Goal: Communication & Community: Answer question/provide support

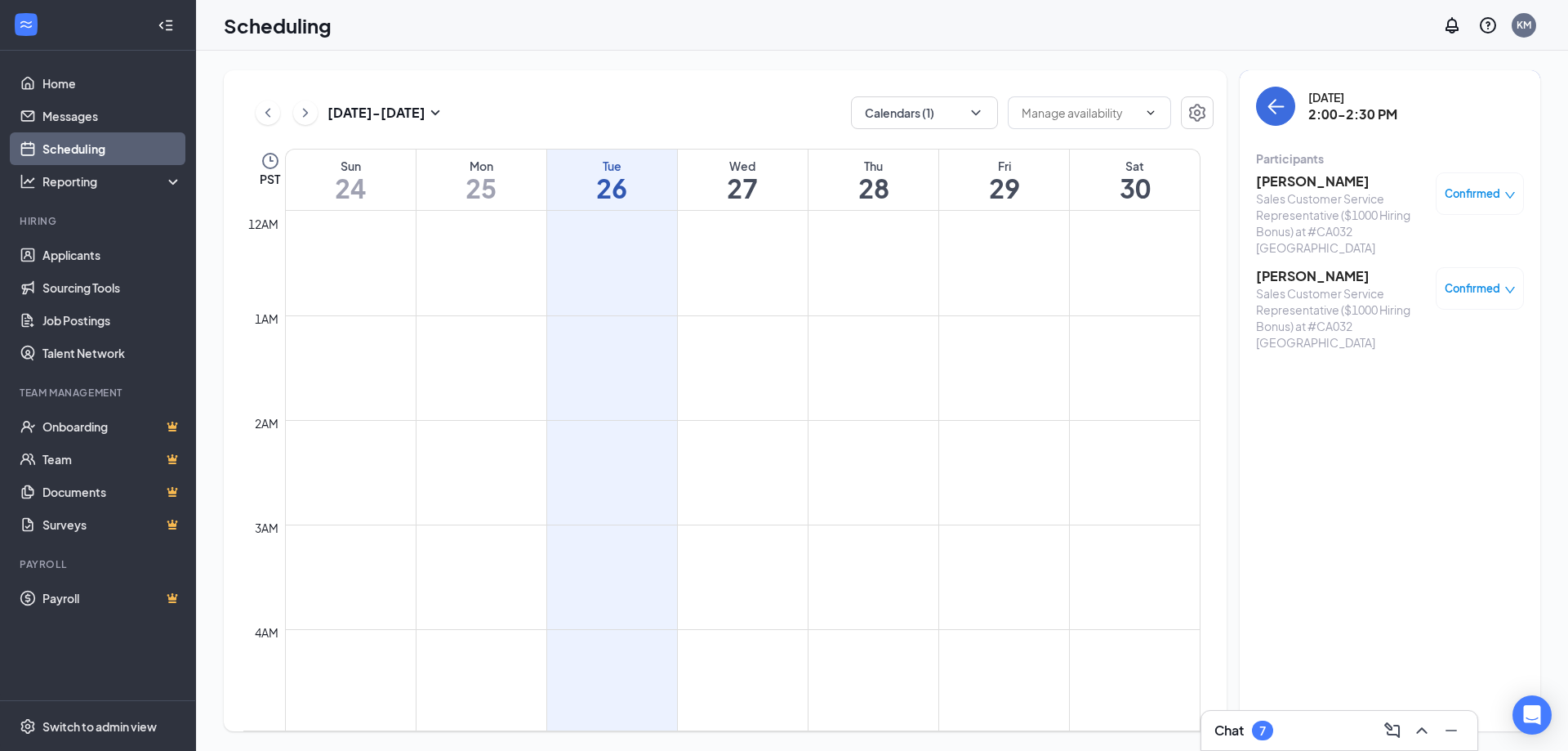
scroll to position [803, 0]
click at [1284, 732] on div "Chat 7" at bounding box center [1339, 730] width 250 height 26
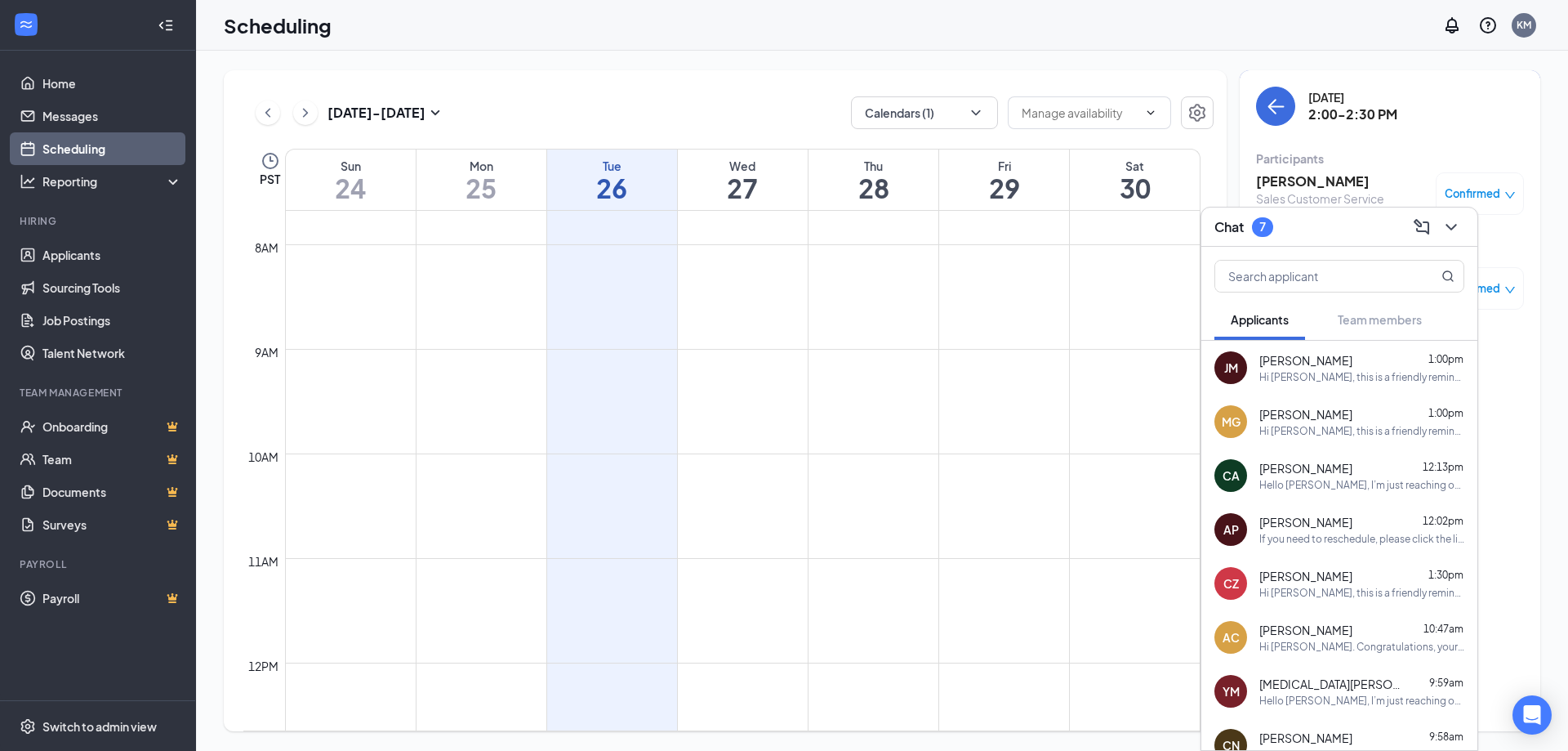
click at [1279, 353] on span "[PERSON_NAME]" at bounding box center [1306, 361] width 93 height 17
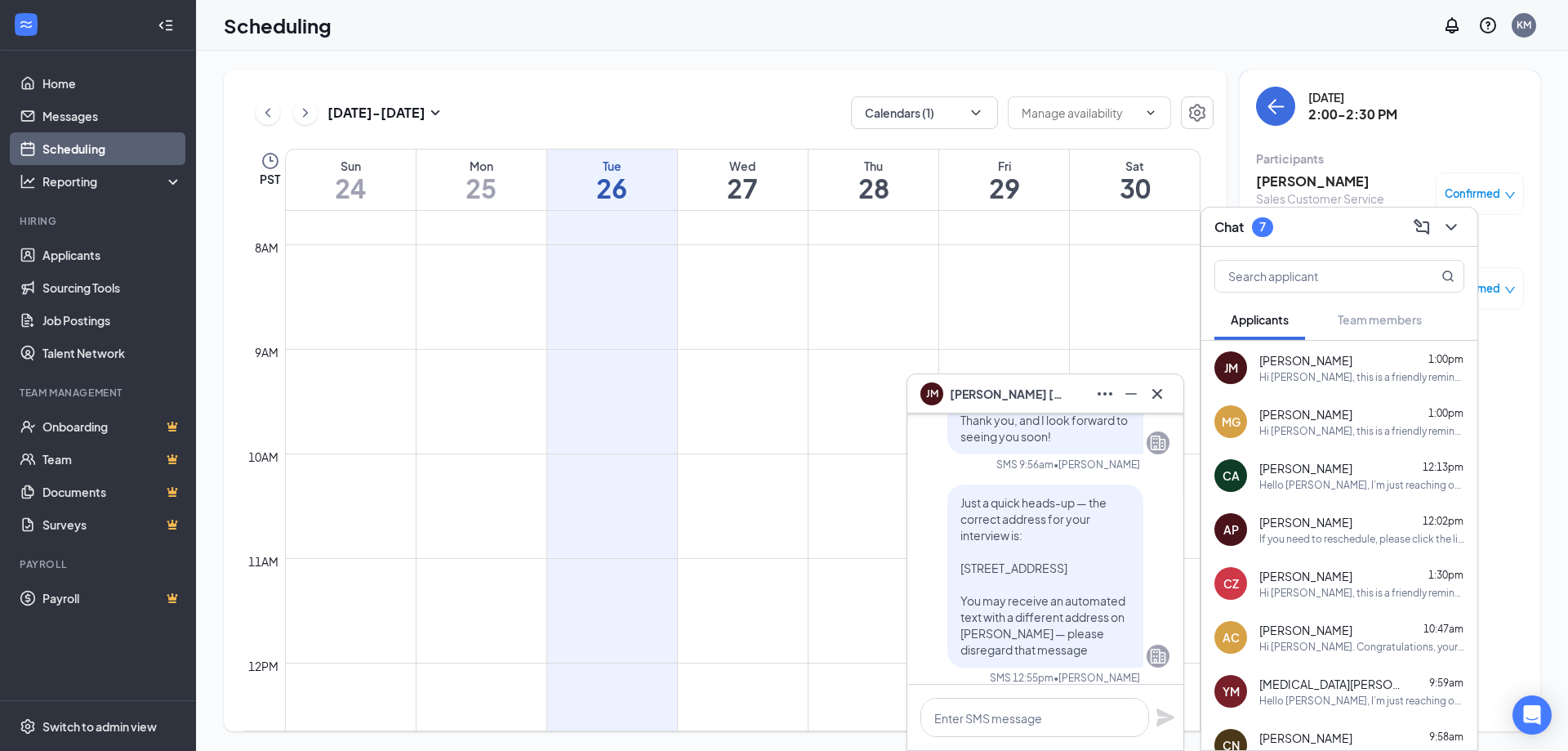
scroll to position [-572, 0]
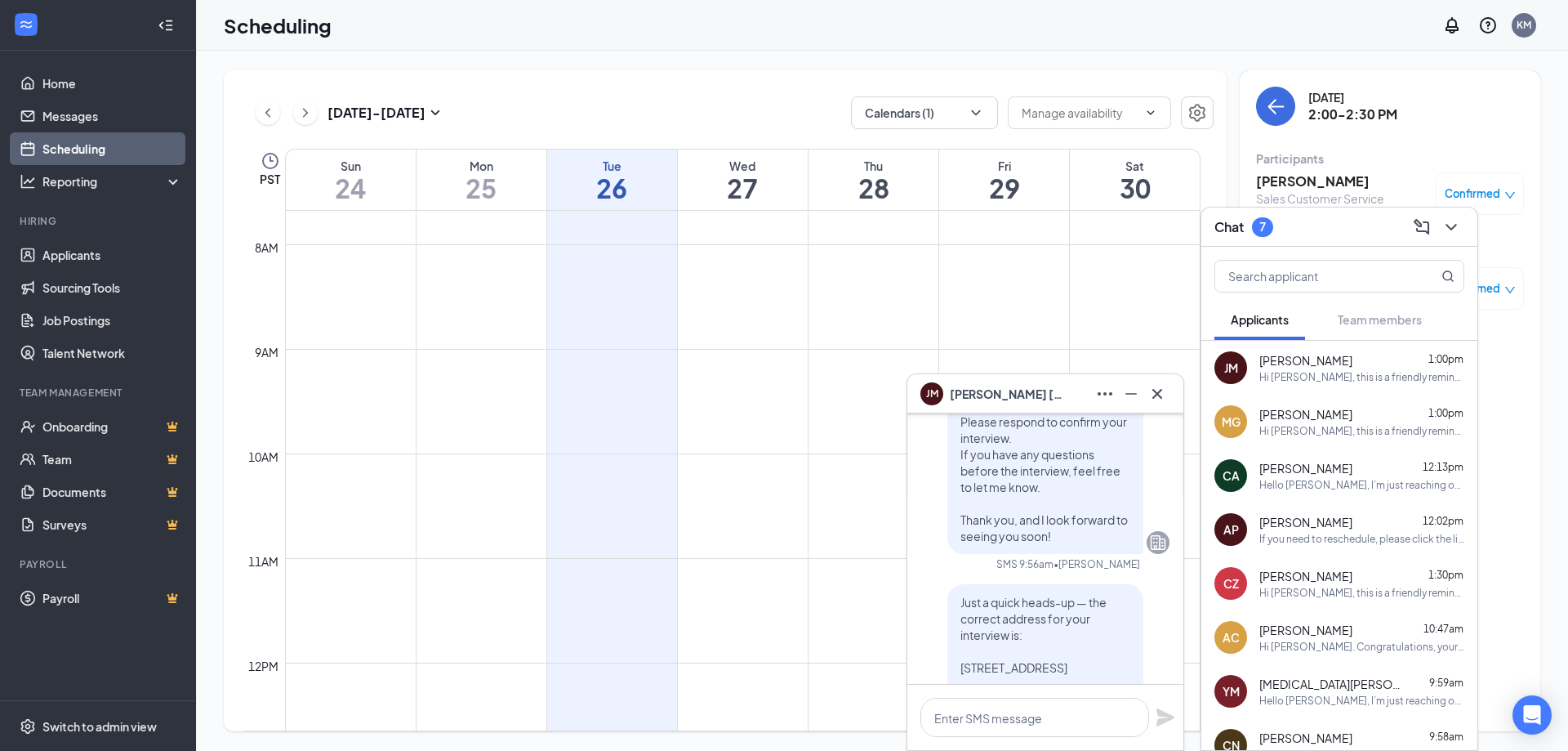
click at [1312, 400] on div "MG [PERSON_NAME] 1:00pm Hi [PERSON_NAME], this is a friendly reminder. Your mee…" at bounding box center [1339, 421] width 276 height 54
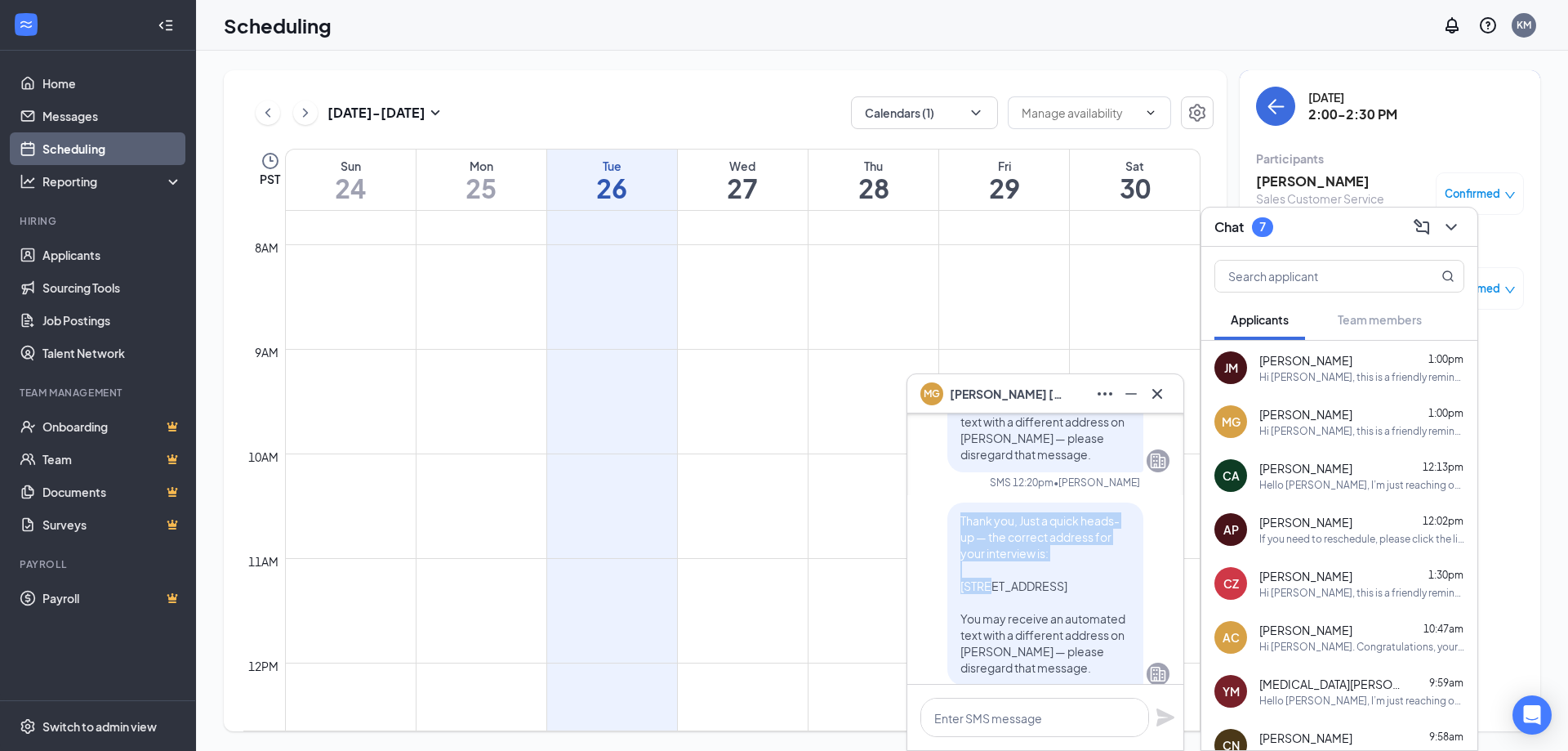
scroll to position [-409, 0]
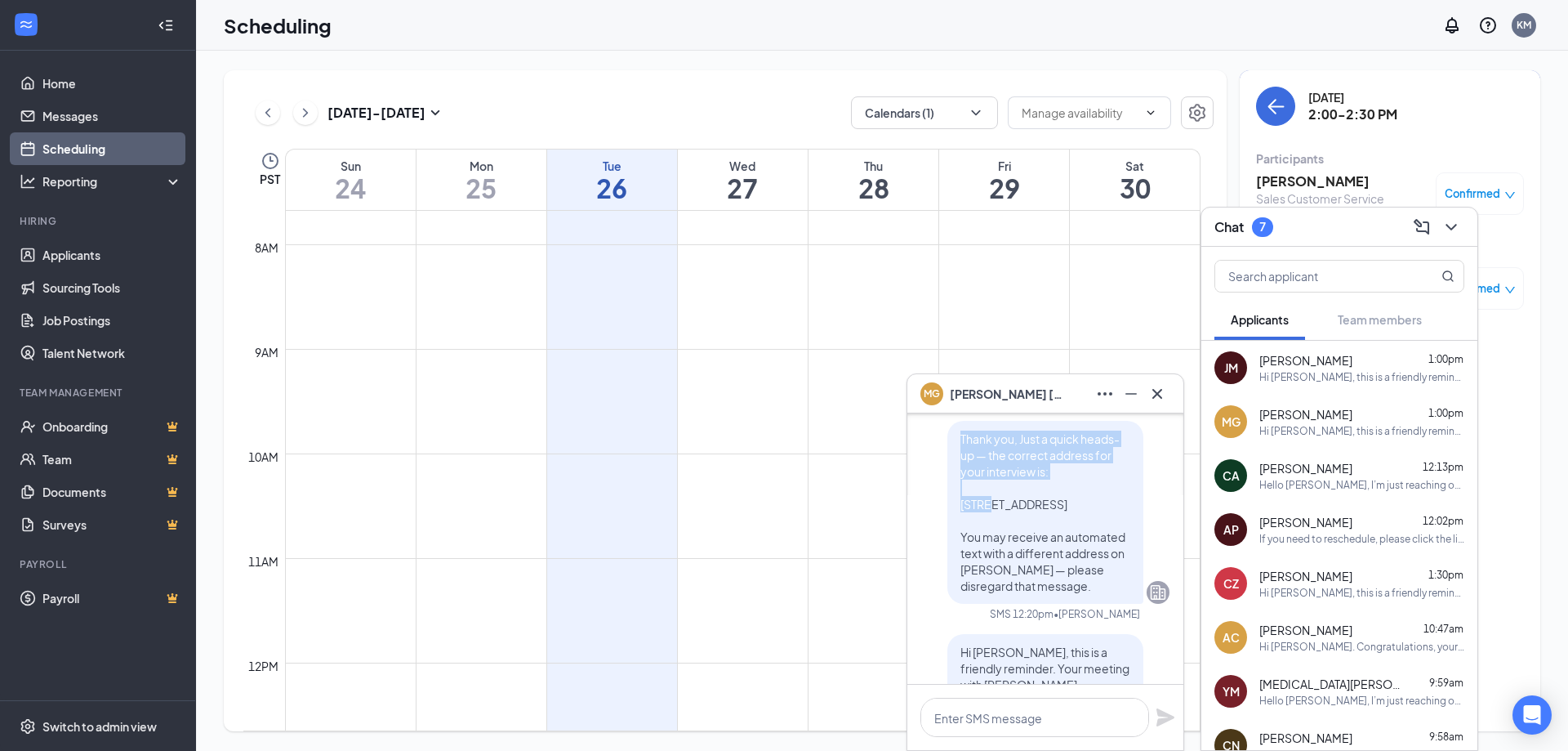
drag, startPoint x: 947, startPoint y: 519, endPoint x: 1084, endPoint y: 614, distance: 166.7
click at [1084, 604] on div "Thank you, Just a quick heads-up — the correct address for your interview is: […" at bounding box center [1045, 512] width 196 height 183
copy span "Thank you, Just a quick heads-up — the correct address for your interview is: […"
click at [969, 720] on textarea at bounding box center [1035, 717] width 229 height 39
paste textarea "Thank you, Just a quick heads-up — the correct address for your interview is: […"
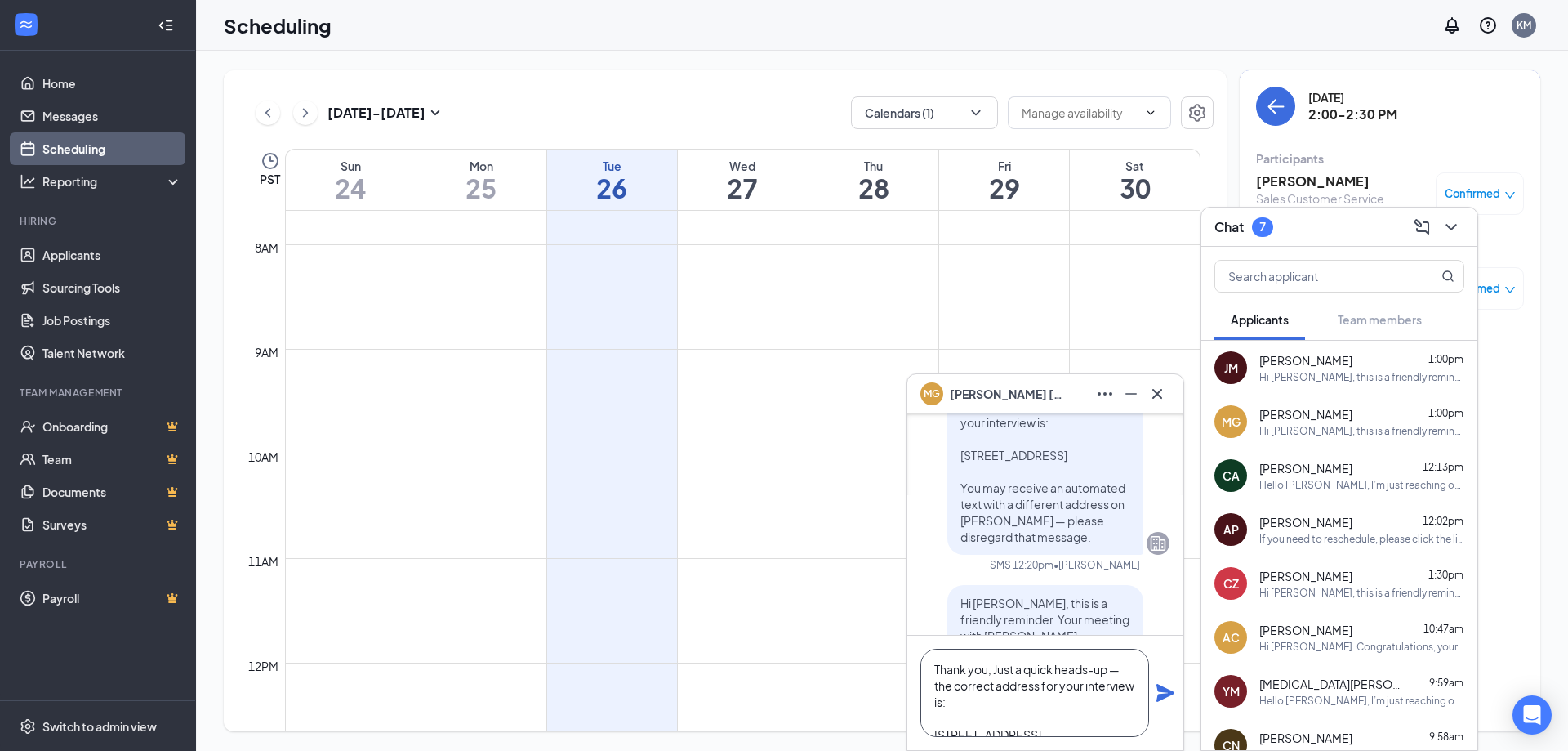
scroll to position [-457, 0]
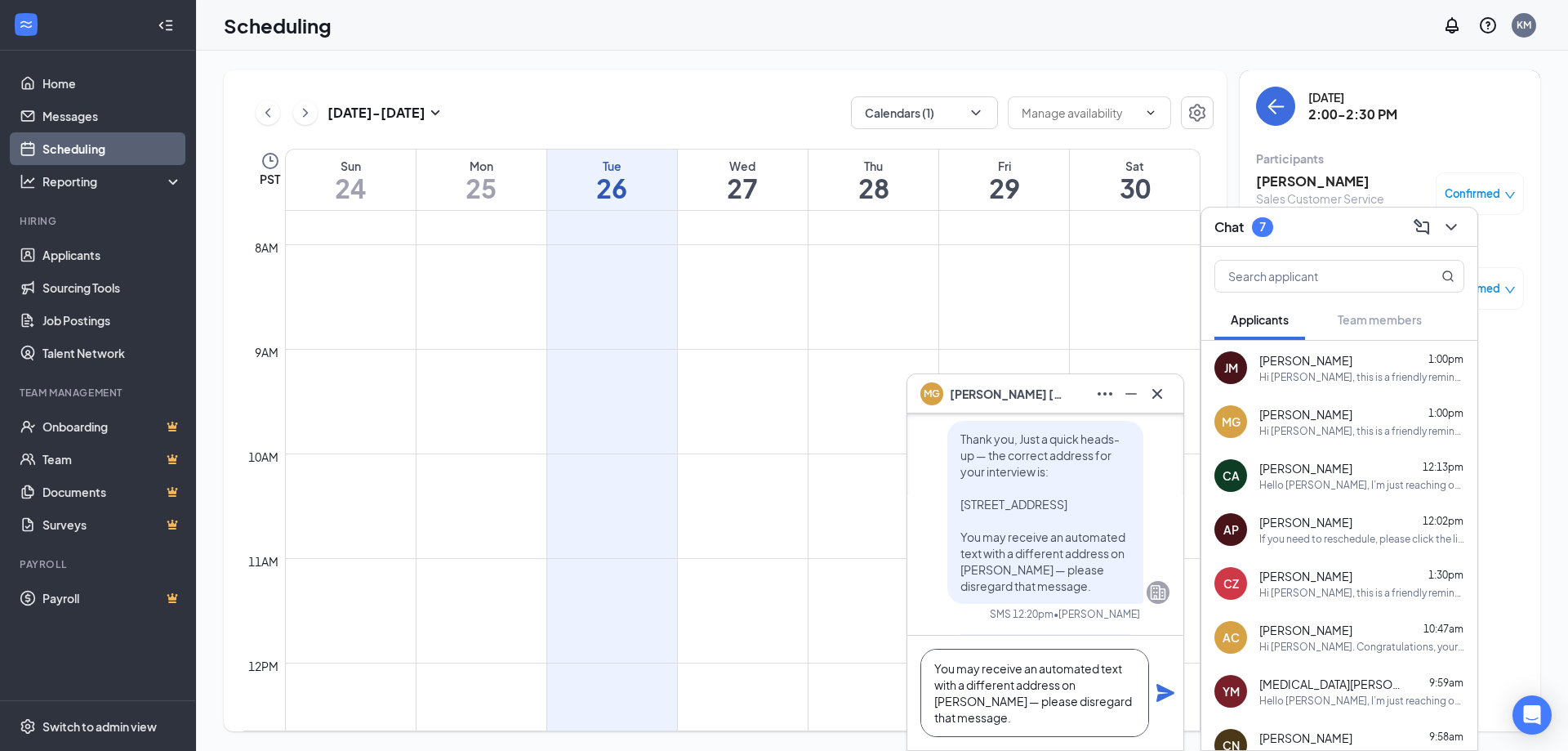
type textarea "Thank you, Just a quick heads-up — the correct address for your interview is: […"
click at [1164, 687] on icon "Plane" at bounding box center [1165, 693] width 18 height 18
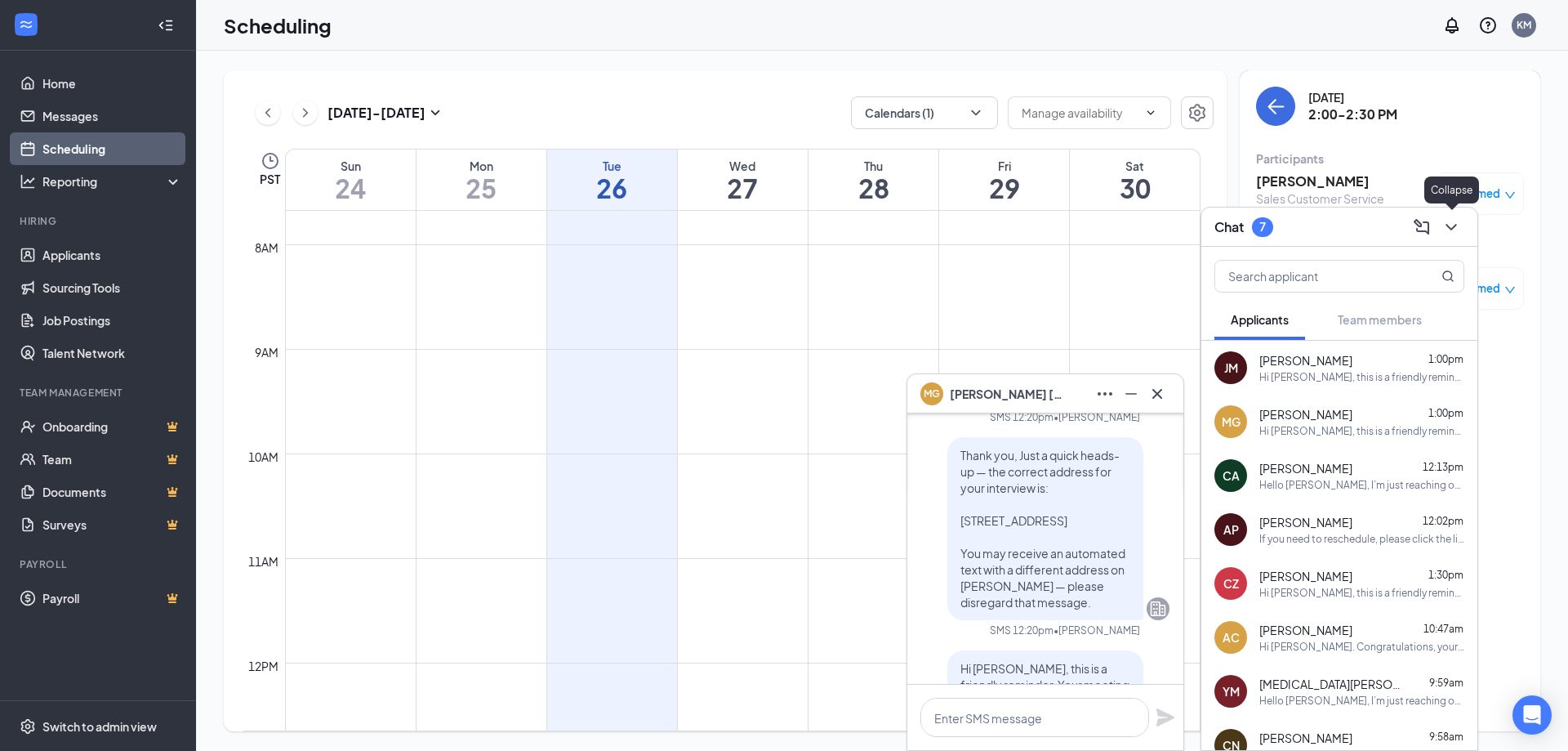
click at [1446, 227] on icon "ChevronDown" at bounding box center [1451, 227] width 20 height 20
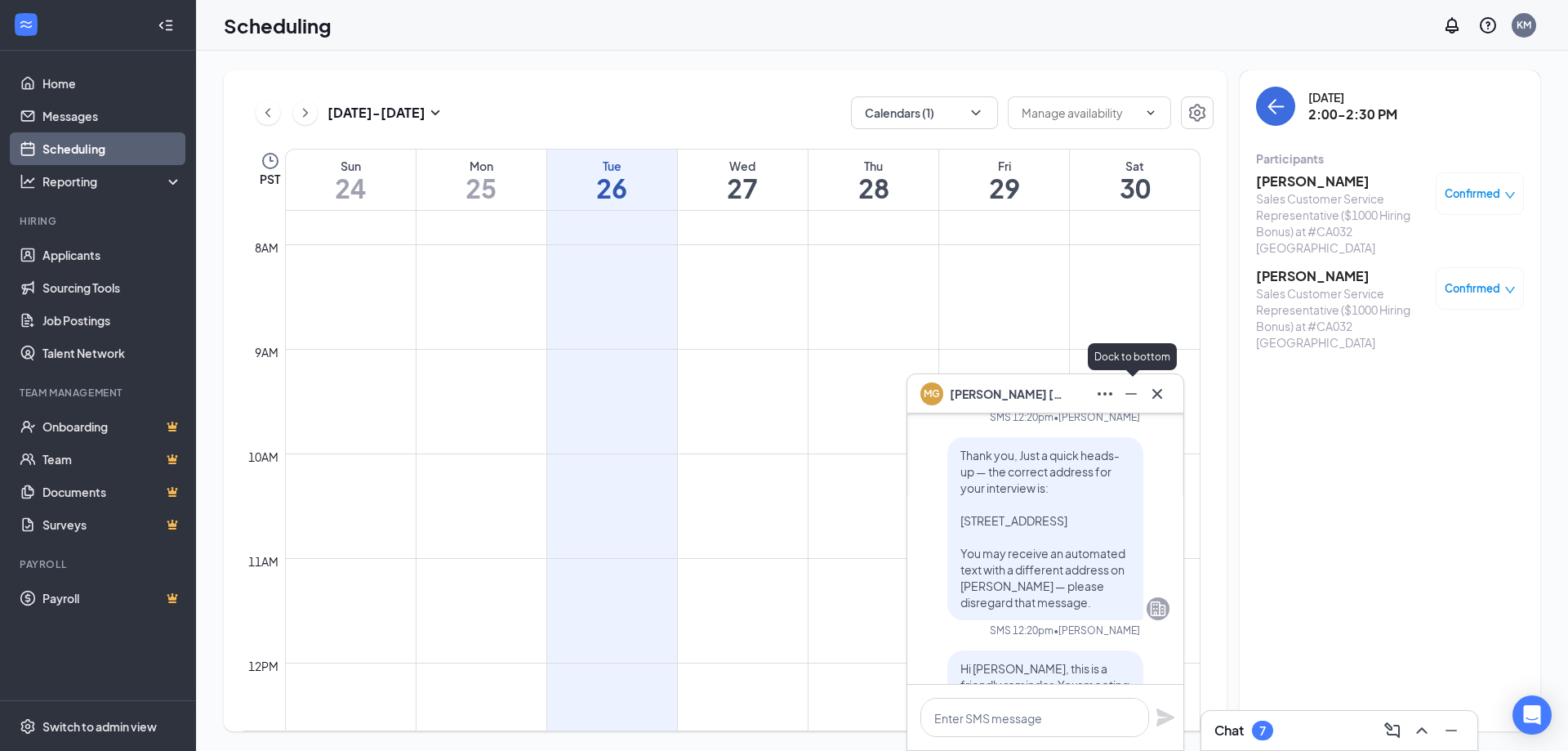
click at [1129, 394] on icon "Minimize" at bounding box center [1131, 394] width 12 height 2
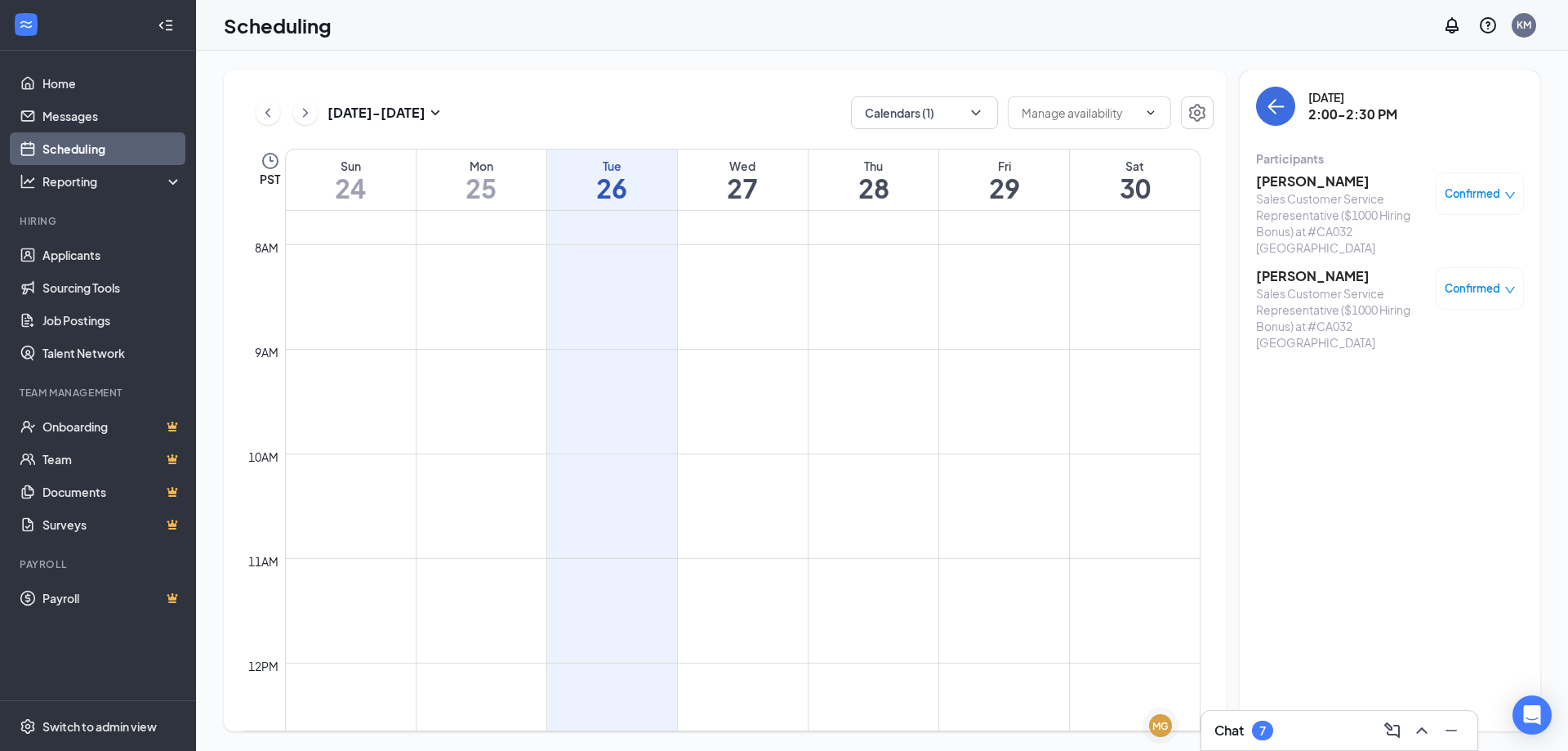
click at [1293, 182] on h3 "[PERSON_NAME]" at bounding box center [1342, 182] width 171 height 18
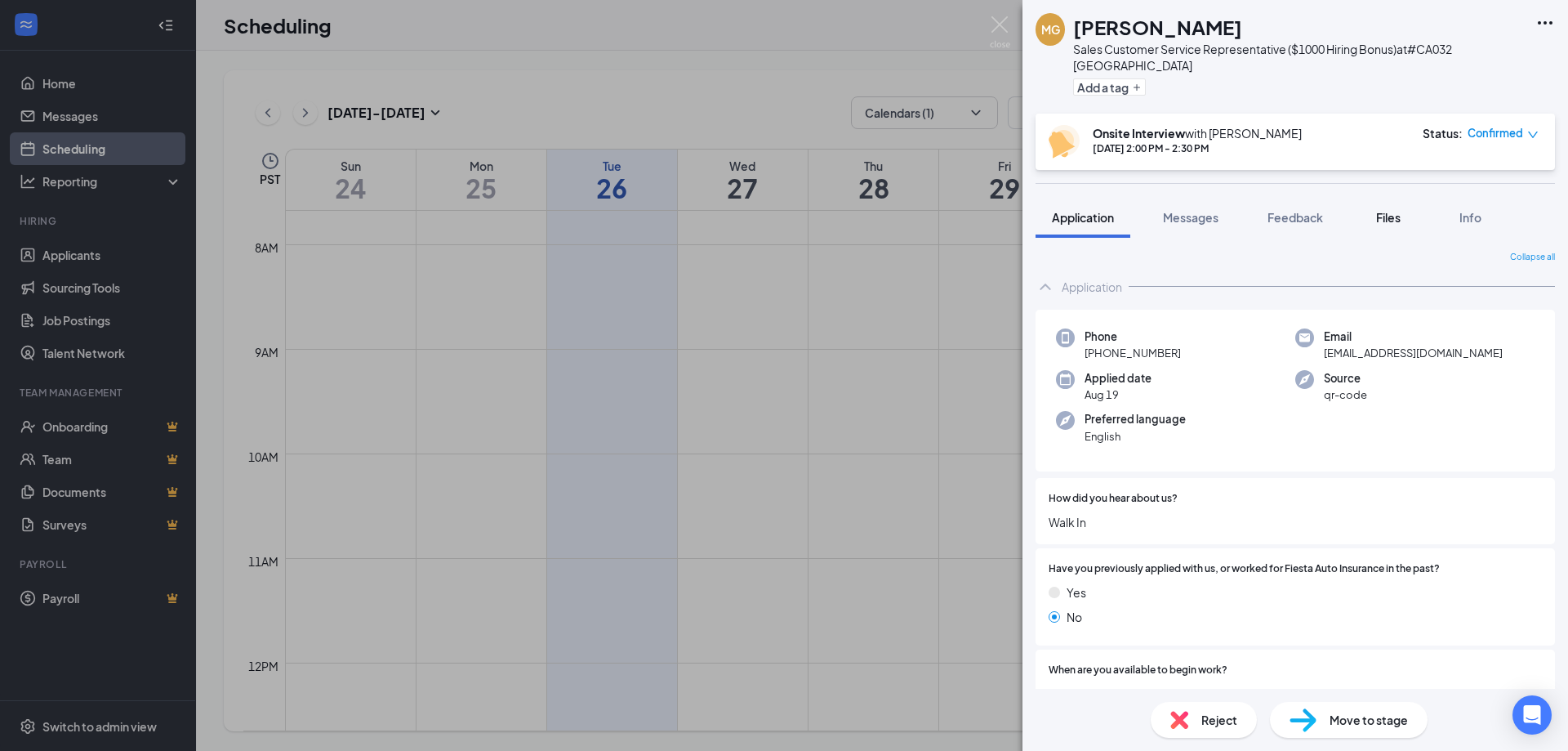
click at [1384, 210] on span "Files" at bounding box center [1387, 217] width 24 height 15
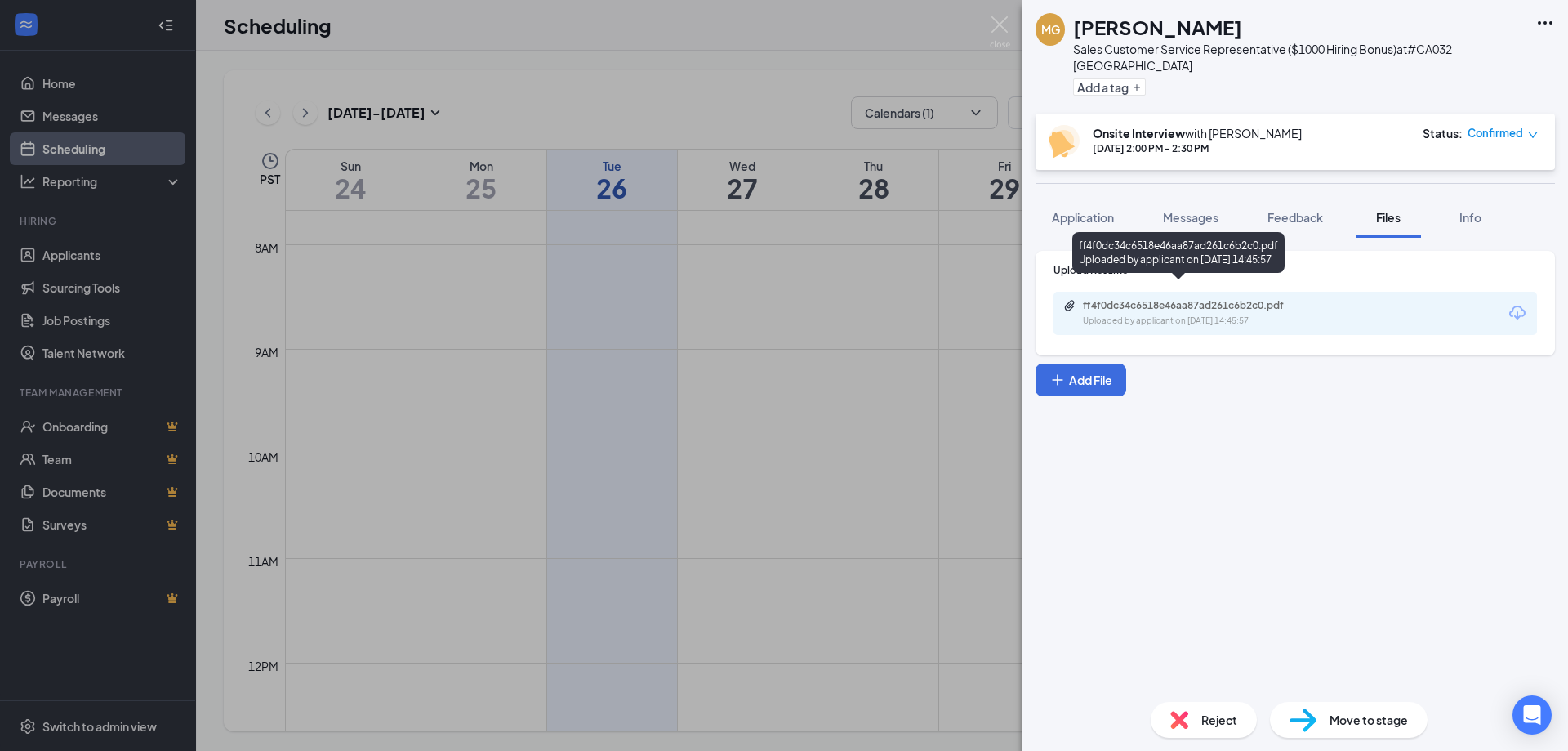
click at [1238, 299] on div "ff4f0dc34c6518e46aa87ad261c6b2c0.pdf" at bounding box center [1197, 306] width 229 height 13
drag, startPoint x: 1008, startPoint y: 22, endPoint x: 1066, endPoint y: 65, distance: 72.2
click at [1008, 22] on img at bounding box center [1000, 32] width 21 height 32
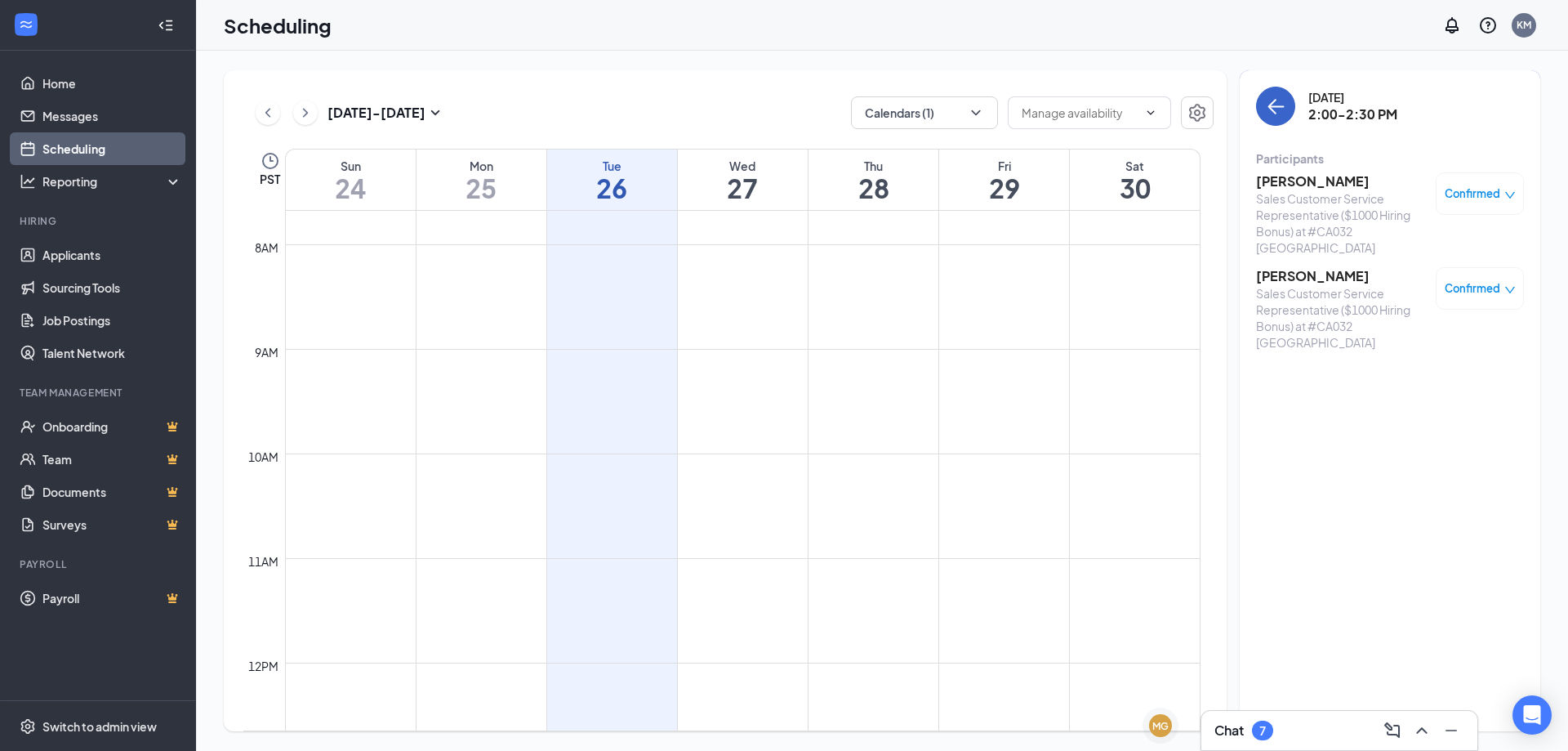
click at [1277, 102] on icon "ArrowLeft" at bounding box center [1276, 107] width 20 height 20
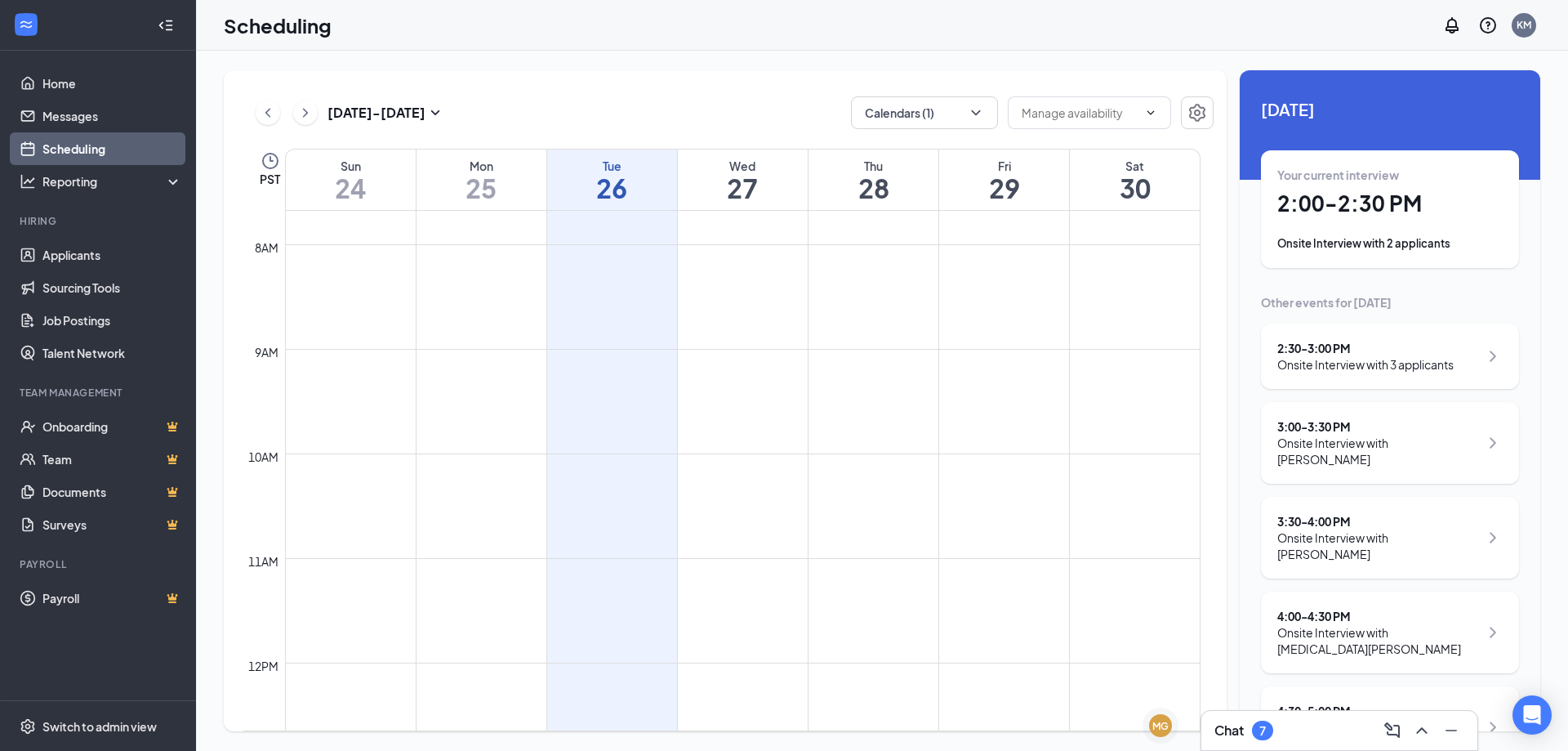
click at [1355, 366] on div "Onsite Interview with 3 applicants" at bounding box center [1366, 365] width 176 height 17
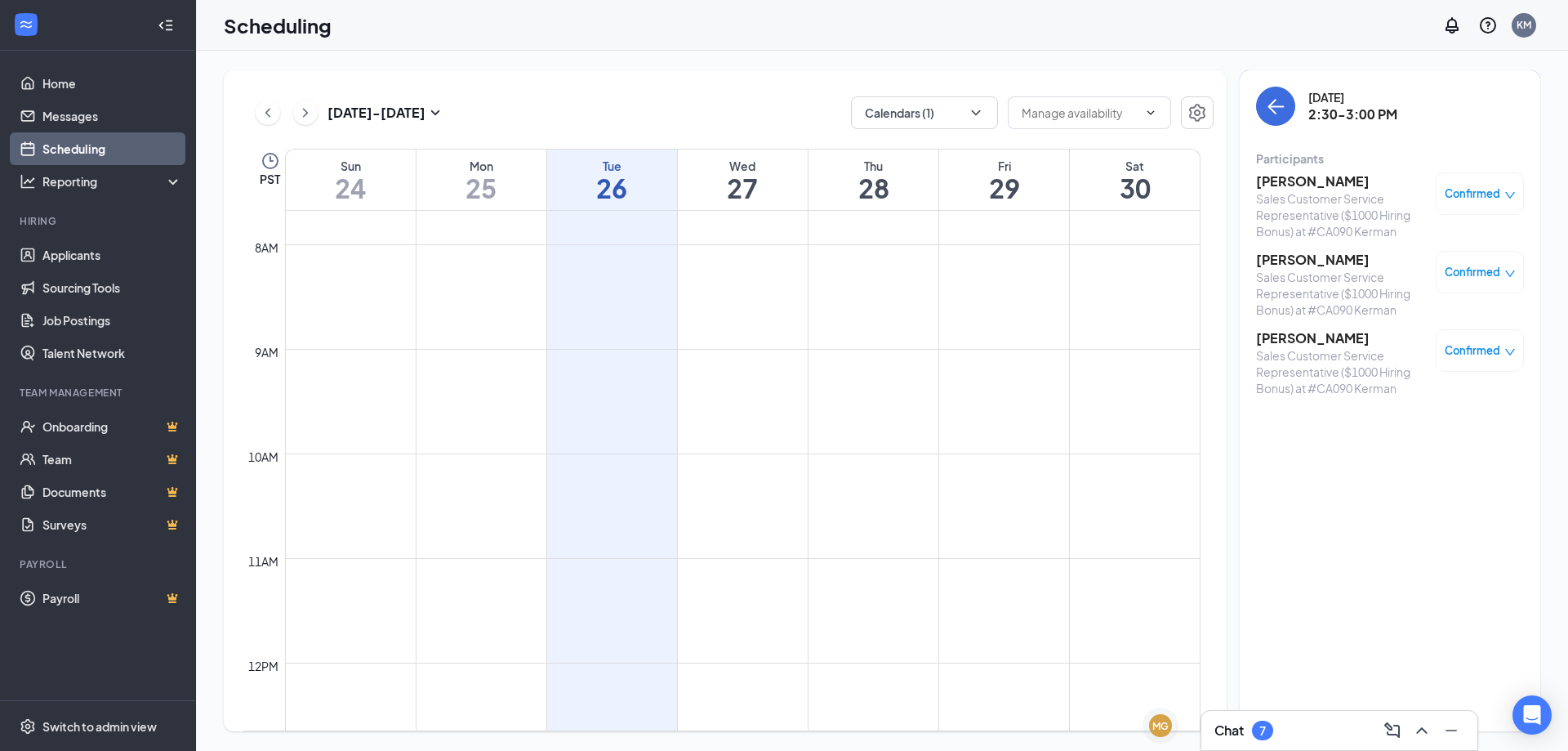
click at [1308, 172] on h3 "[PERSON_NAME]" at bounding box center [1342, 182] width 171 height 18
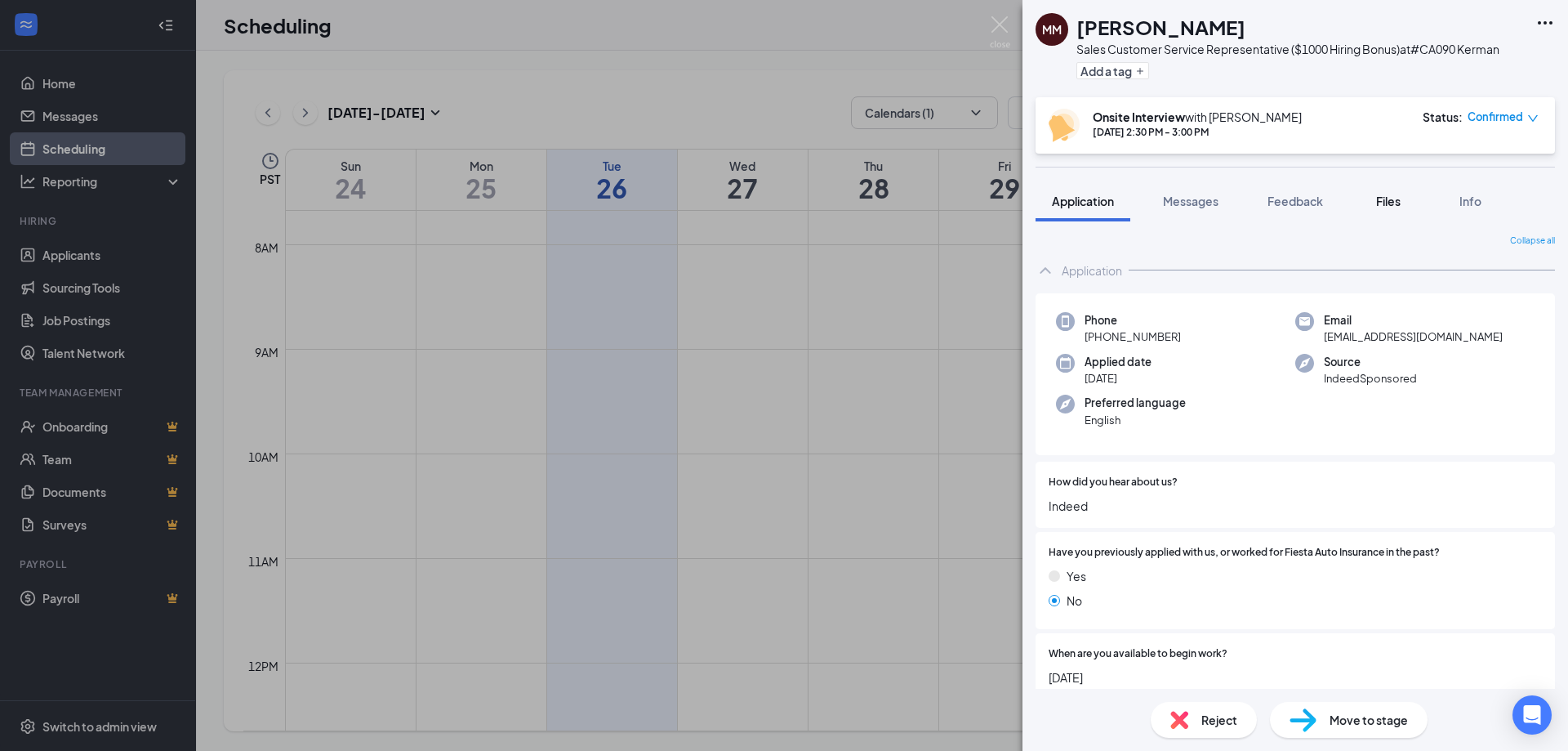
click at [1385, 202] on span "Files" at bounding box center [1387, 201] width 24 height 15
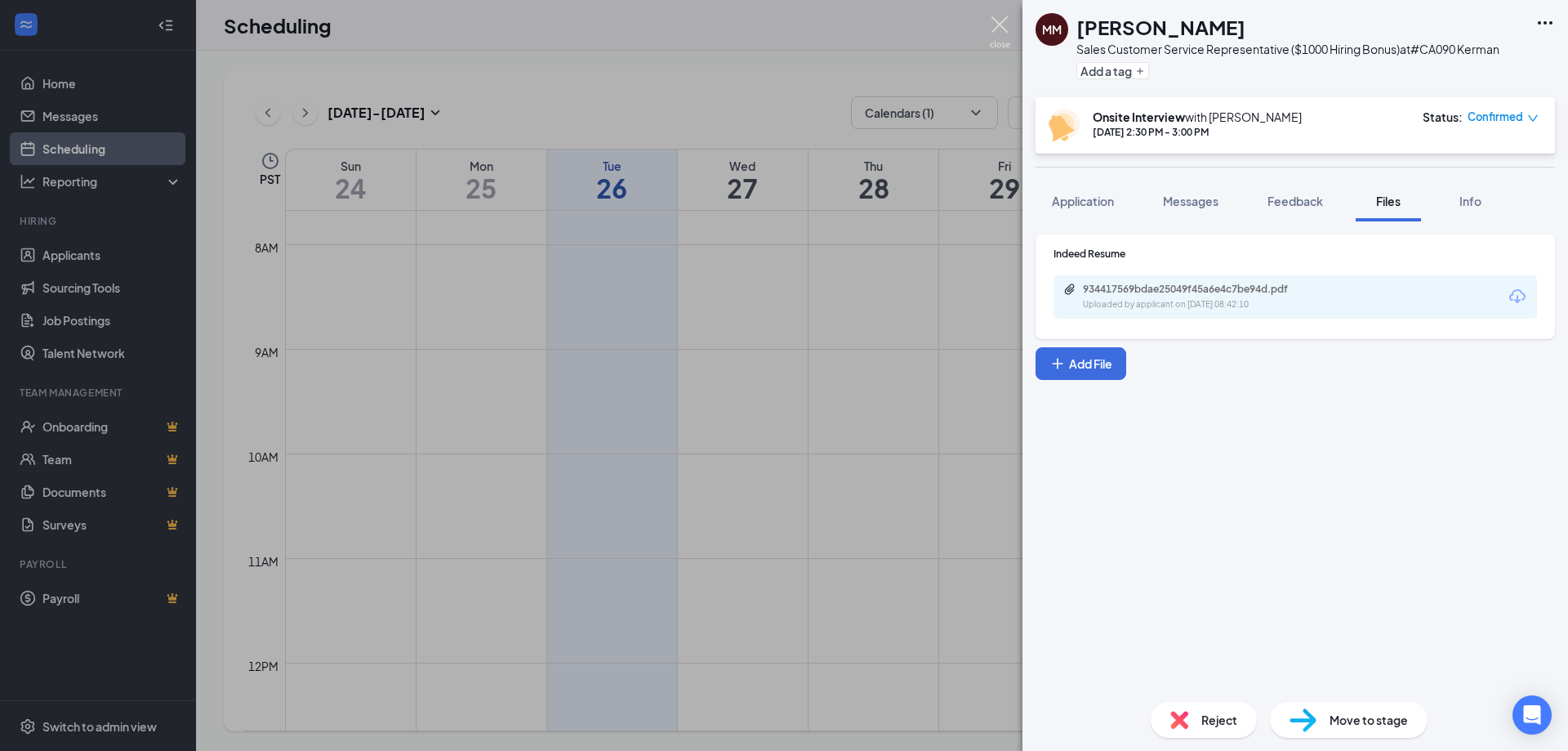
click at [995, 26] on img at bounding box center [1000, 32] width 21 height 32
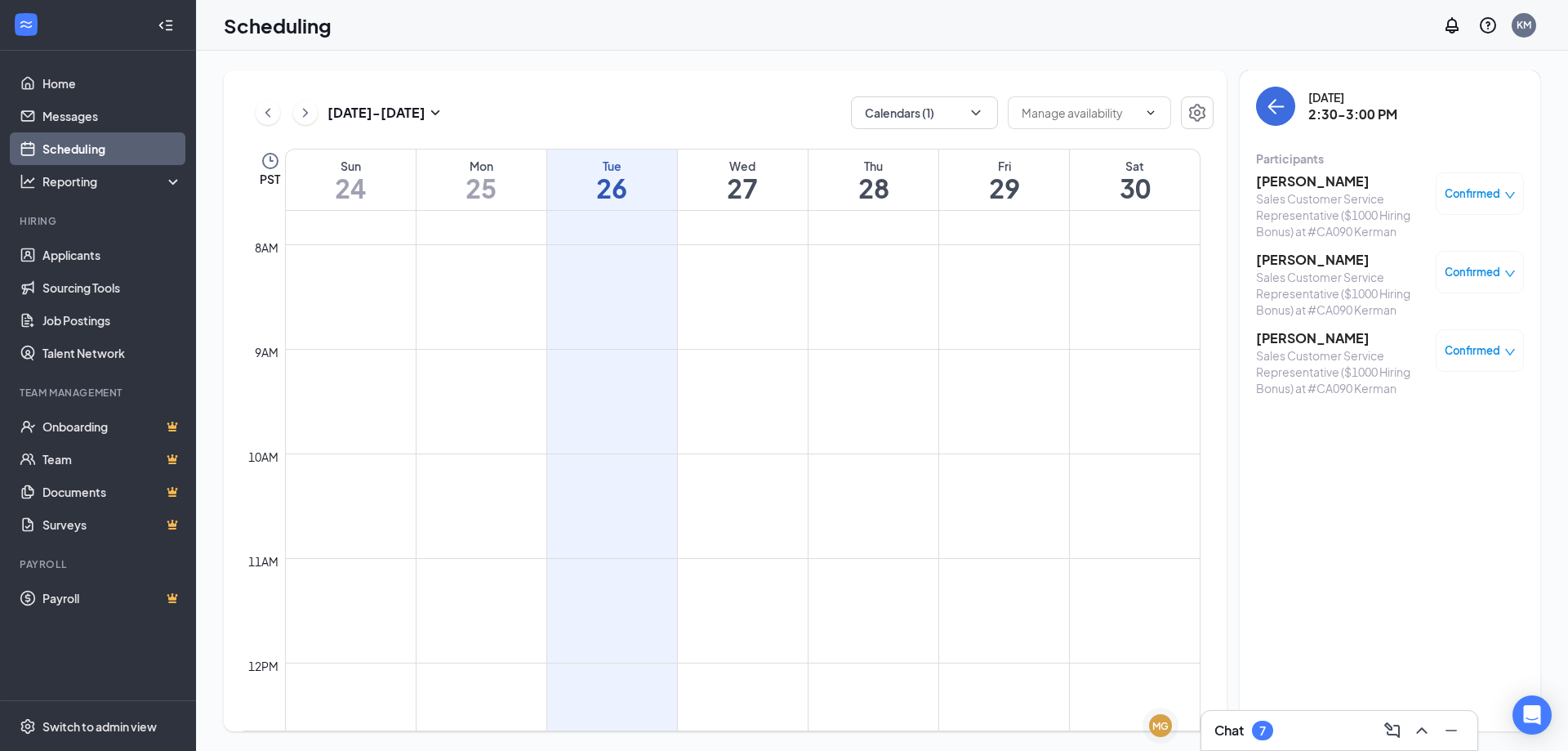
click at [1300, 178] on h3 "[PERSON_NAME]" at bounding box center [1342, 182] width 171 height 18
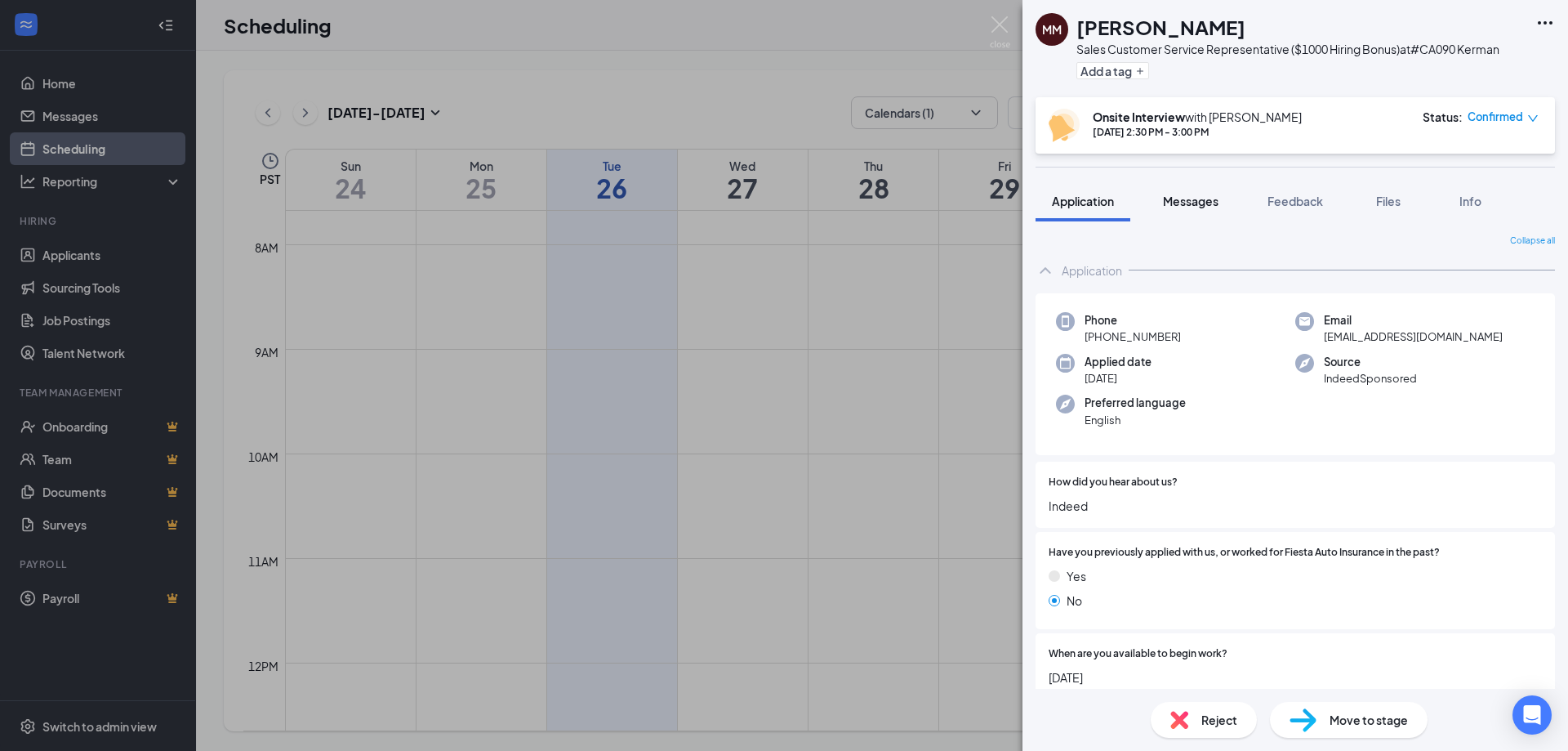
click at [1213, 201] on span "Messages" at bounding box center [1190, 201] width 56 height 15
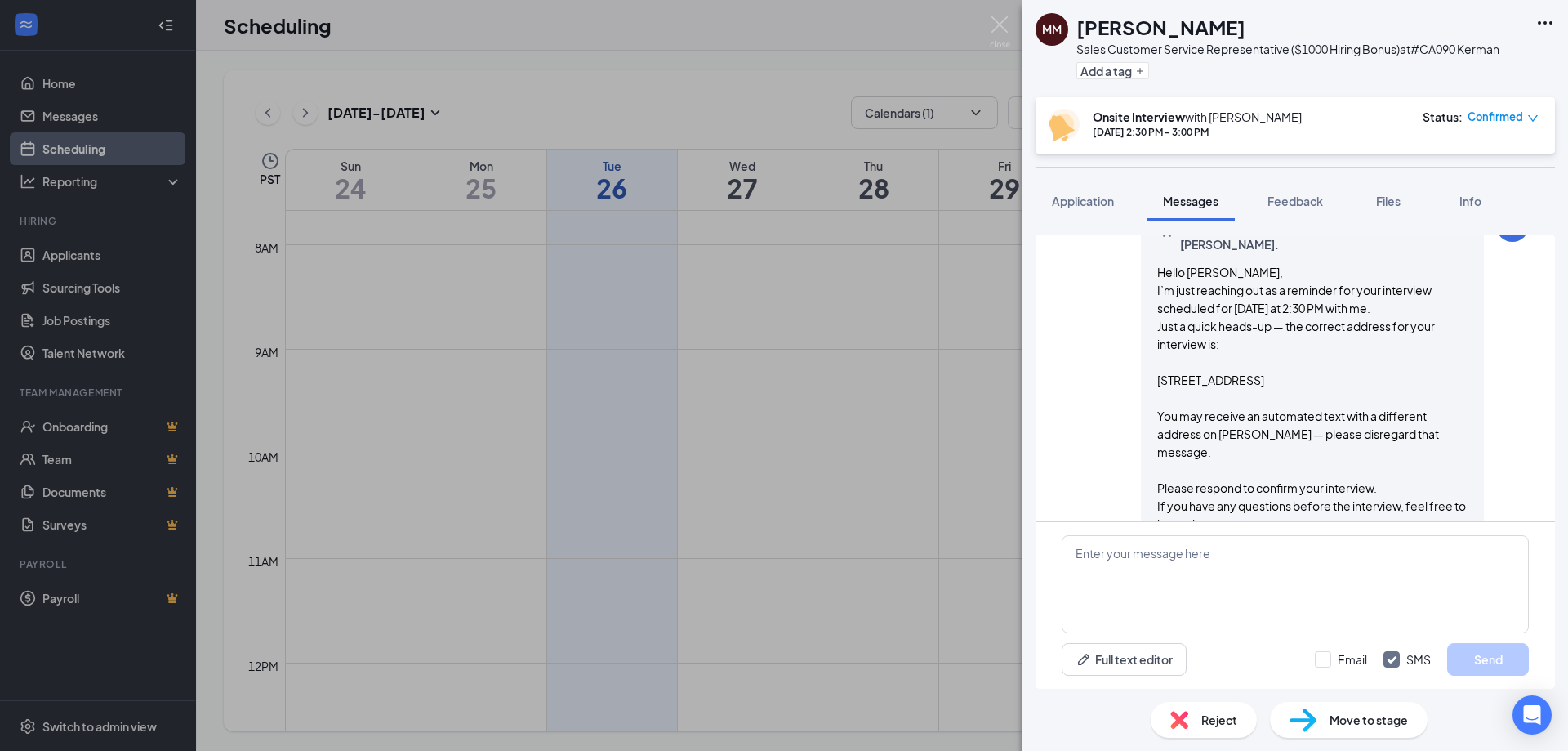
scroll to position [695, 0]
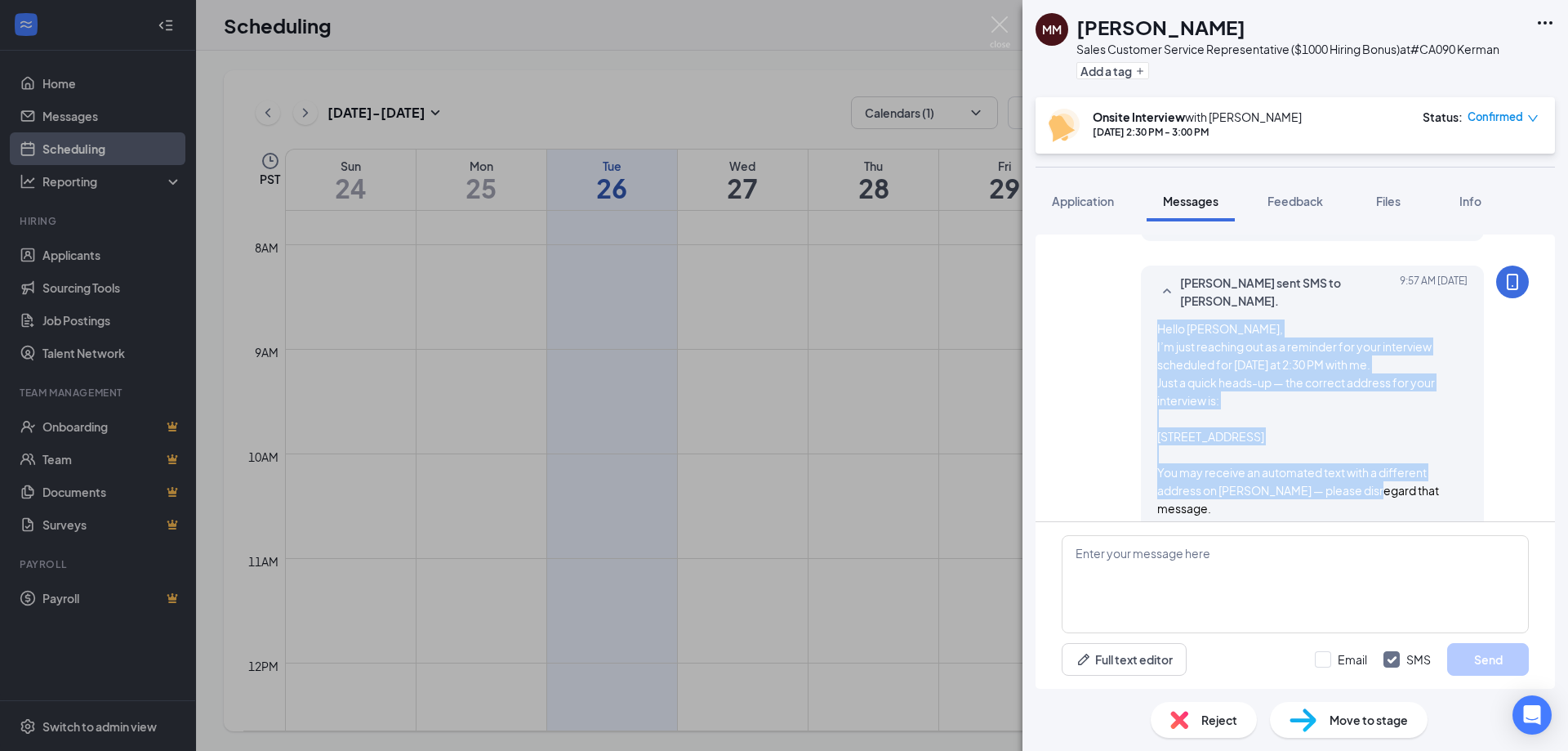
drag, startPoint x: 1140, startPoint y: 392, endPoint x: 1238, endPoint y: 462, distance: 120.4
click at [1238, 465] on div "[PERSON_NAME] sent SMS to [PERSON_NAME]. [DATE] 9:57 AM Hello [PERSON_NAME], I’…" at bounding box center [1312, 450] width 343 height 368
drag, startPoint x: 1207, startPoint y: 418, endPoint x: 1204, endPoint y: 410, distance: 8.5
click at [1207, 417] on span "Hello [PERSON_NAME], I’m just reaching out as a reminder for your interview sch…" at bounding box center [1311, 471] width 309 height 302
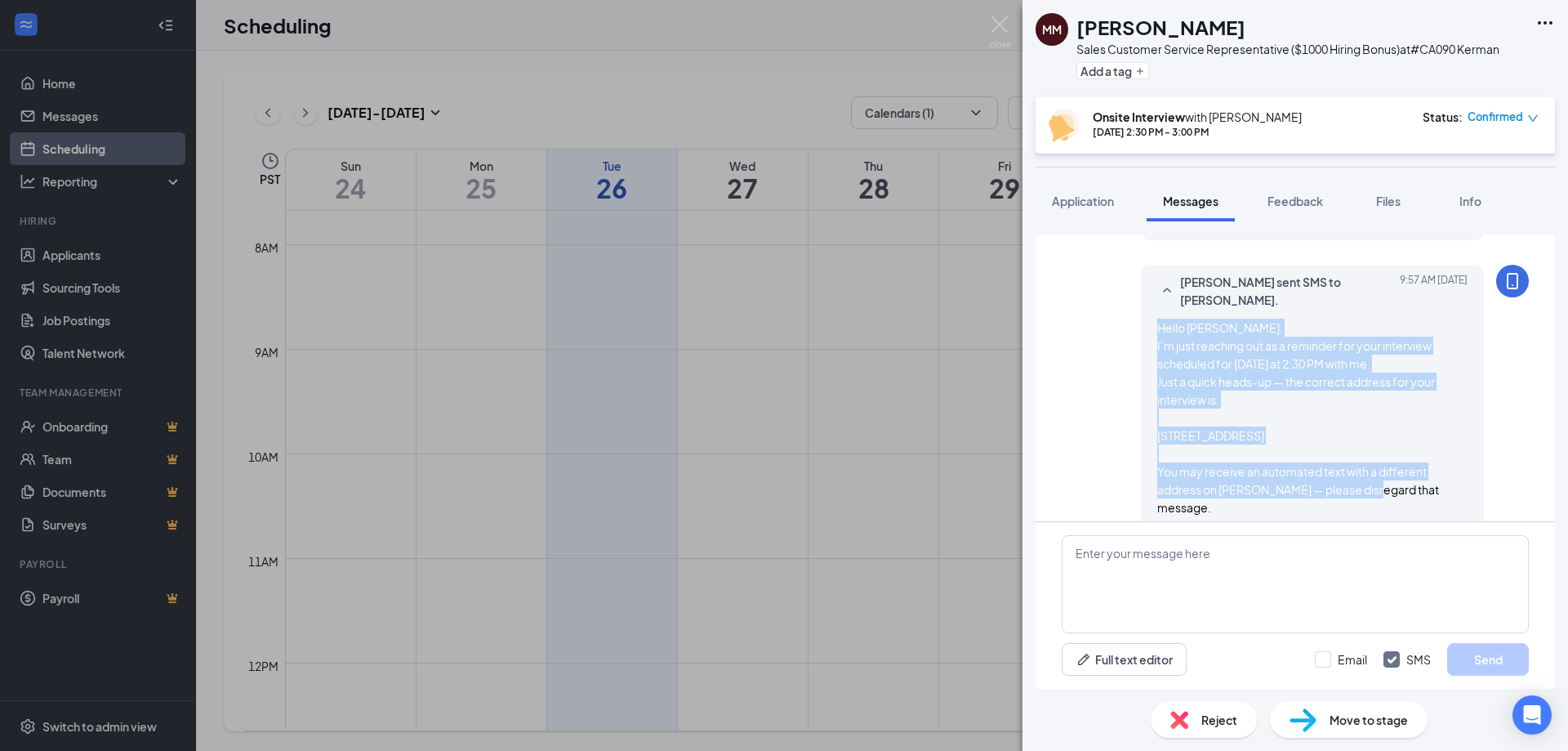
click at [1144, 362] on div "[PERSON_NAME] sent SMS to [PERSON_NAME]. [DATE] 9:57 AM Hello [PERSON_NAME], I’…" at bounding box center [1312, 449] width 343 height 368
drag, startPoint x: 1150, startPoint y: 364, endPoint x: 1437, endPoint y: 477, distance: 308.4
click at [1437, 477] on span "Hello [PERSON_NAME], I’m just reaching out as a reminder for your interview sch…" at bounding box center [1311, 471] width 309 height 302
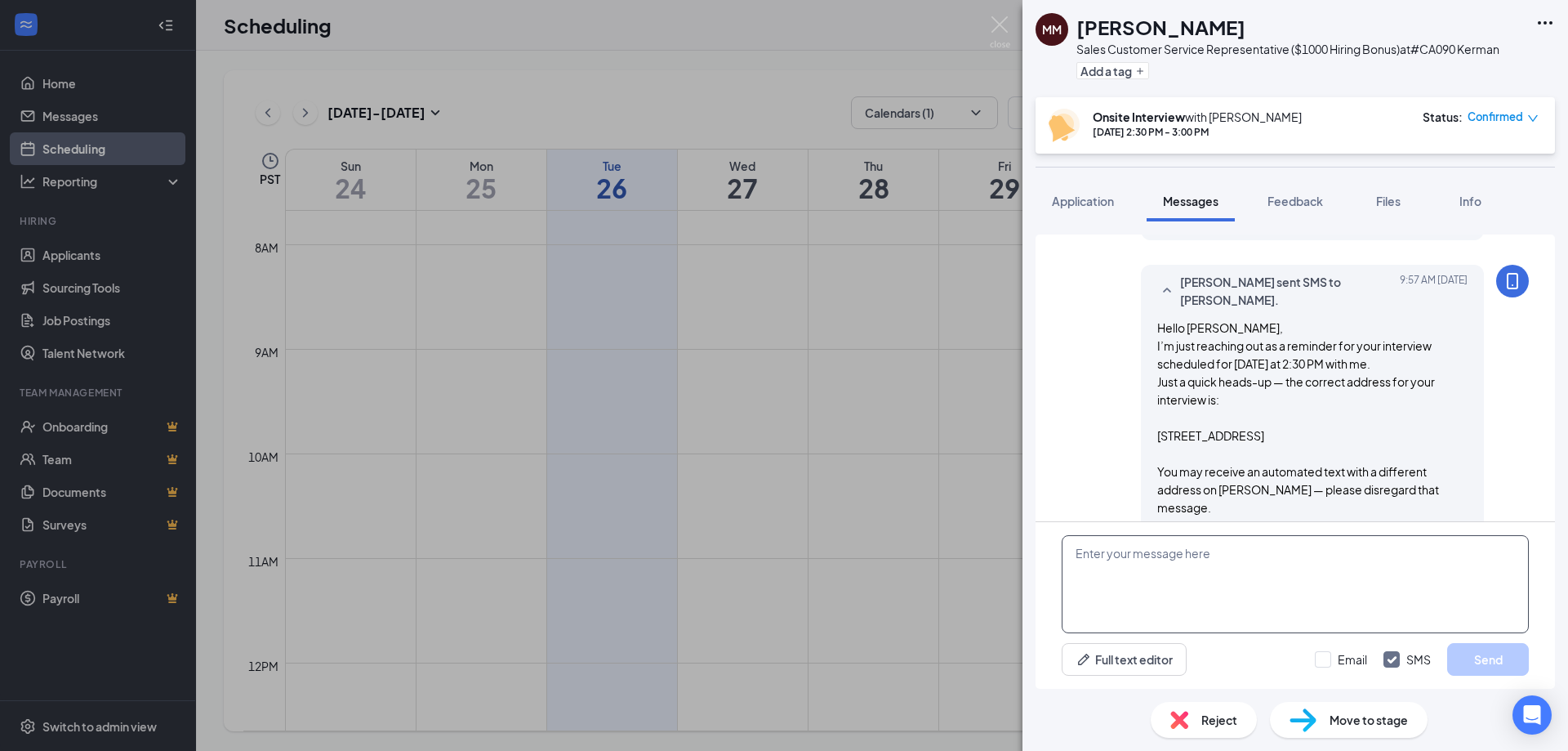
click at [1321, 609] on textarea at bounding box center [1295, 584] width 467 height 98
paste textarea "Just a quick heads-up — the correct address for your interview is: [STREET_ADDR…"
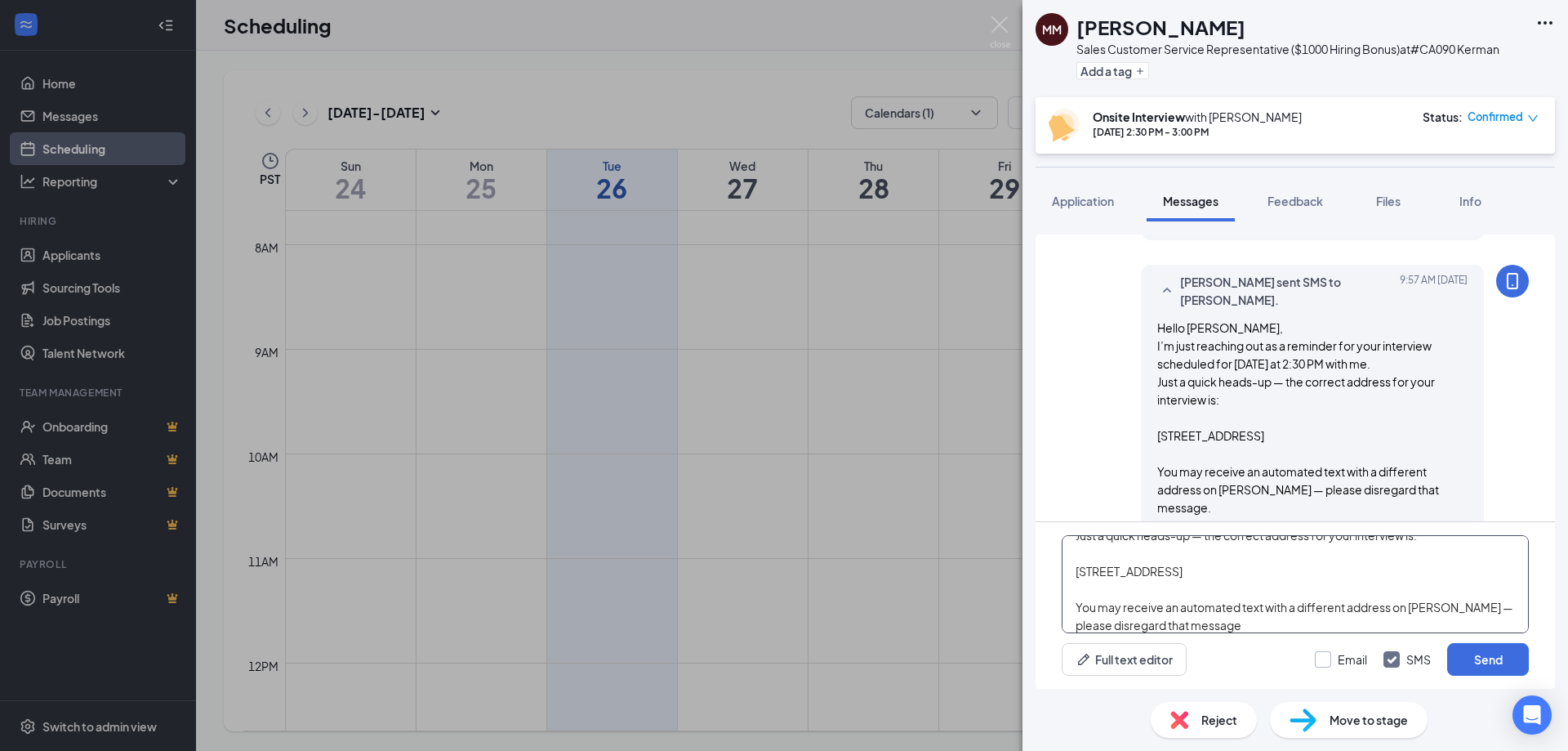
type textarea "Just a quick heads-up — the correct address for your interview is: [STREET_ADDR…"
click at [1352, 666] on input "Email" at bounding box center [1341, 659] width 52 height 17
checkbox input "true"
click at [1467, 654] on button "Send" at bounding box center [1488, 659] width 82 height 32
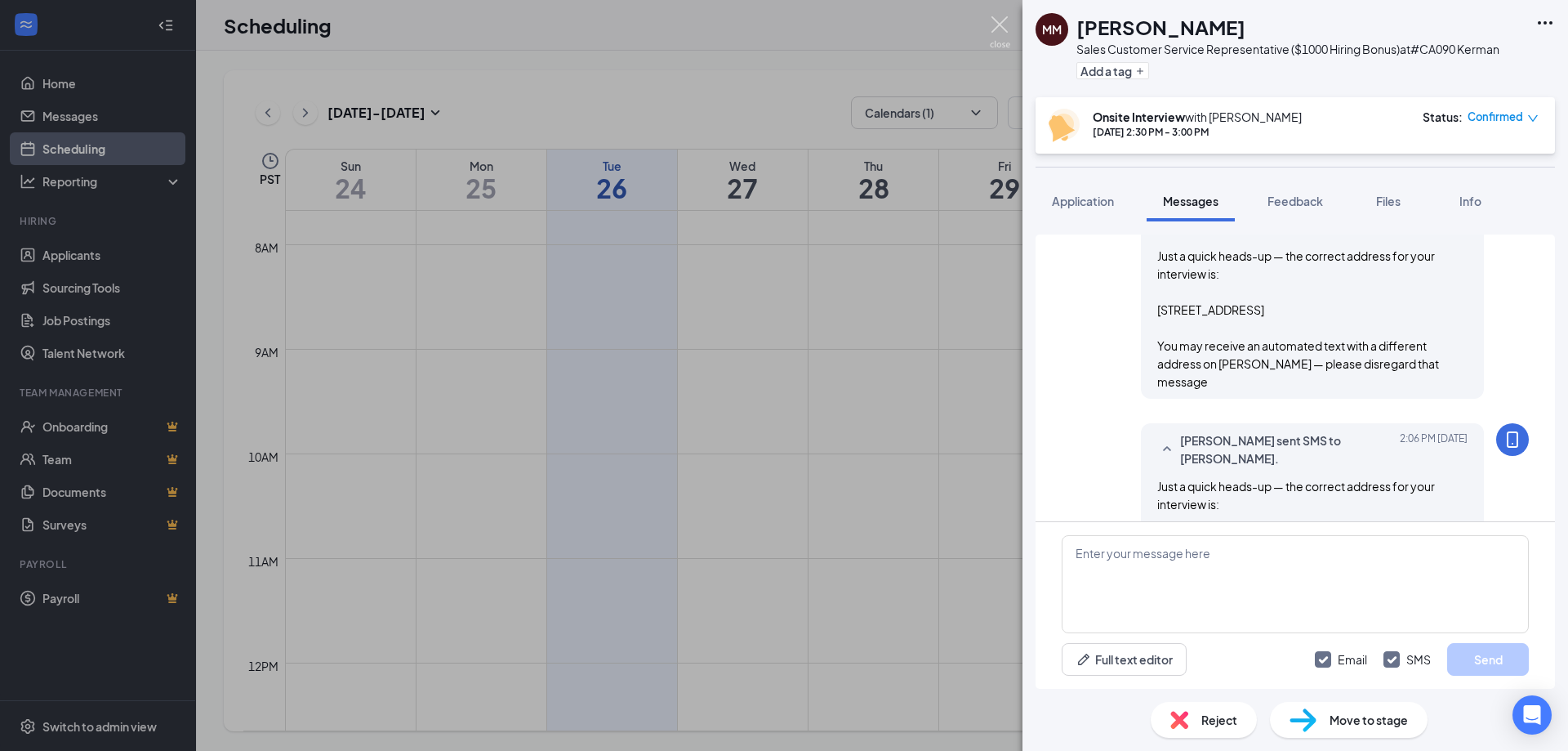
scroll to position [1447, 0]
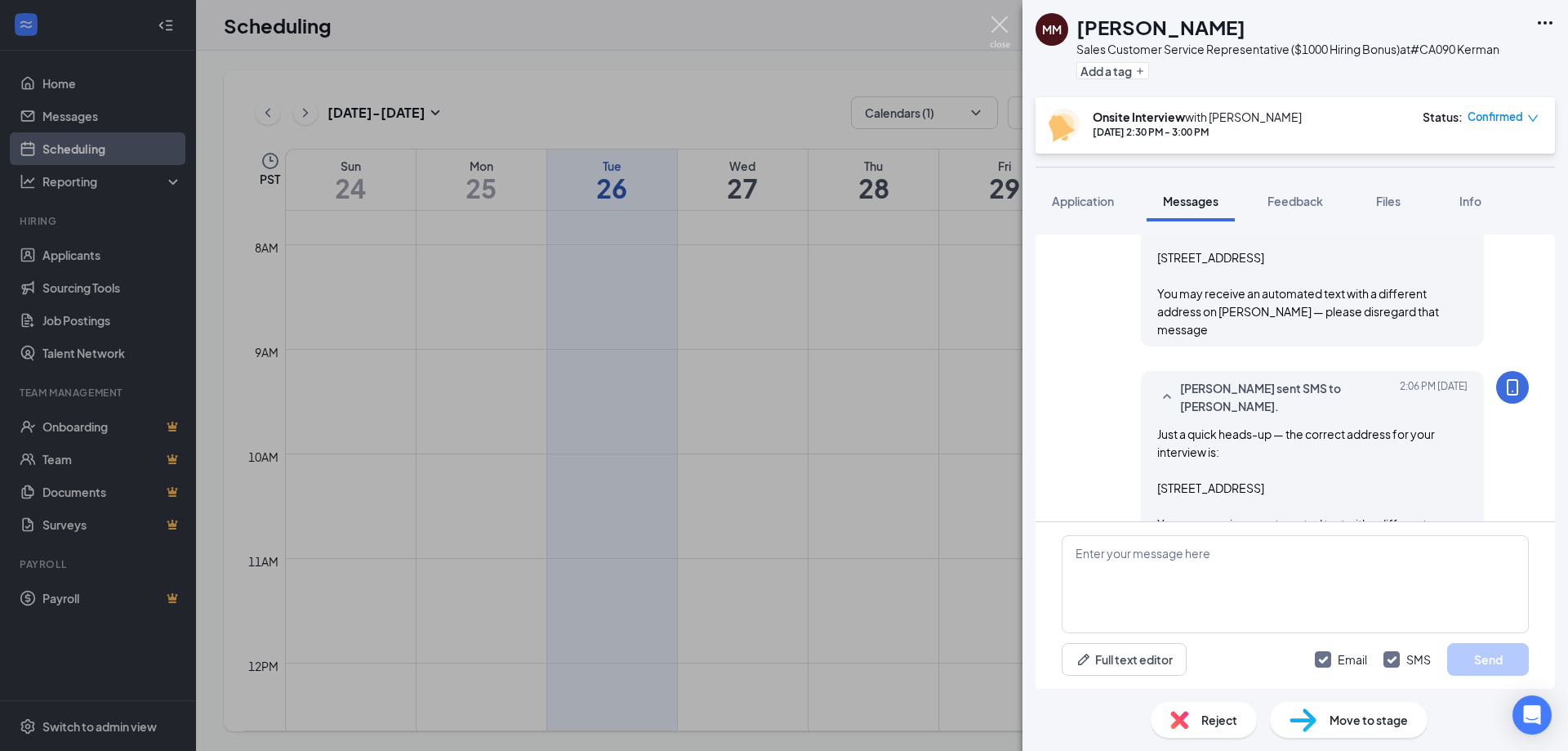
click at [996, 22] on img at bounding box center [1000, 32] width 21 height 32
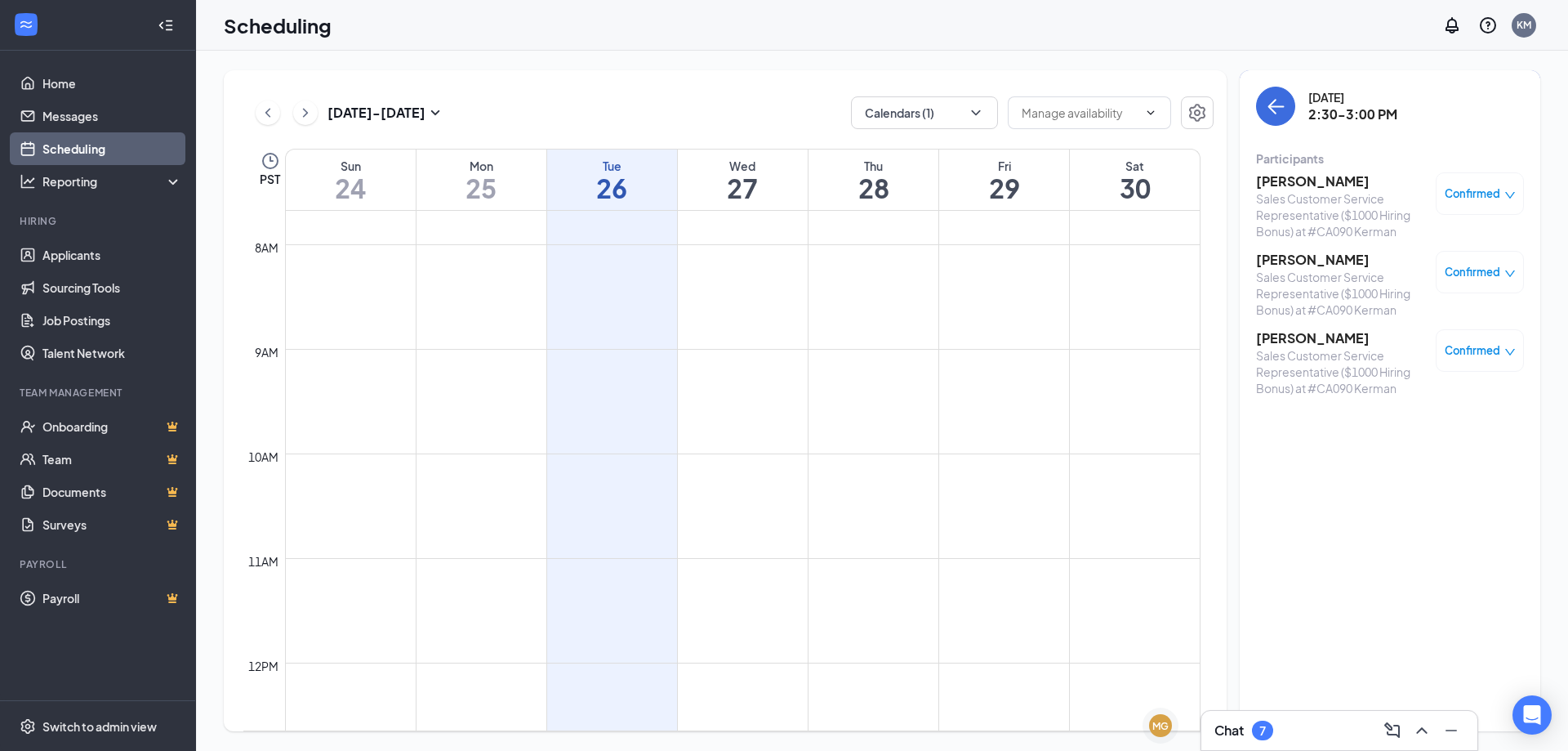
click at [1291, 263] on h3 "[PERSON_NAME]" at bounding box center [1342, 260] width 171 height 18
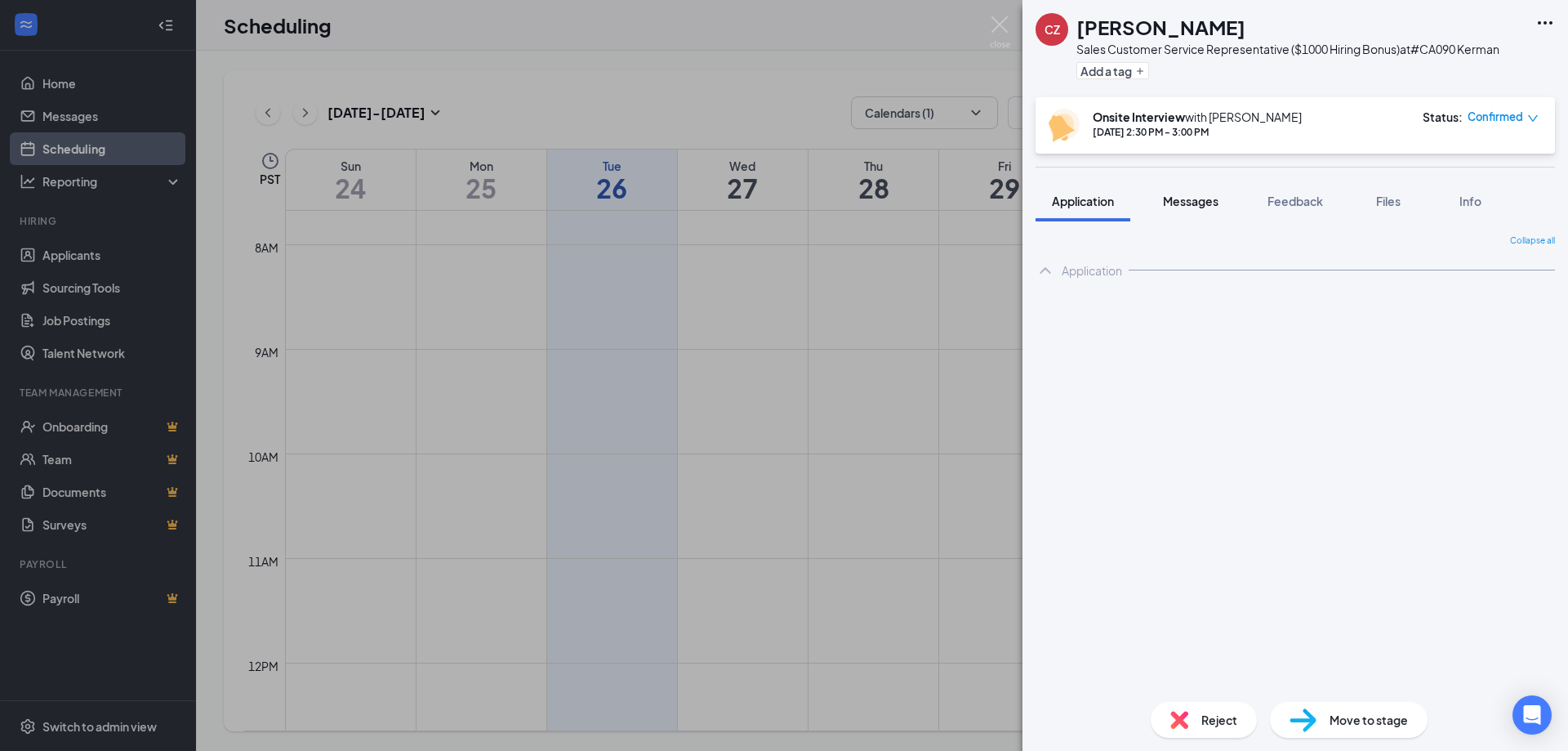
click at [1203, 201] on span "Messages" at bounding box center [1190, 201] width 56 height 15
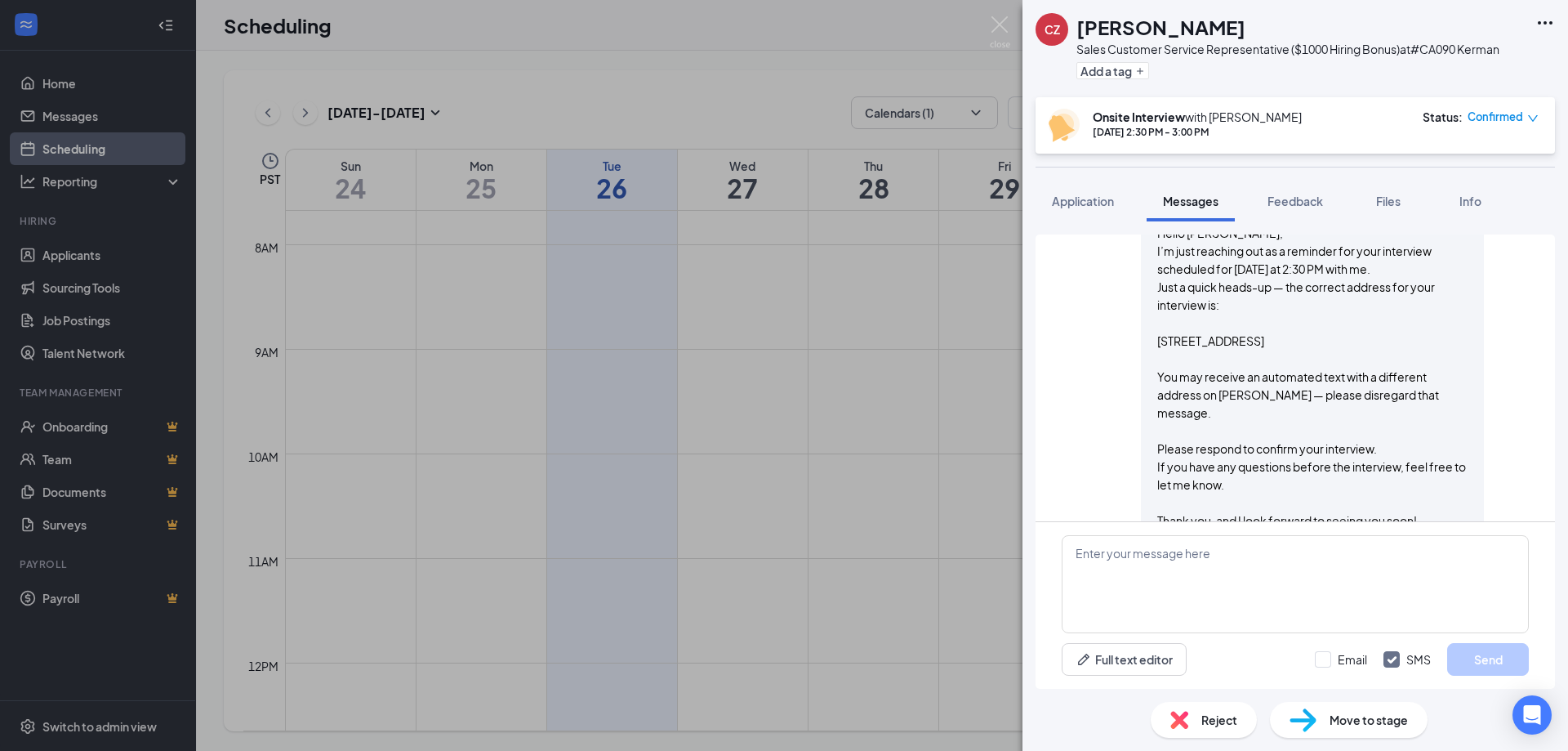
scroll to position [865, 0]
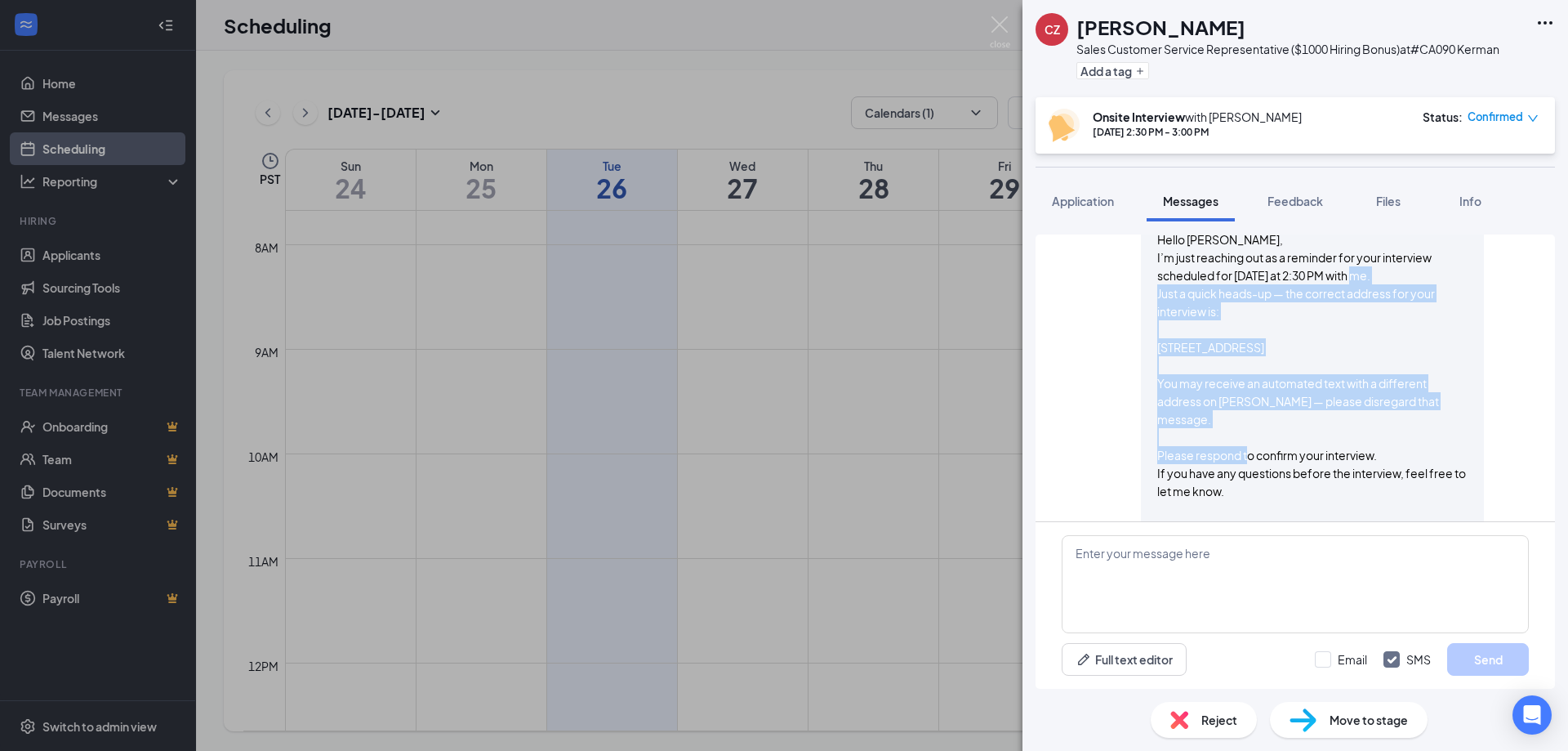
drag, startPoint x: 1144, startPoint y: 276, endPoint x: 1437, endPoint y: 389, distance: 314.0
click at [1447, 389] on div "[PERSON_NAME] sent SMS to [PERSON_NAME]. [DATE] 9:57 AM Hello [PERSON_NAME], I’…" at bounding box center [1312, 361] width 343 height 368
copy span "Just a quick heads-up — the correct address for your interview is: [STREET_ADDR…"
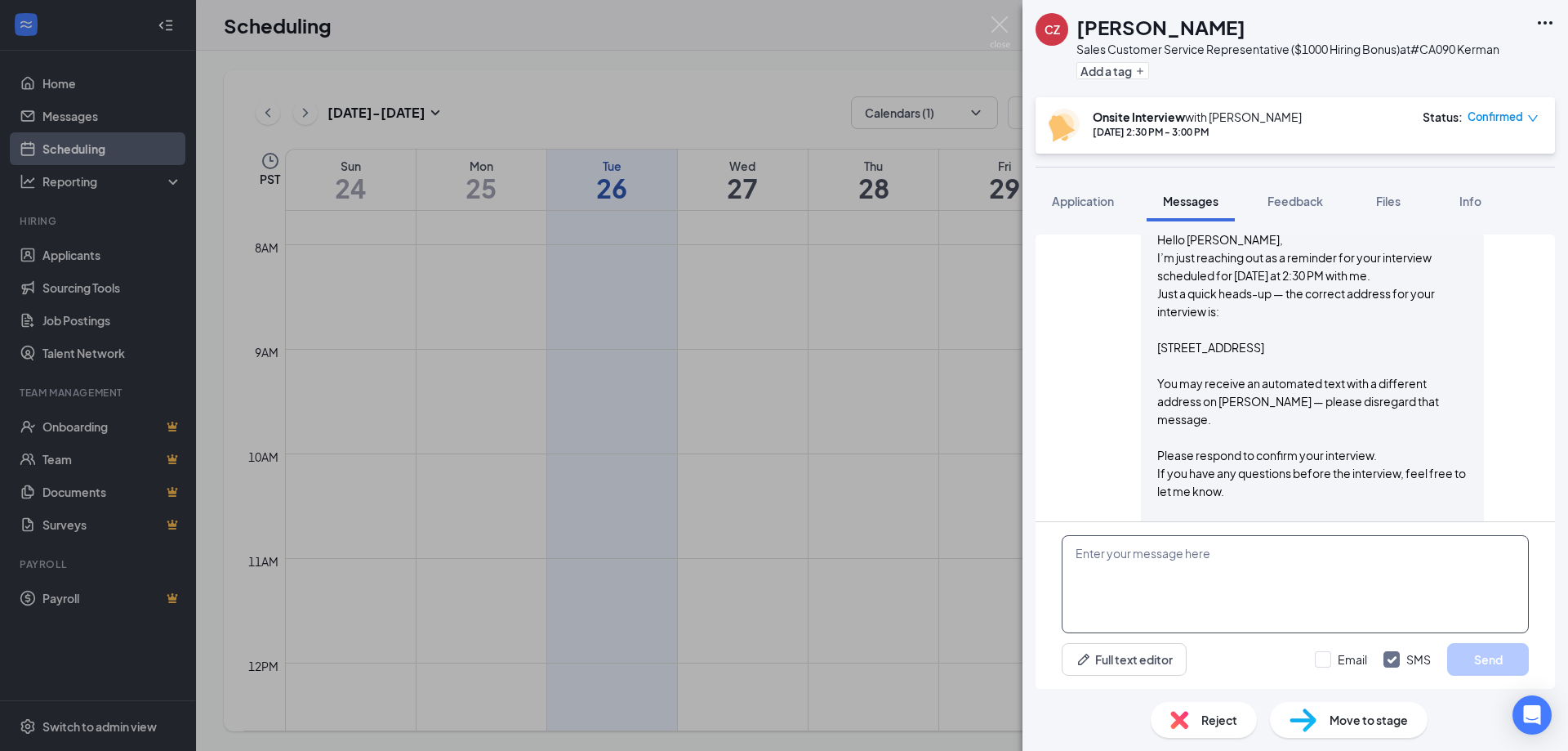
click at [1243, 569] on textarea at bounding box center [1295, 584] width 467 height 98
paste textarea "Just a quick heads-up — the correct address for your interview is: [STREET_ADDR…"
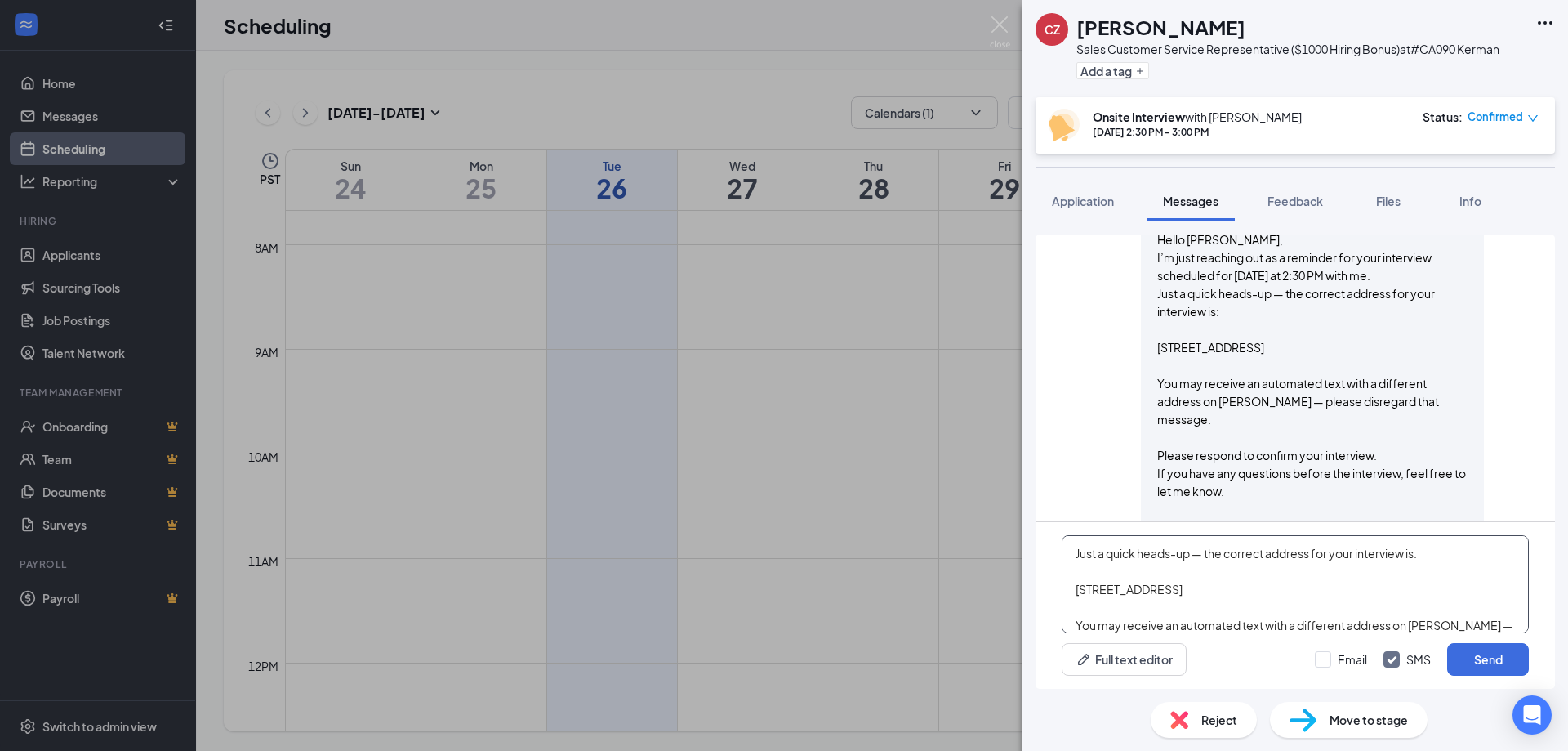
scroll to position [18, 0]
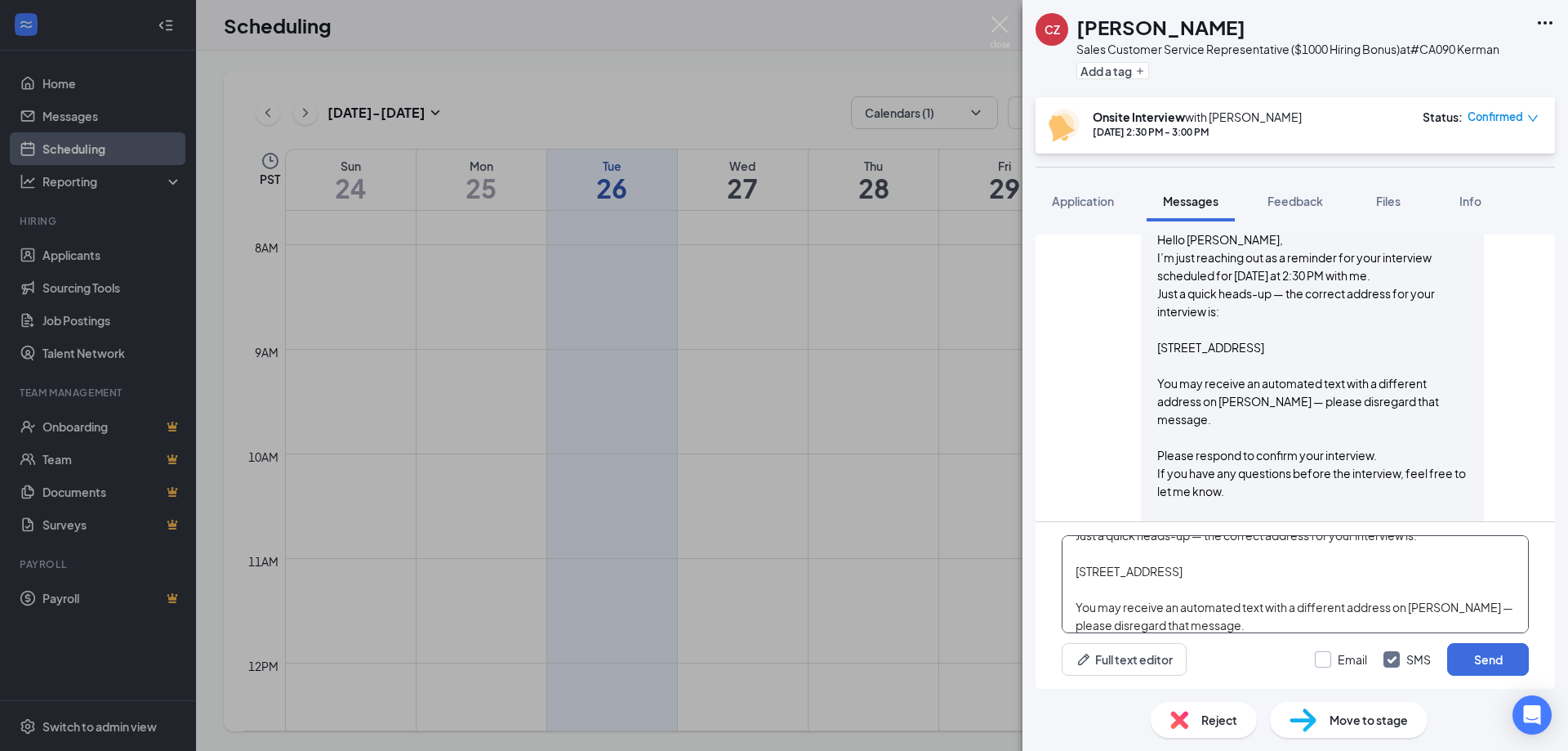
type textarea "Just a quick heads-up — the correct address for your interview is: [STREET_ADDR…"
click at [1322, 663] on input "Email" at bounding box center [1341, 659] width 52 height 17
checkbox input "true"
click at [1484, 657] on button "Send" at bounding box center [1488, 659] width 82 height 32
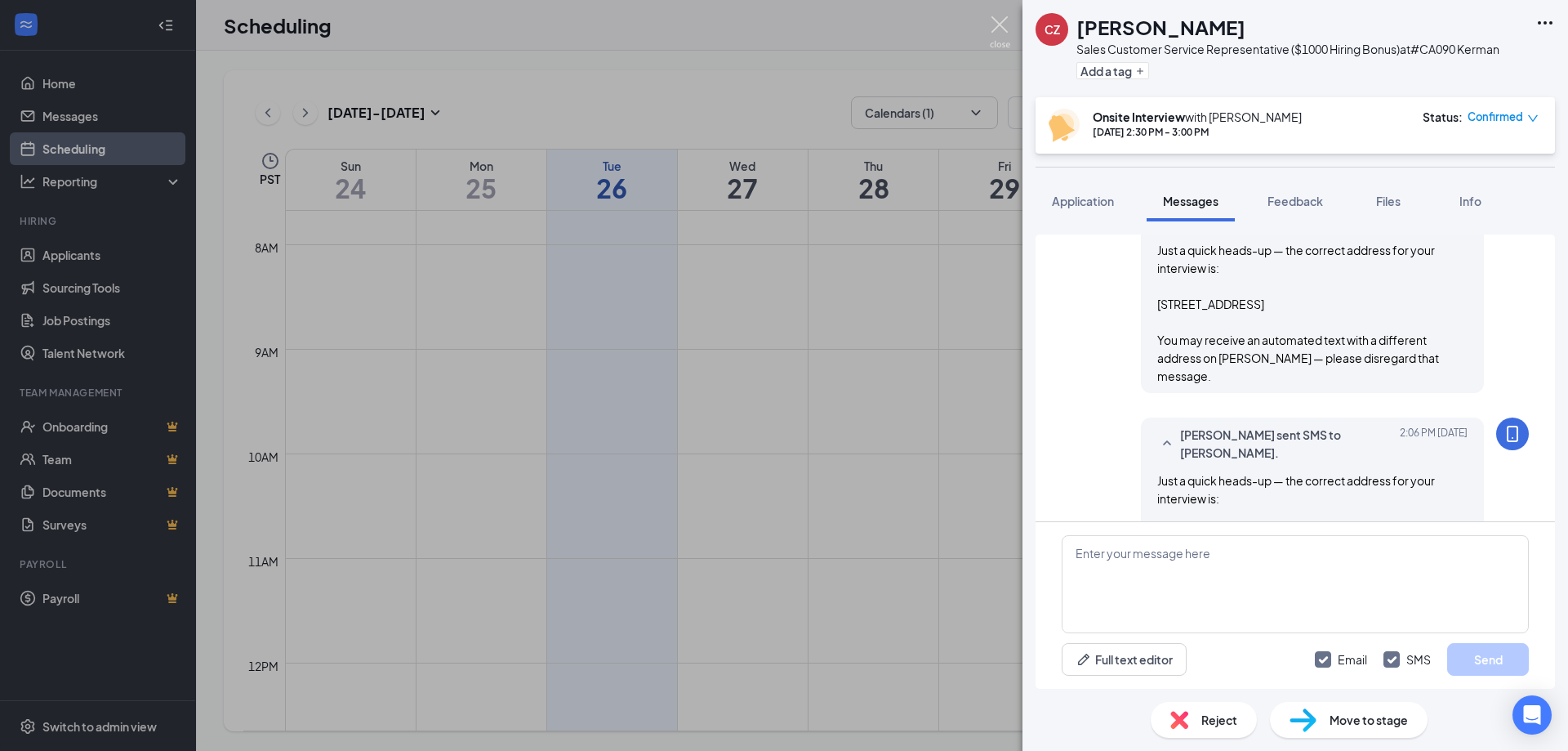
scroll to position [1535, 0]
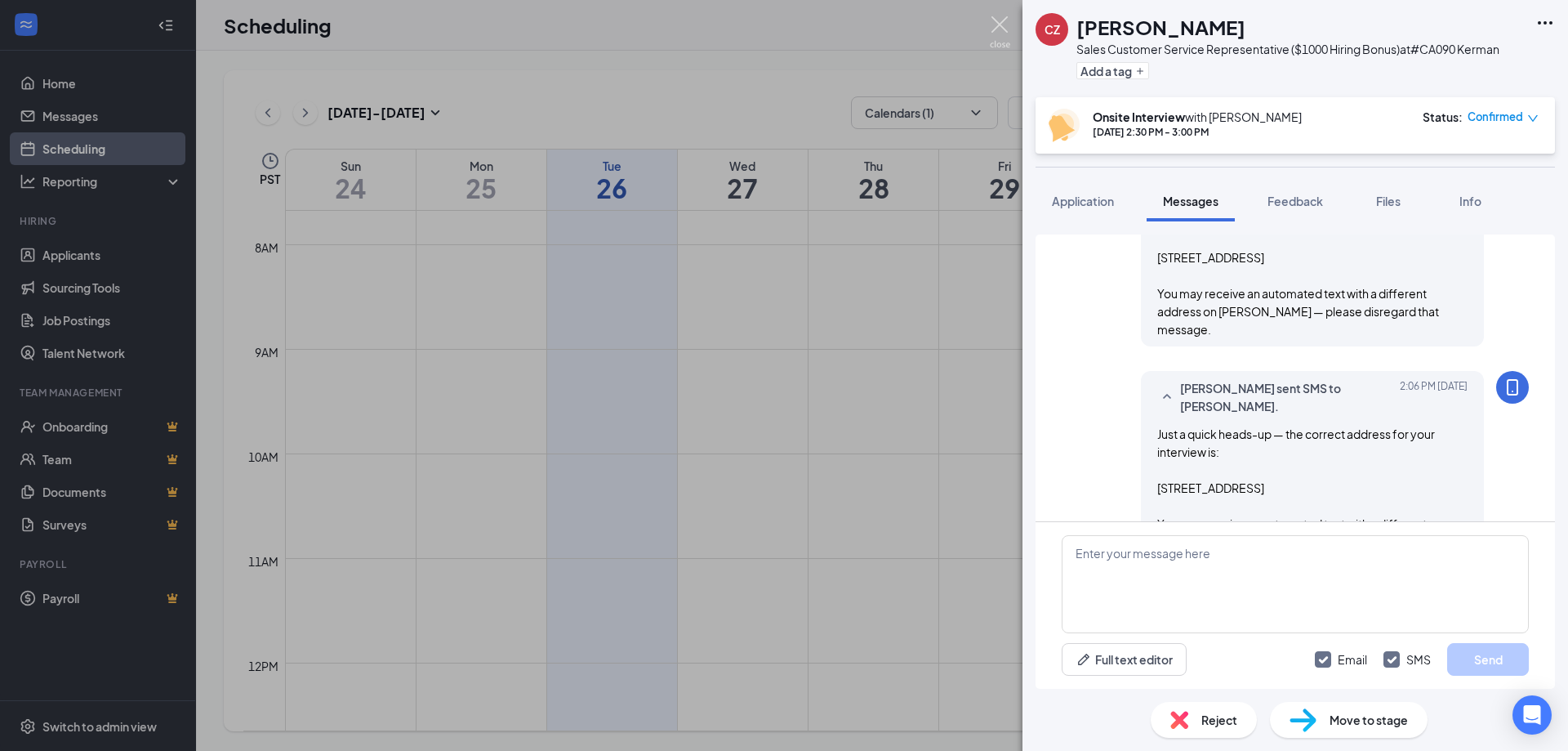
click at [995, 31] on img at bounding box center [1000, 32] width 21 height 32
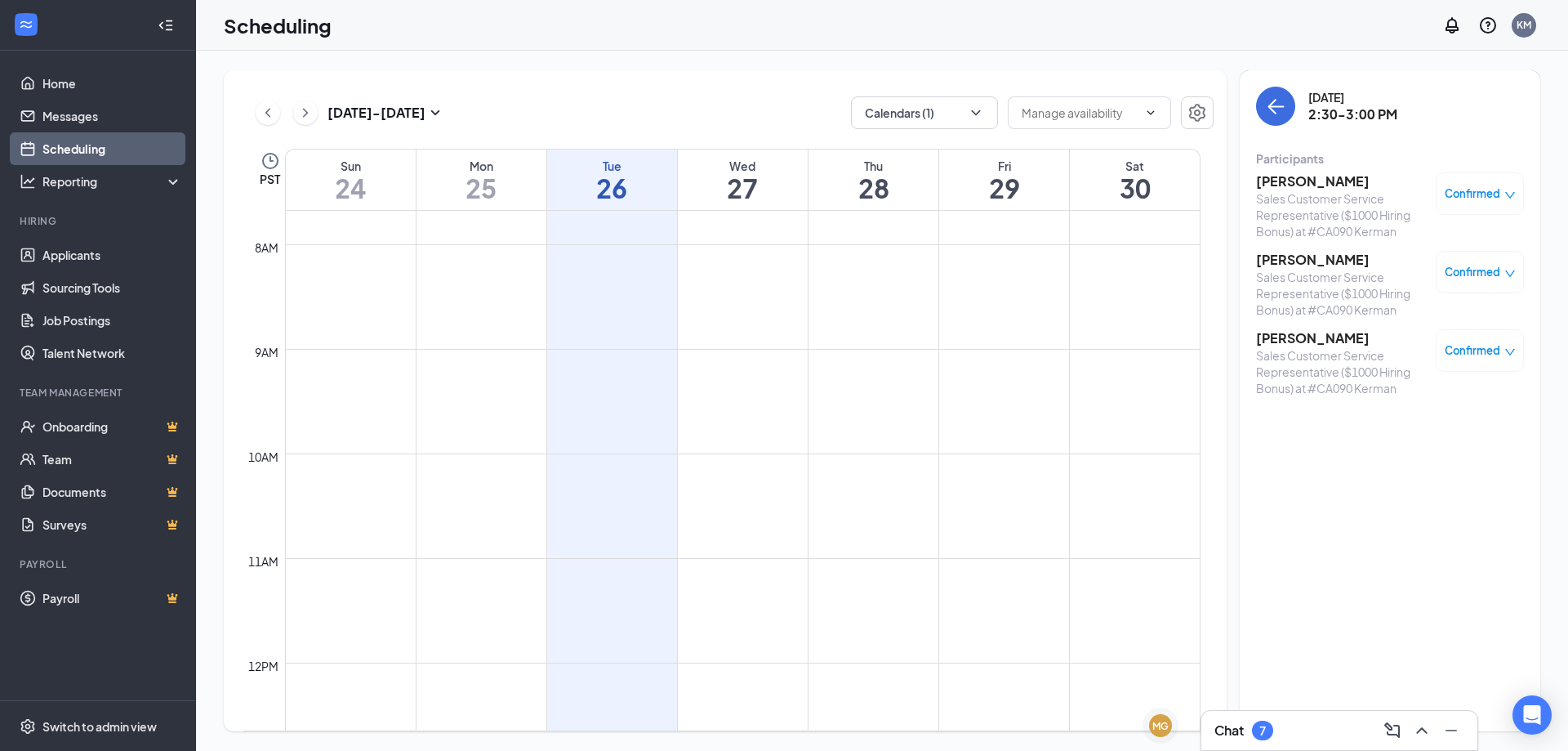
click at [1295, 339] on h3 "[PERSON_NAME]" at bounding box center [1342, 338] width 171 height 18
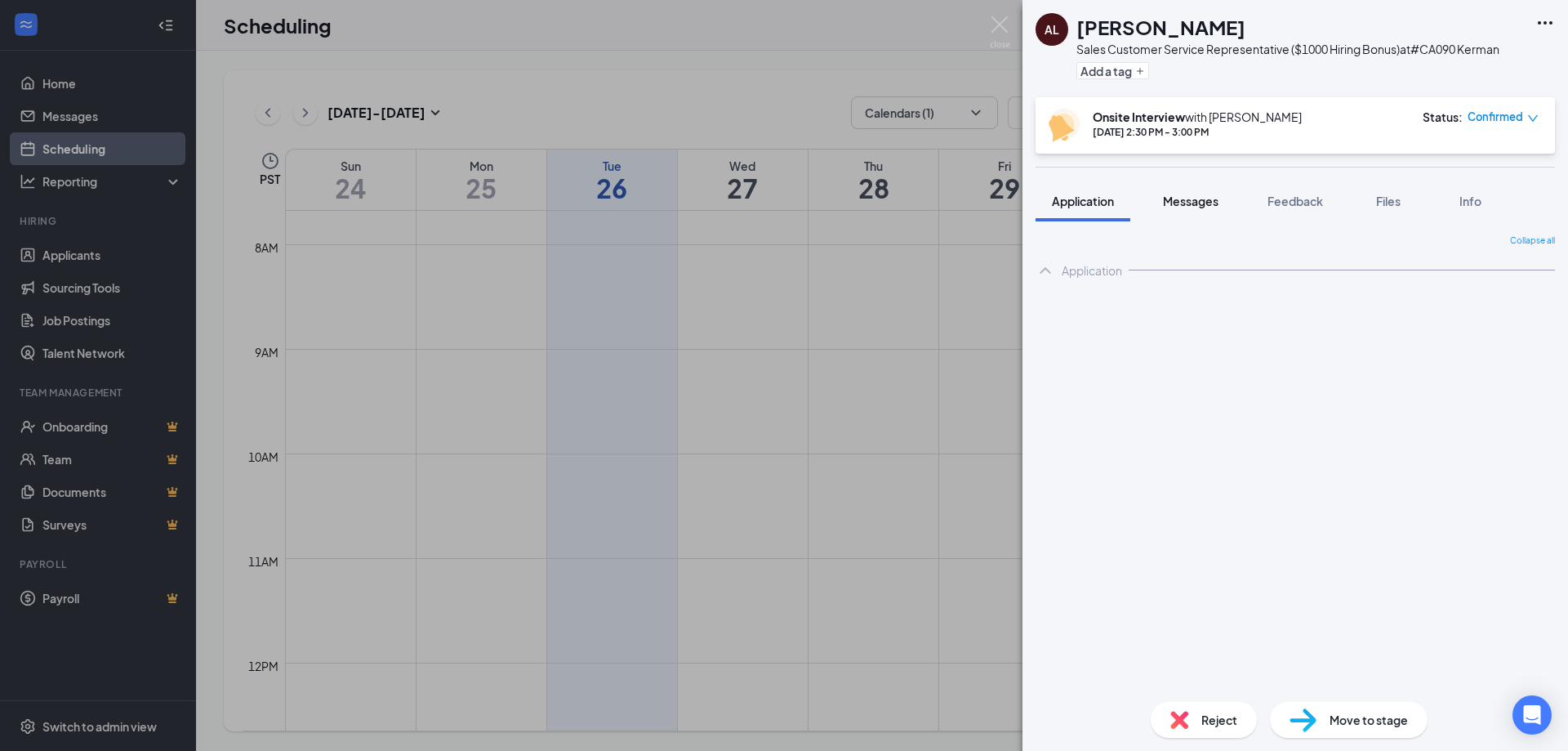
click at [1201, 205] on span "Messages" at bounding box center [1190, 201] width 56 height 15
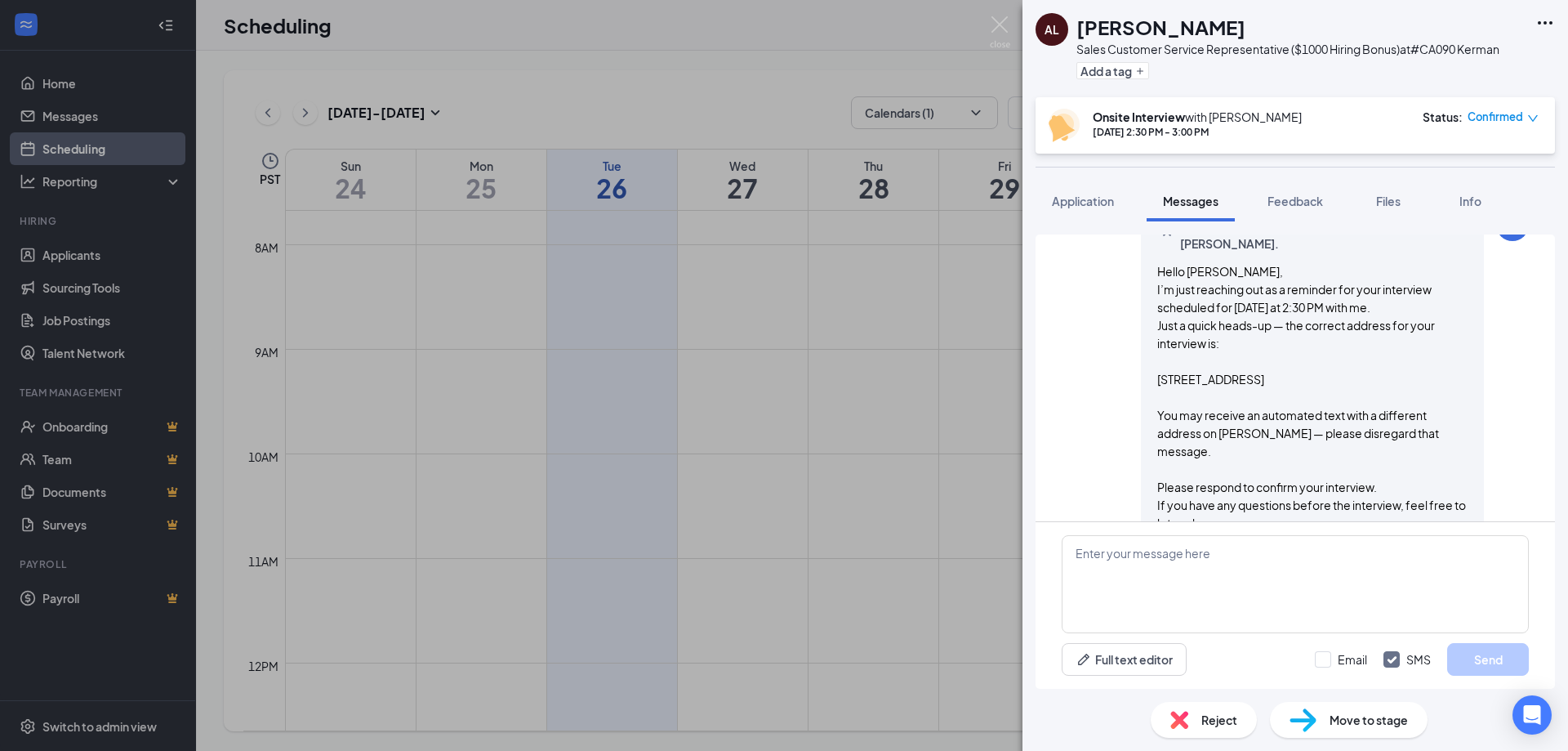
scroll to position [777, 0]
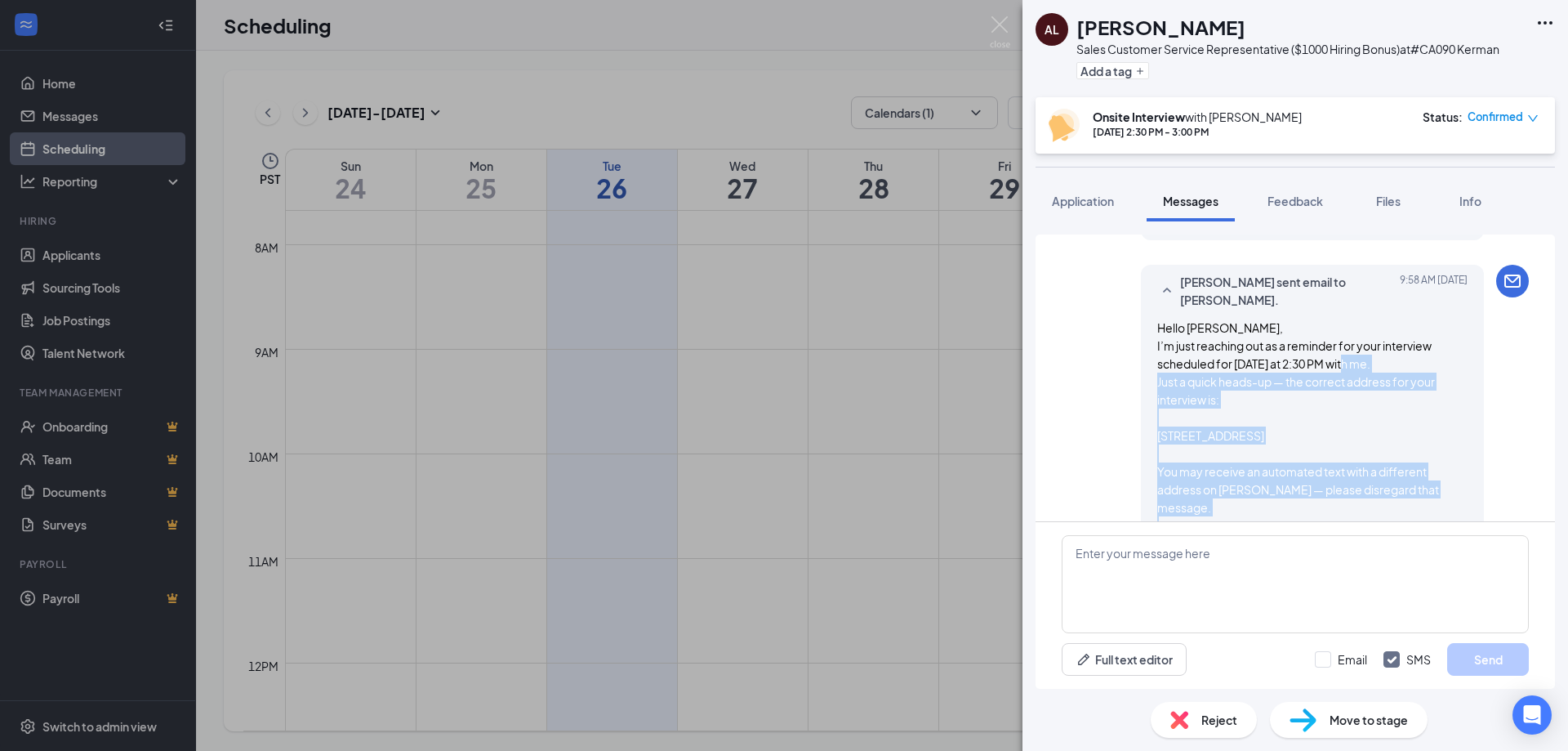
drag, startPoint x: 1150, startPoint y: 363, endPoint x: 1440, endPoint y: 475, distance: 310.9
click at [1440, 475] on div "Hello [PERSON_NAME], I’m just reaching out as a reminder for your interview sch…" at bounding box center [1312, 471] width 310 height 306
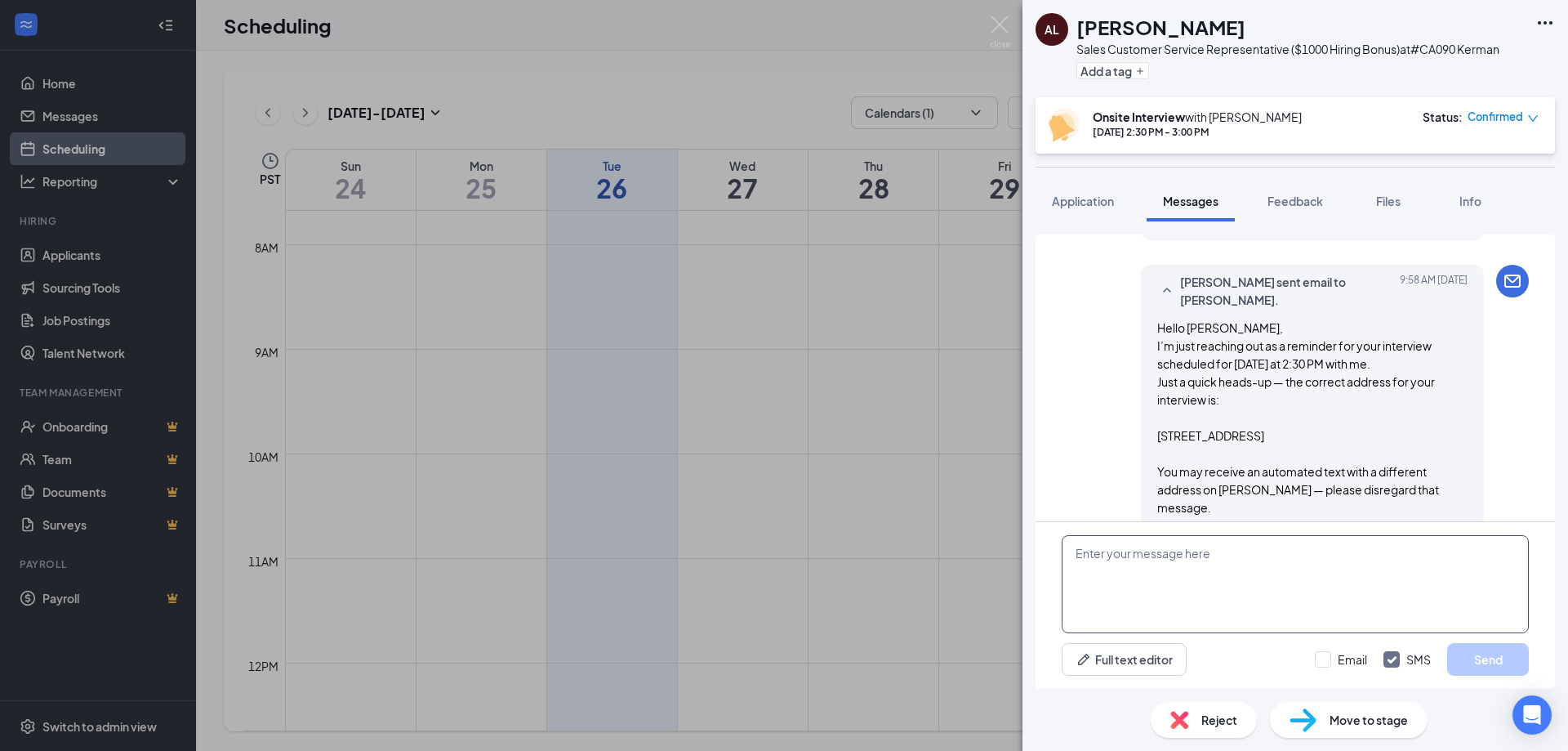
click at [1248, 574] on textarea at bounding box center [1295, 584] width 467 height 98
paste textarea "Just a quick heads-up — the correct address for your interview is: [STREET_ADDR…"
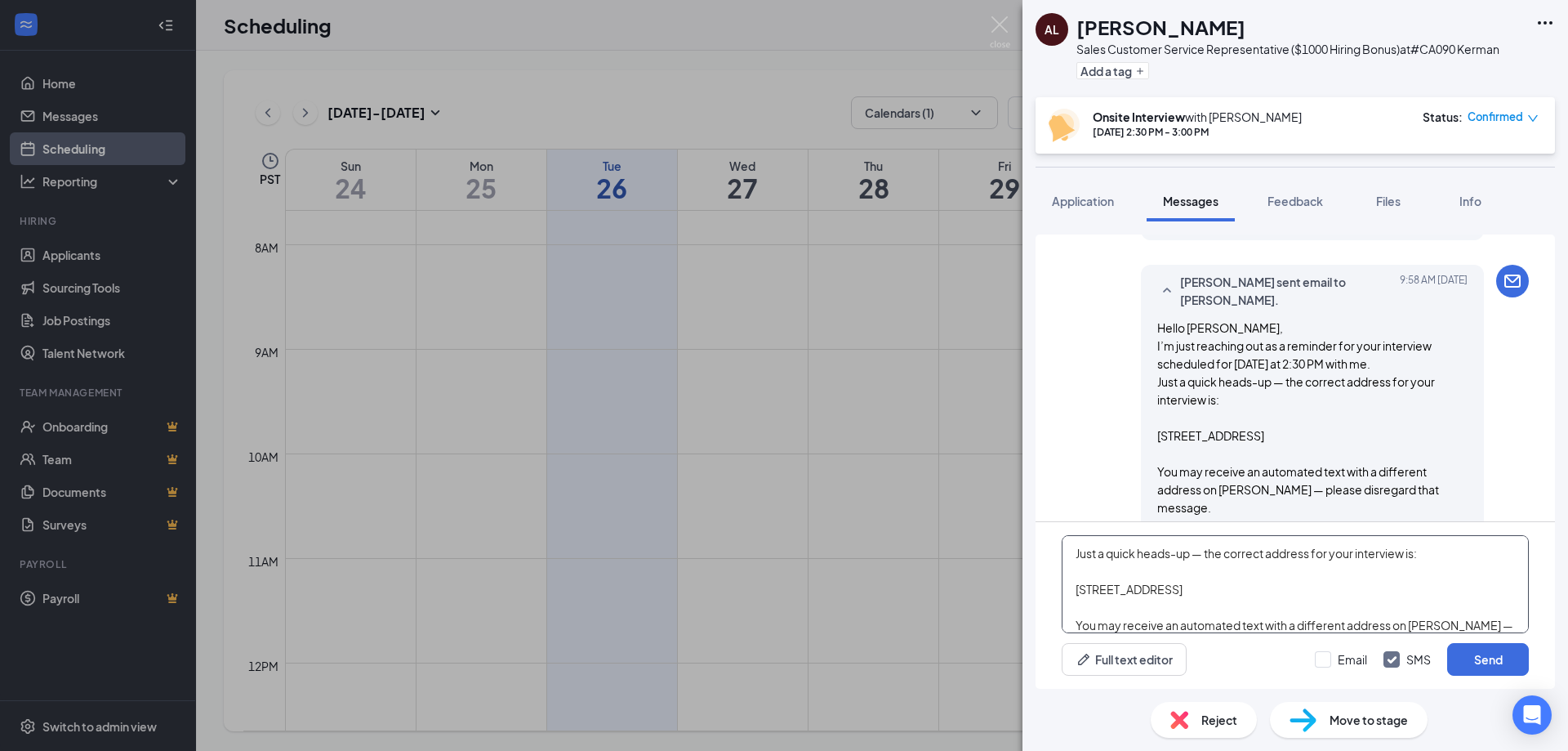
scroll to position [18, 0]
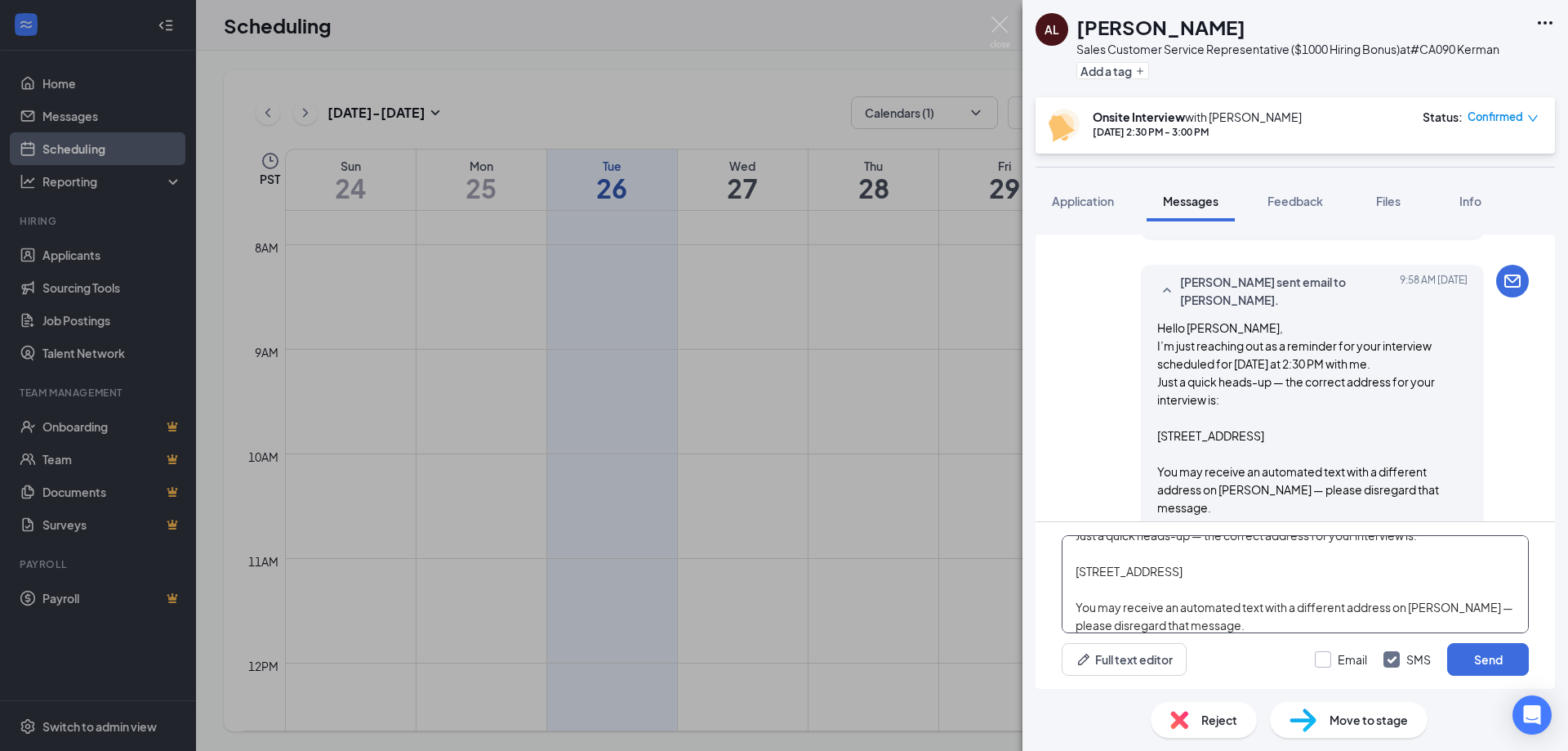
type textarea "Just a quick heads-up — the correct address for your interview is: [STREET_ADDR…"
click at [1342, 658] on input "Email" at bounding box center [1341, 659] width 52 height 17
checkbox input "true"
click at [1470, 654] on button "Send" at bounding box center [1488, 659] width 82 height 32
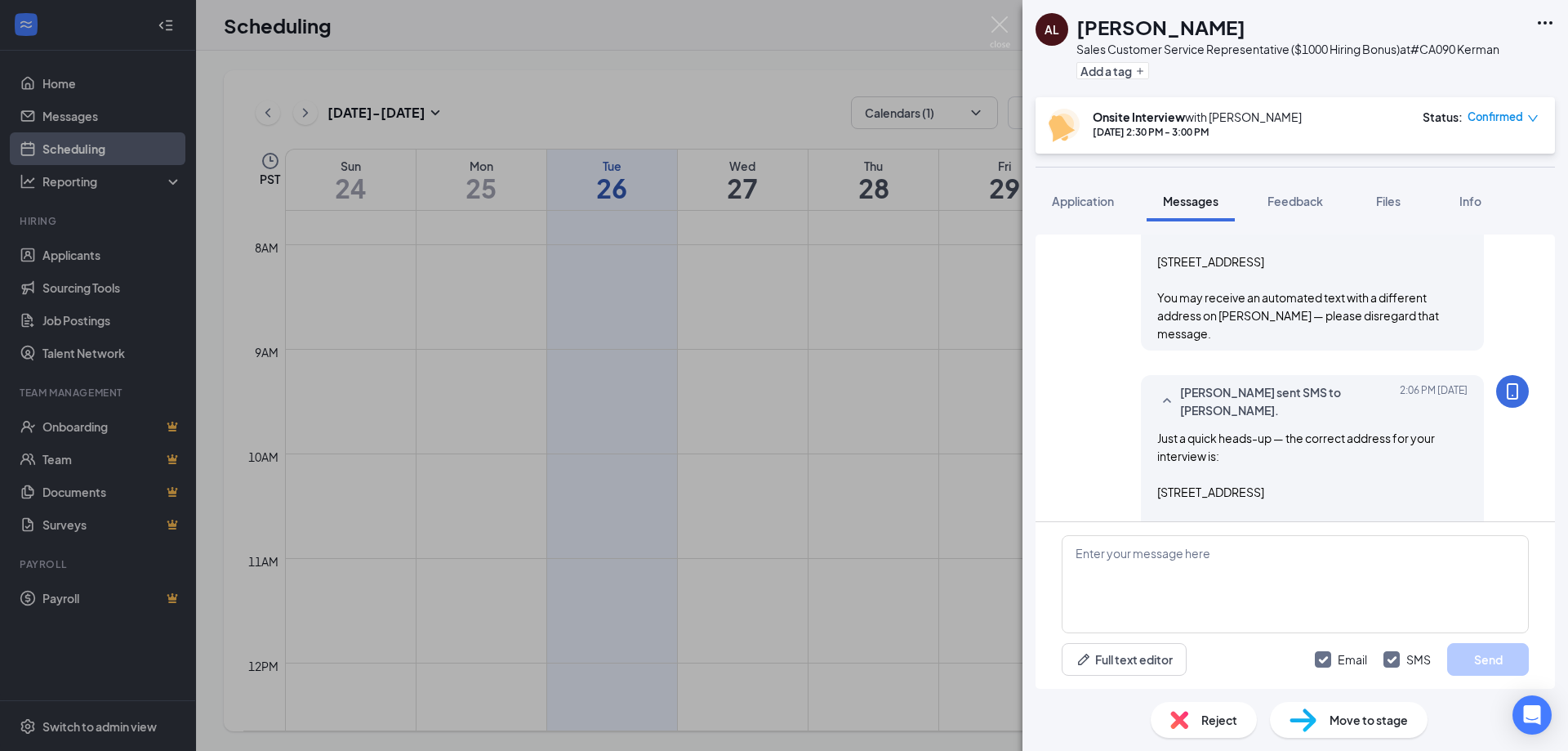
scroll to position [1447, 0]
click at [1004, 33] on img at bounding box center [1000, 32] width 21 height 32
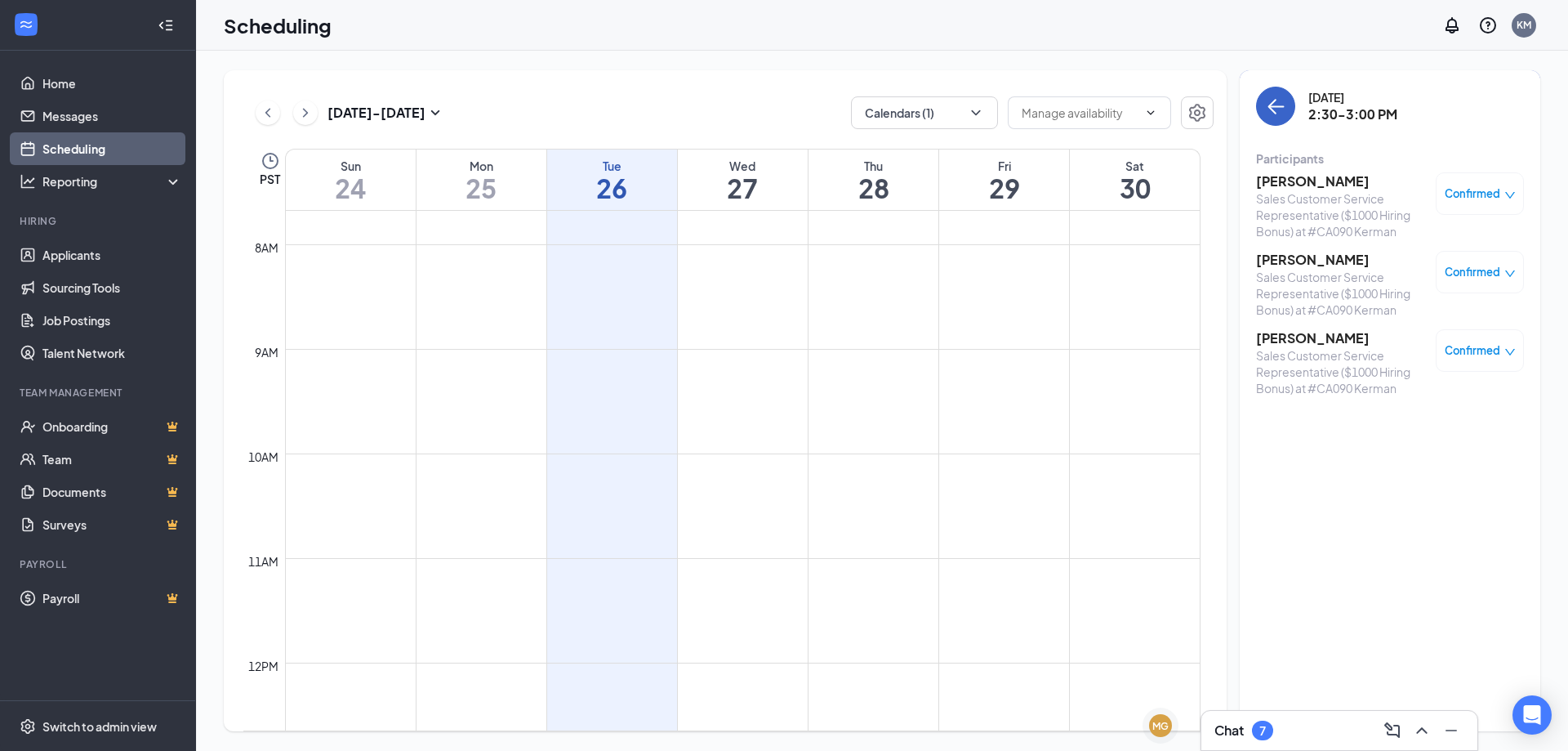
click at [1278, 104] on icon "ArrowLeft" at bounding box center [1276, 107] width 20 height 20
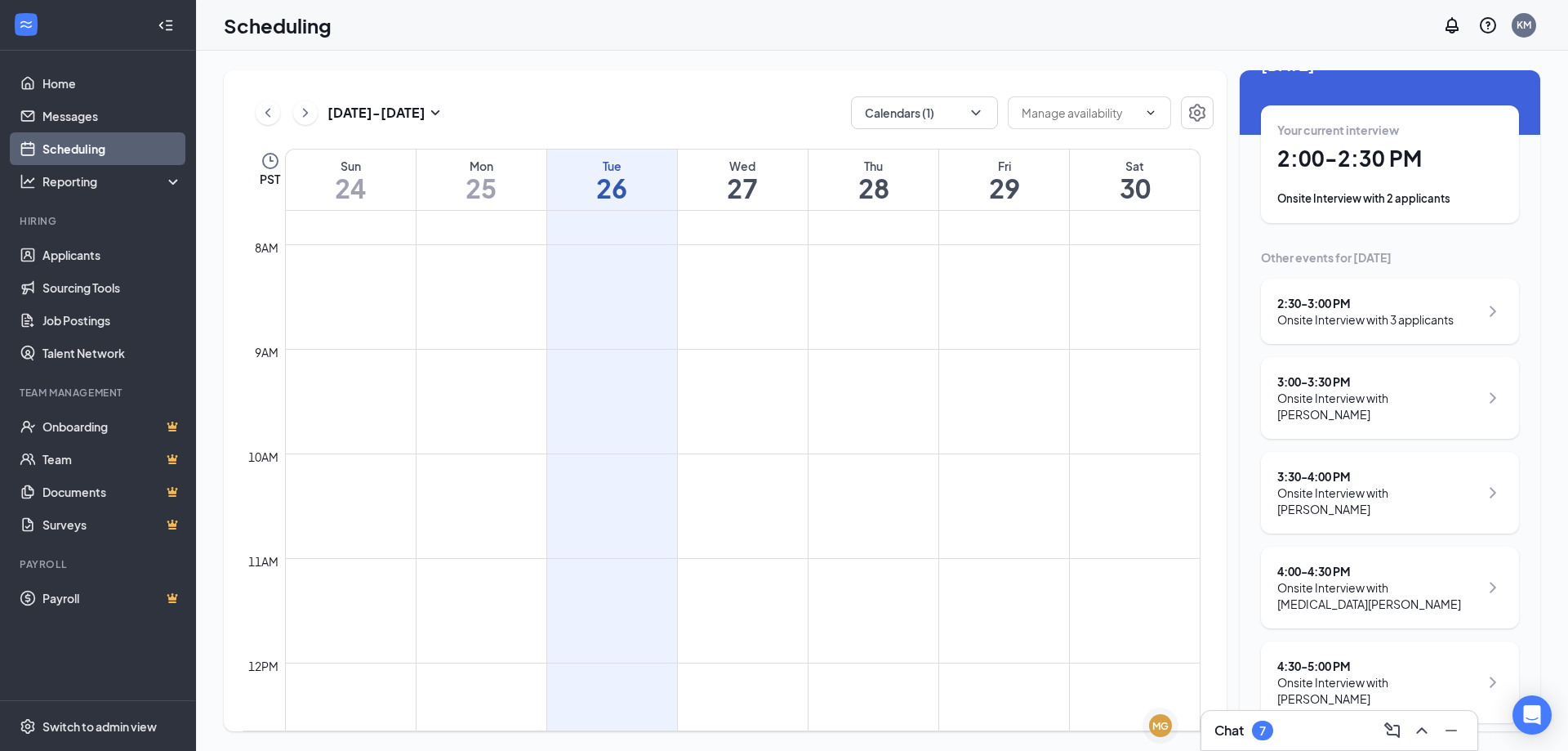
scroll to position [82, 0]
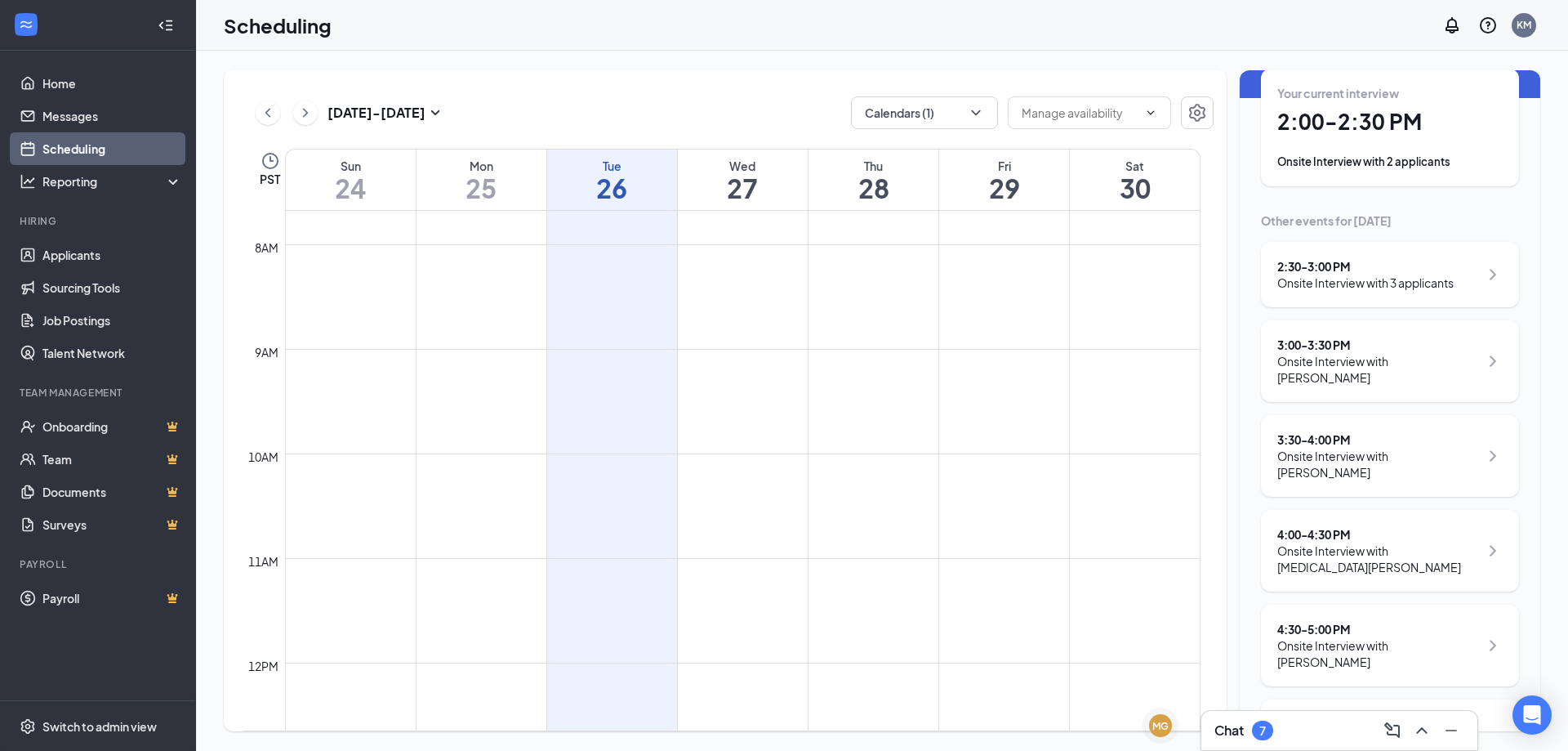
click at [1387, 545] on div "4:00 - 4:30 PM Onsite Interview with [MEDICAL_DATA][PERSON_NAME]" at bounding box center [1390, 550] width 258 height 82
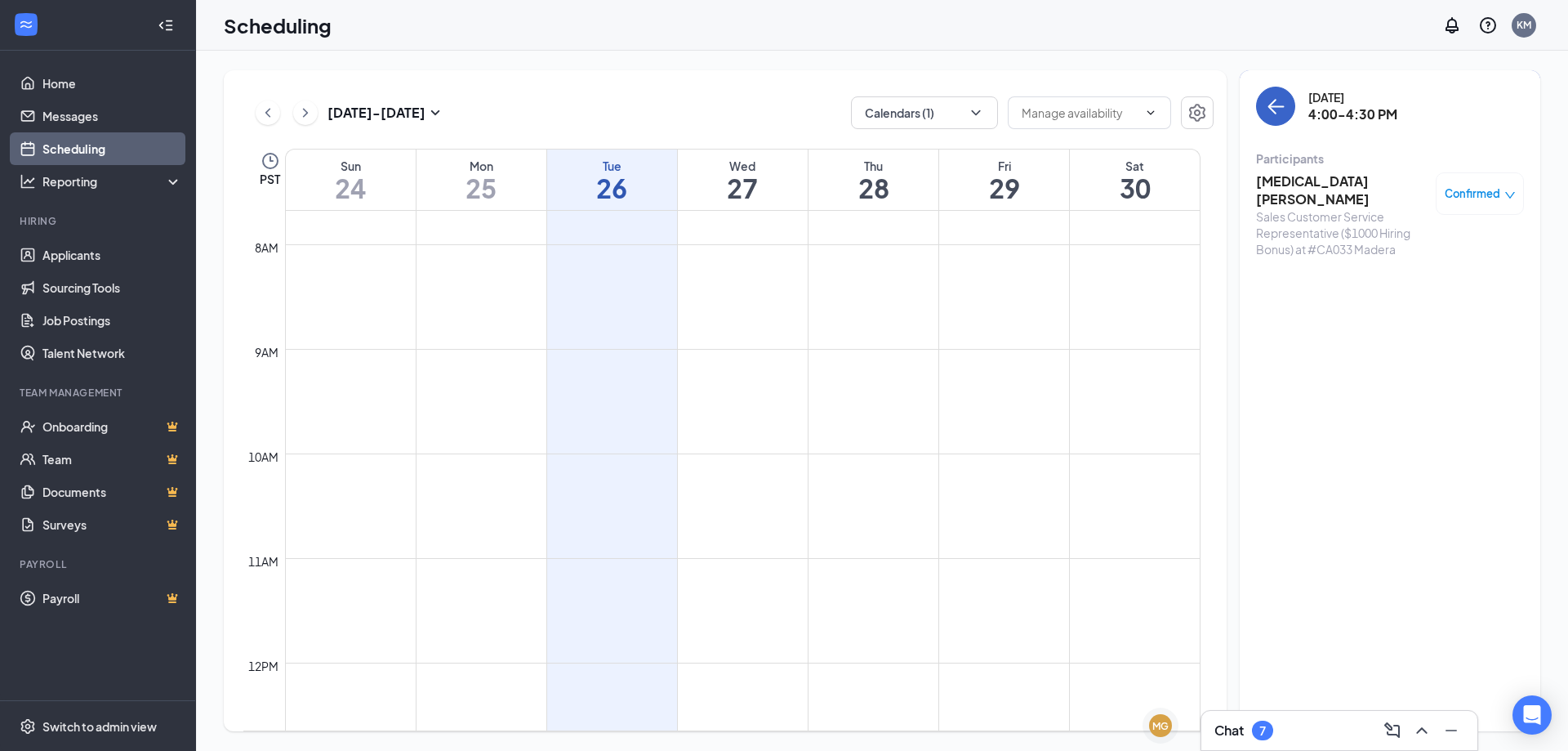
click at [1270, 110] on icon "ArrowLeft" at bounding box center [1276, 107] width 20 height 20
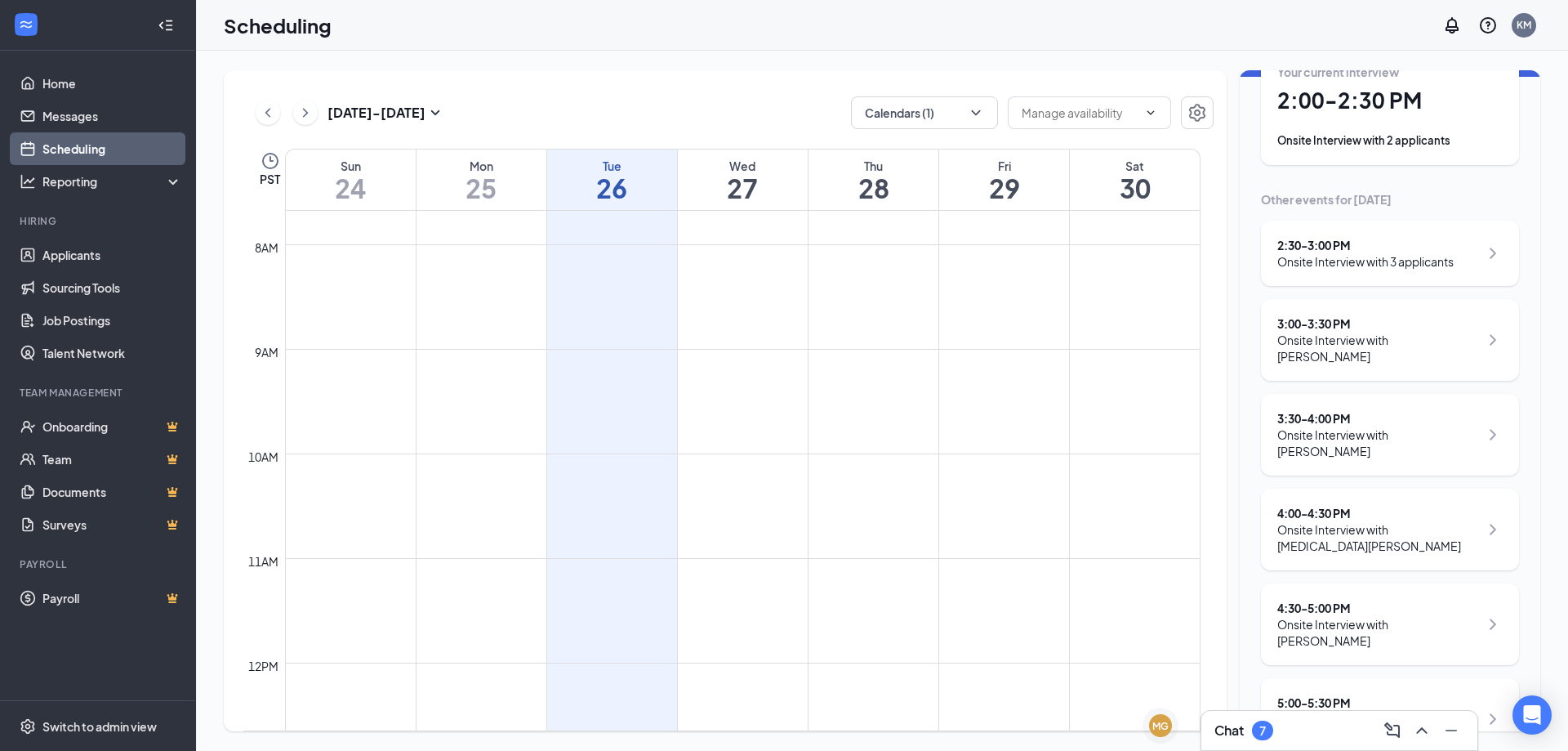
scroll to position [109, 0]
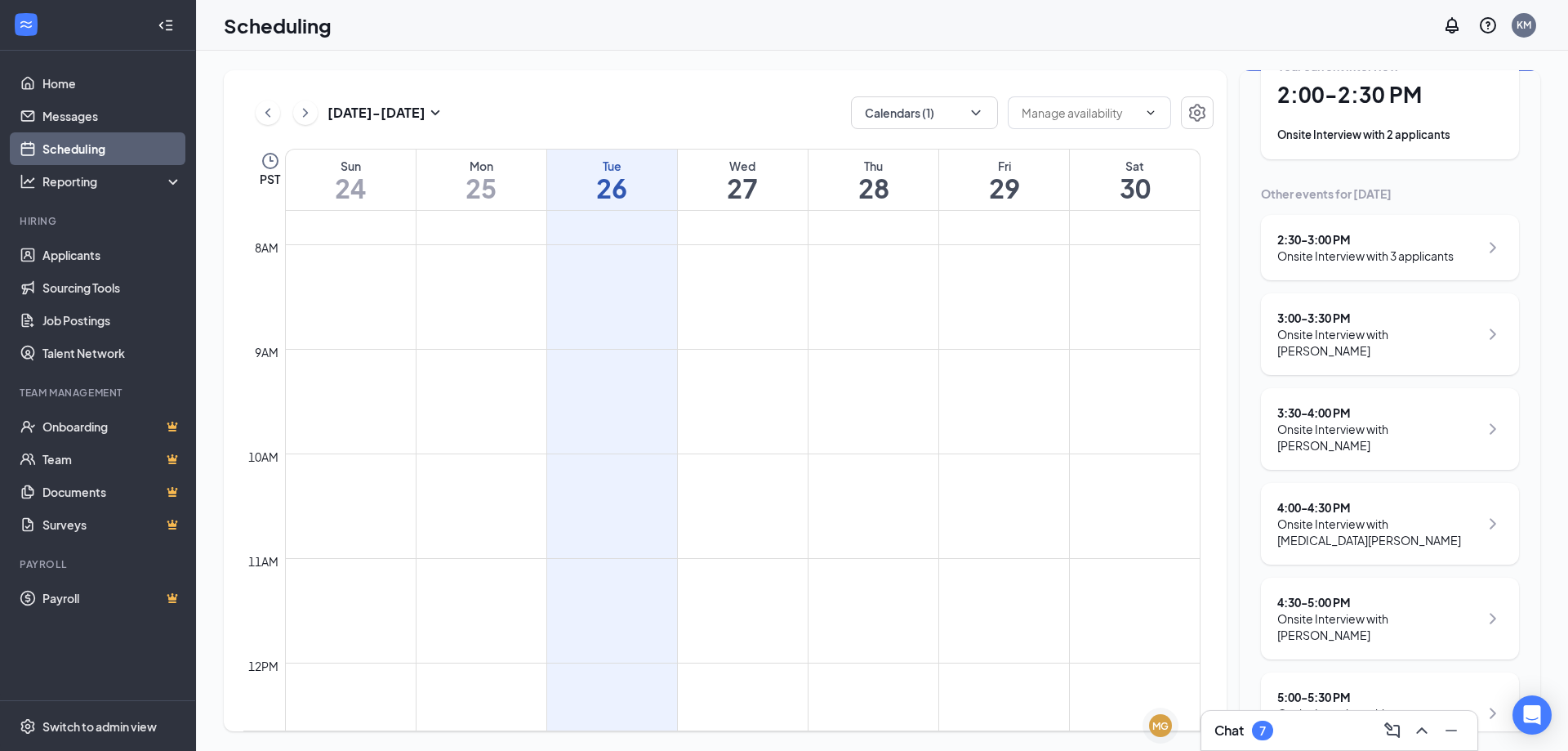
click at [1307, 726] on div "Chat 7" at bounding box center [1339, 730] width 250 height 26
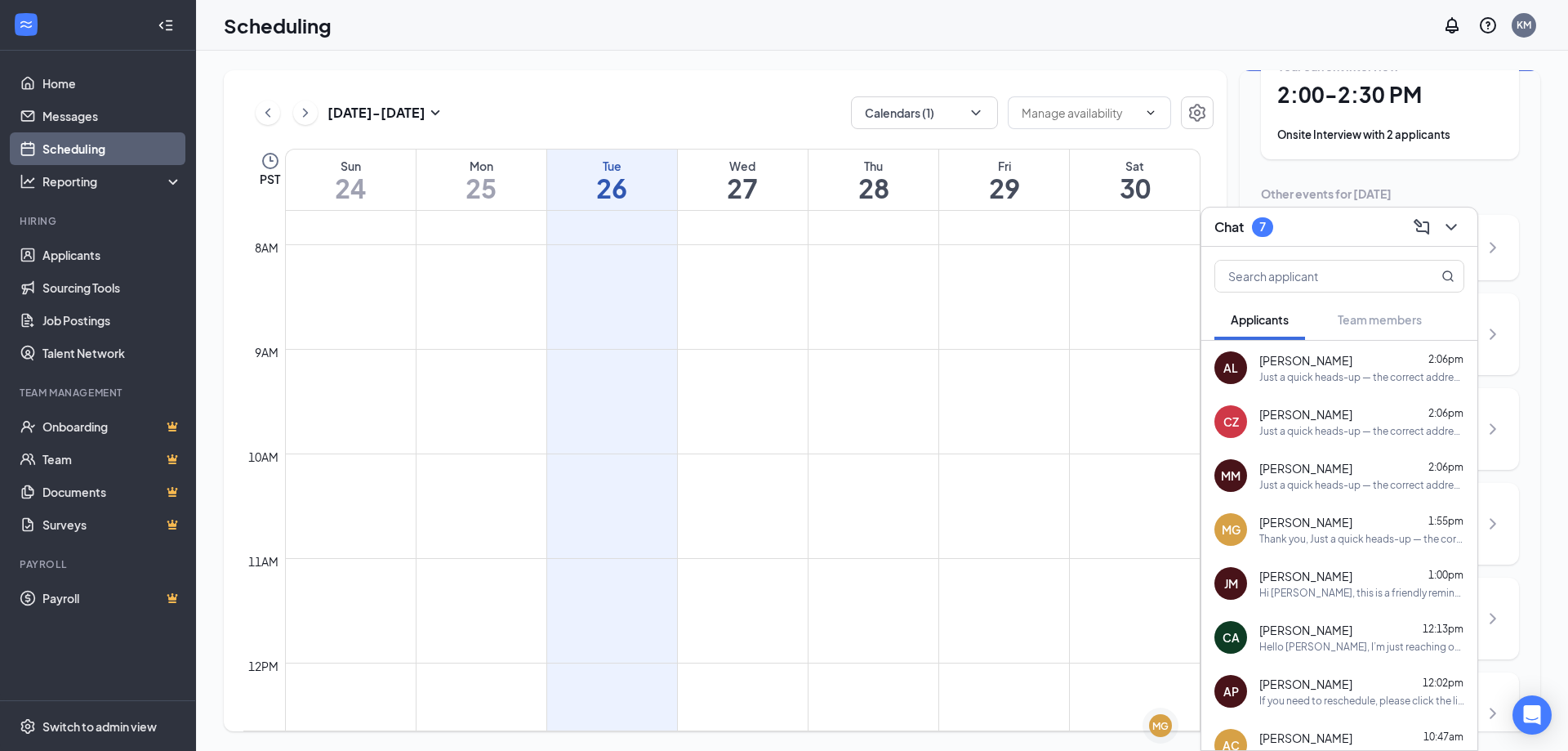
click at [1287, 380] on div "Just a quick heads-up — the correct address for your interview is: [STREET_ADDR…" at bounding box center [1362, 376] width 205 height 14
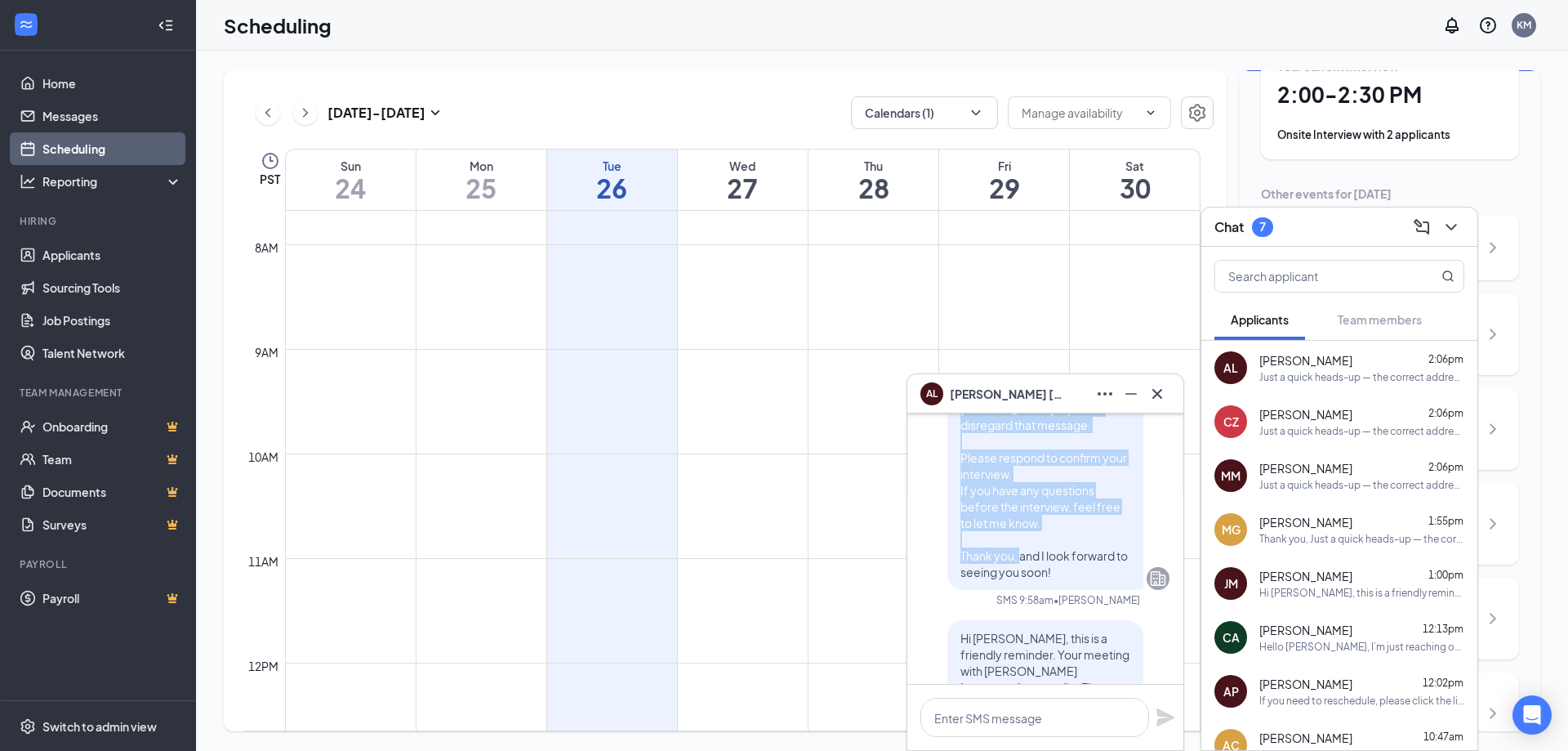
scroll to position [-654, 0]
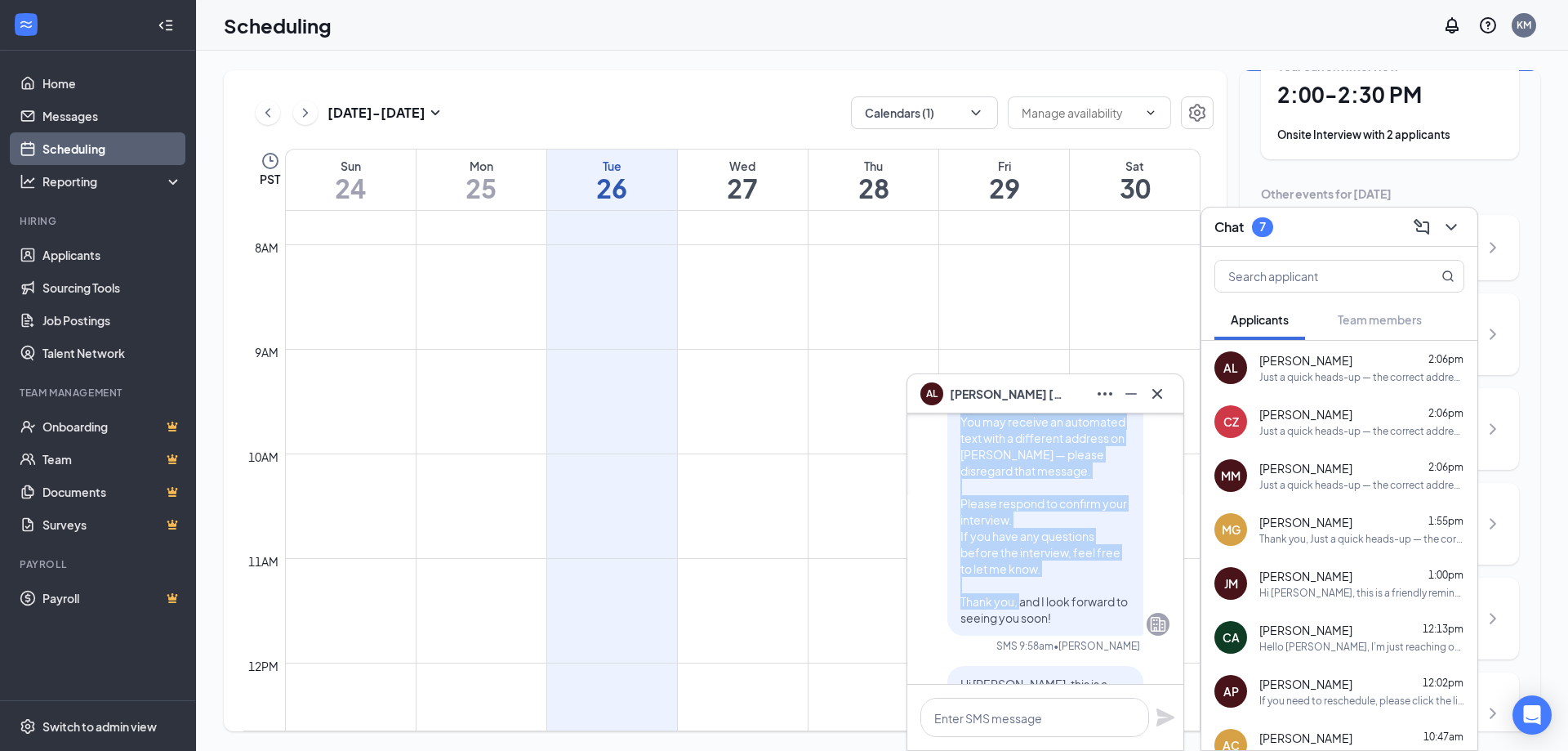
drag, startPoint x: 947, startPoint y: 470, endPoint x: 1057, endPoint y: 623, distance: 188.4
click at [1057, 623] on div "Hello [PERSON_NAME], I’m just reaching out as a reminder for your interview sch…" at bounding box center [1045, 430] width 196 height 412
copy span "Hello [PERSON_NAME], I’m just reaching out as a reminder for your interview sch…"
click at [1156, 400] on icon "Cross" at bounding box center [1158, 394] width 20 height 20
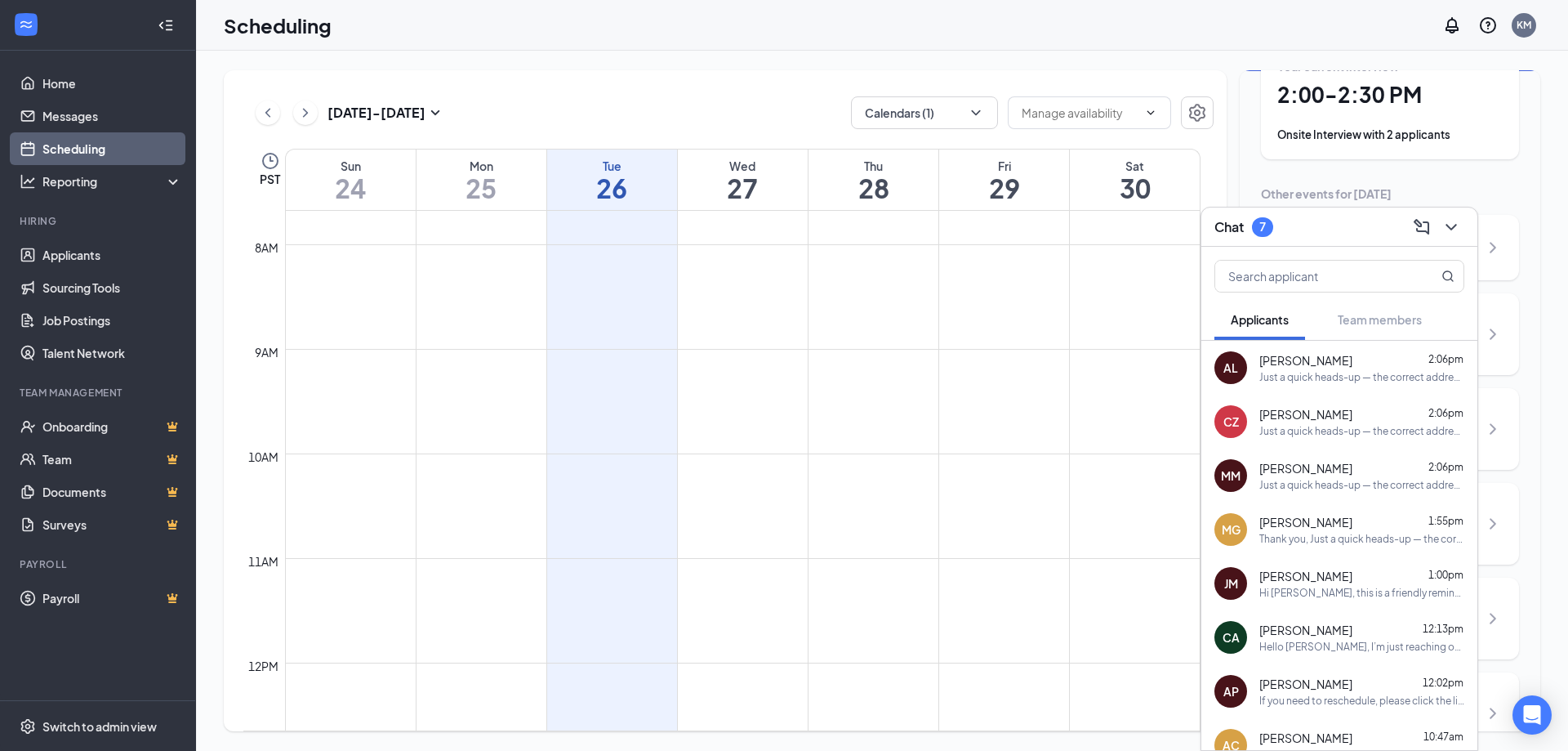
scroll to position [82, 0]
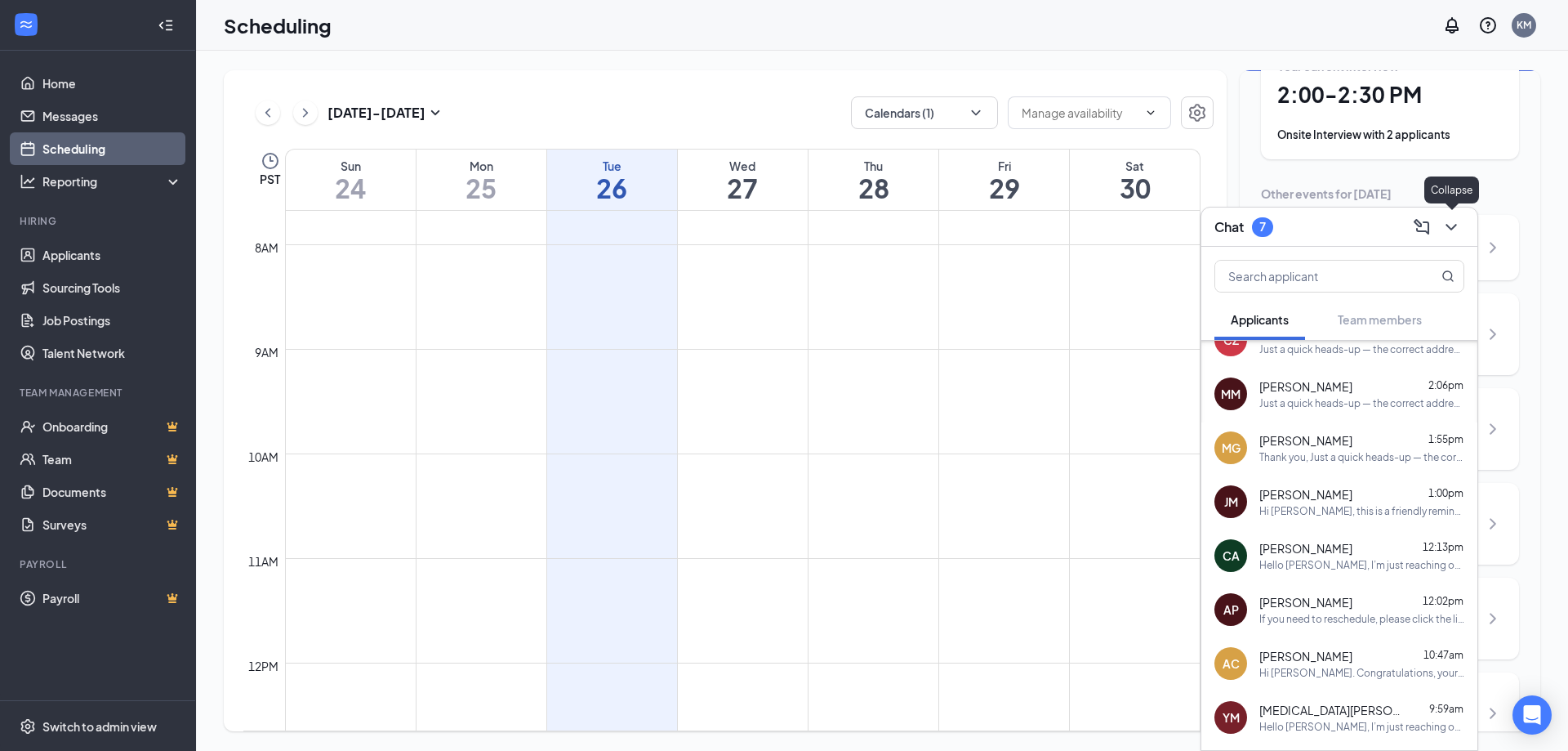
click at [1452, 236] on icon "ChevronDown" at bounding box center [1451, 227] width 20 height 20
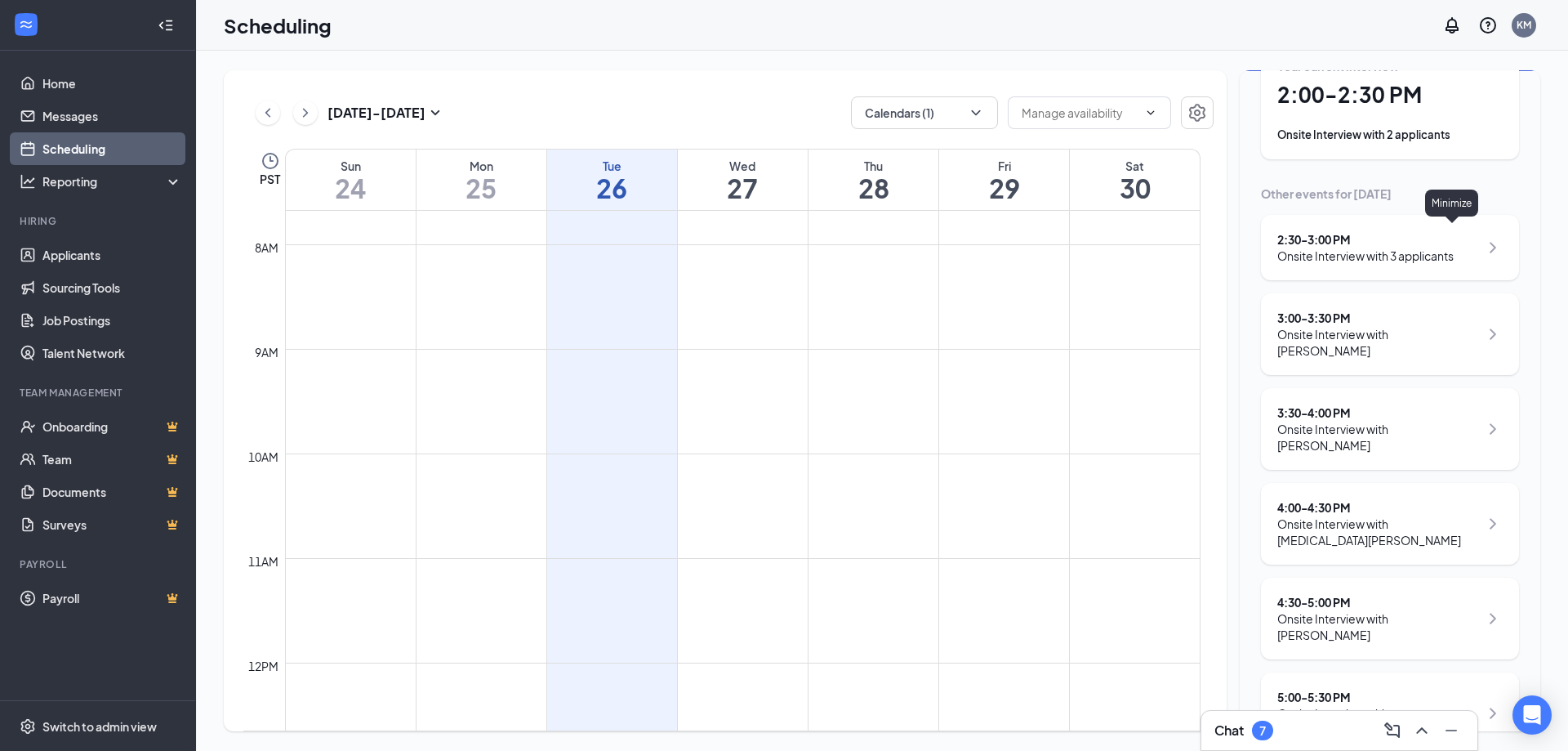
scroll to position [0, 0]
click at [1384, 610] on div "Onsite Interview with [PERSON_NAME]" at bounding box center [1378, 626] width 201 height 32
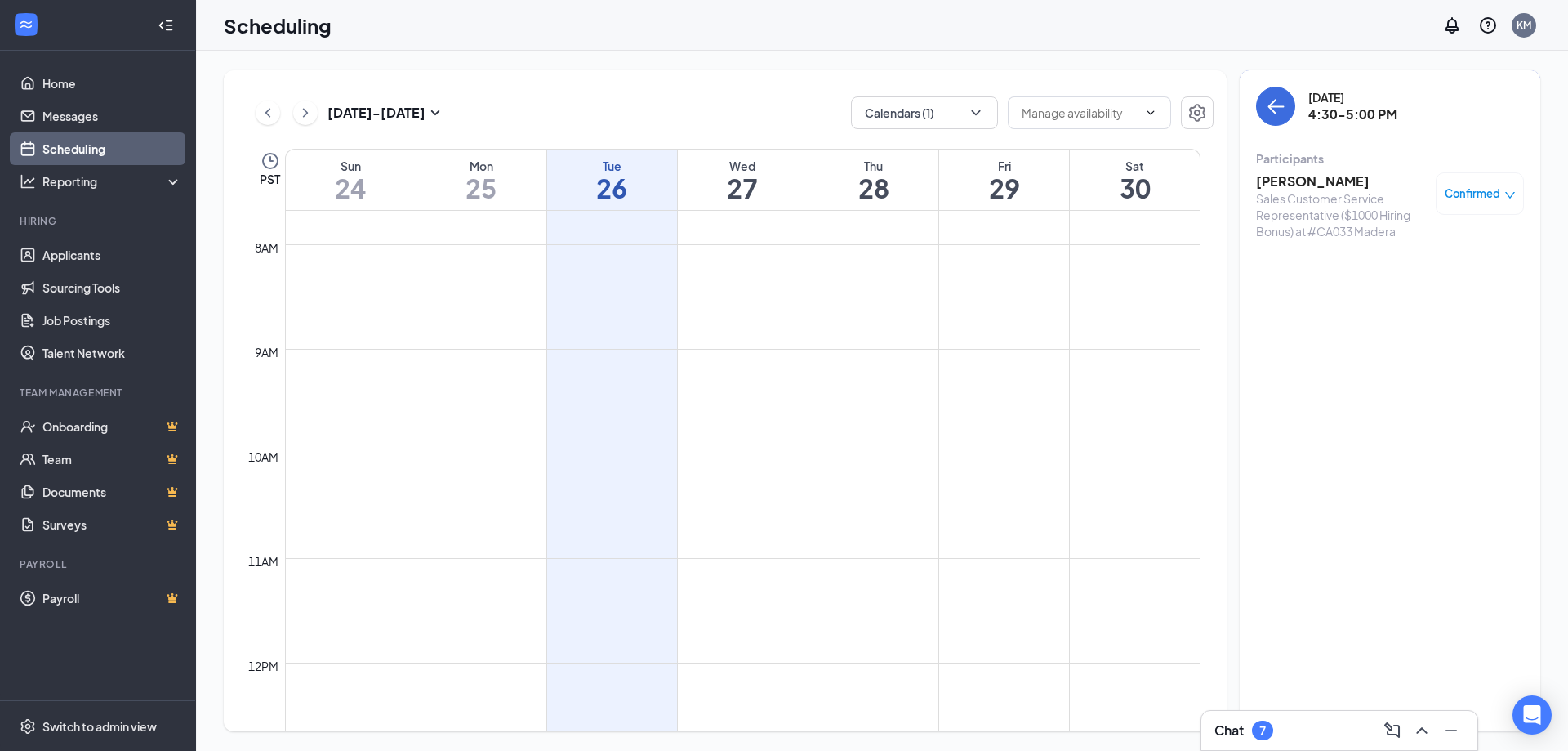
click at [1312, 183] on h3 "[PERSON_NAME]" at bounding box center [1342, 182] width 171 height 18
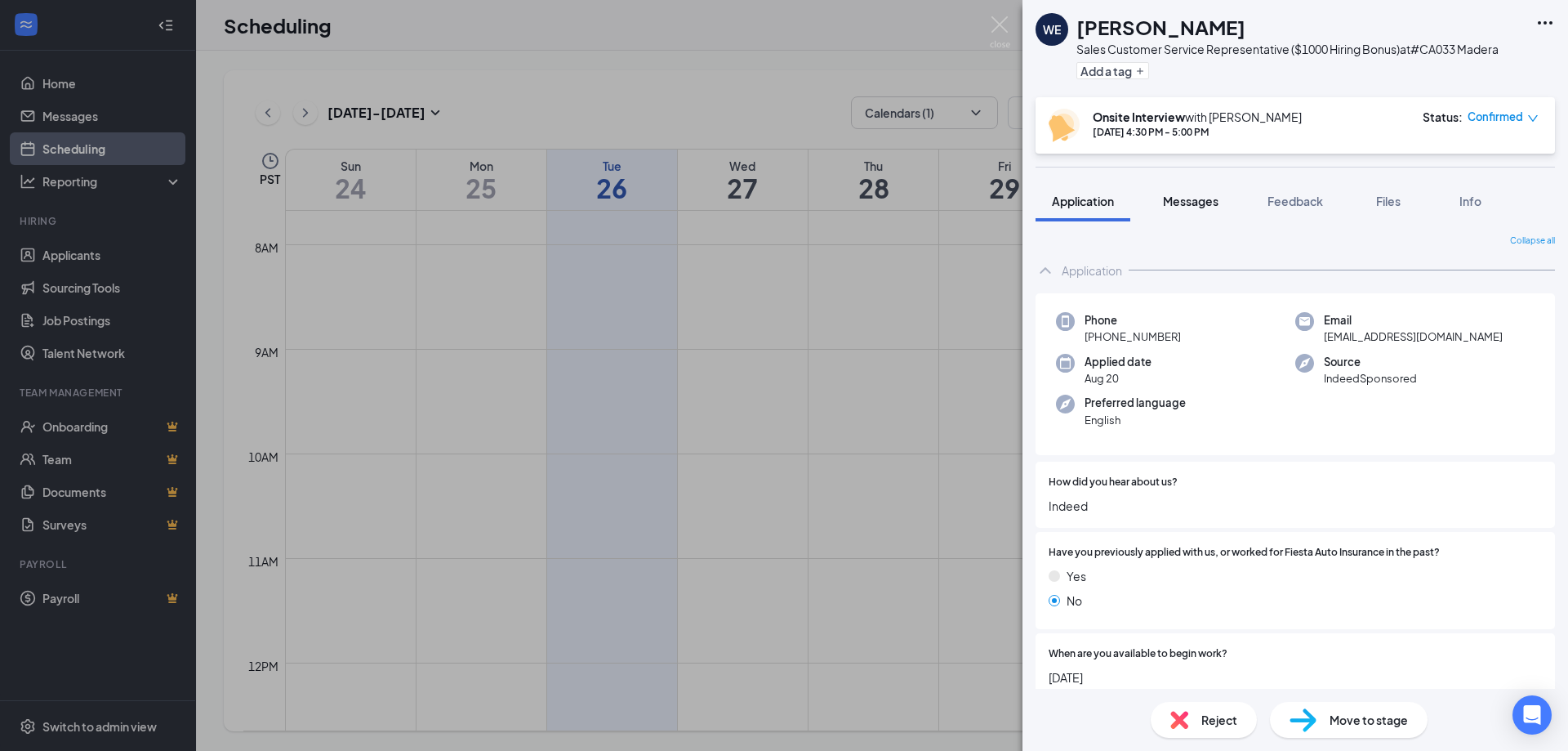
click at [1173, 196] on span "Messages" at bounding box center [1190, 201] width 56 height 15
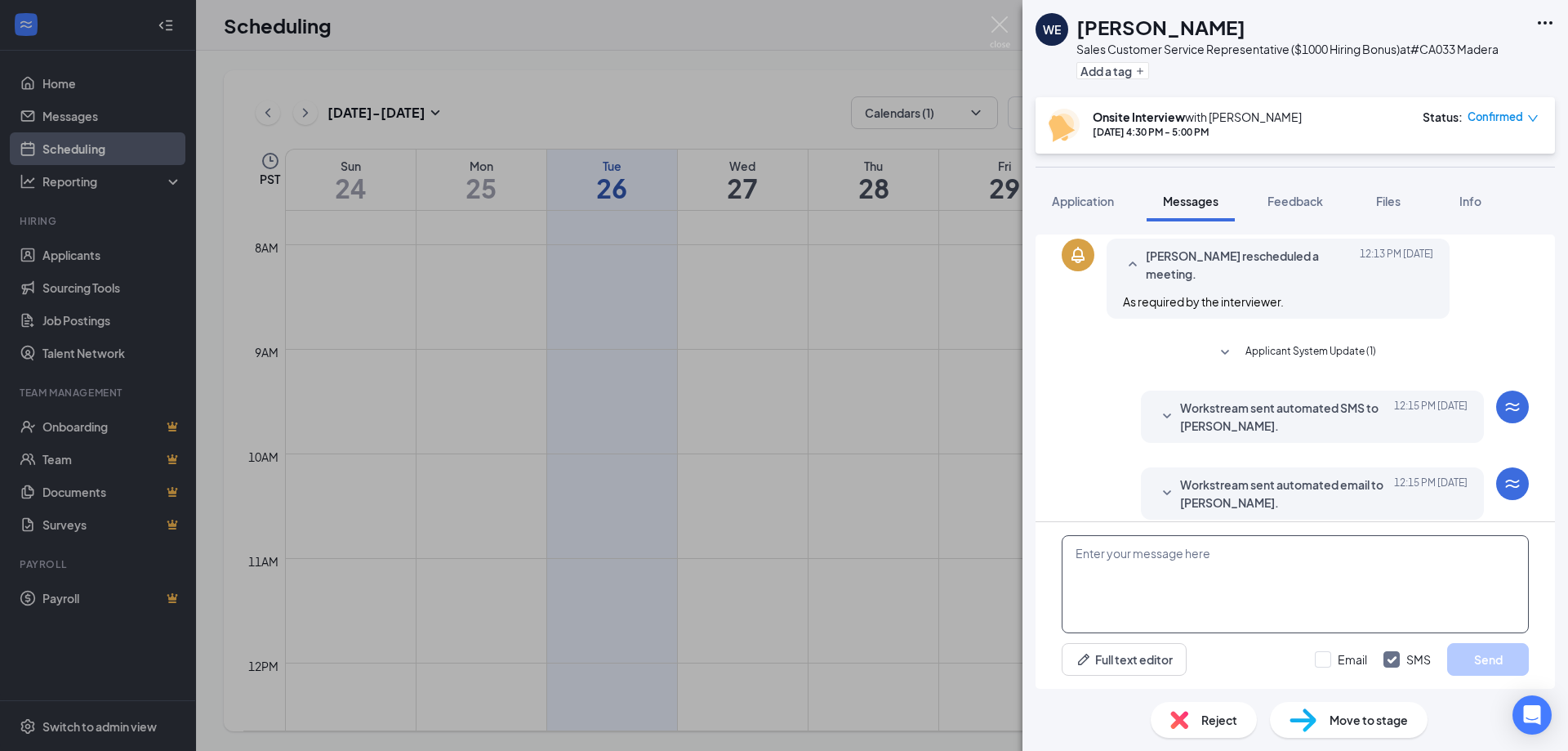
scroll to position [473, 0]
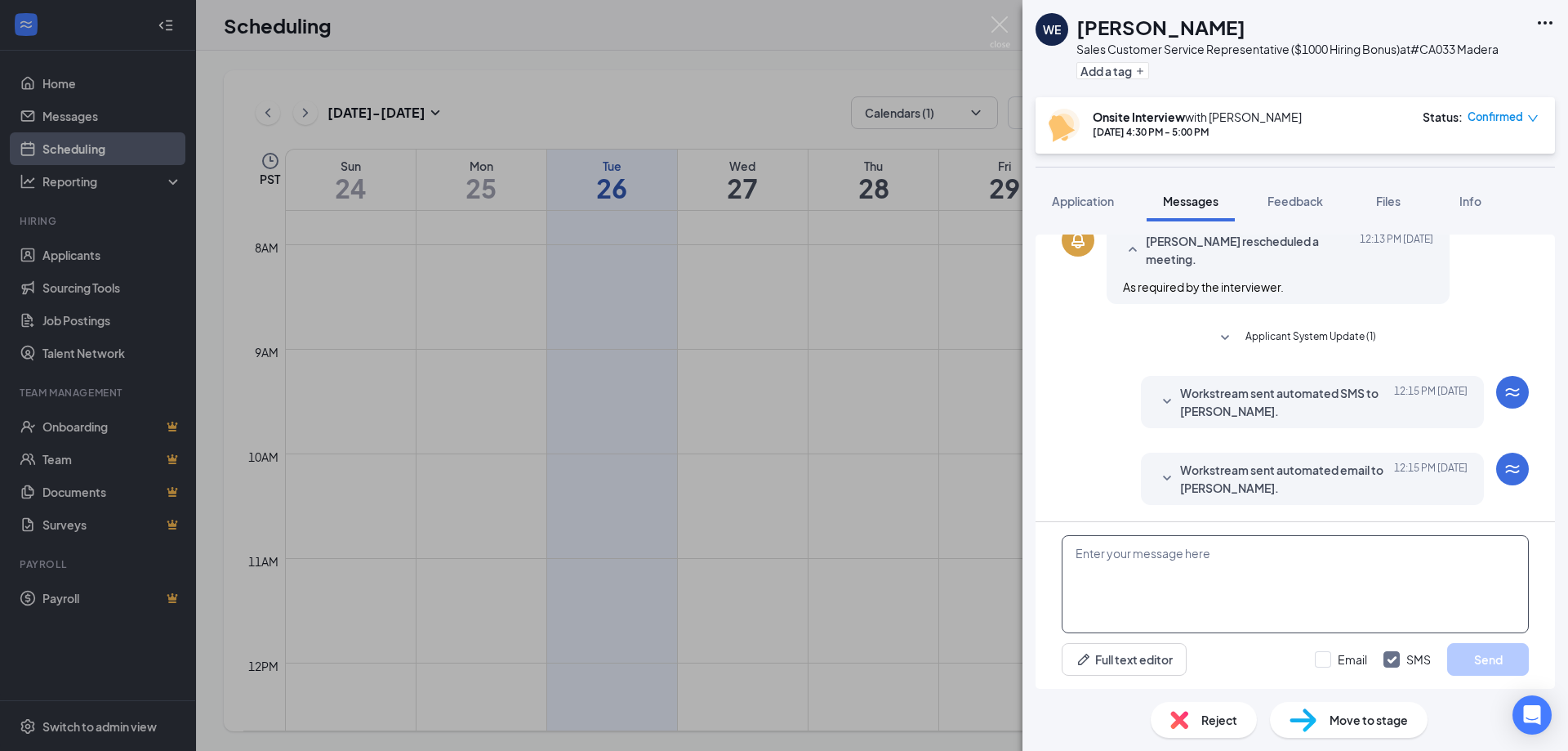
paste textarea "Hello [PERSON_NAME], I’m just reaching out as a reminder for your interview sch…"
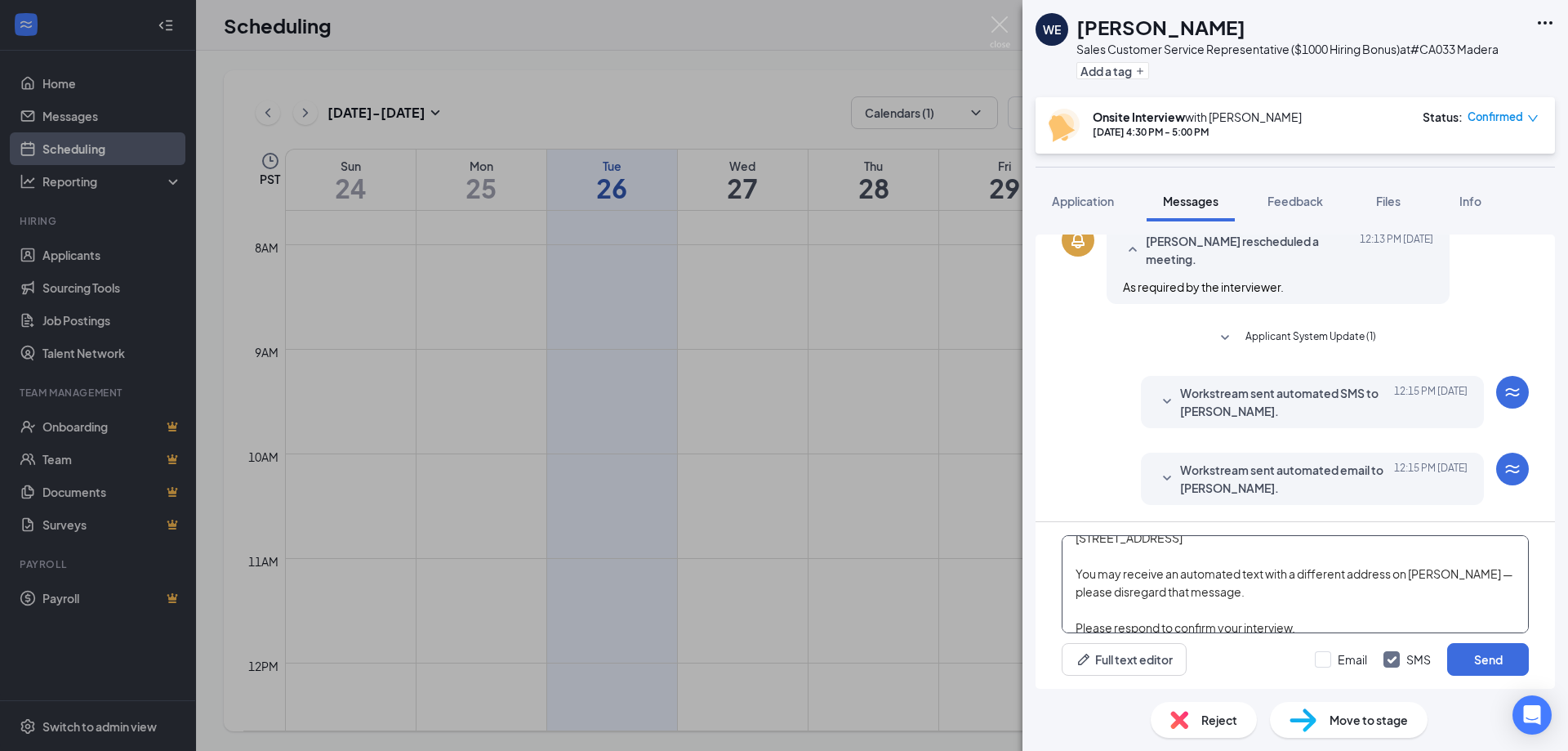
scroll to position [0, 0]
click at [1137, 554] on textarea "Hello [PERSON_NAME], I’m just reaching out as a reminder for your interview sch…" at bounding box center [1295, 584] width 467 height 98
click at [1137, 555] on textarea "Hello [PERSON_NAME], I’m just reaching out as a reminder for your interview sch…" at bounding box center [1295, 584] width 467 height 98
click at [1482, 568] on textarea "Hello [PERSON_NAME], I’m just reaching out as a reminder for your interview sch…" at bounding box center [1295, 584] width 467 height 98
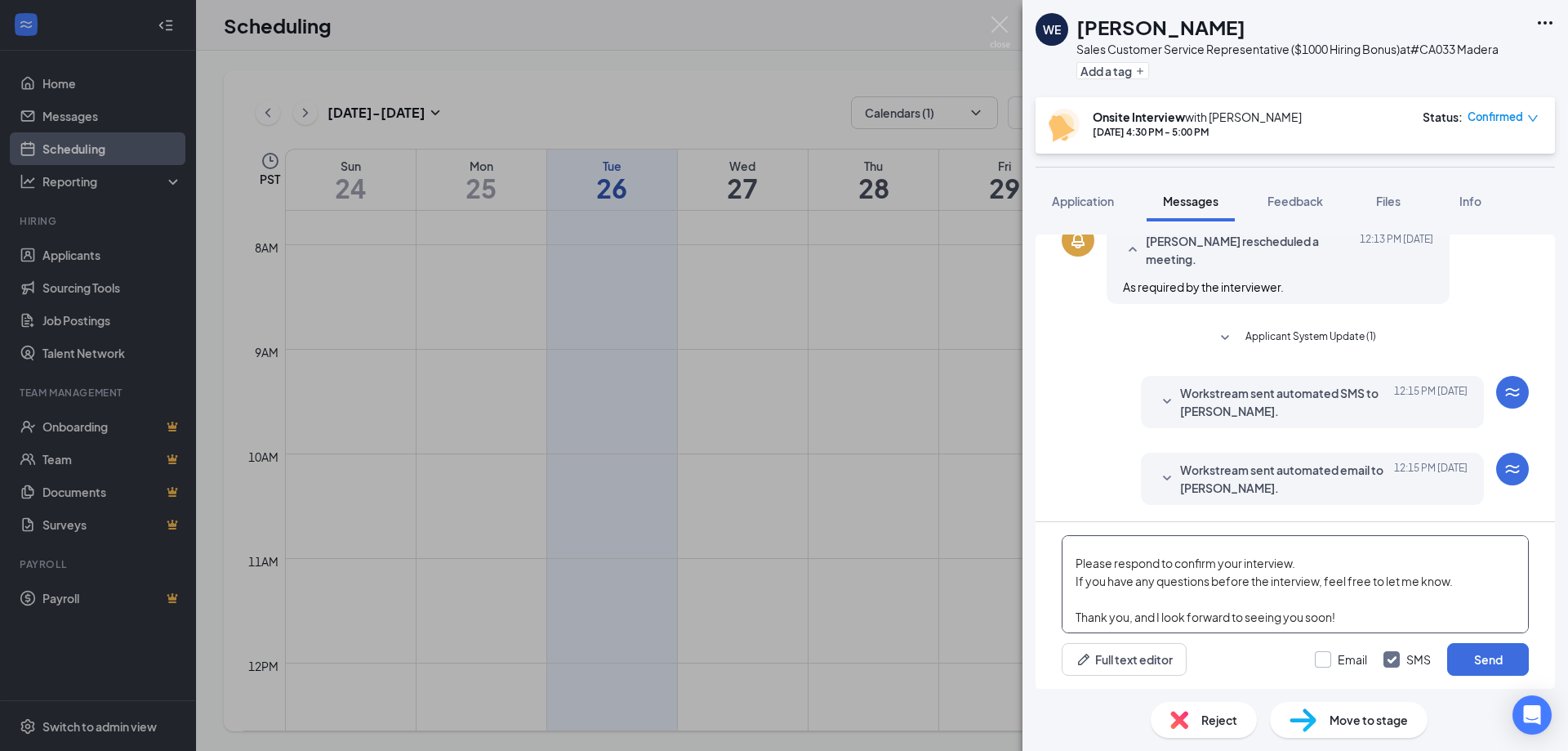
scroll to position [172, 0]
type textarea "Hello [PERSON_NAME], I’m just reaching out as a reminder for your interview sch…"
click at [1353, 657] on input "Email" at bounding box center [1341, 659] width 52 height 17
checkbox input "true"
click at [1475, 668] on button "Send" at bounding box center [1488, 659] width 82 height 32
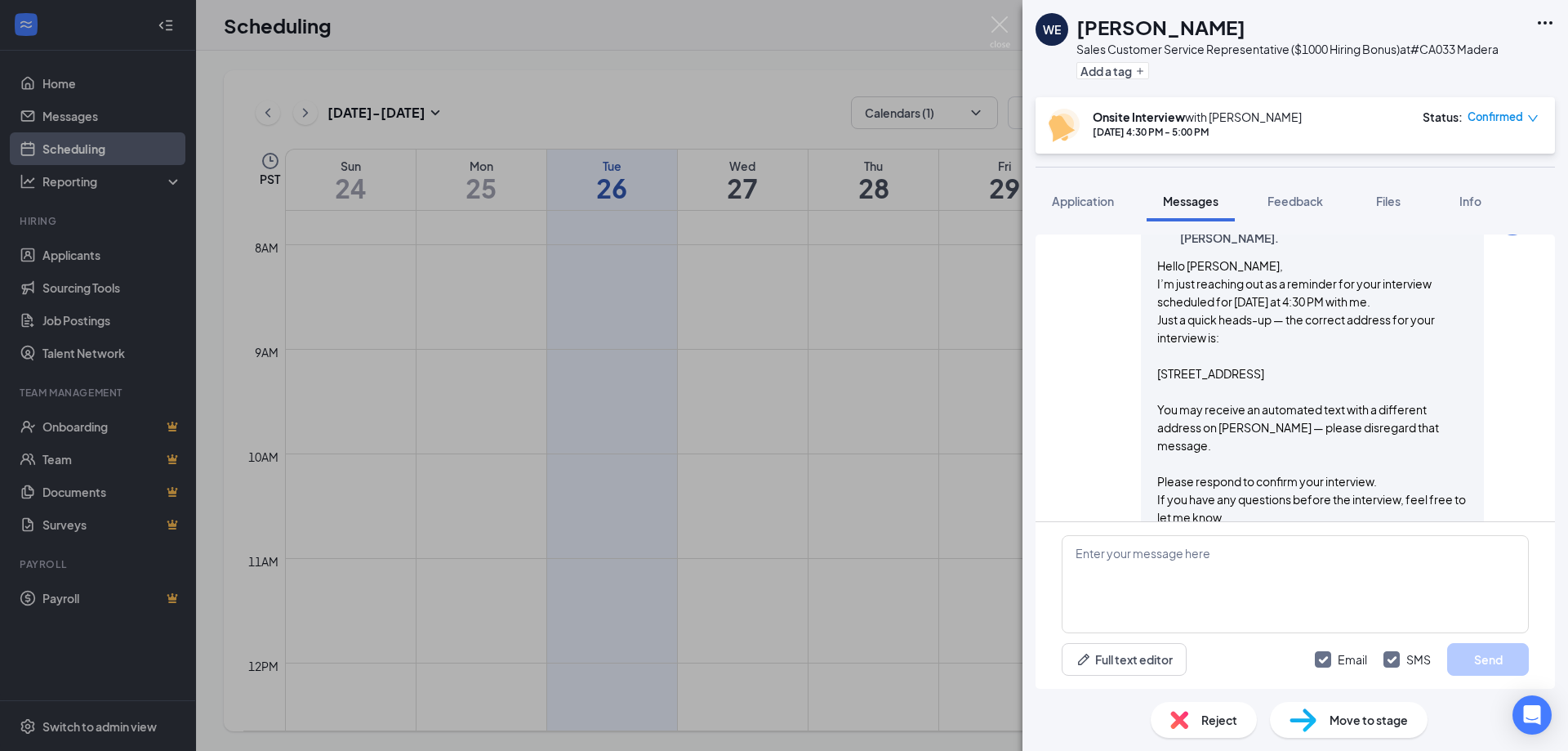
scroll to position [1221, 0]
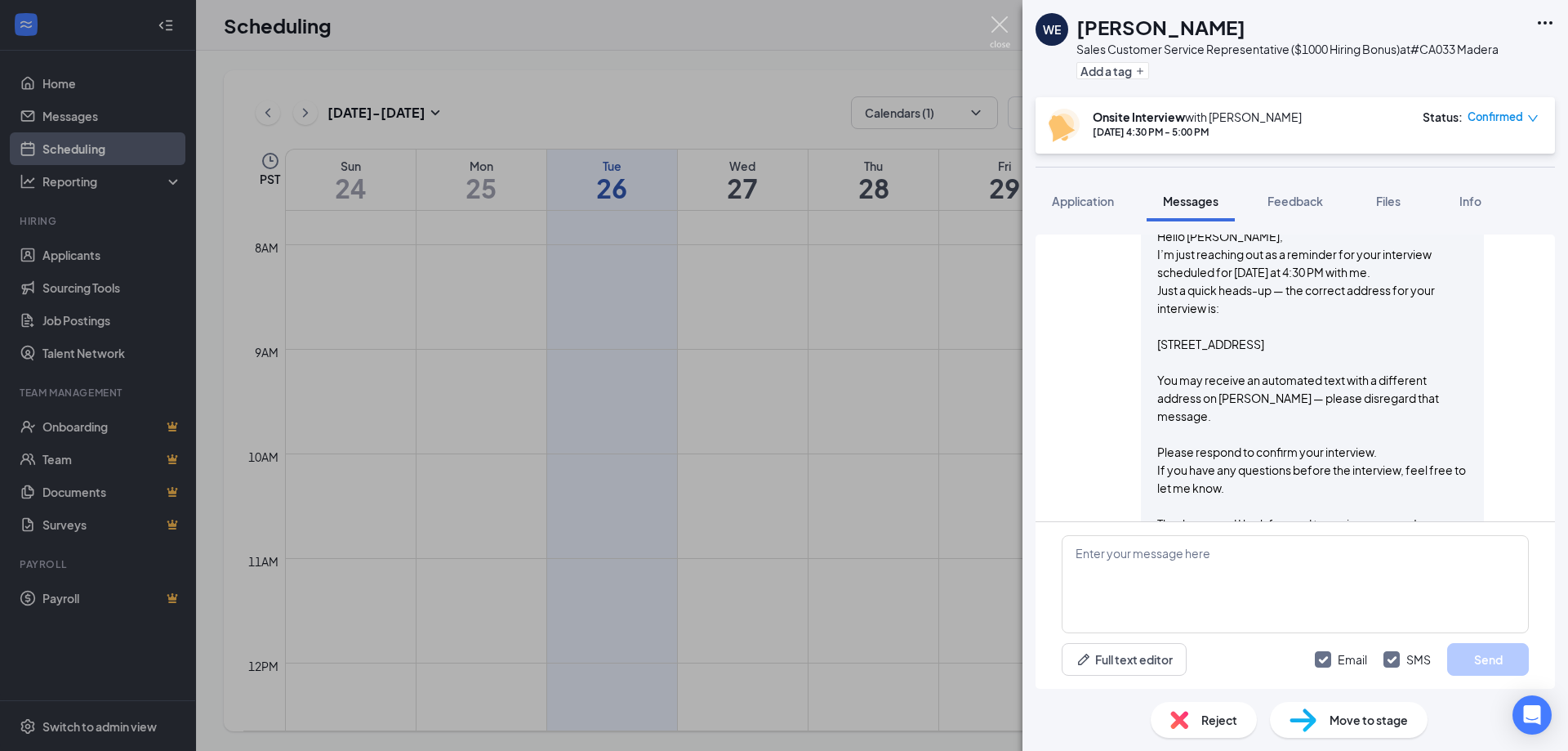
click at [998, 24] on img at bounding box center [1000, 32] width 21 height 32
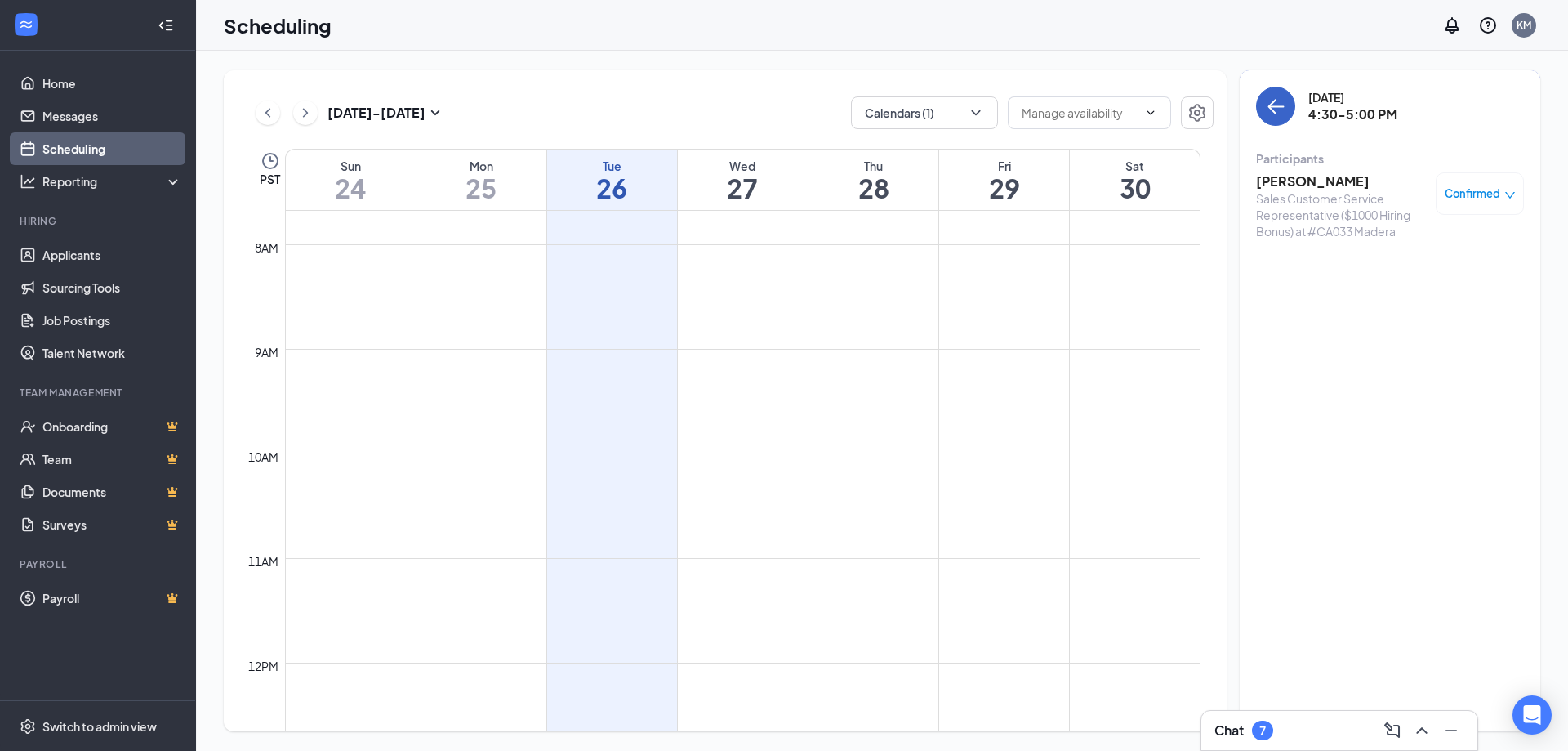
drag, startPoint x: 1278, startPoint y: 104, endPoint x: 1129, endPoint y: 457, distance: 383.2
click at [1278, 107] on icon "ArrowLeft" at bounding box center [1276, 107] width 20 height 20
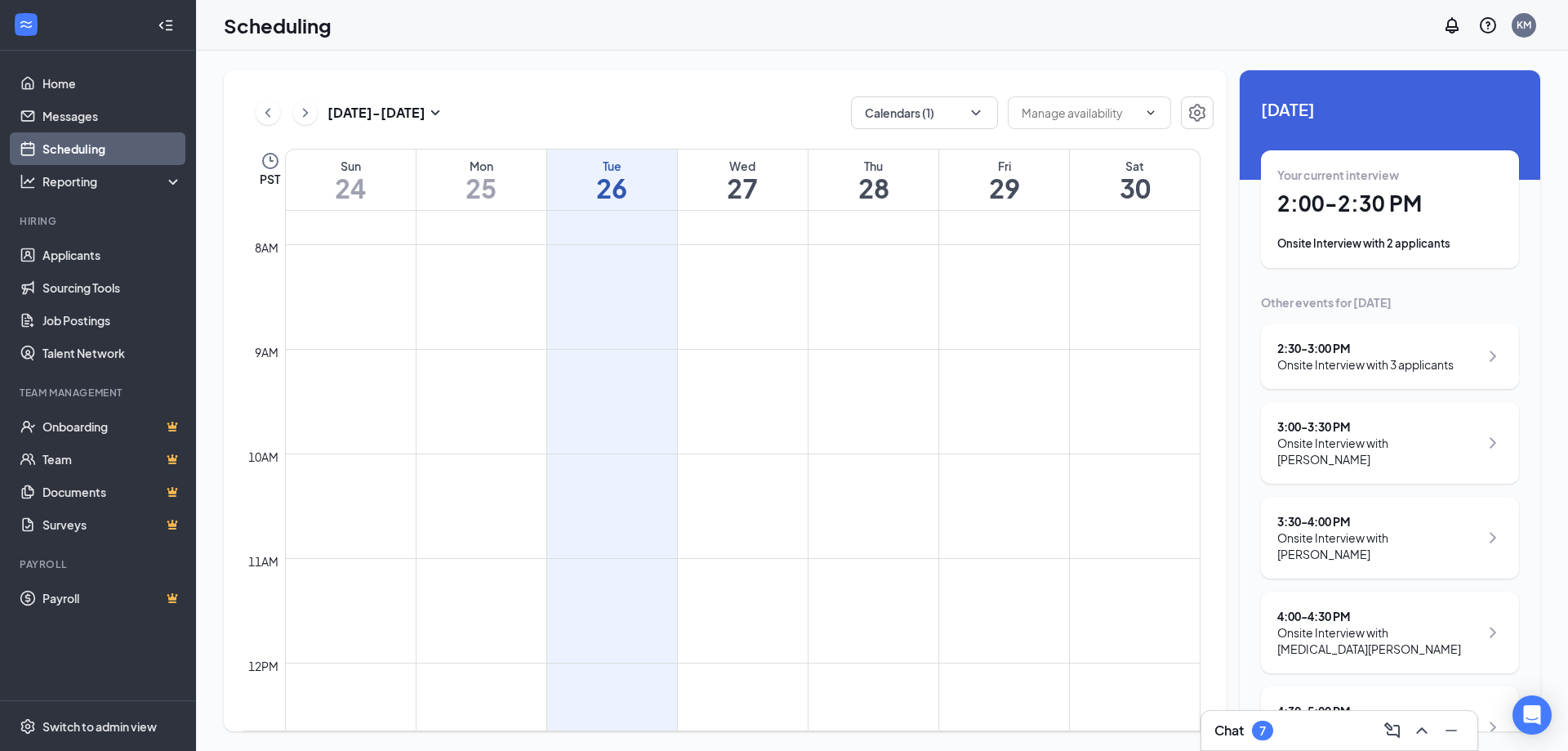
click at [1273, 725] on div "Chat 7" at bounding box center [1243, 730] width 59 height 20
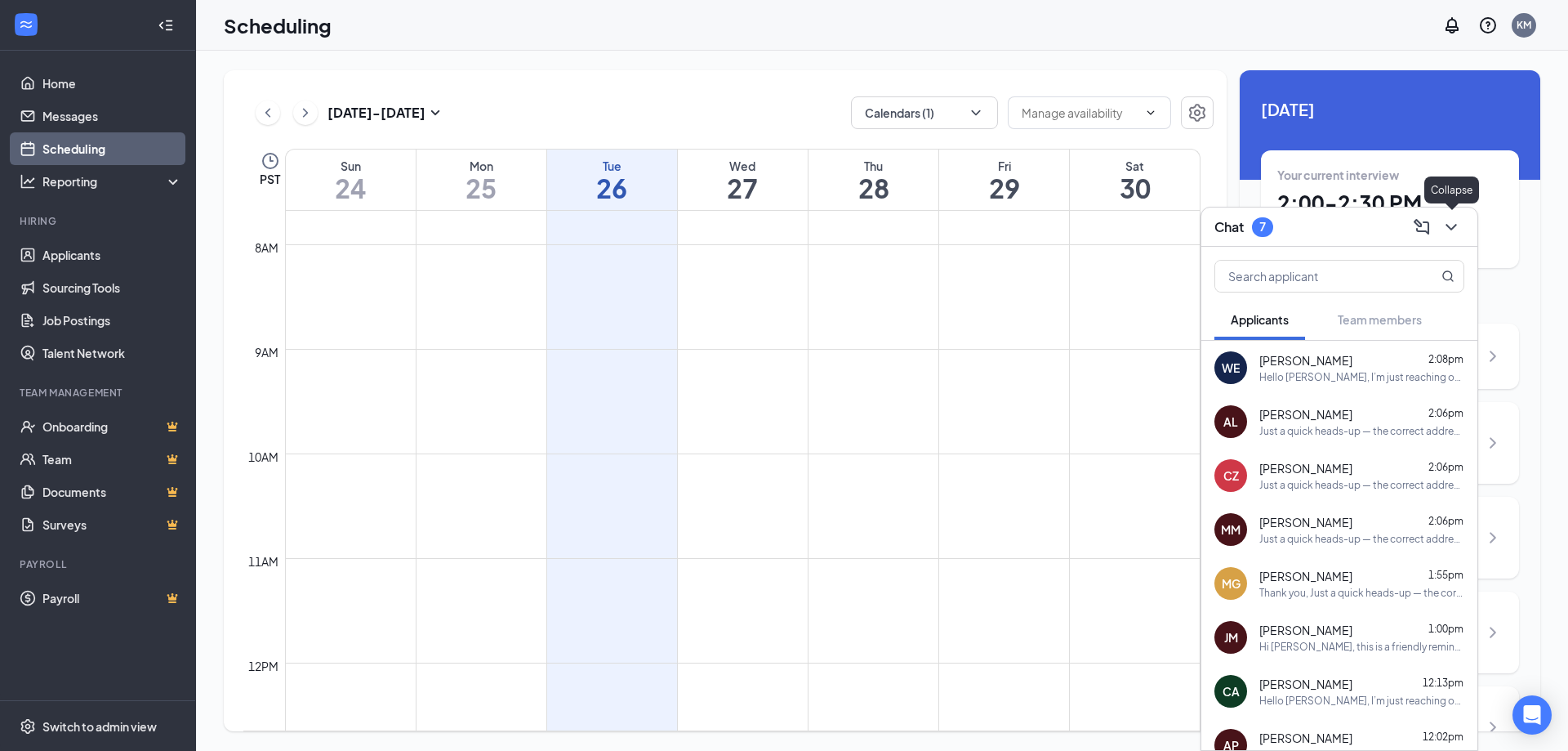
click at [1456, 228] on icon "ChevronDown" at bounding box center [1451, 227] width 20 height 20
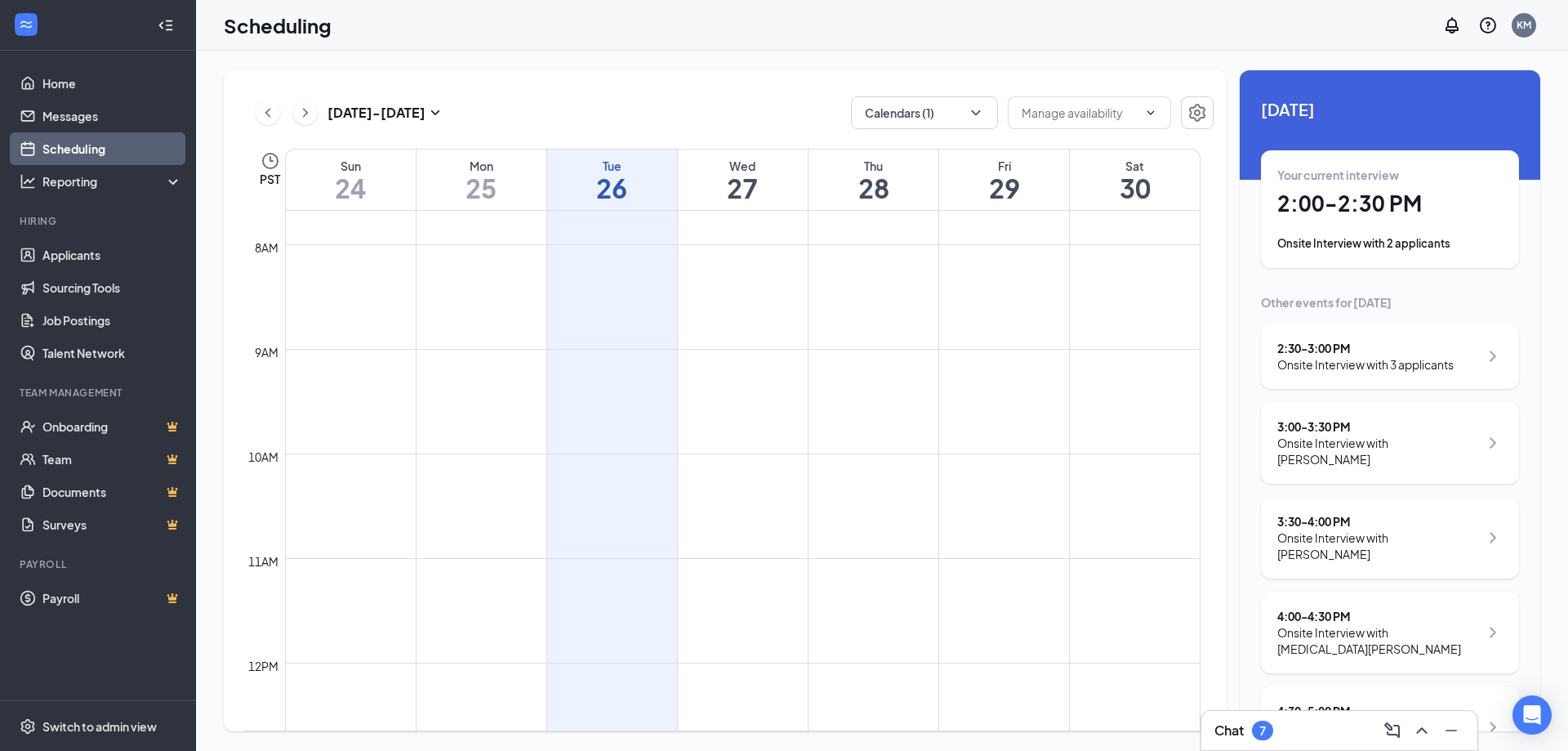
click at [1409, 718] on button at bounding box center [1422, 730] width 26 height 26
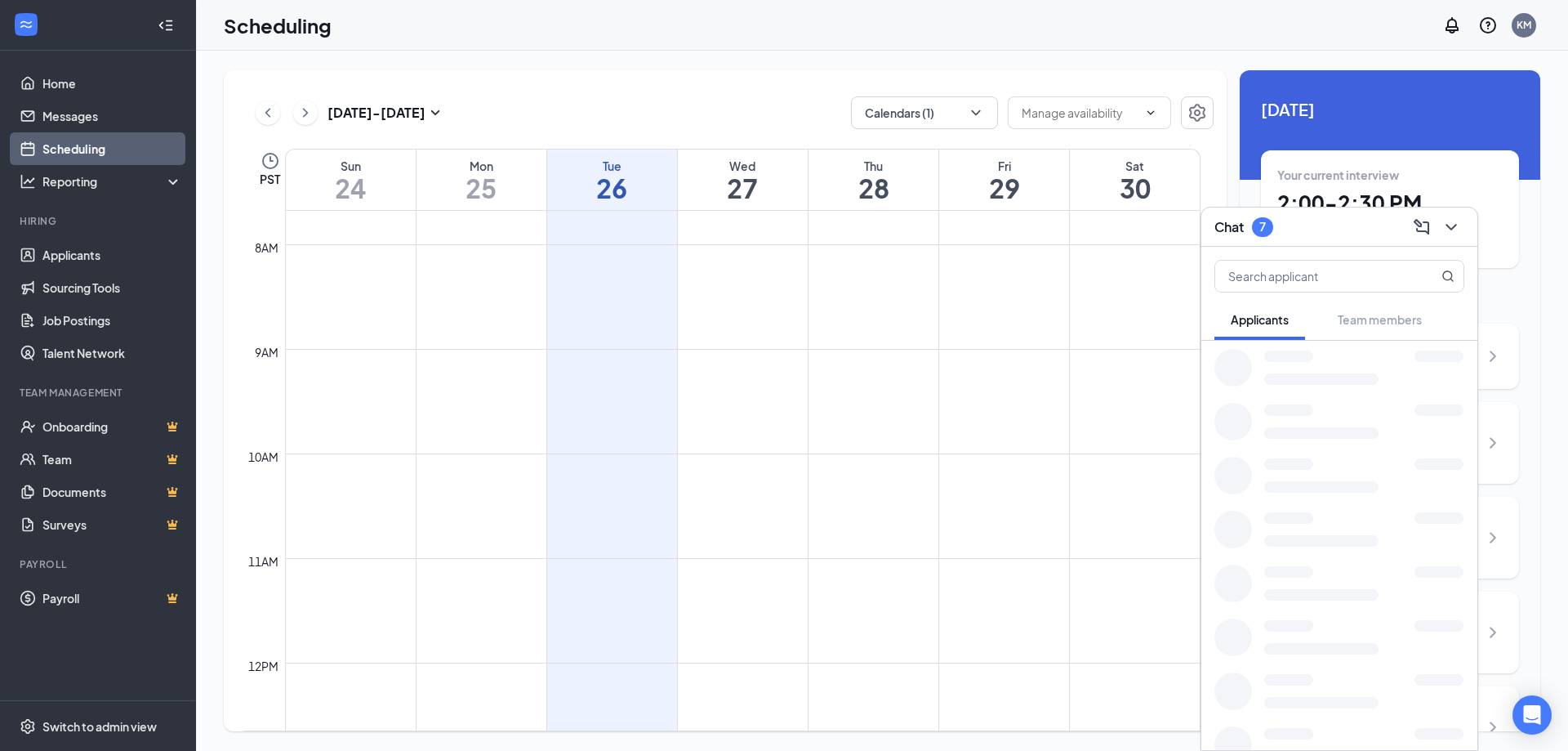
click at [1486, 69] on div "[DATE] - [DATE] Calendars (1) PST Sun 24 Mon 25 Tue 26 Wed 27 Thu 28 Fri 29 Sat…" at bounding box center [881, 400] width 1372 height 700
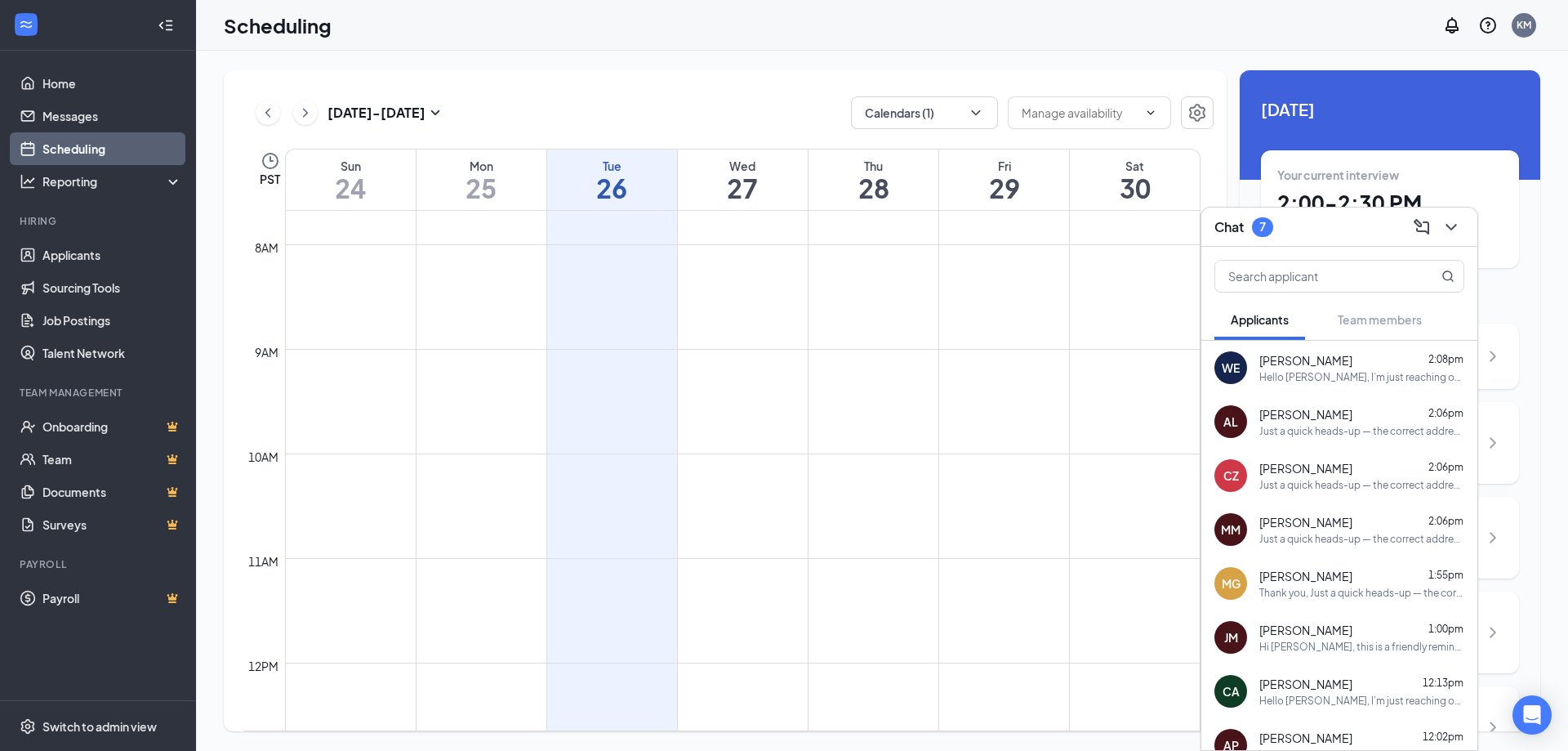
click at [1319, 246] on div "Chat 7" at bounding box center [1339, 226] width 276 height 39
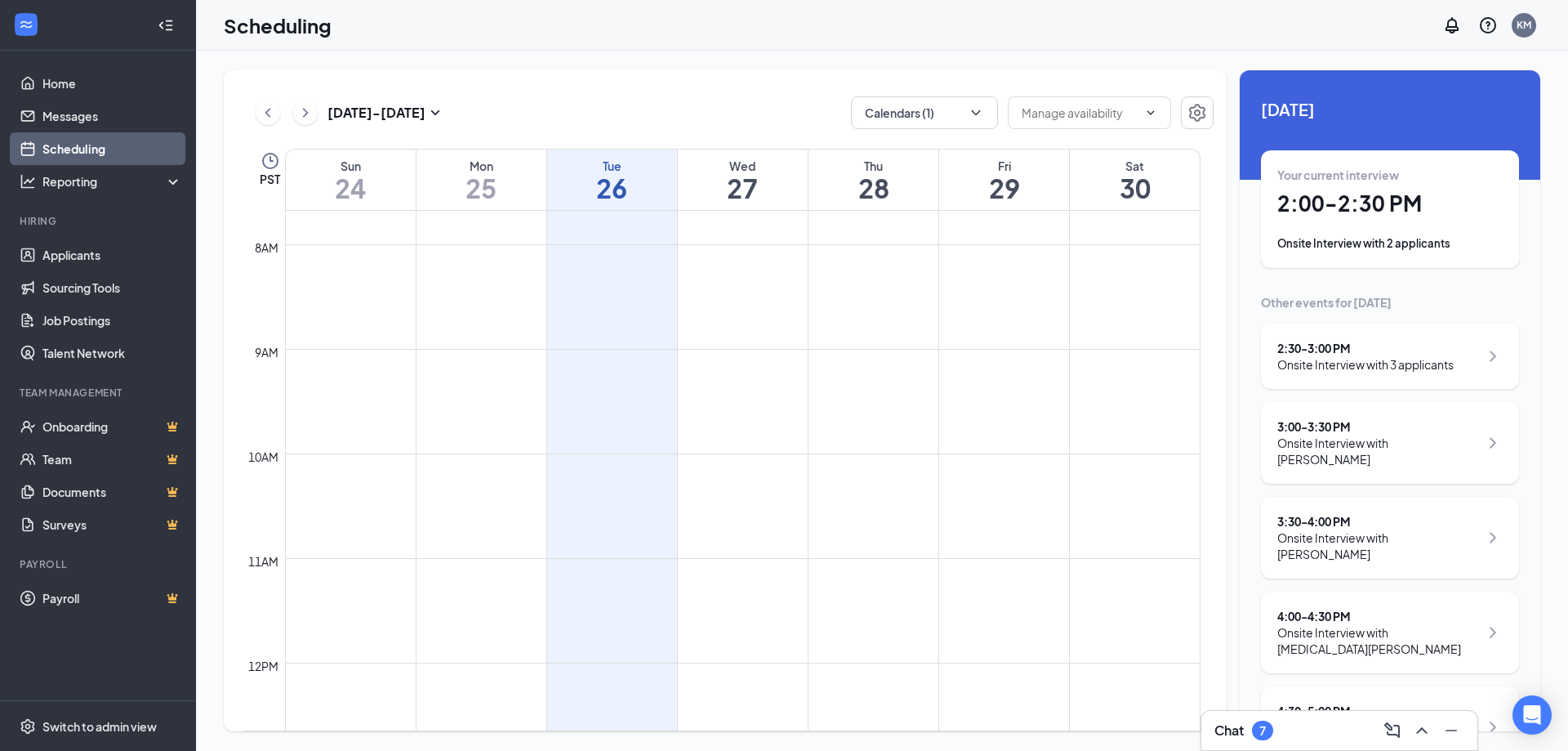
click at [1347, 192] on h1 "2:00 - 2:30 PM" at bounding box center [1390, 203] width 226 height 27
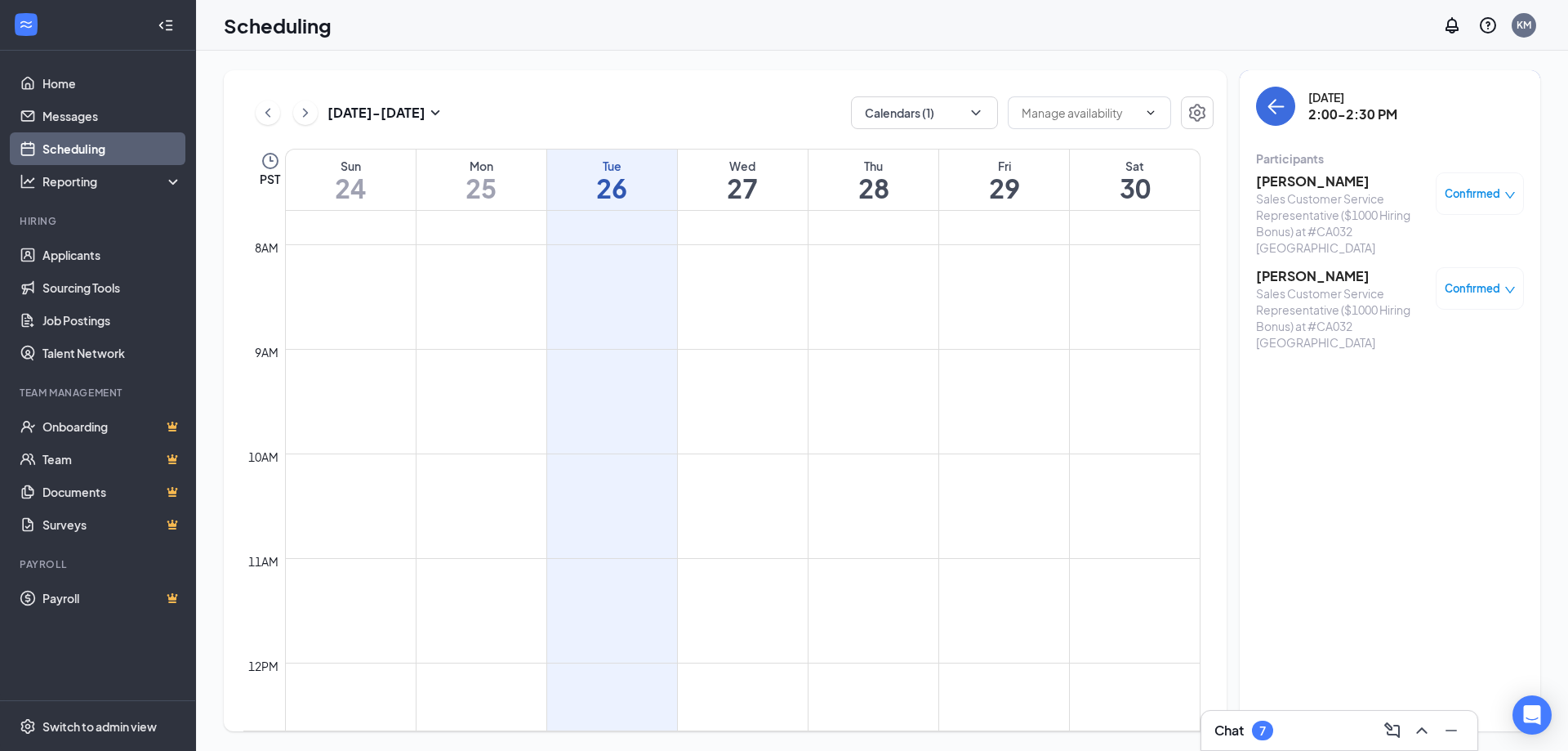
click at [1567, 73] on div "[DATE] - [DATE] Calendars (1) PST Sun 24 Mon 25 Tue 26 Wed 27 Thu 28 Fri 29 Sat…" at bounding box center [881, 400] width 1372 height 700
click at [1125, 407] on td at bounding box center [742, 414] width 915 height 26
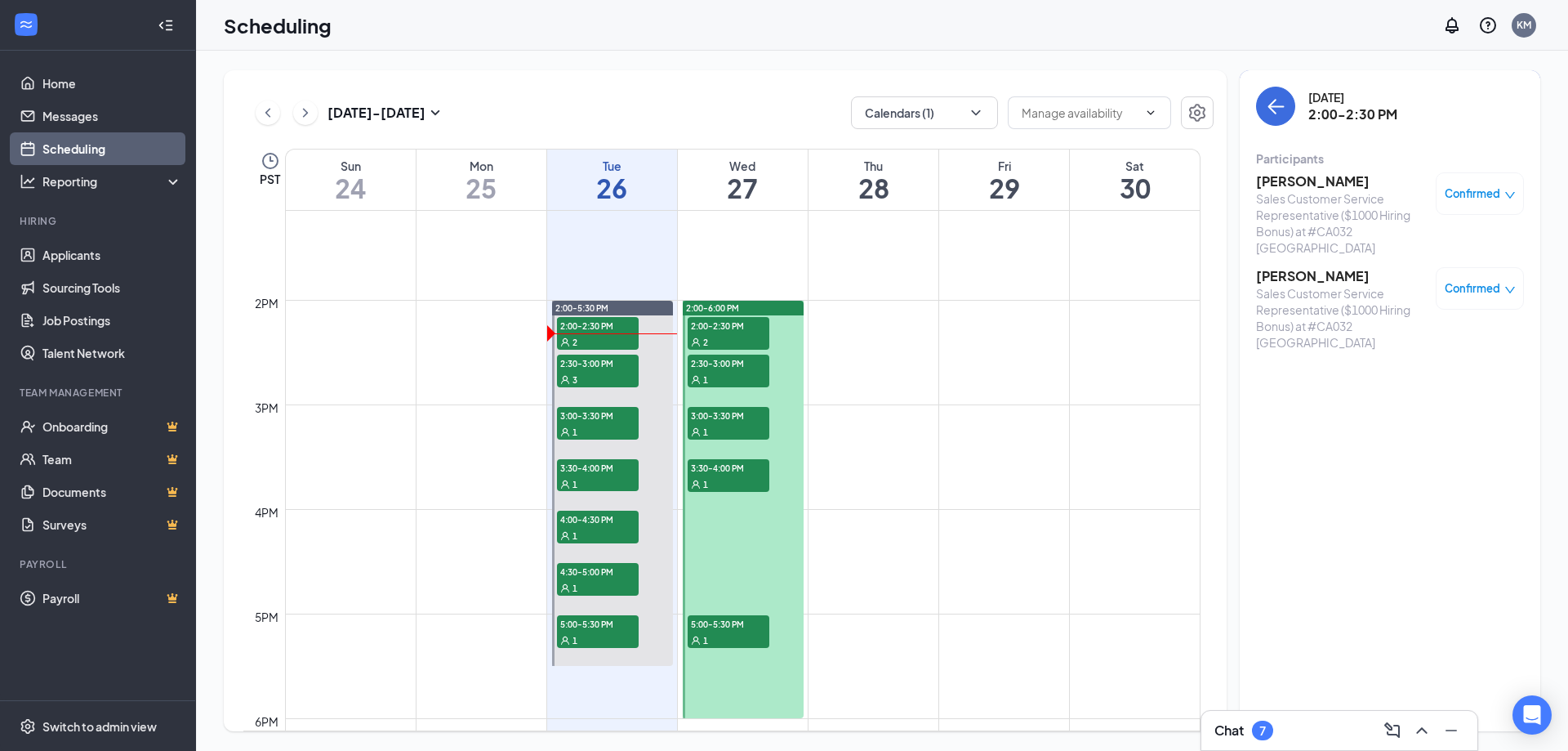
scroll to position [1947, 0]
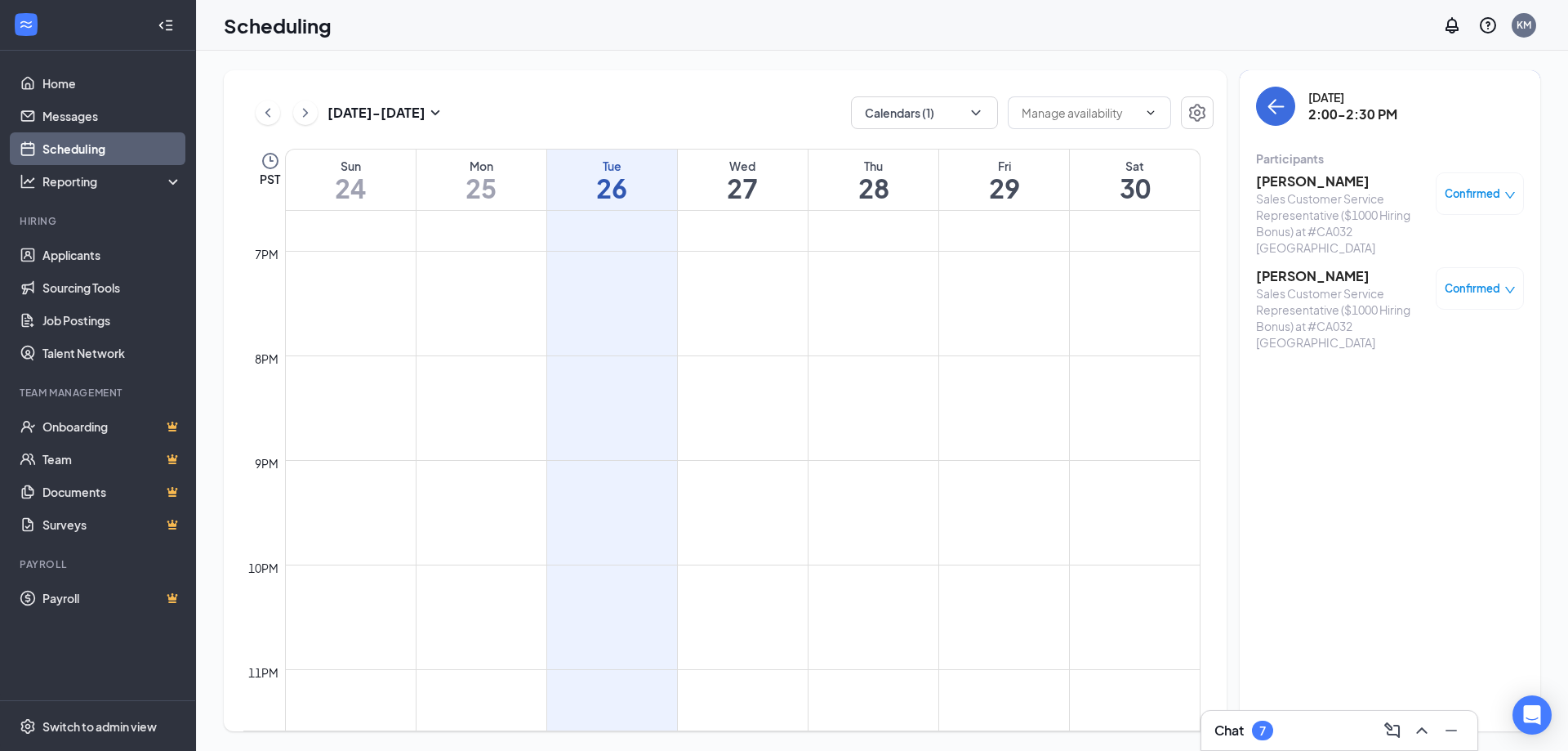
click at [1128, 392] on td at bounding box center [742, 394] width 915 height 26
click at [1422, 1] on div "Scheduling KM" at bounding box center [881, 25] width 1372 height 51
click at [1319, 728] on div "Chat 7" at bounding box center [1339, 730] width 250 height 26
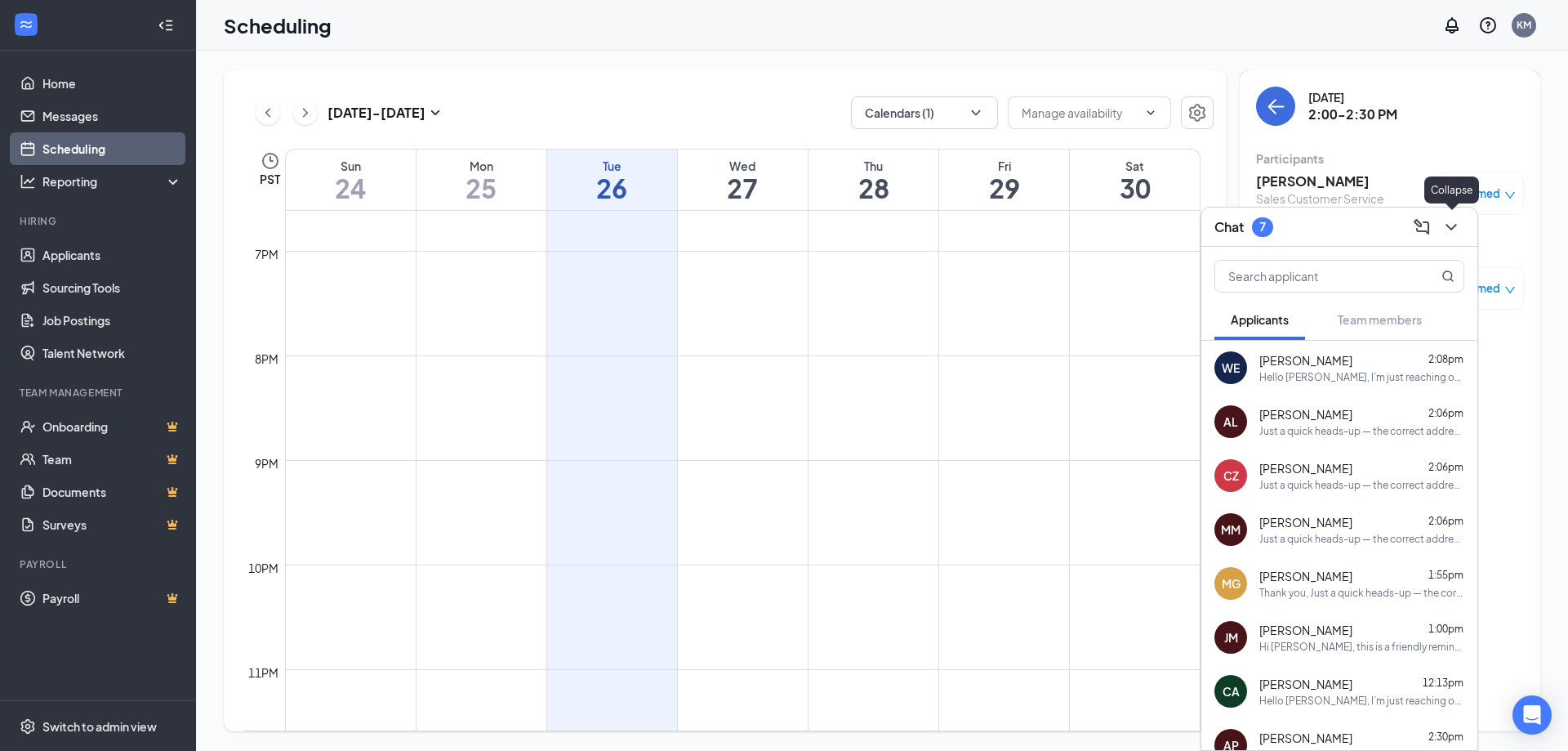
click at [1456, 235] on icon "ChevronDown" at bounding box center [1451, 227] width 20 height 20
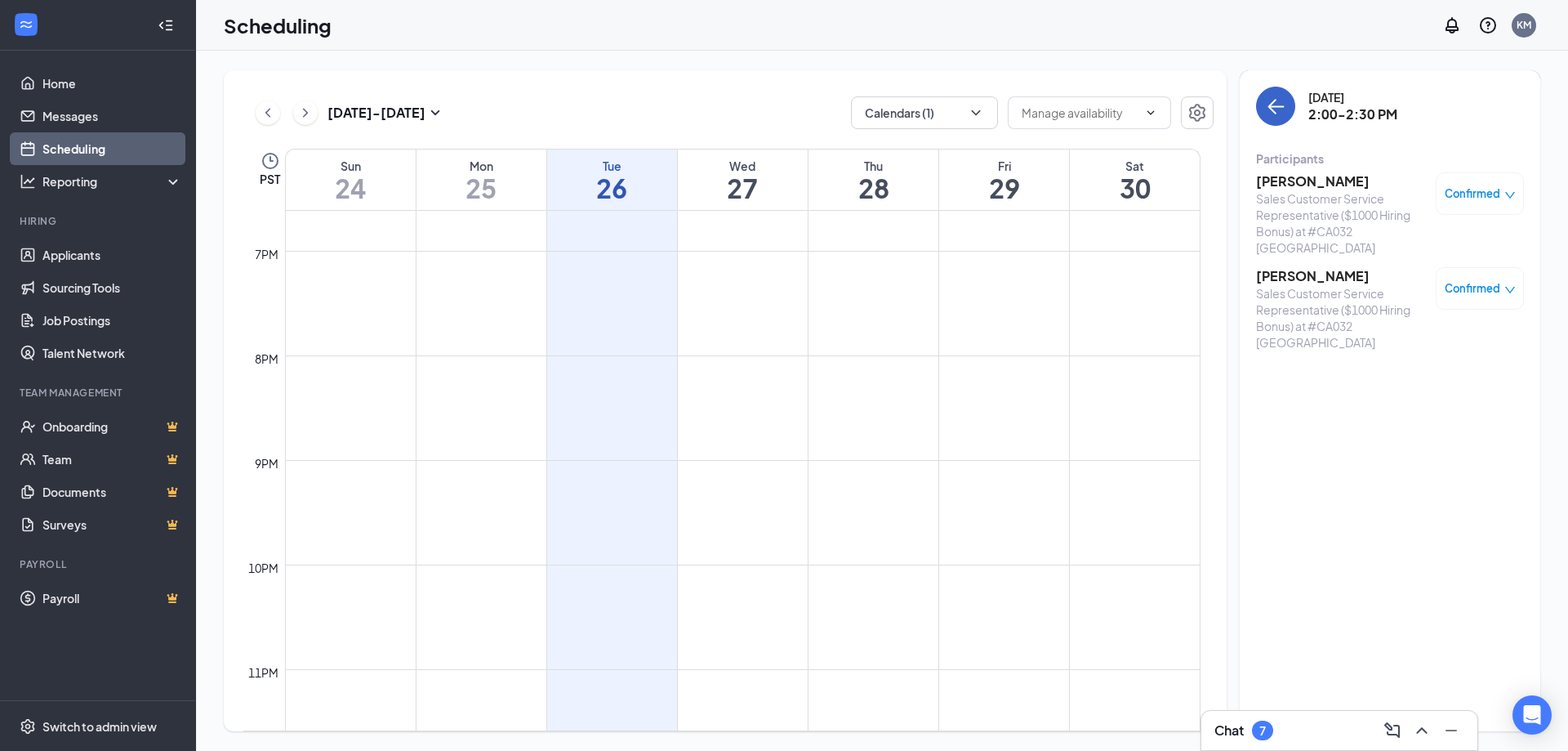
click at [1285, 114] on button "back-button" at bounding box center [1275, 106] width 39 height 39
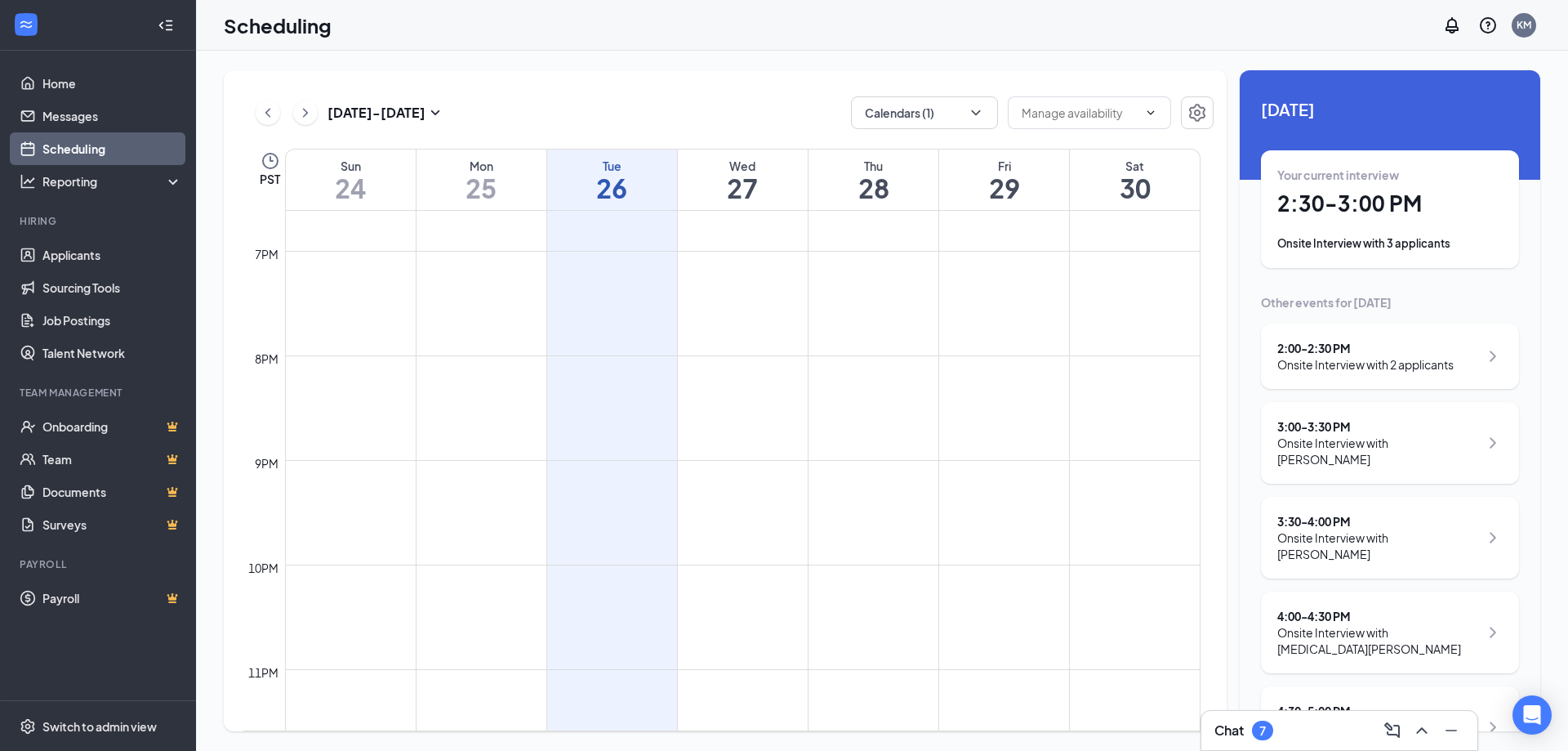
click at [1373, 261] on div "Your current interview 2:30 - 3:00 PM Onsite Interview with 3 applicants" at bounding box center [1390, 209] width 258 height 117
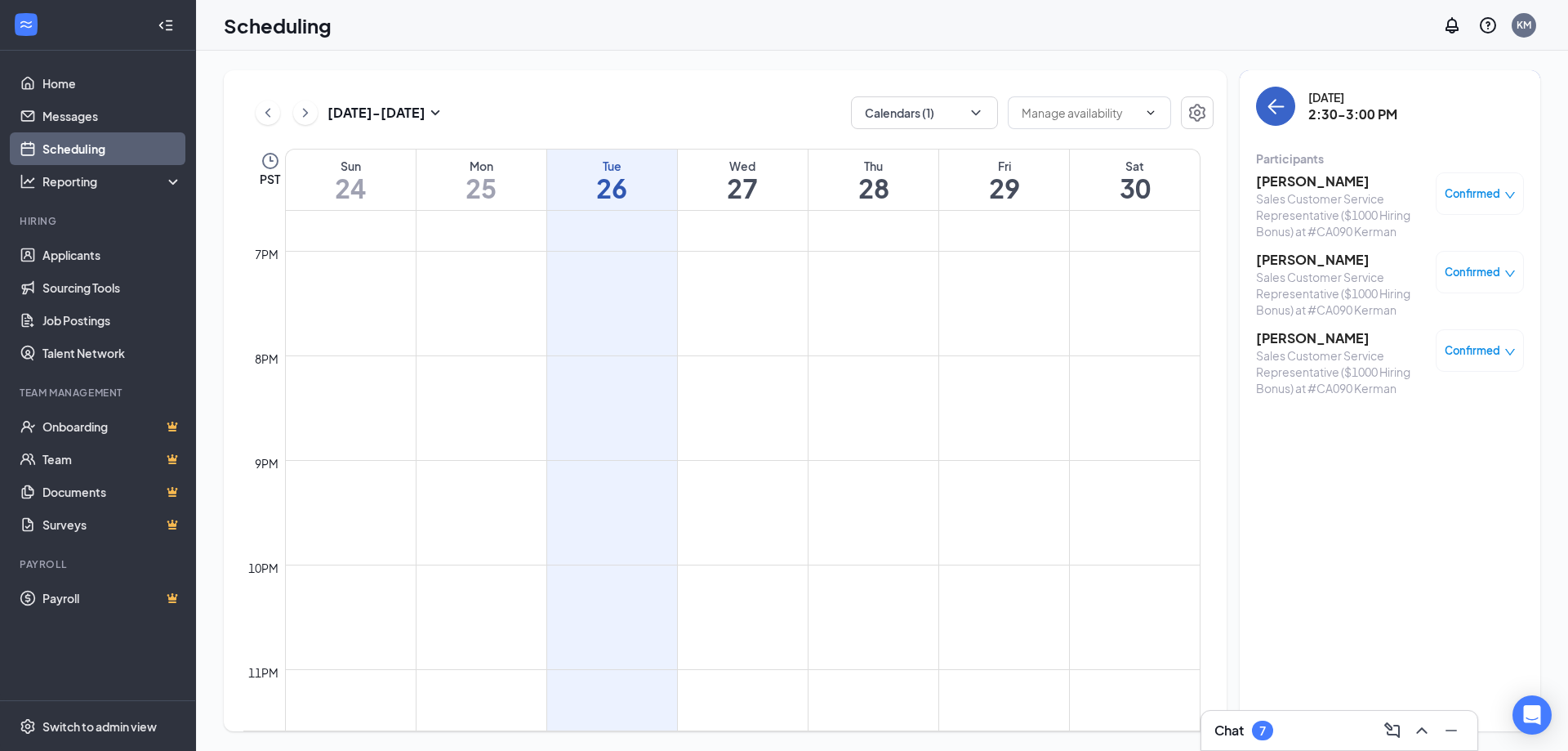
click at [1280, 118] on button "back-button" at bounding box center [1275, 106] width 39 height 39
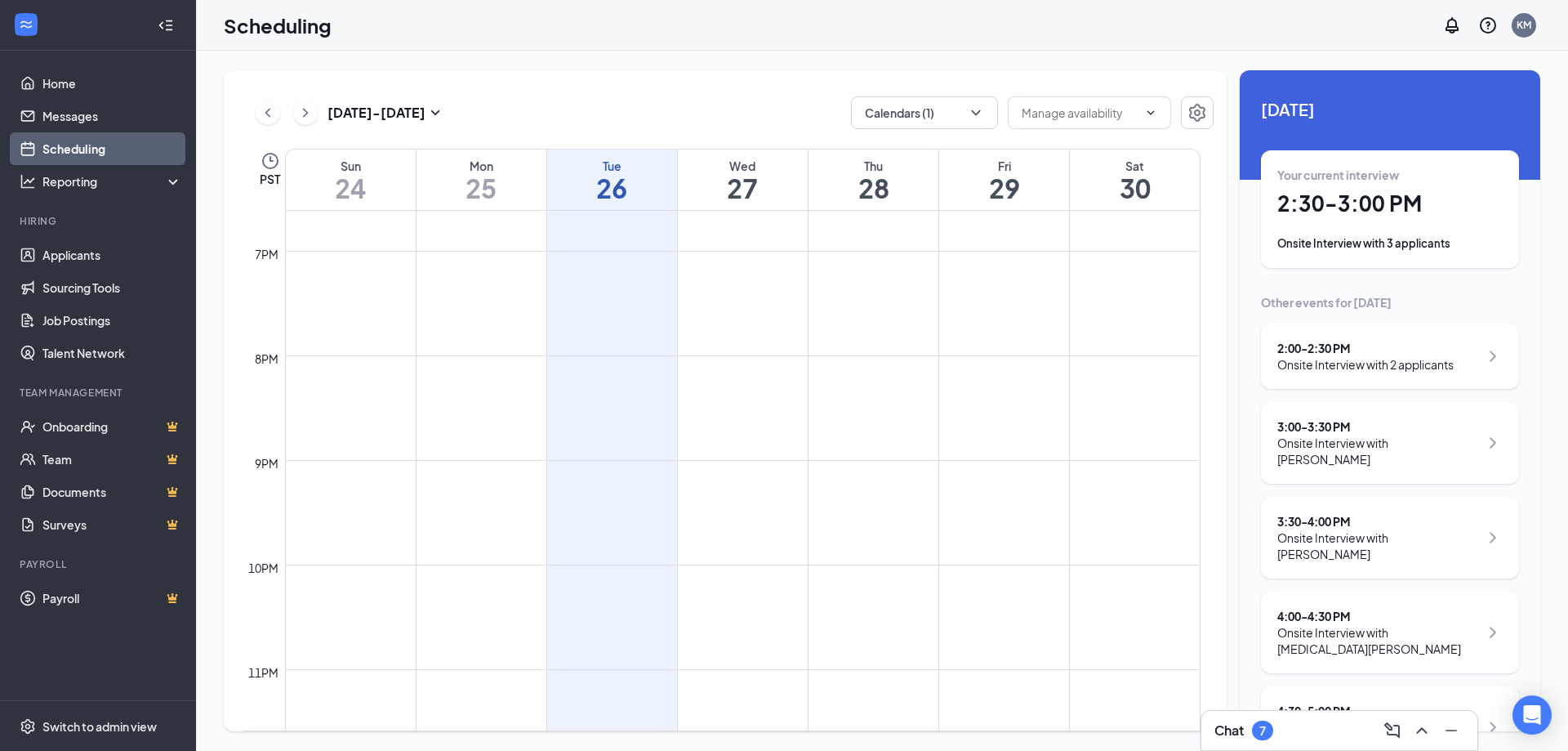
click at [1356, 362] on div "Onsite Interview with 2 applicants" at bounding box center [1366, 365] width 176 height 17
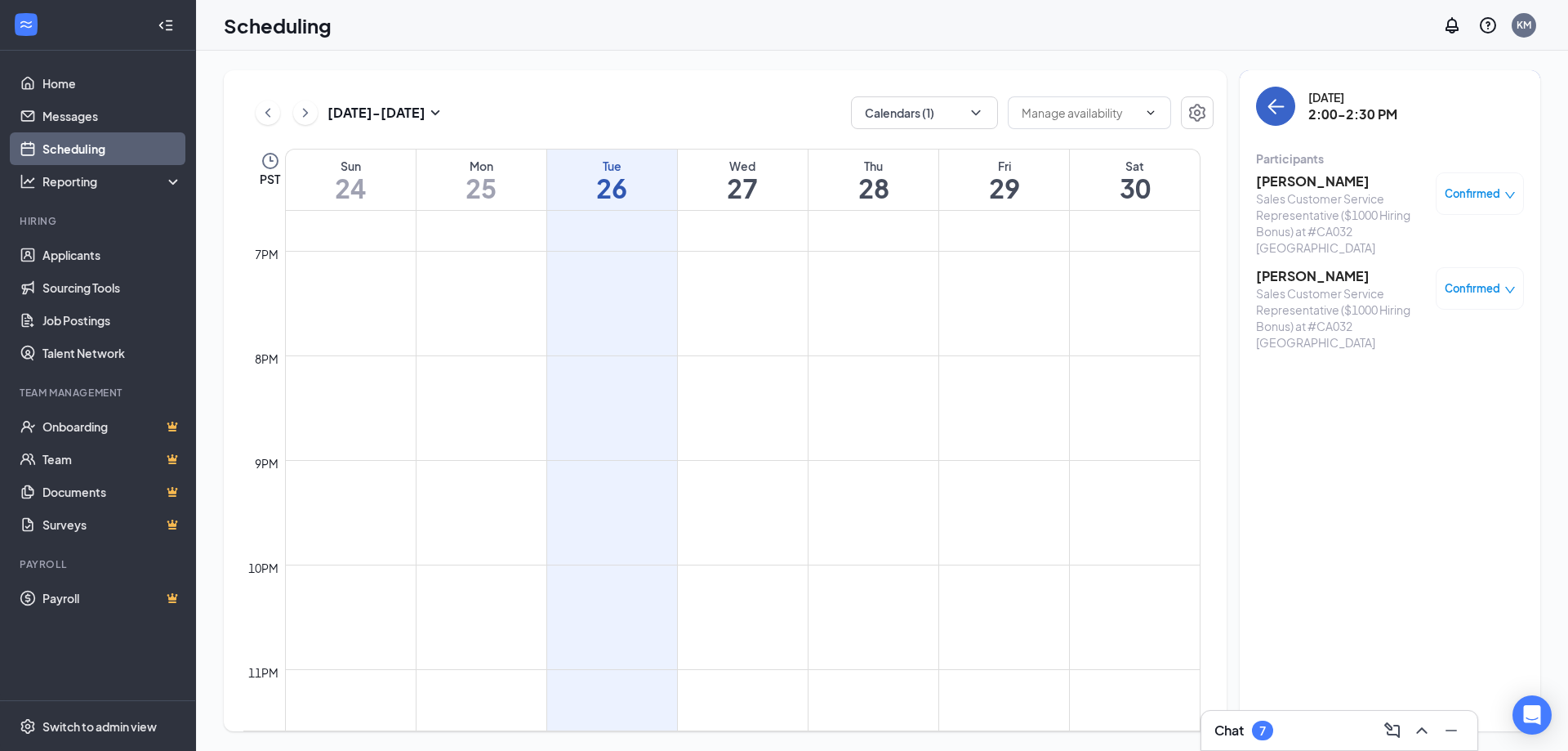
click at [1271, 122] on button "back-button" at bounding box center [1275, 106] width 39 height 39
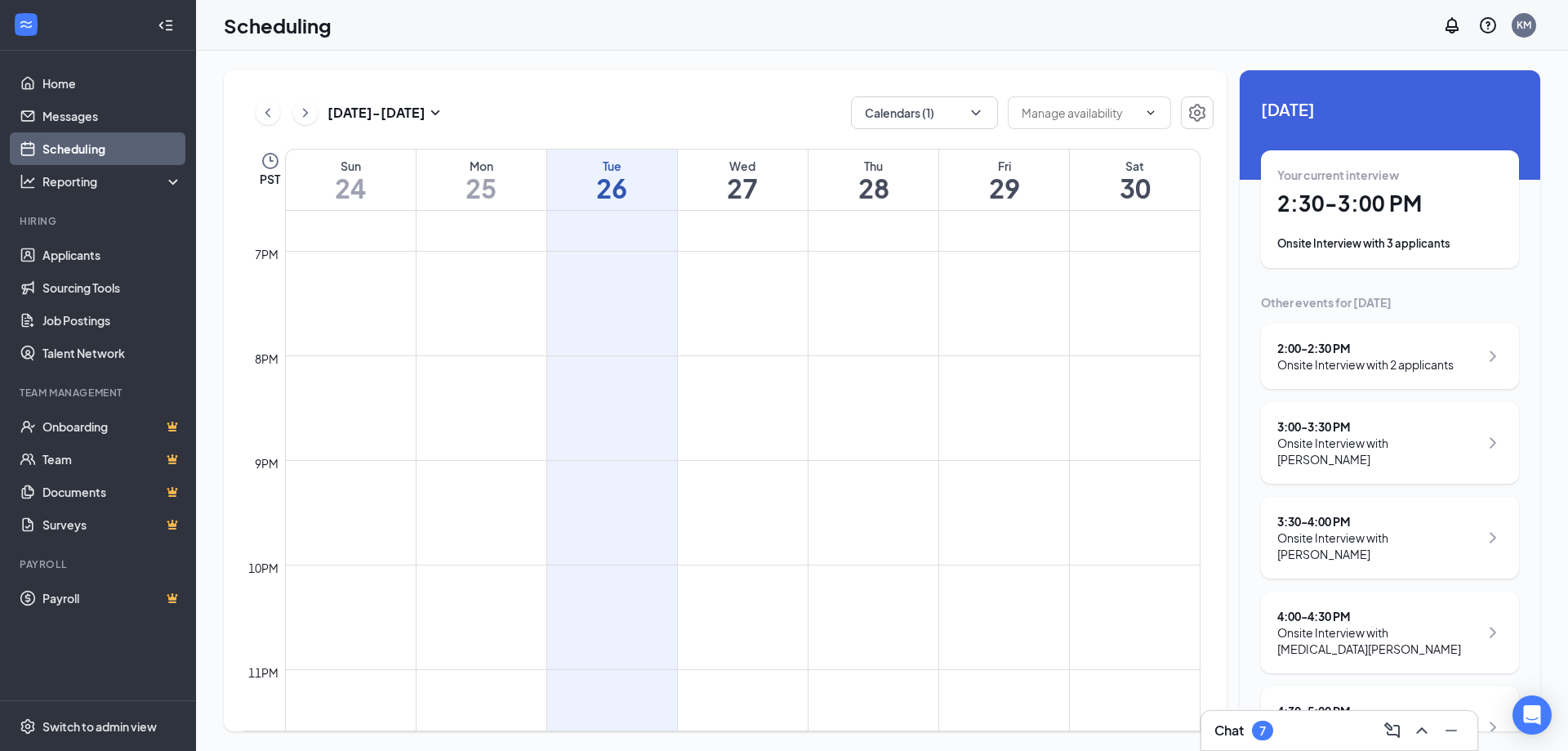
click at [623, 178] on h1 "26" at bounding box center [612, 187] width 130 height 27
click at [1351, 222] on div "Your current interview 2:30 - 3:00 PM Onsite Interview with 3 applicants" at bounding box center [1390, 209] width 226 height 85
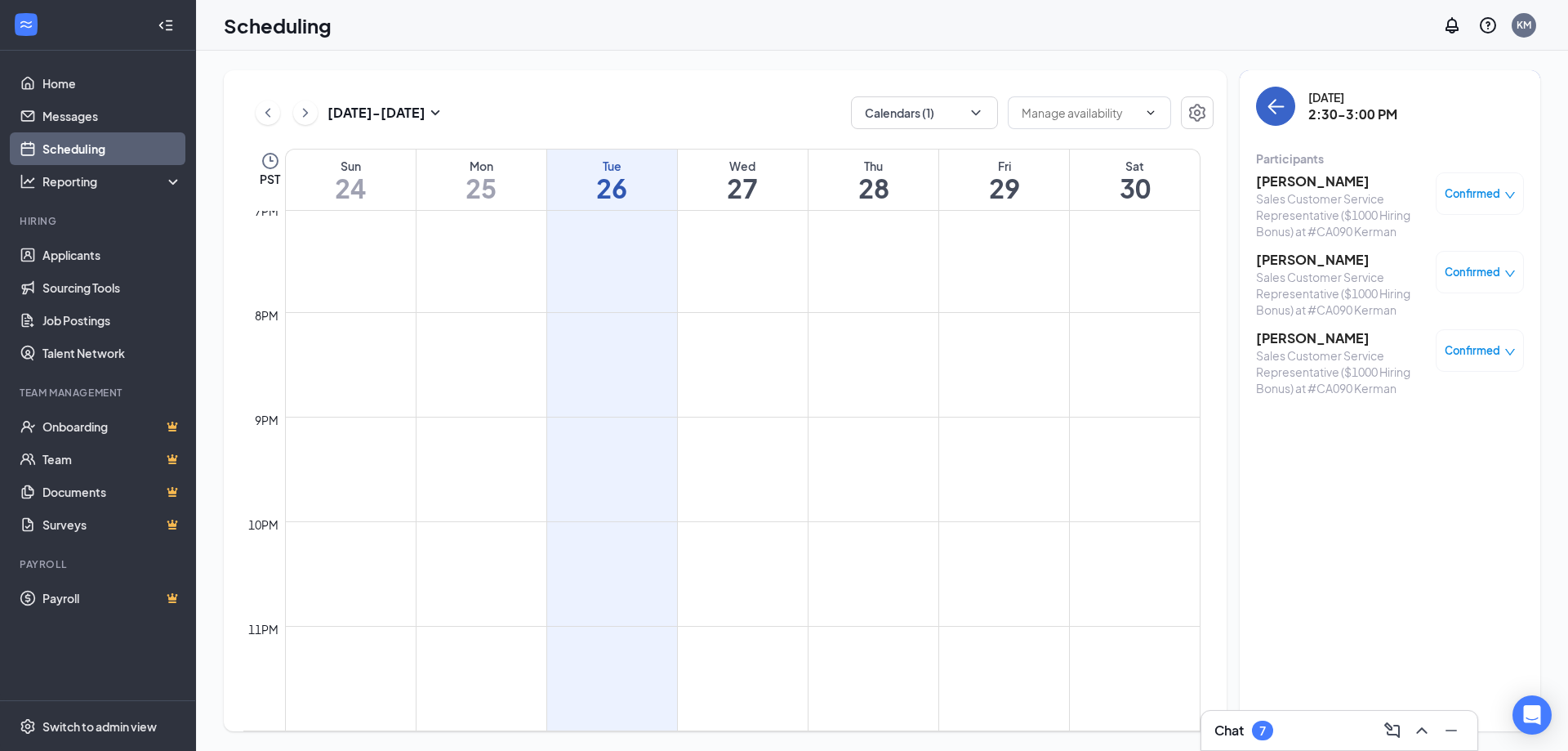
click at [1271, 109] on icon "ArrowLeft" at bounding box center [1273, 107] width 8 height 16
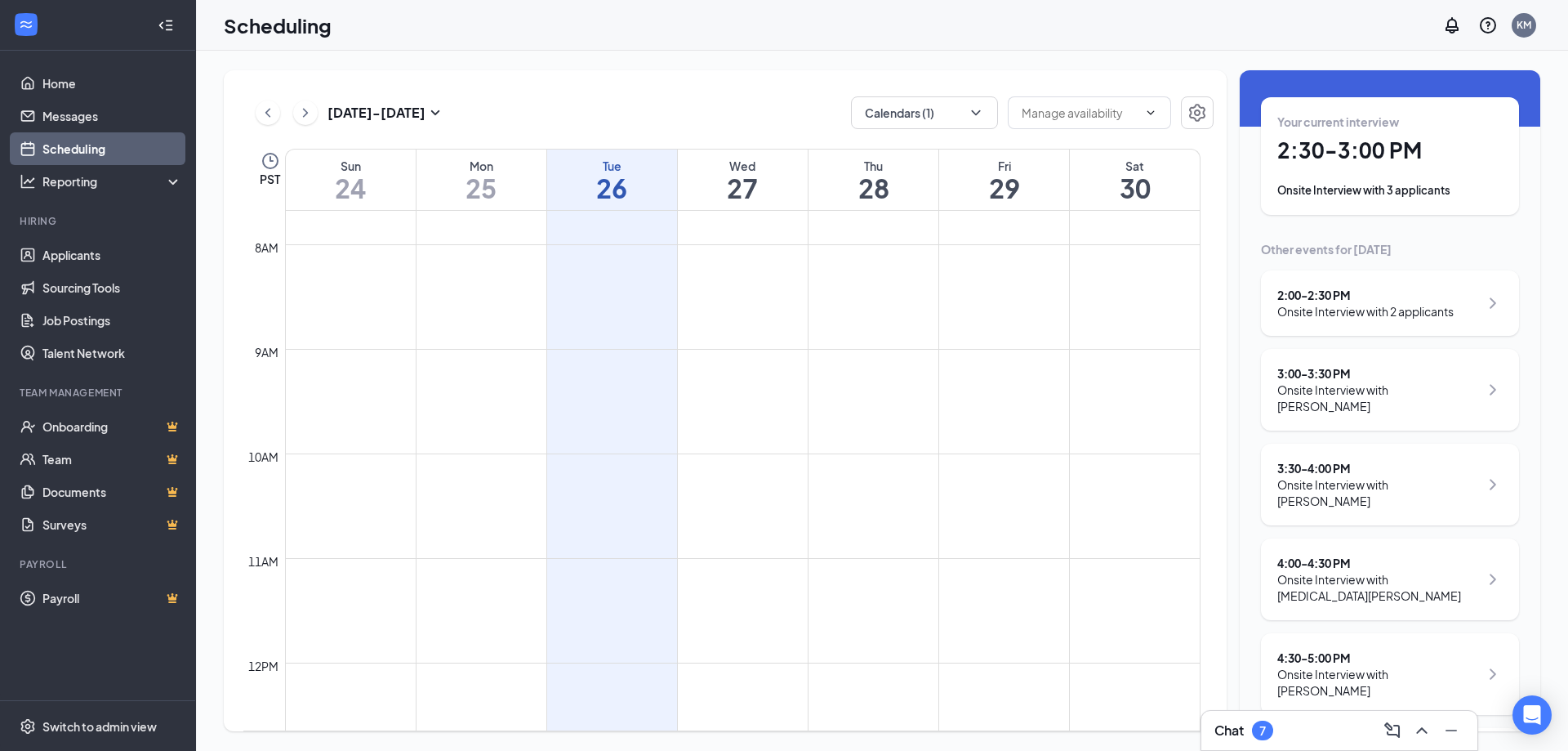
scroll to position [82, 0]
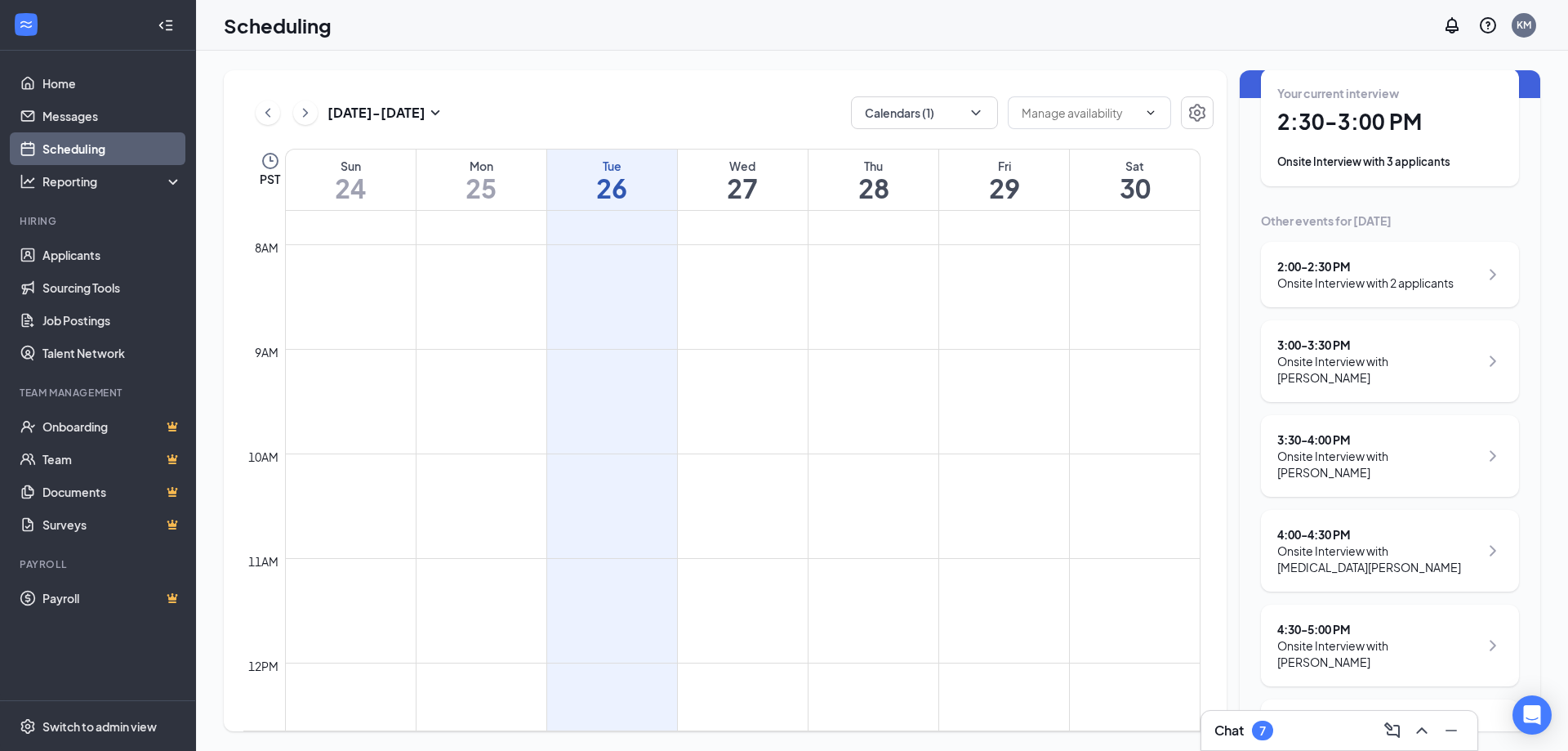
click at [1363, 108] on h1 "2:30 - 3:00 PM" at bounding box center [1390, 122] width 226 height 27
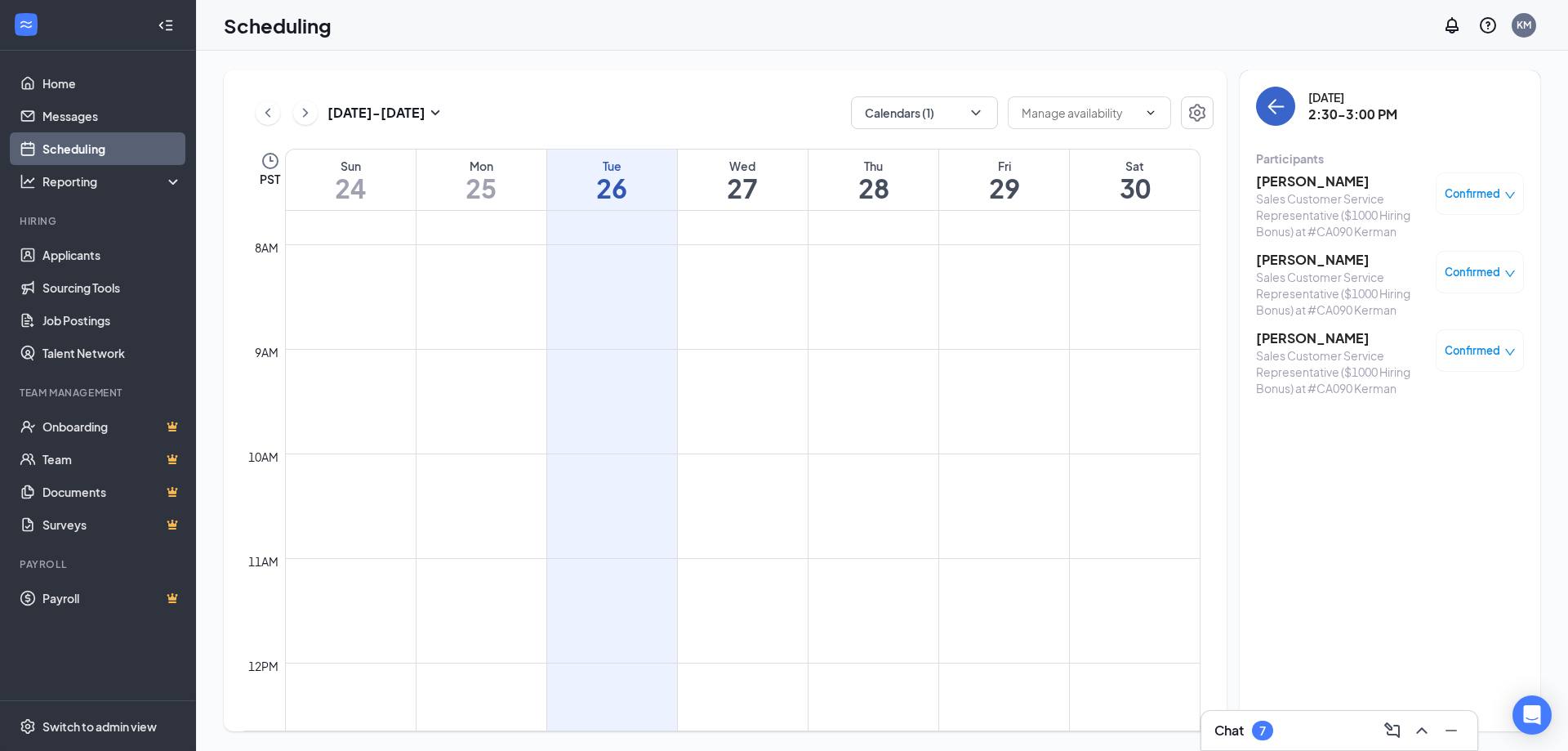
click at [1283, 103] on icon "ArrowLeft" at bounding box center [1276, 107] width 20 height 20
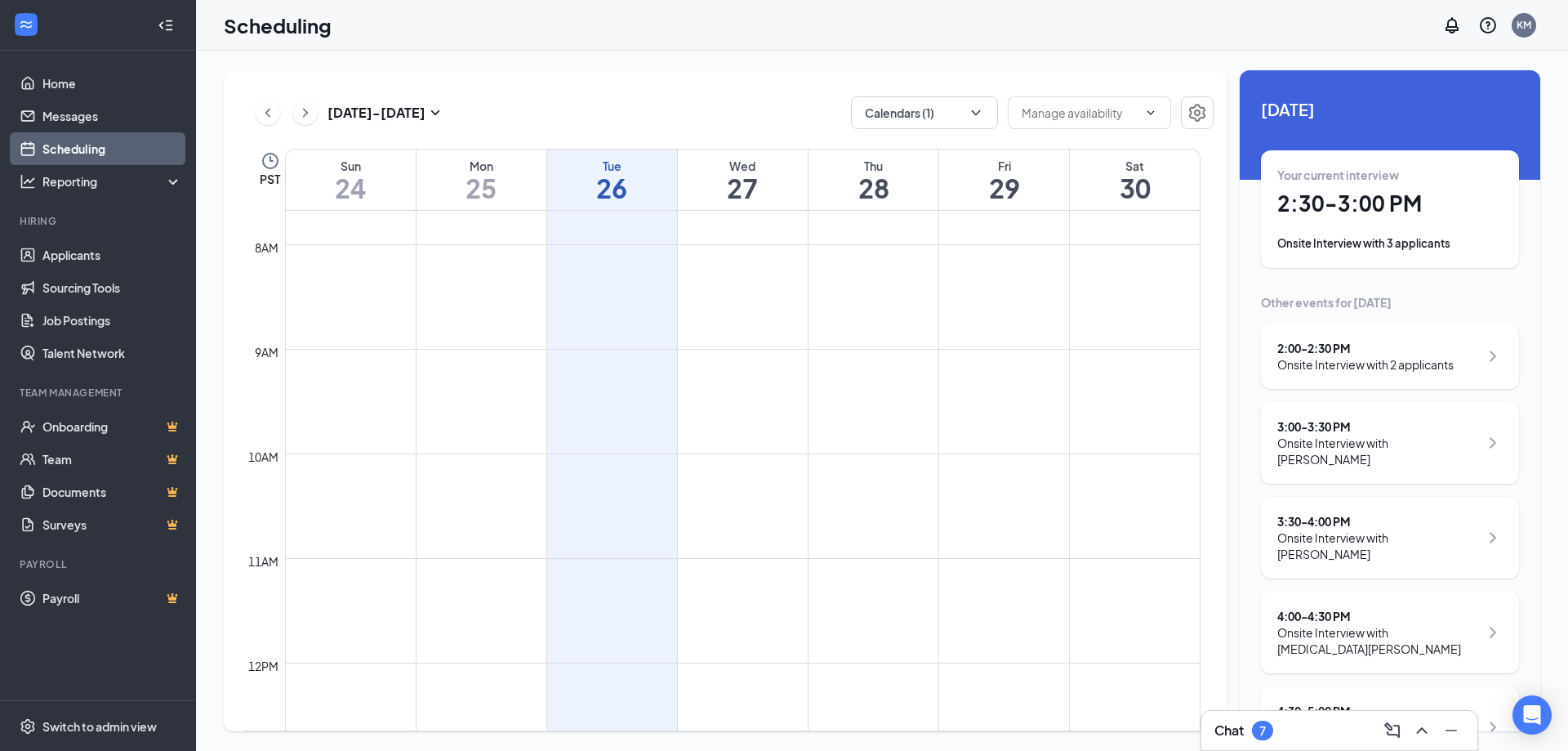
click at [1432, 205] on h1 "2:30 - 3:00 PM" at bounding box center [1390, 203] width 226 height 27
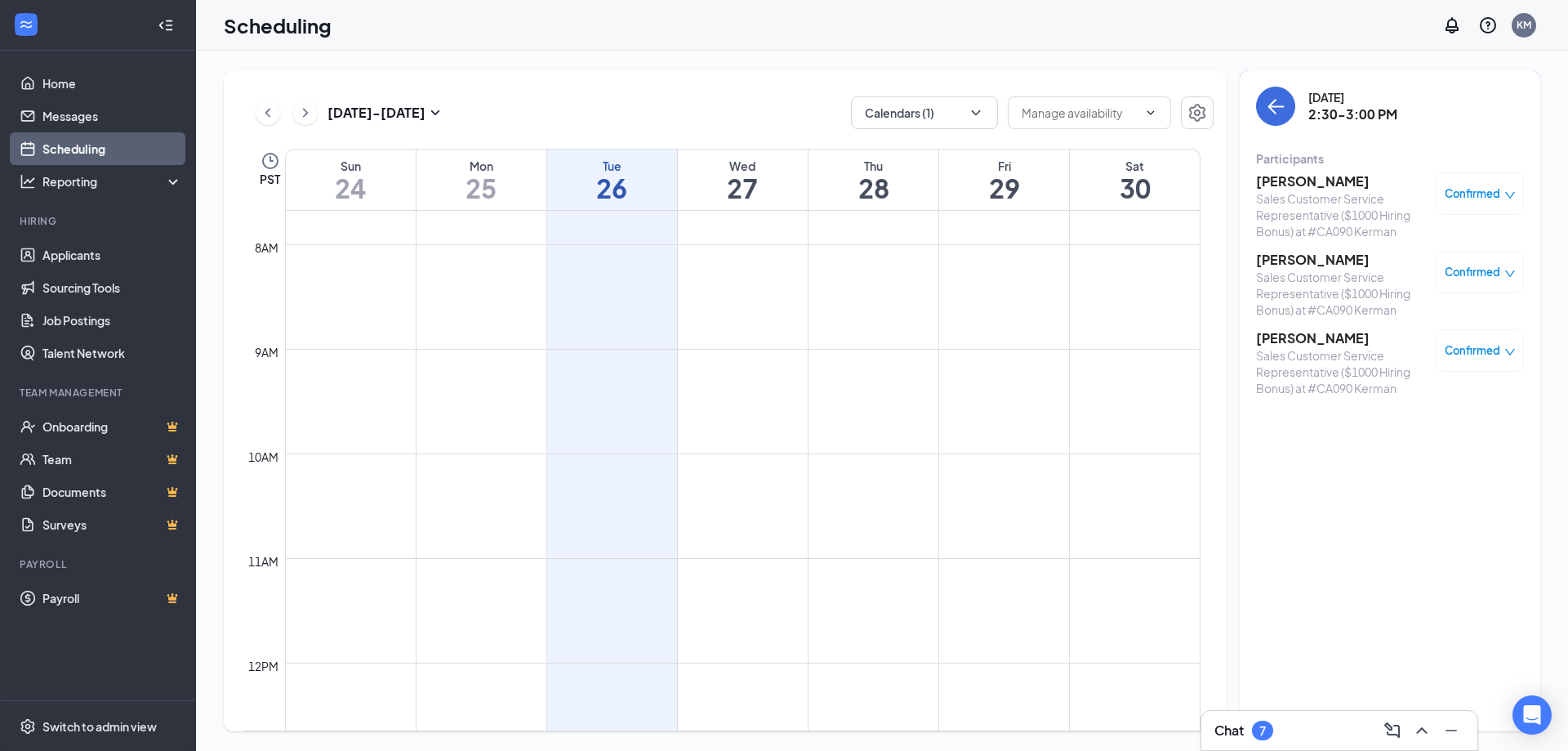
click at [1358, 261] on h3 "[PERSON_NAME]" at bounding box center [1342, 260] width 171 height 18
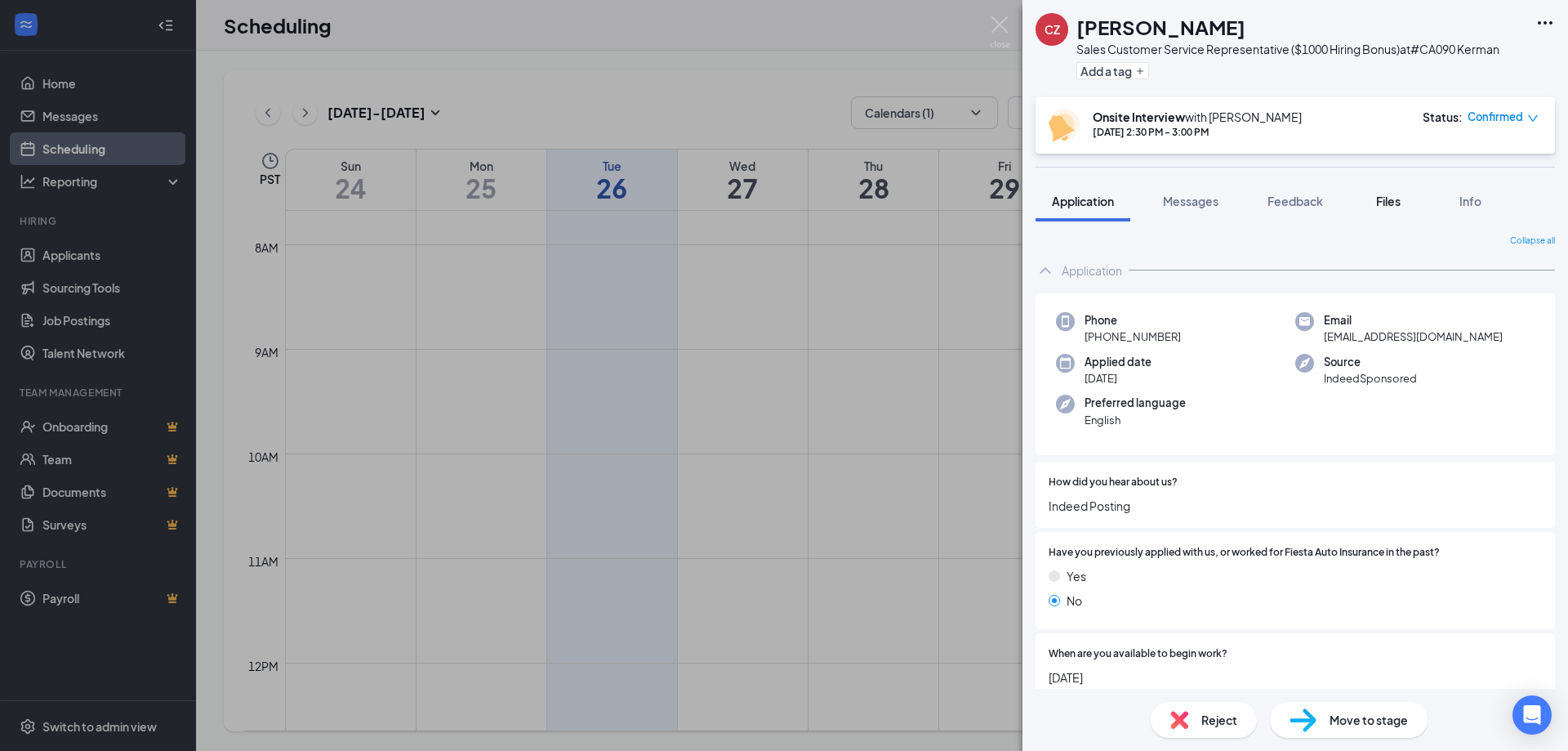
click at [1385, 199] on span "Files" at bounding box center [1387, 201] width 24 height 15
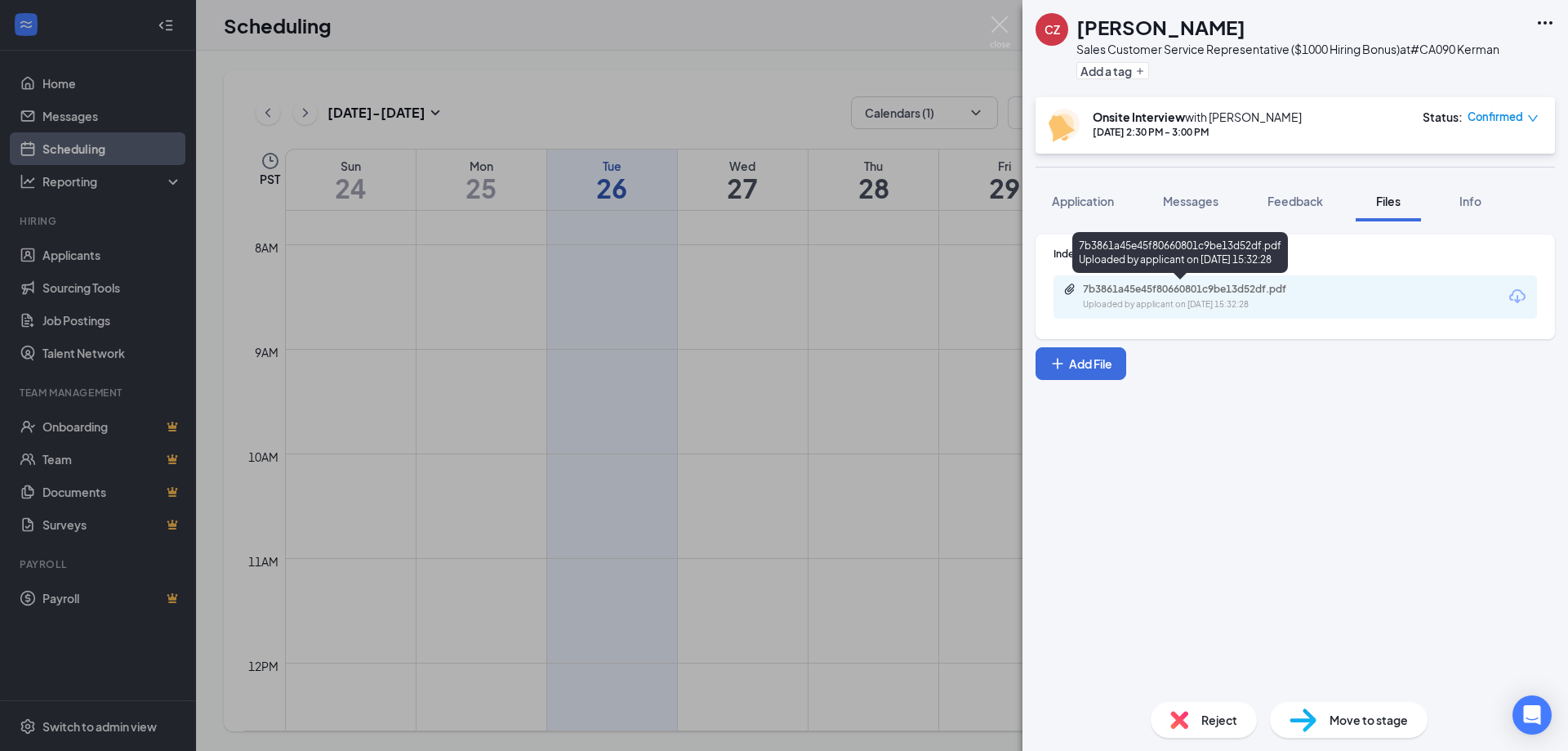
click at [1167, 296] on div "7b3861a45e45f80660801c9be13d52df.pdf Uploaded by applicant on Aug 21, 2025 at 1…" at bounding box center [1196, 296] width 265 height 28
click at [996, 36] on img at bounding box center [1000, 32] width 21 height 32
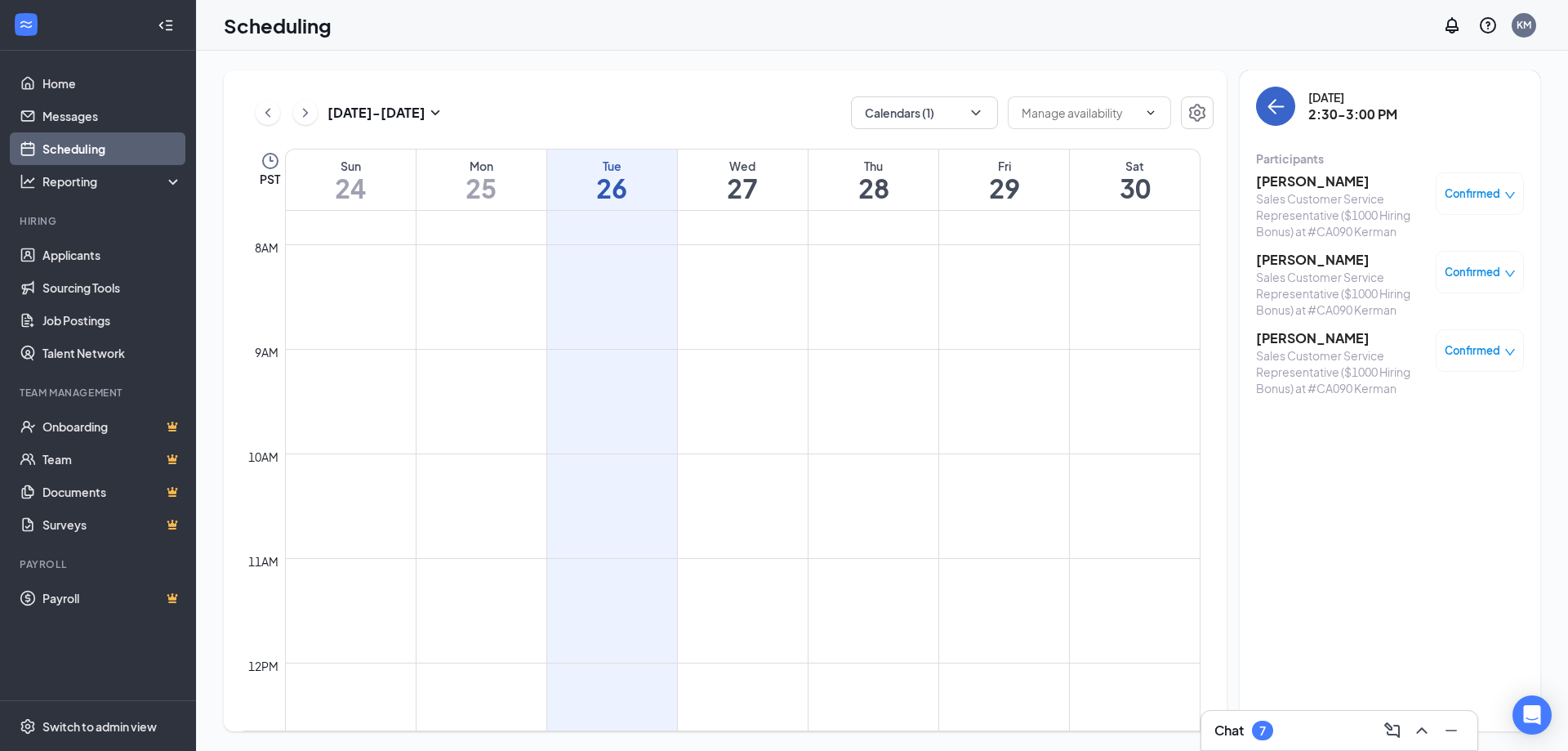
click at [1274, 107] on icon "ArrowLeft" at bounding box center [1276, 107] width 20 height 20
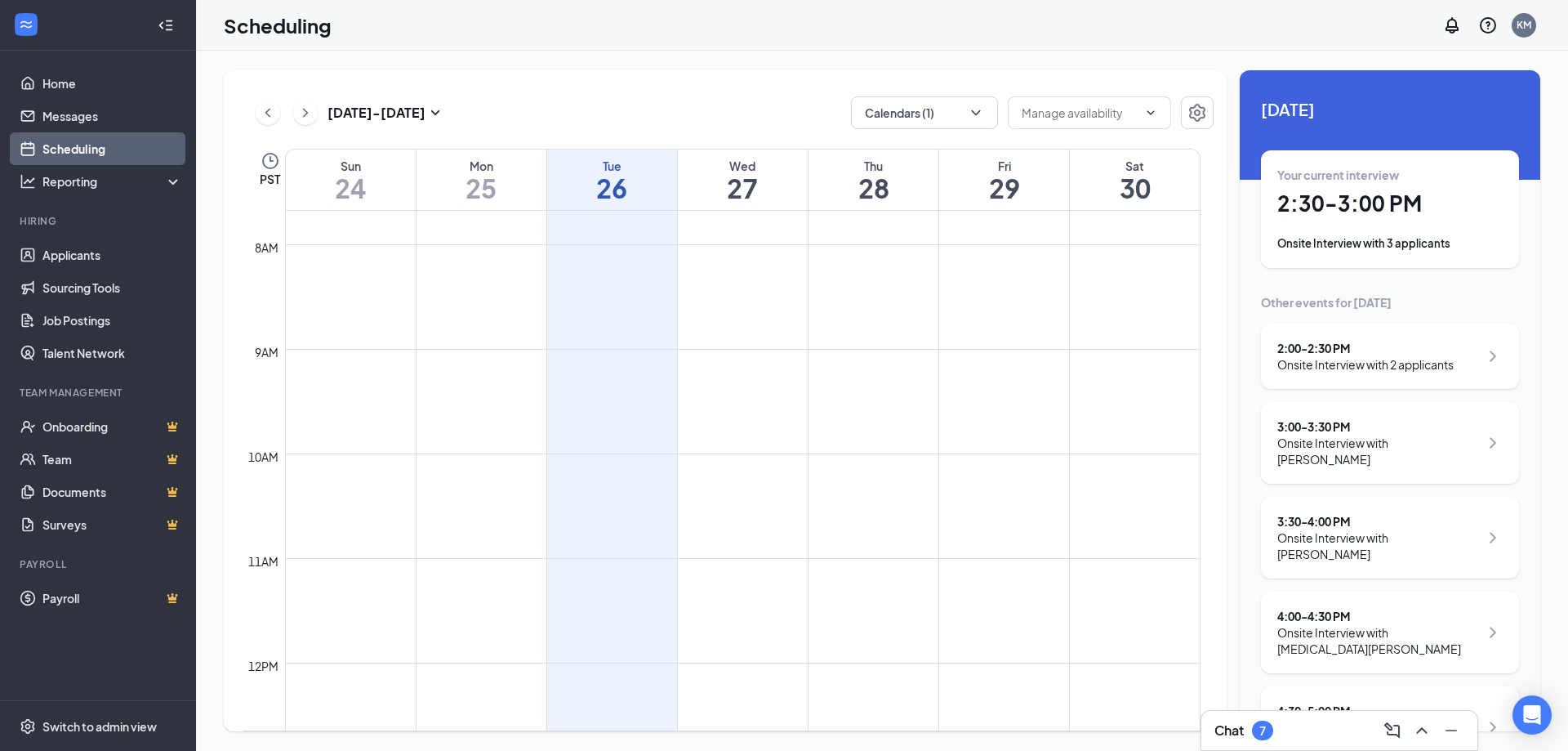
drag, startPoint x: 1364, startPoint y: 217, endPoint x: 1284, endPoint y: 236, distance: 82.2
click at [1363, 216] on h1 "2:30 - 3:00 PM" at bounding box center [1390, 203] width 226 height 27
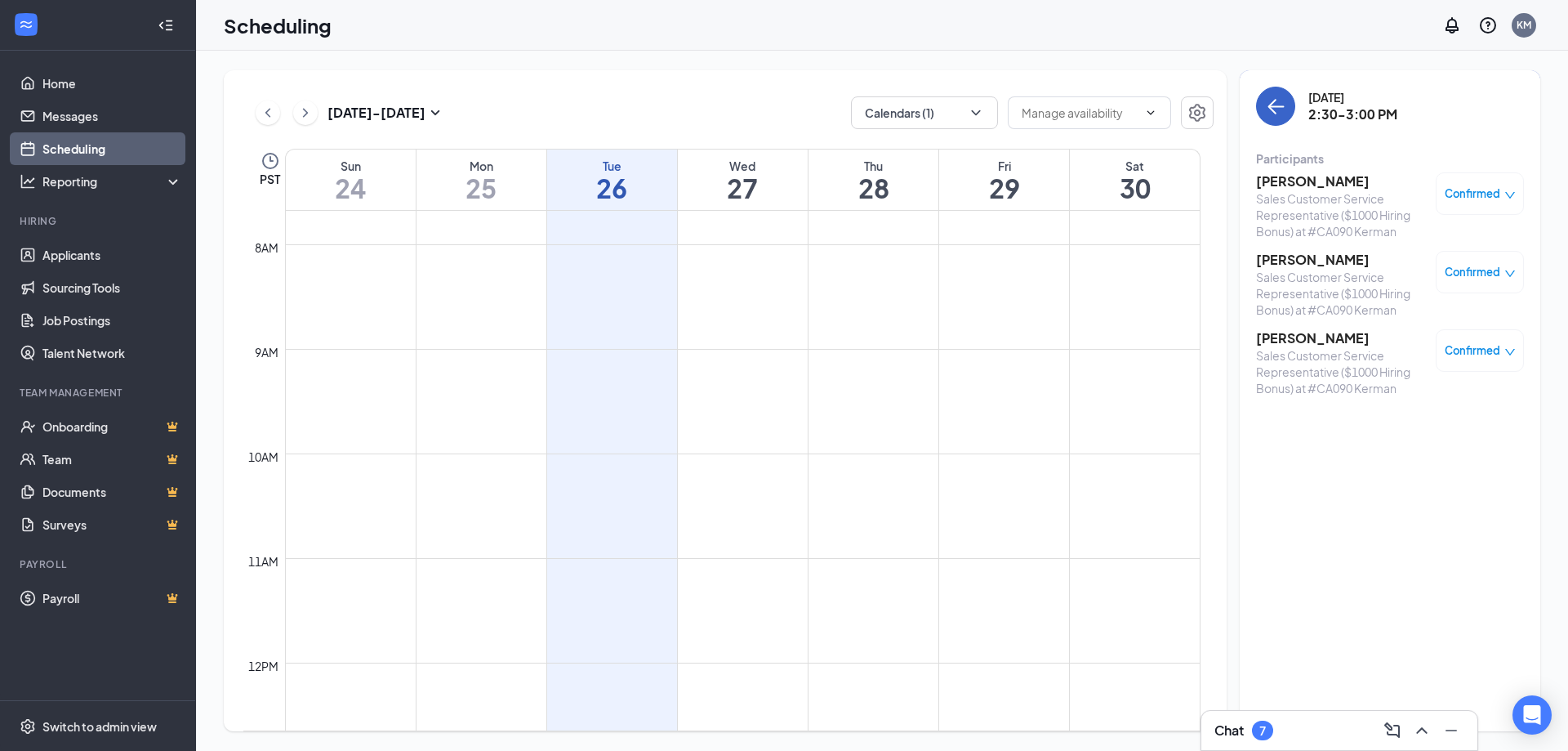
click at [1272, 101] on icon "ArrowLeft" at bounding box center [1276, 107] width 20 height 20
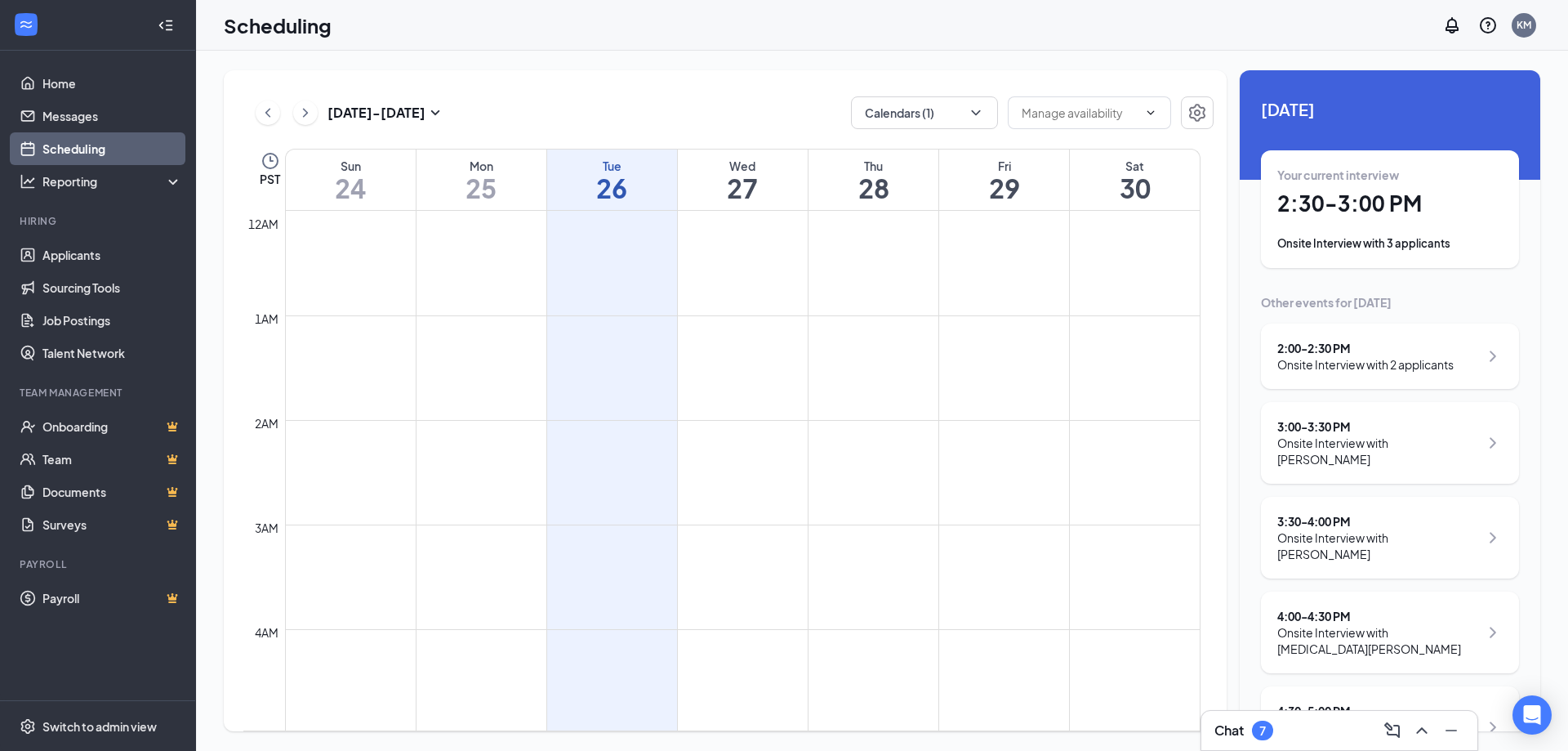
click at [630, 179] on h1 "26" at bounding box center [612, 187] width 130 height 27
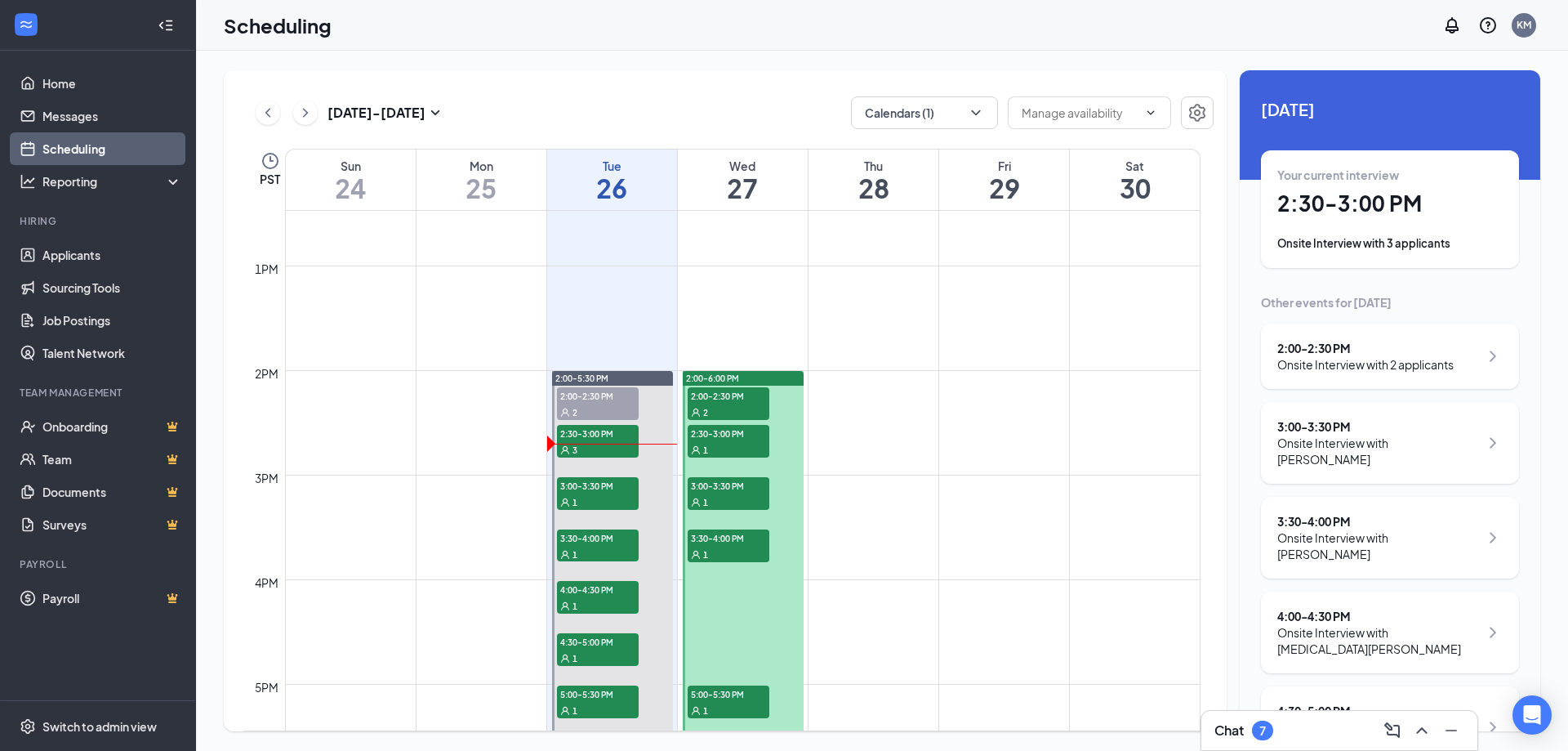
scroll to position [1307, 0]
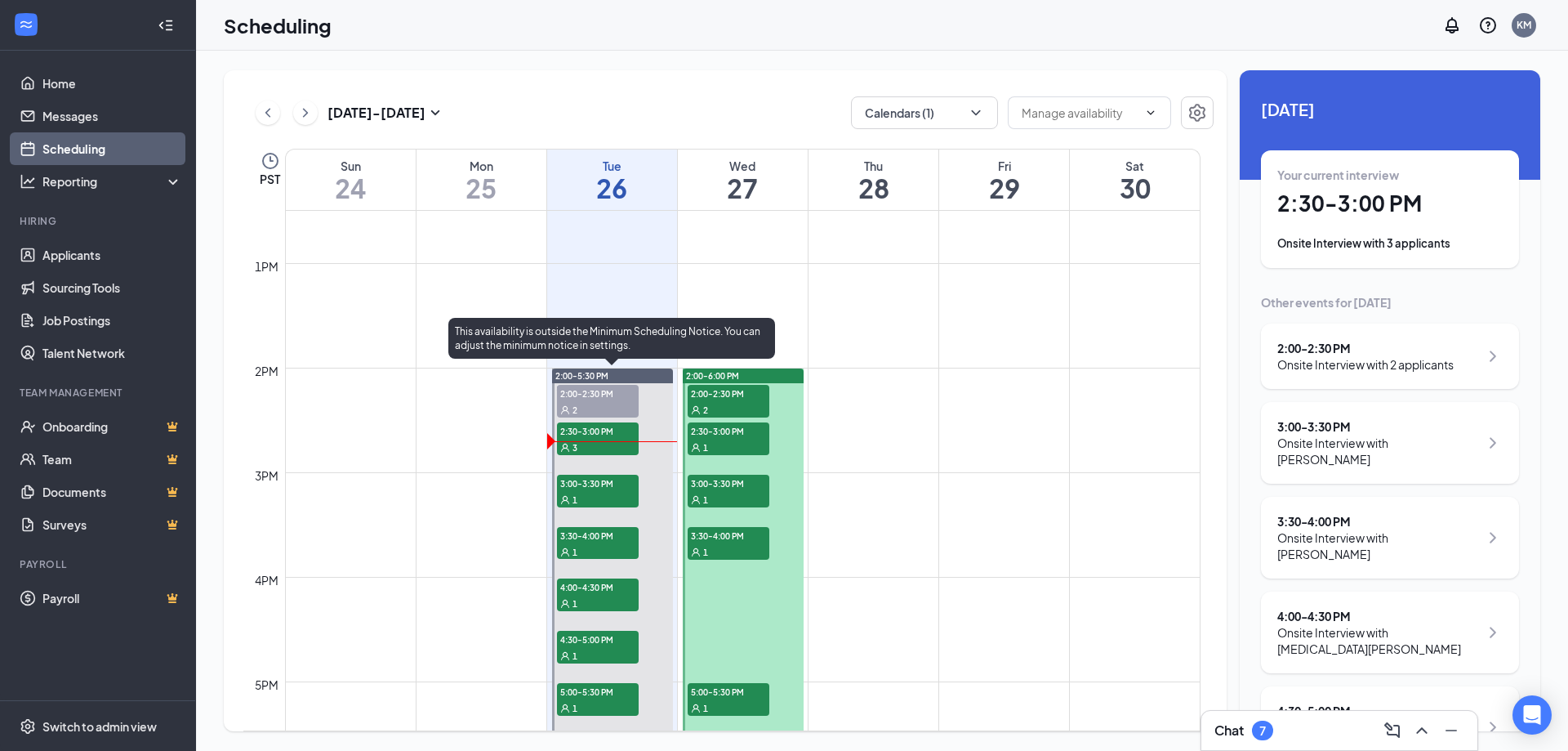
click at [598, 397] on span "2:00-2:30 PM" at bounding box center [598, 393] width 82 height 17
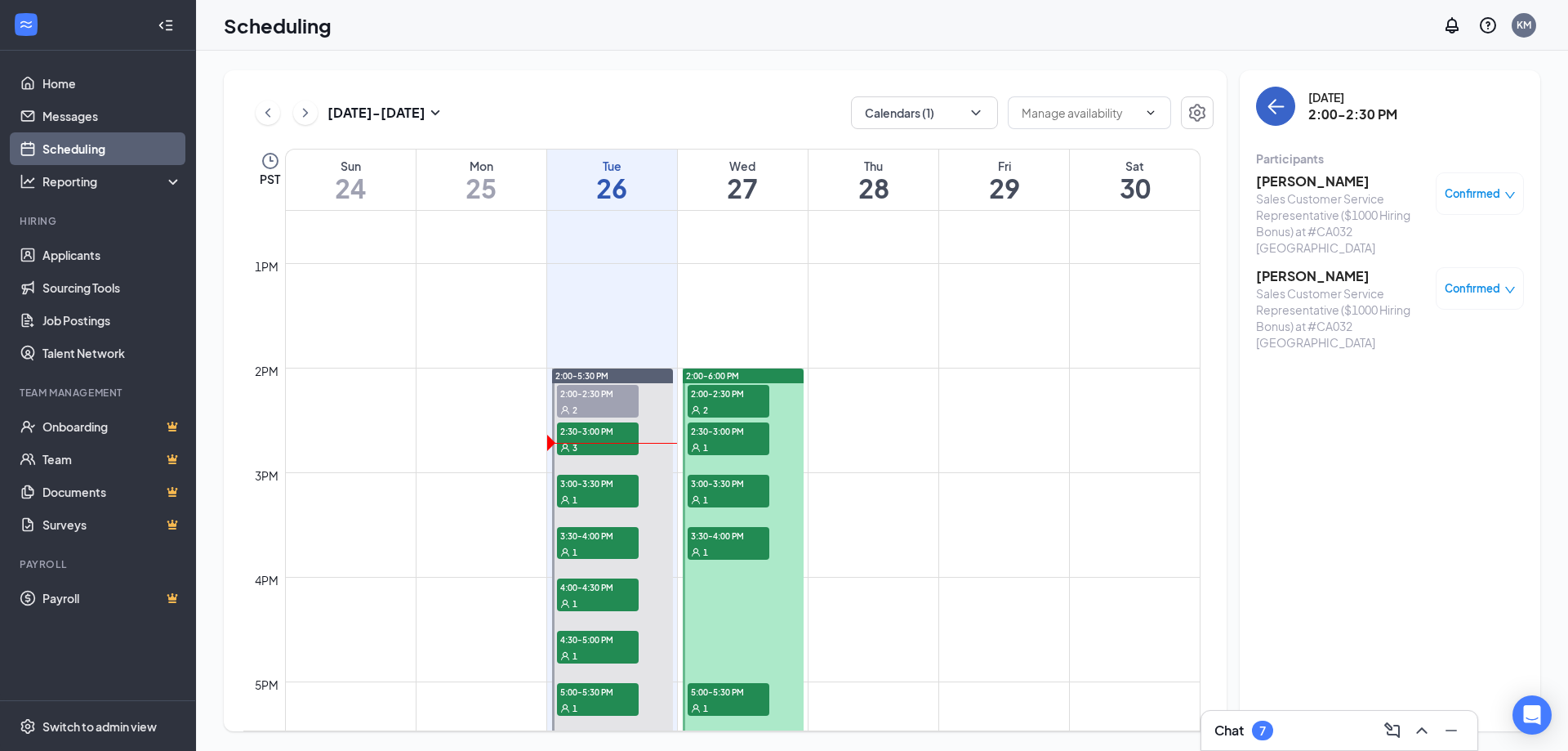
click at [1277, 108] on icon "ArrowLeft" at bounding box center [1276, 107] width 20 height 20
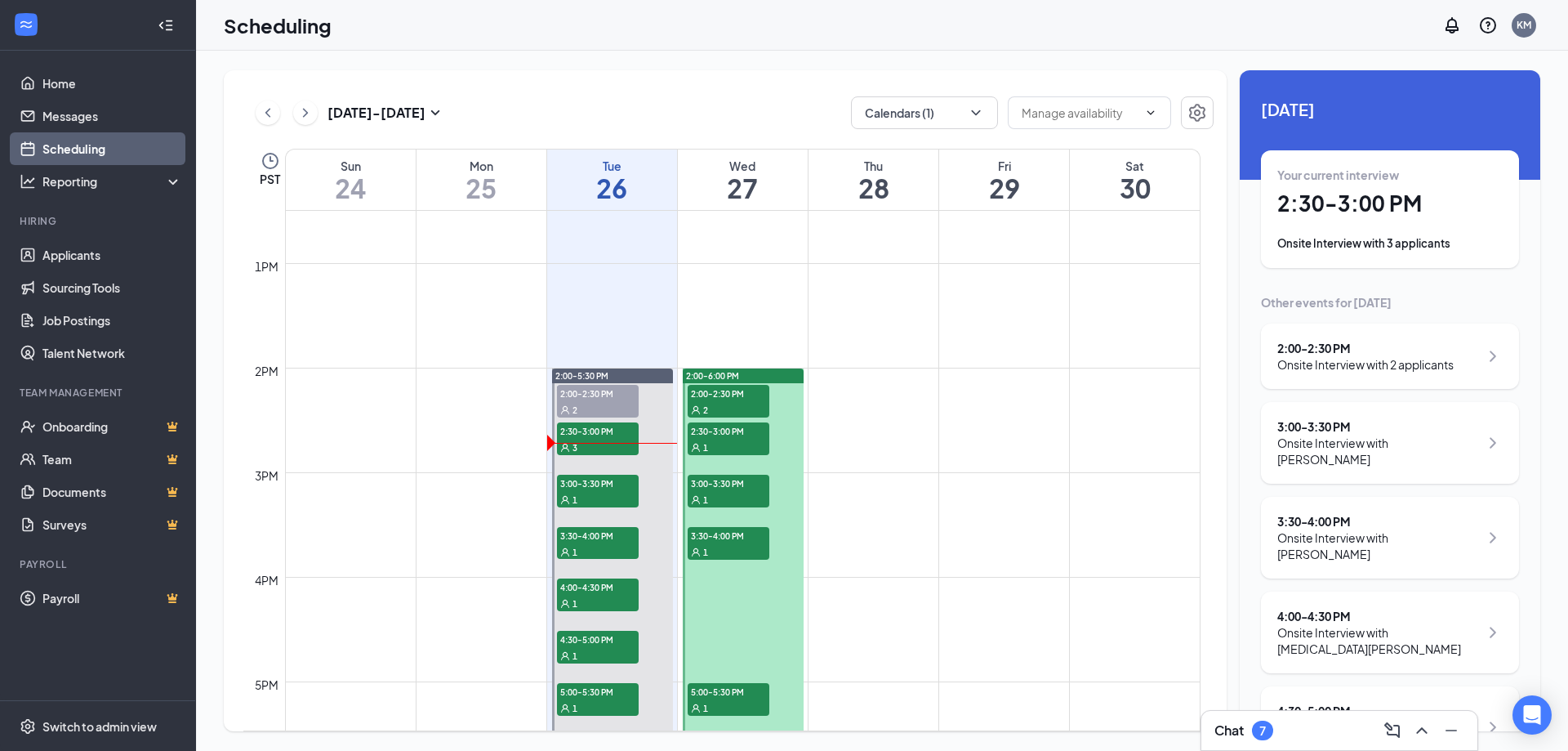
click at [1342, 223] on div "Your current interview 2:30 - 3:00 PM Onsite Interview with 3 applicants" at bounding box center [1390, 209] width 226 height 85
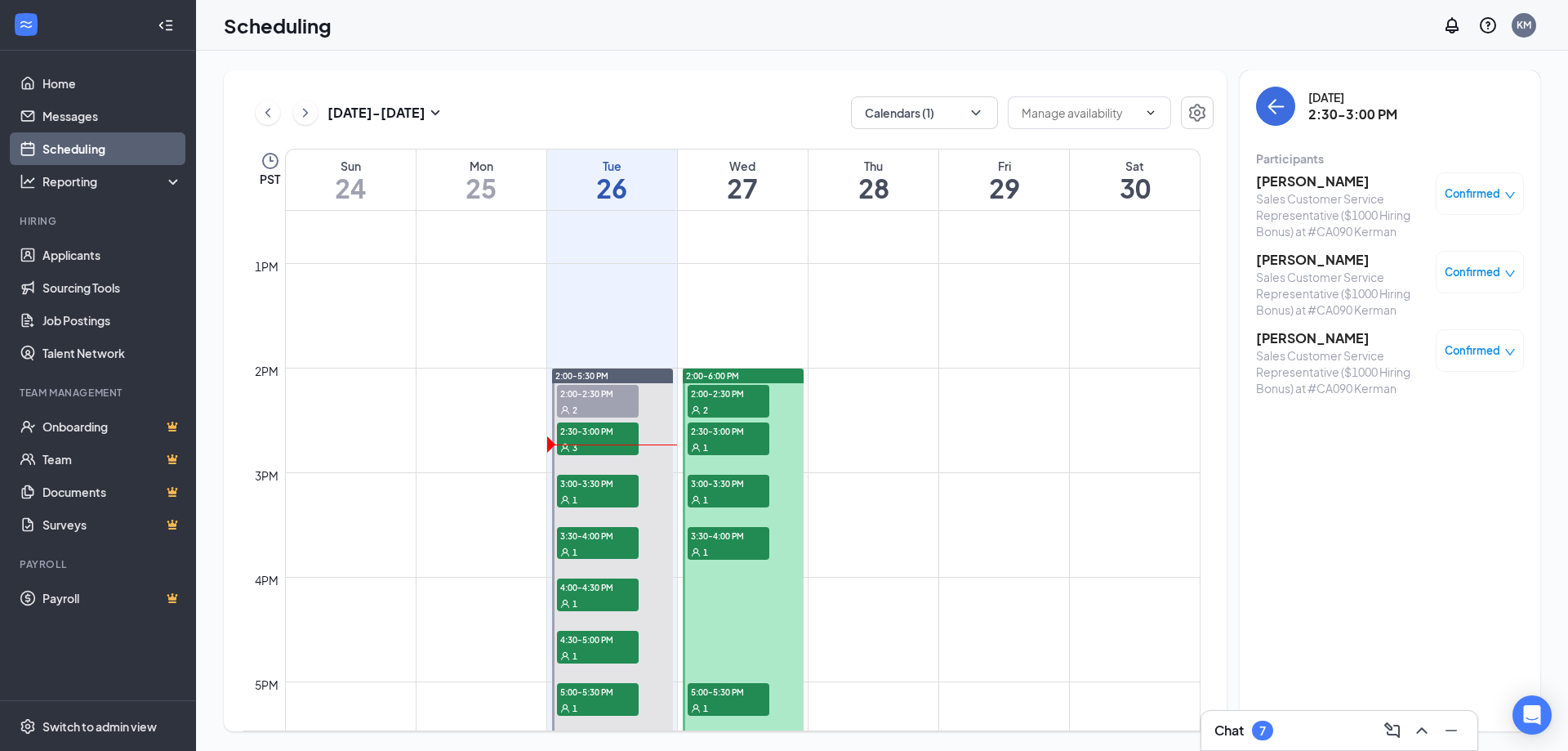
click at [1299, 740] on div "Chat 7" at bounding box center [1339, 730] width 250 height 26
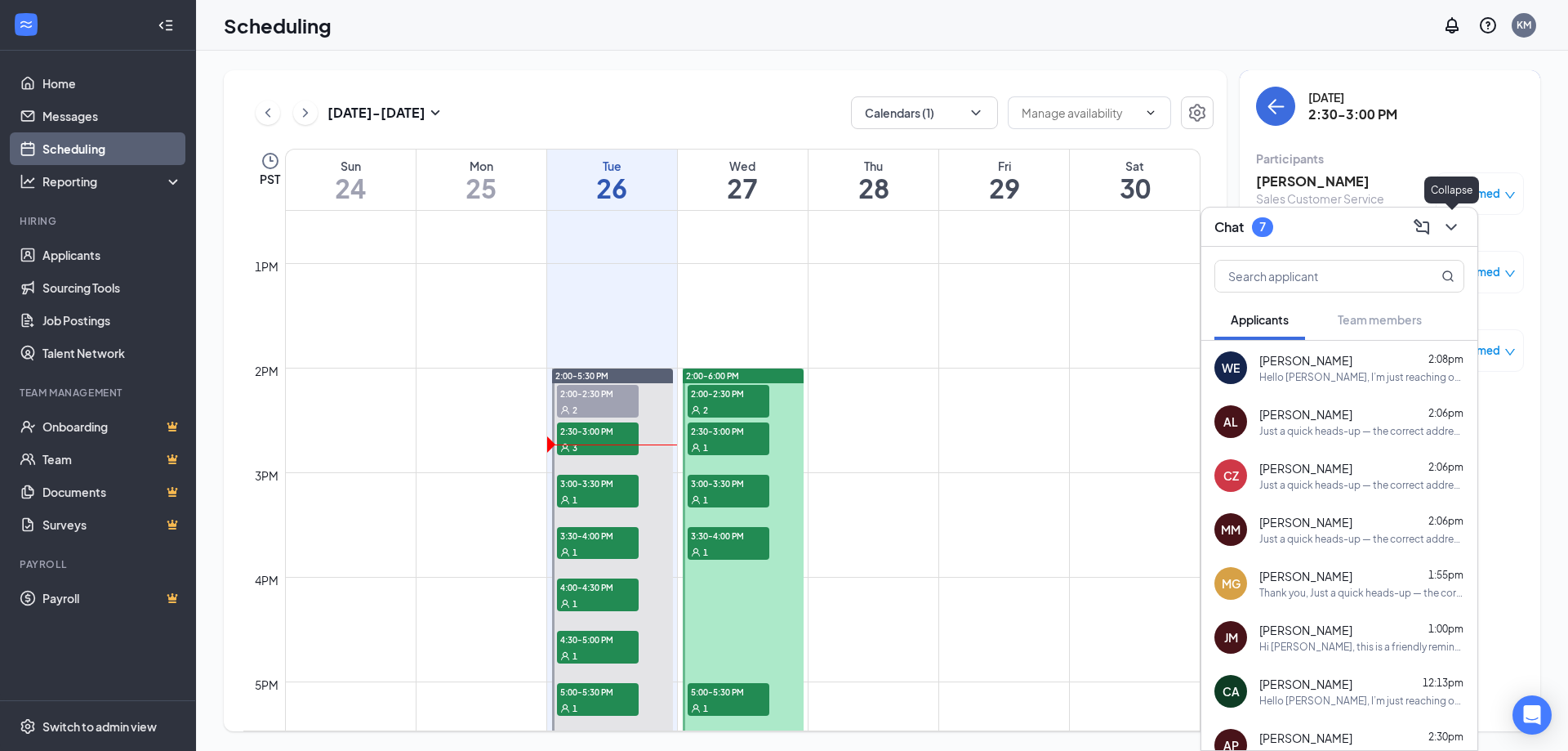
click at [1447, 222] on icon "ChevronDown" at bounding box center [1451, 227] width 20 height 20
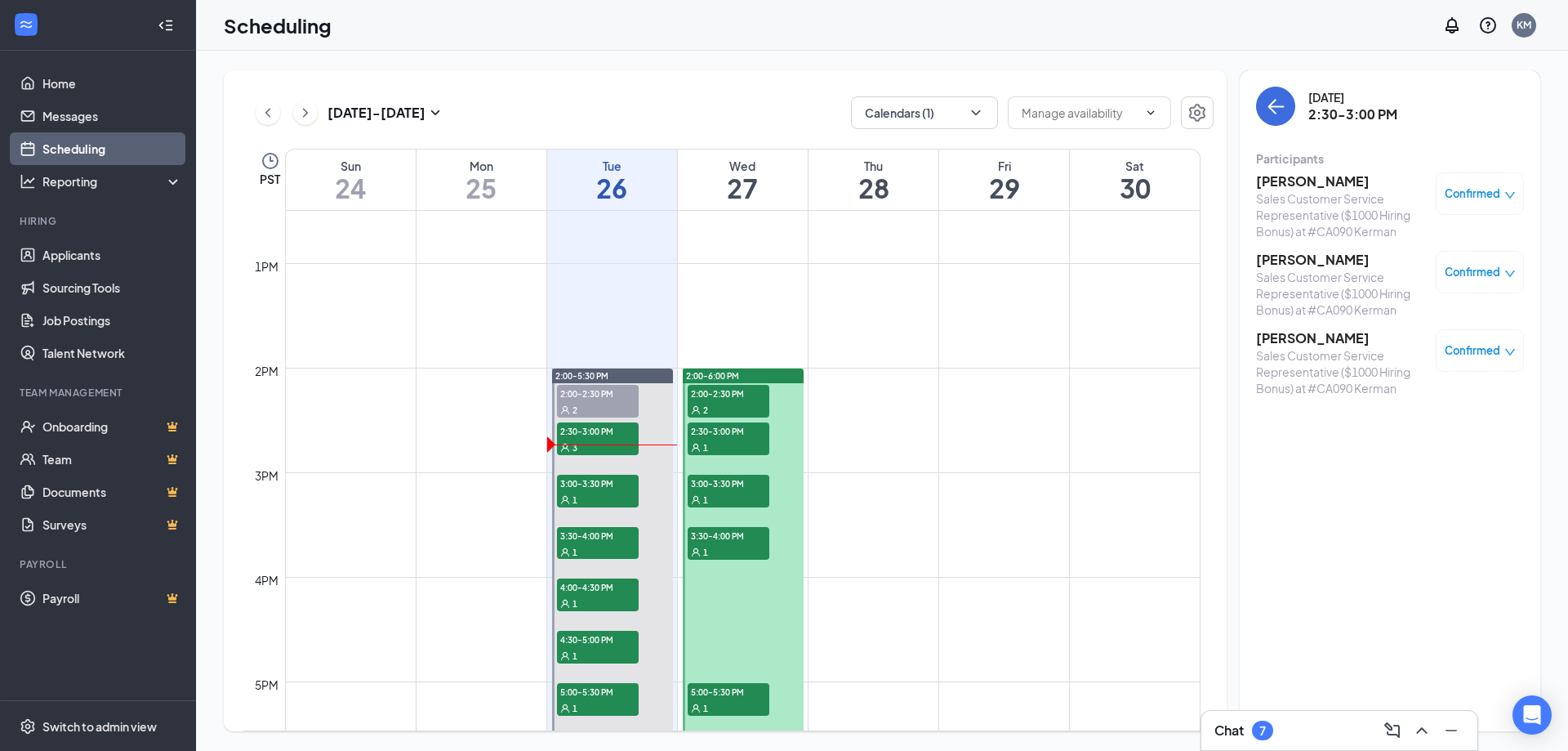
click at [1330, 340] on h3 "[PERSON_NAME]" at bounding box center [1342, 338] width 171 height 18
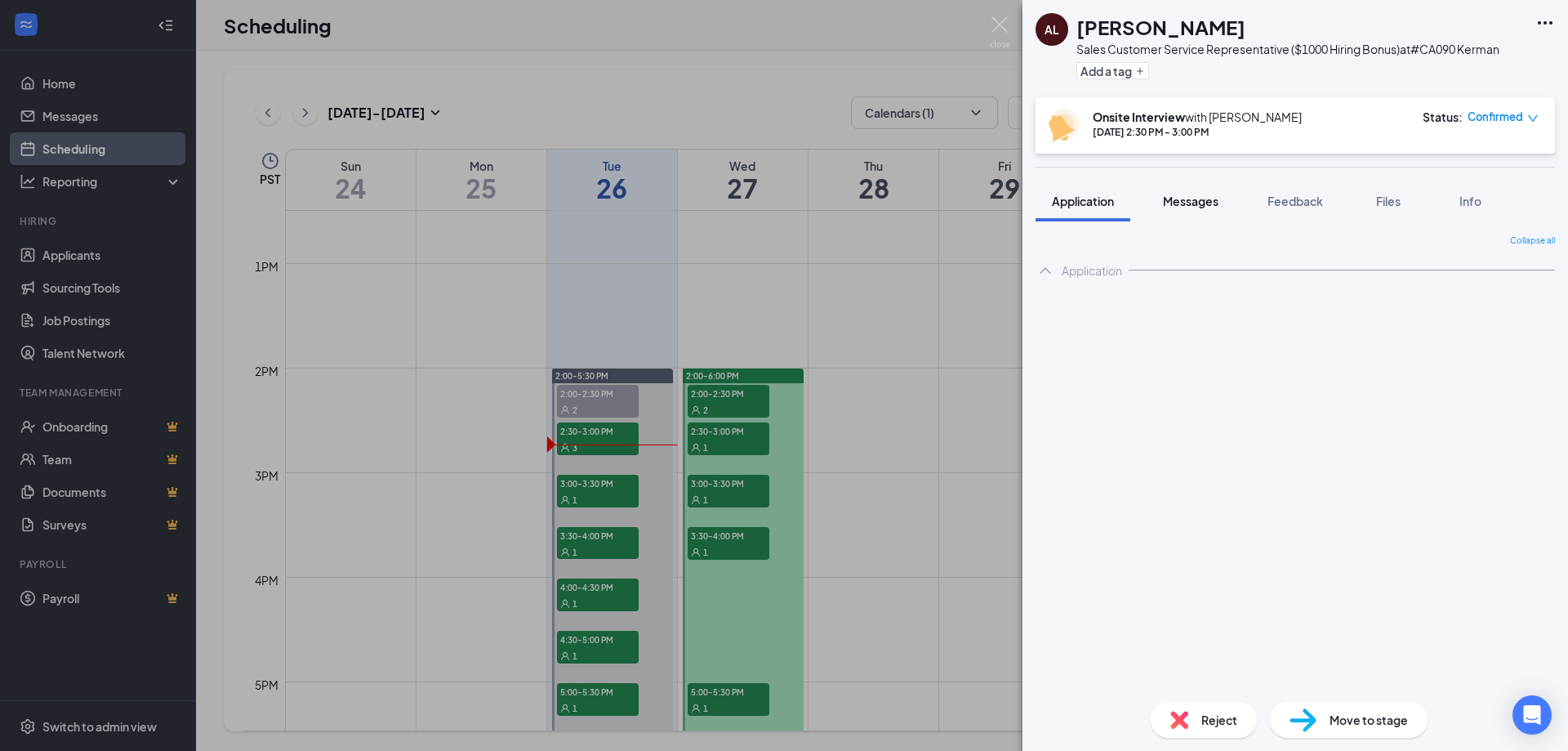
click at [1203, 197] on span "Messages" at bounding box center [1190, 201] width 56 height 15
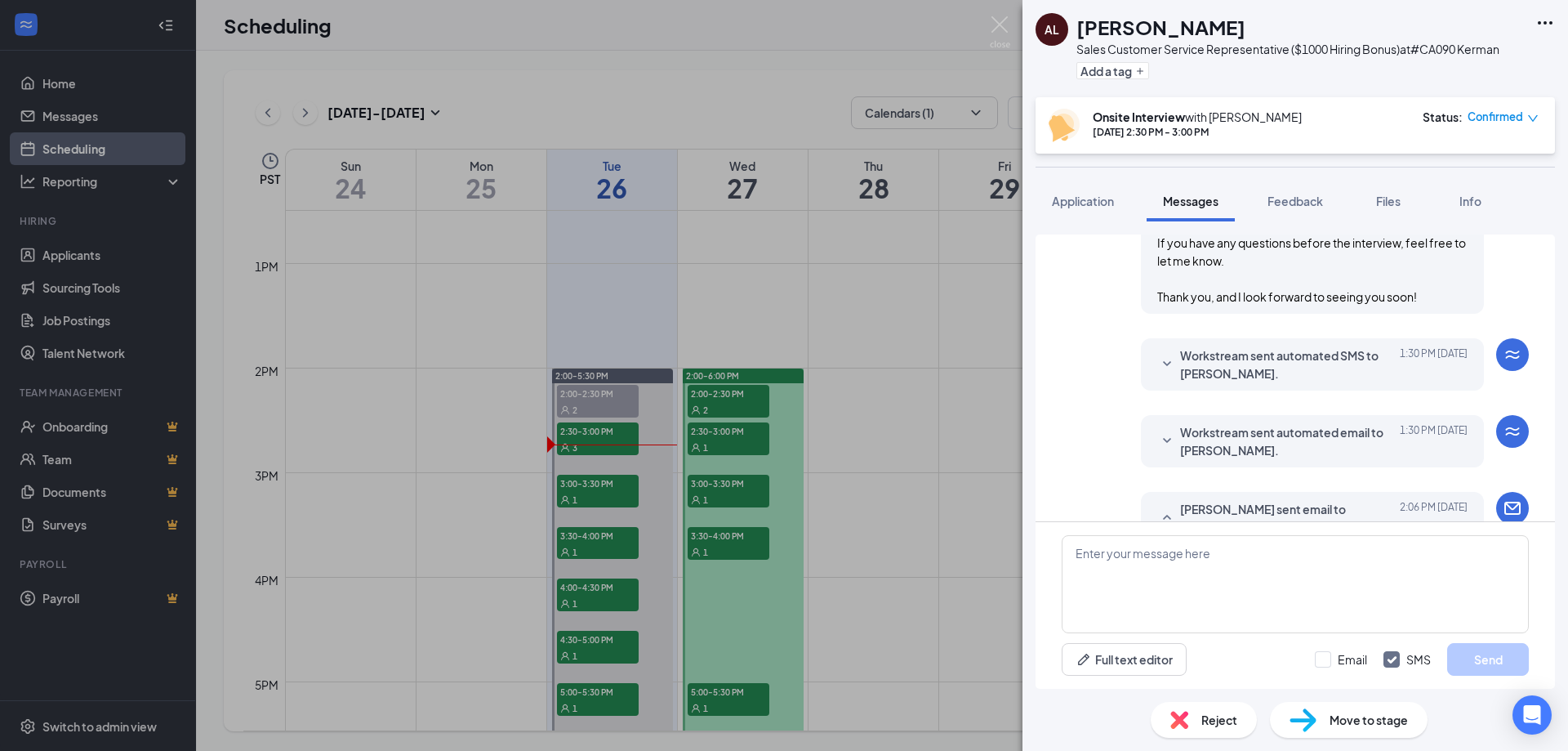
scroll to position [1400, 0]
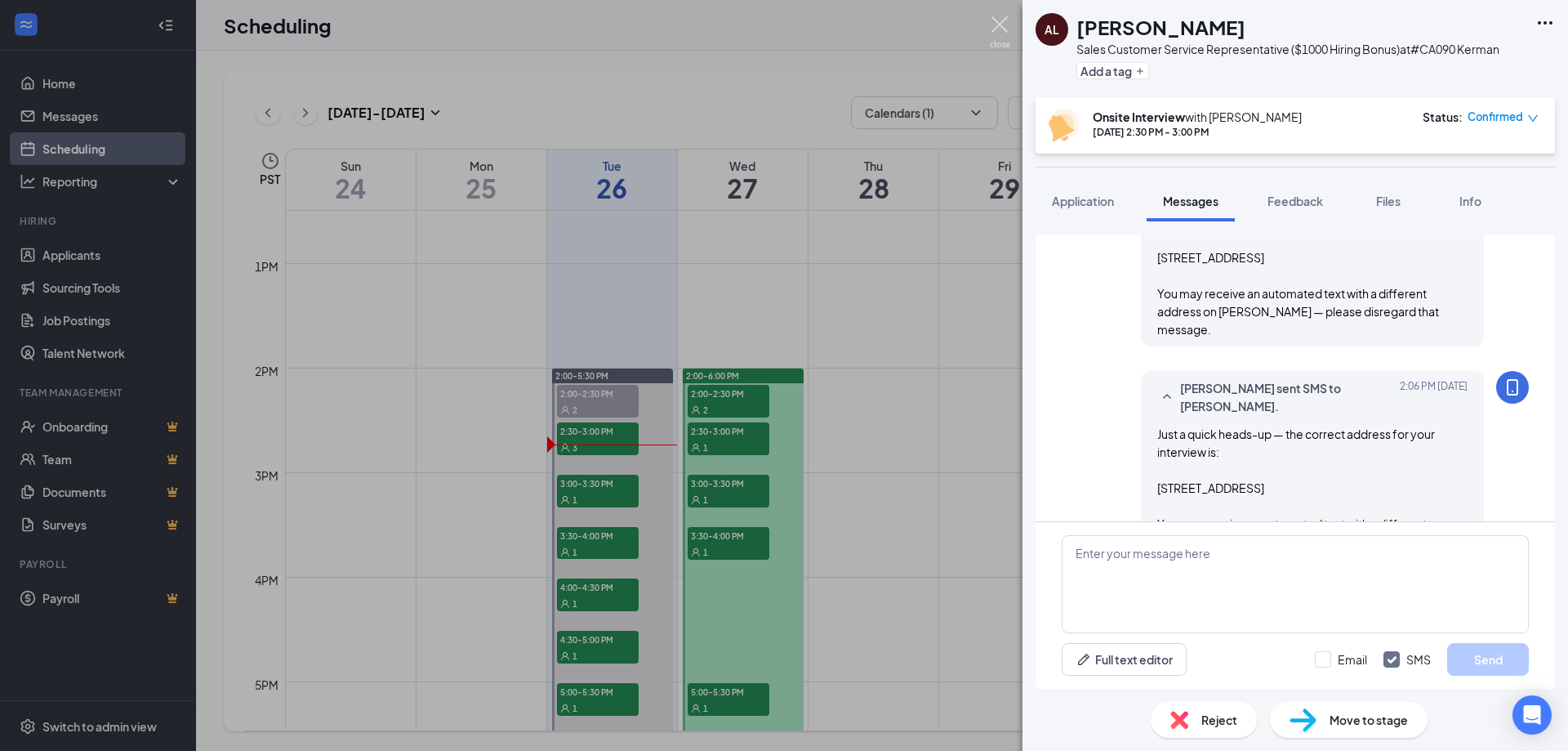
click at [1002, 27] on img at bounding box center [1000, 32] width 21 height 32
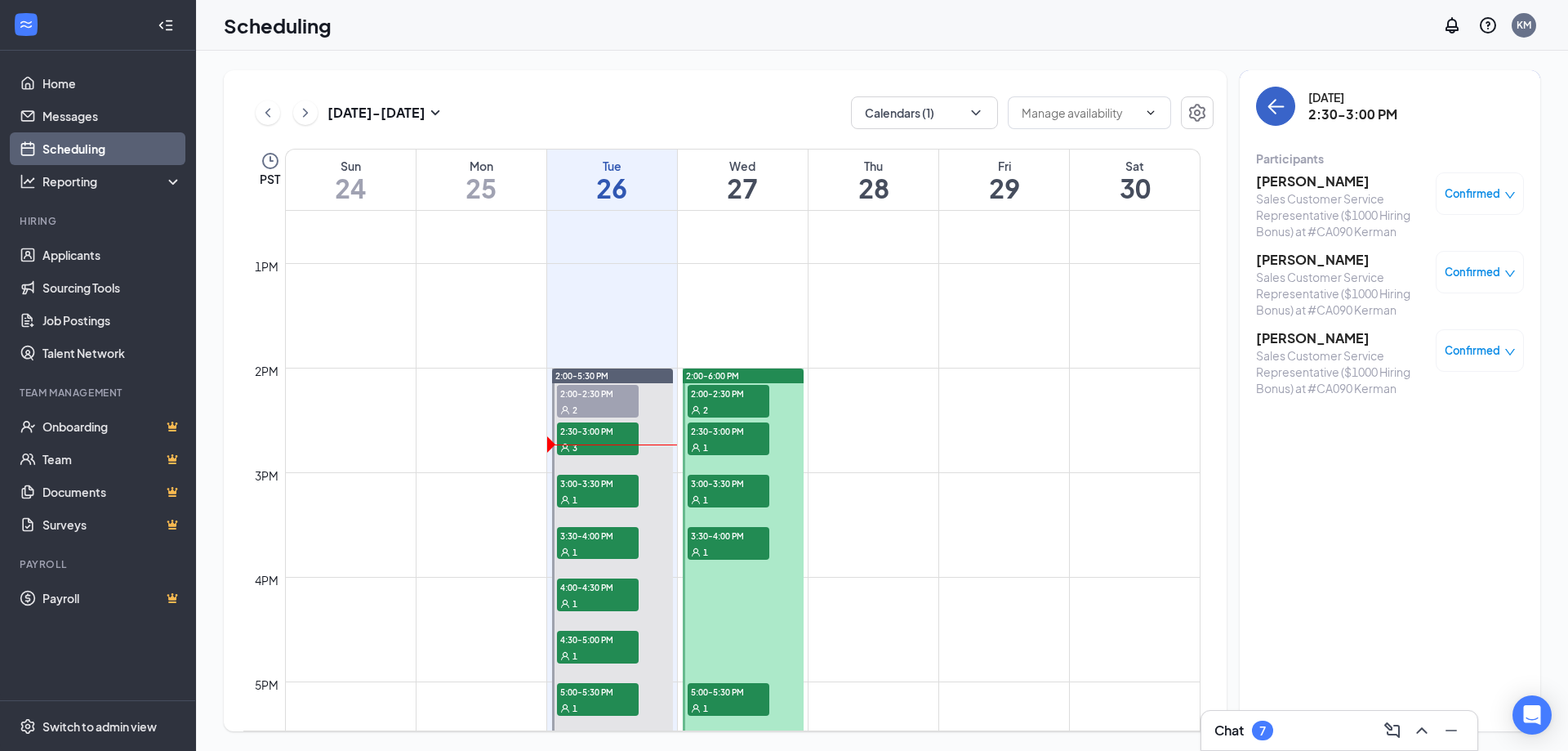
click at [1267, 102] on icon "ArrowLeft" at bounding box center [1276, 107] width 20 height 20
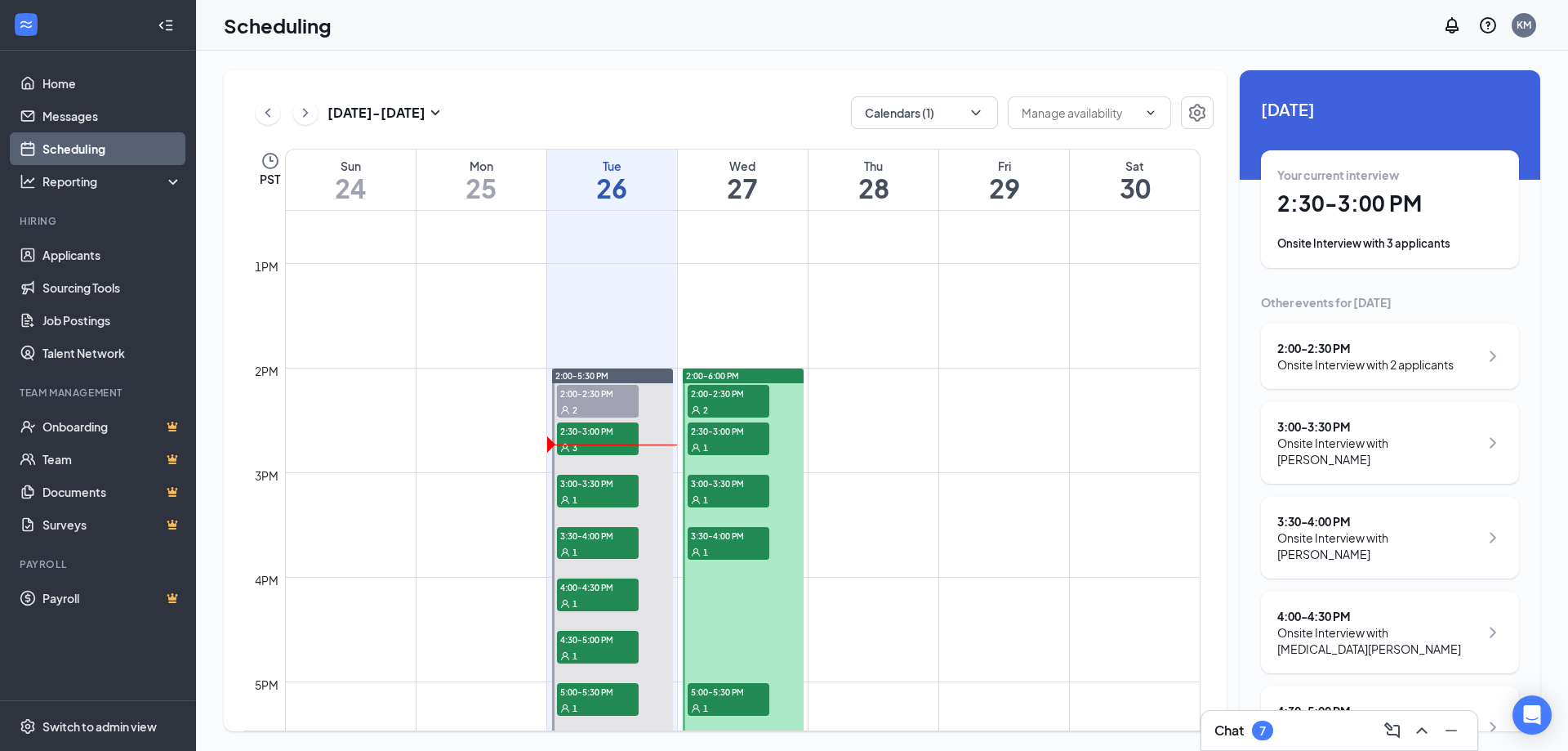
click at [1308, 221] on div "Your current interview 2:30 - 3:00 PM Onsite Interview with 3 applicants" at bounding box center [1390, 209] width 226 height 85
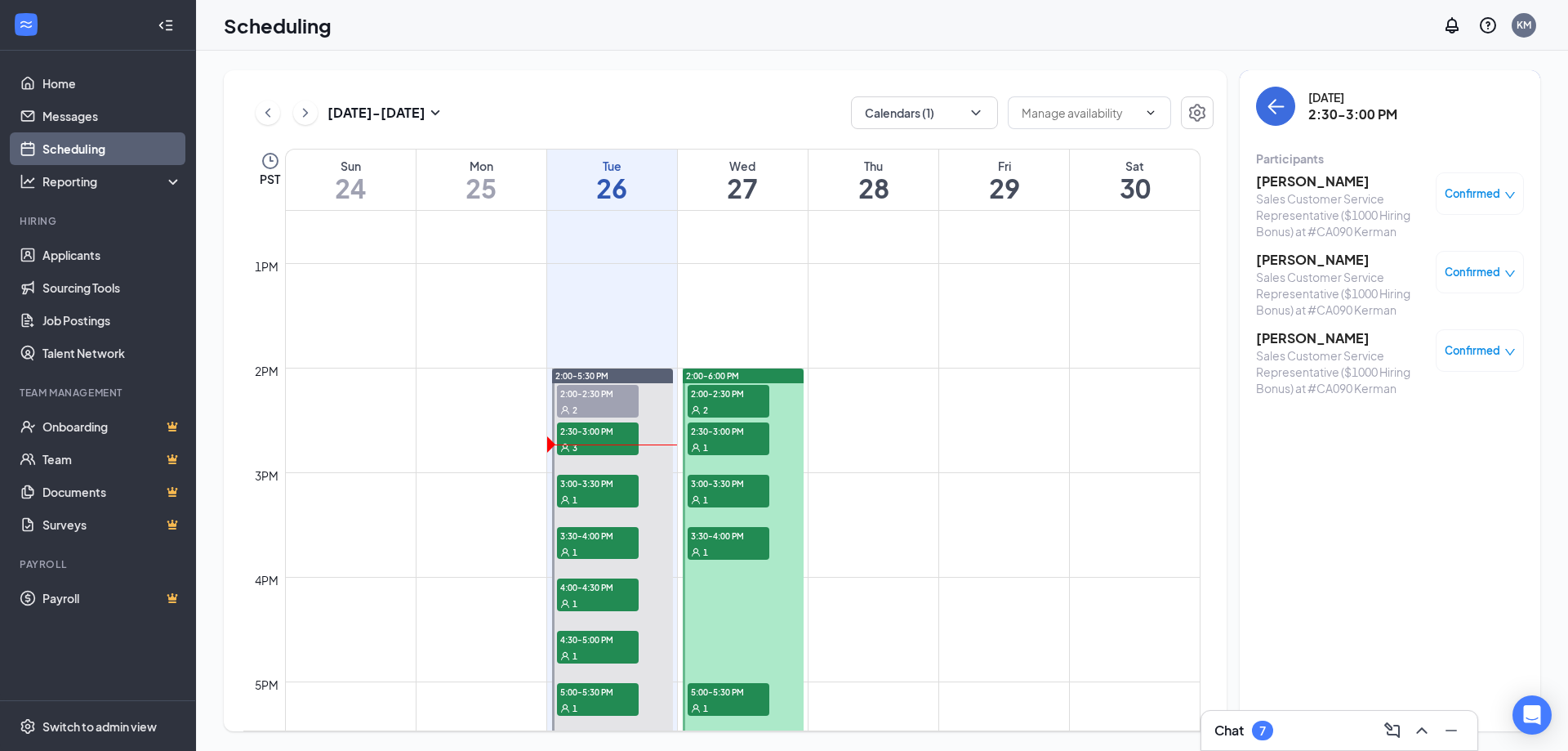
click at [1298, 267] on h3 "[PERSON_NAME]" at bounding box center [1342, 260] width 171 height 18
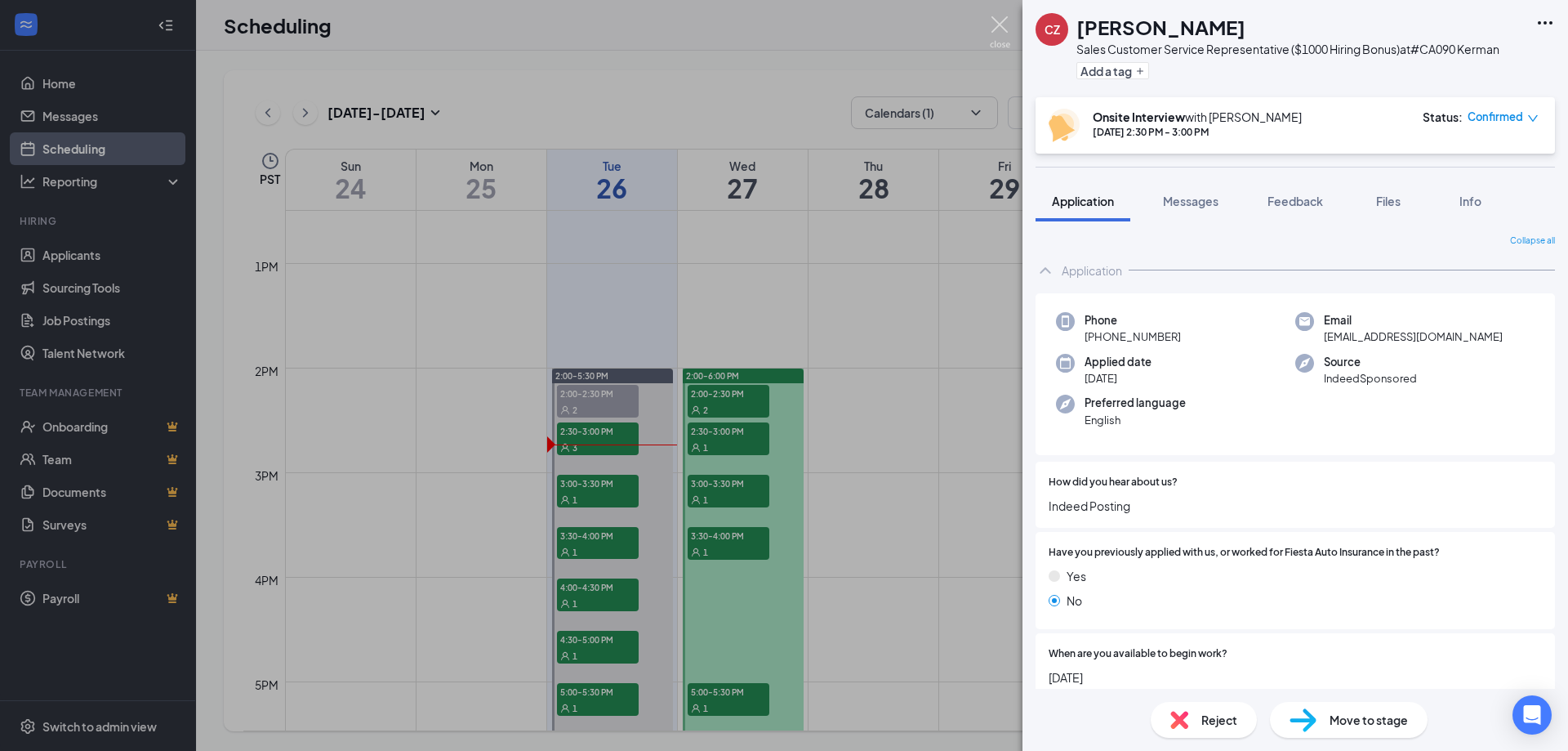
click at [1001, 18] on img at bounding box center [1000, 32] width 21 height 32
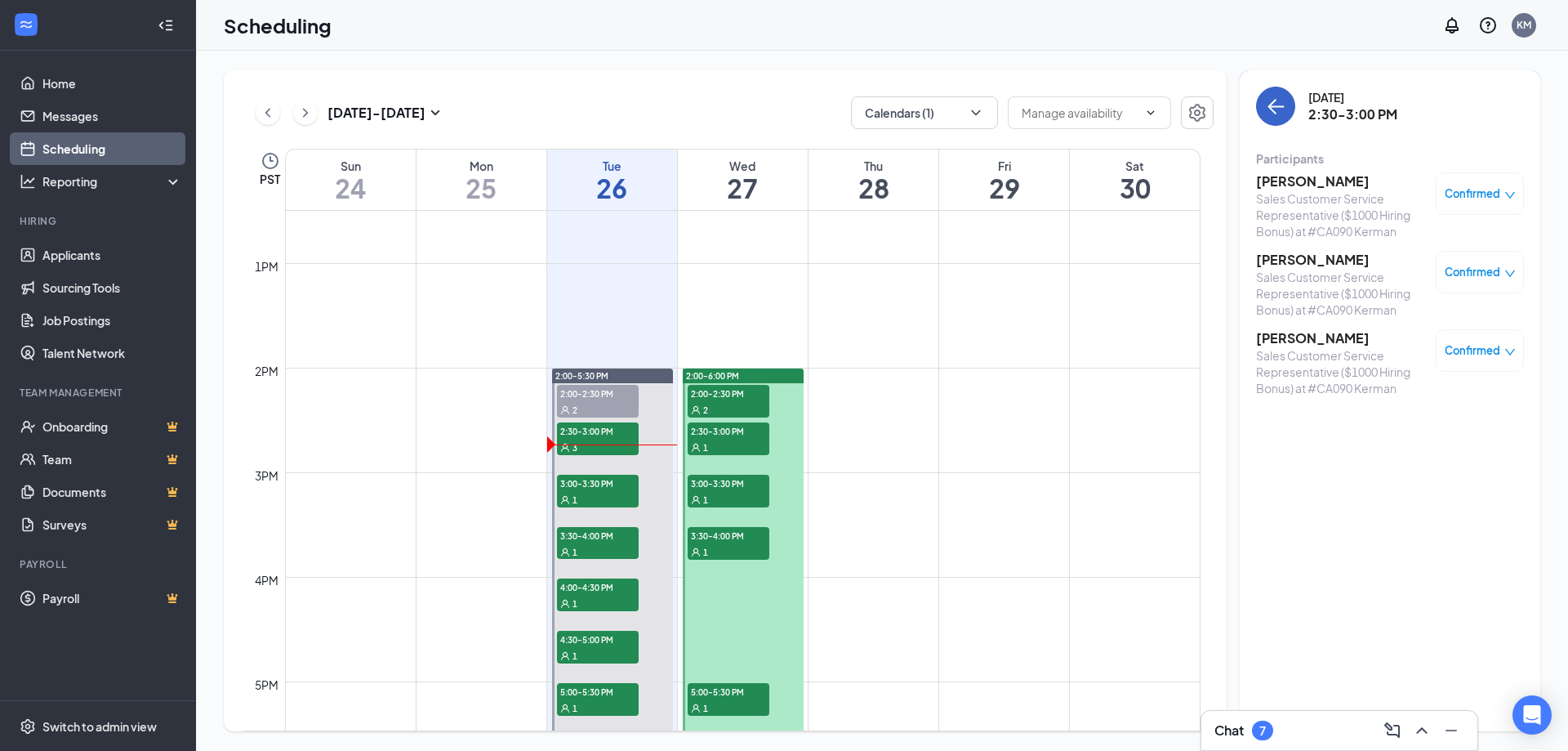
drag, startPoint x: 1281, startPoint y: 105, endPoint x: 1424, endPoint y: 357, distance: 289.7
click at [1282, 105] on icon "ArrowLeft" at bounding box center [1276, 107] width 20 height 20
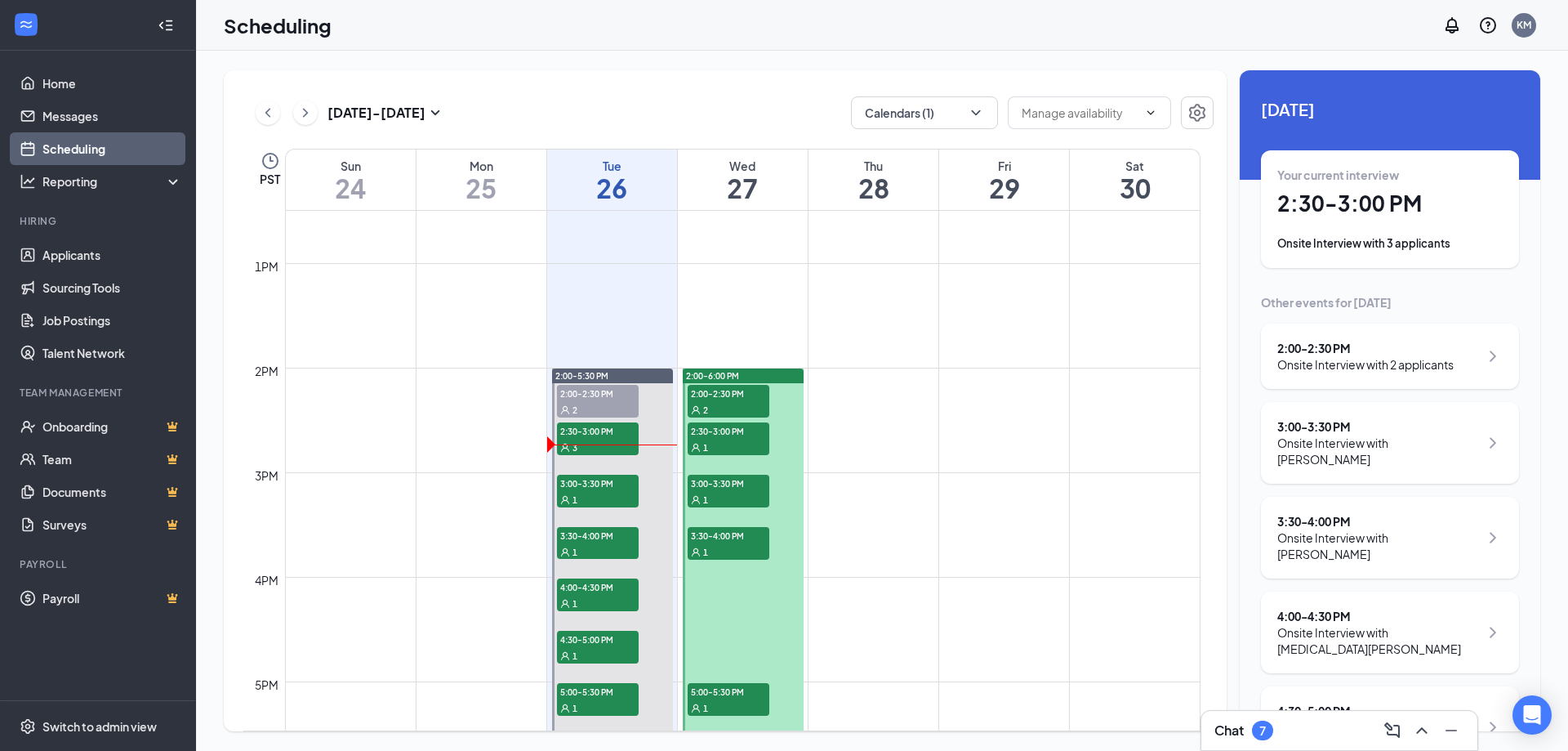
click at [1401, 440] on div "Onsite Interview with [PERSON_NAME]" at bounding box center [1378, 450] width 201 height 32
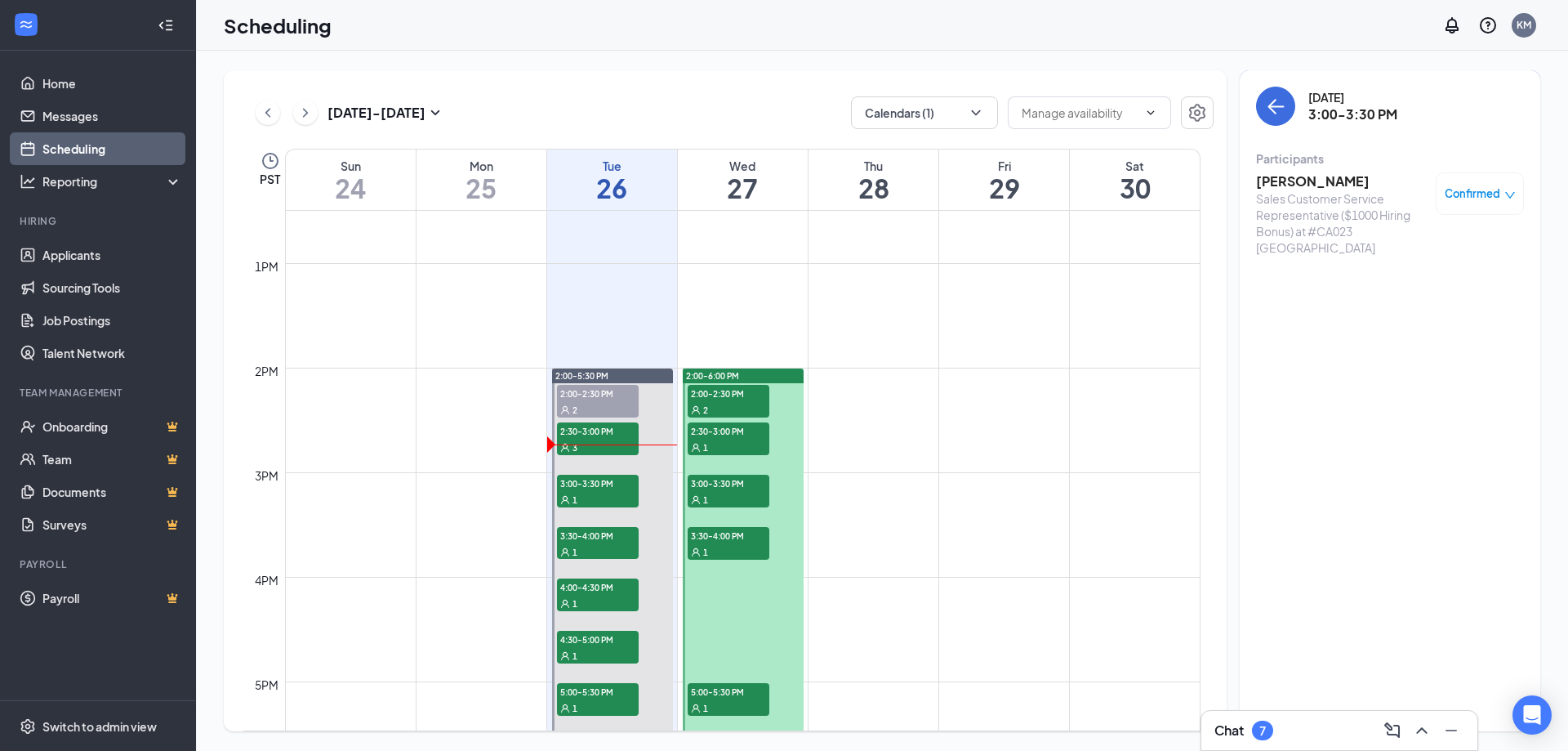
click at [1284, 184] on h3 "[PERSON_NAME]" at bounding box center [1342, 182] width 171 height 18
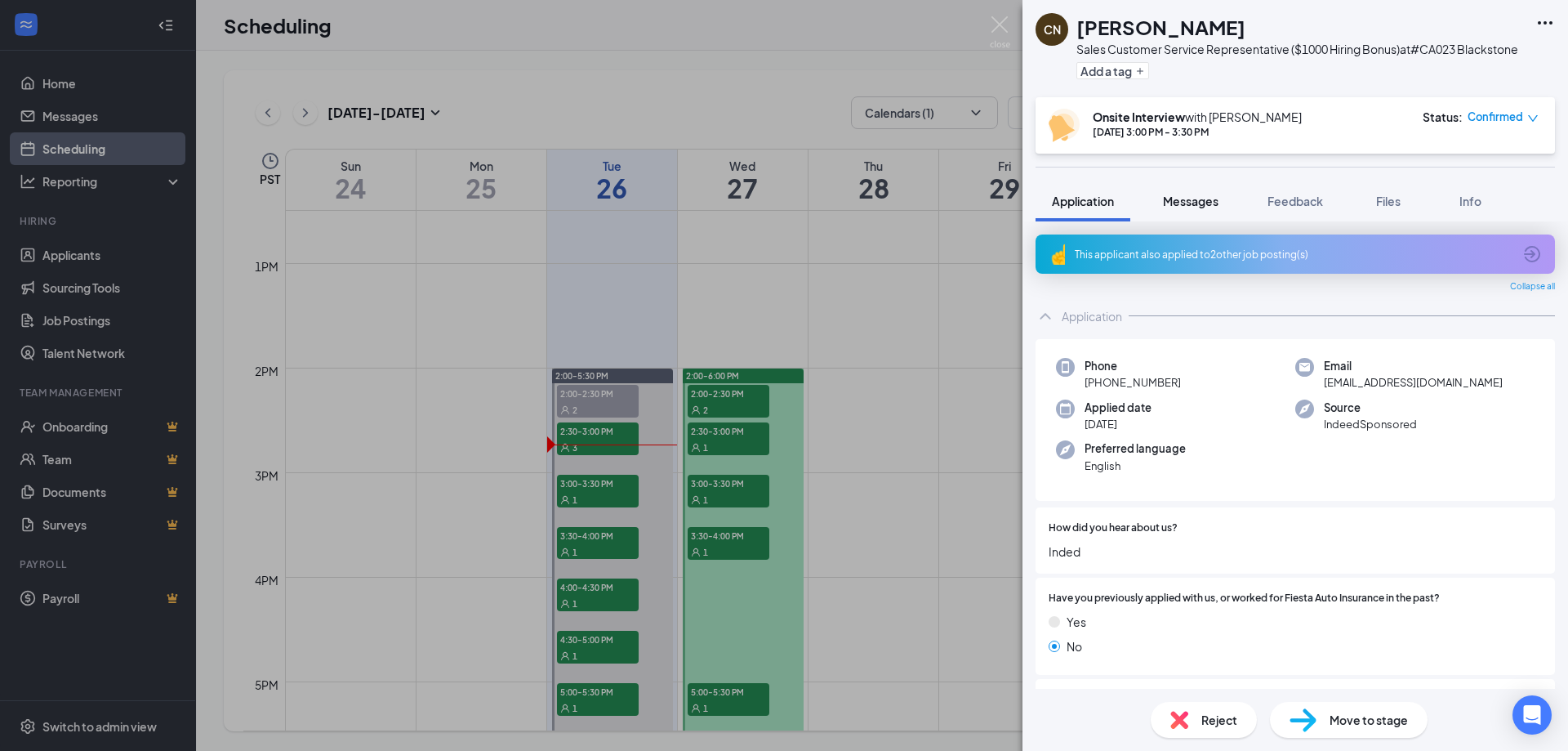
click at [1205, 205] on span "Messages" at bounding box center [1190, 201] width 56 height 15
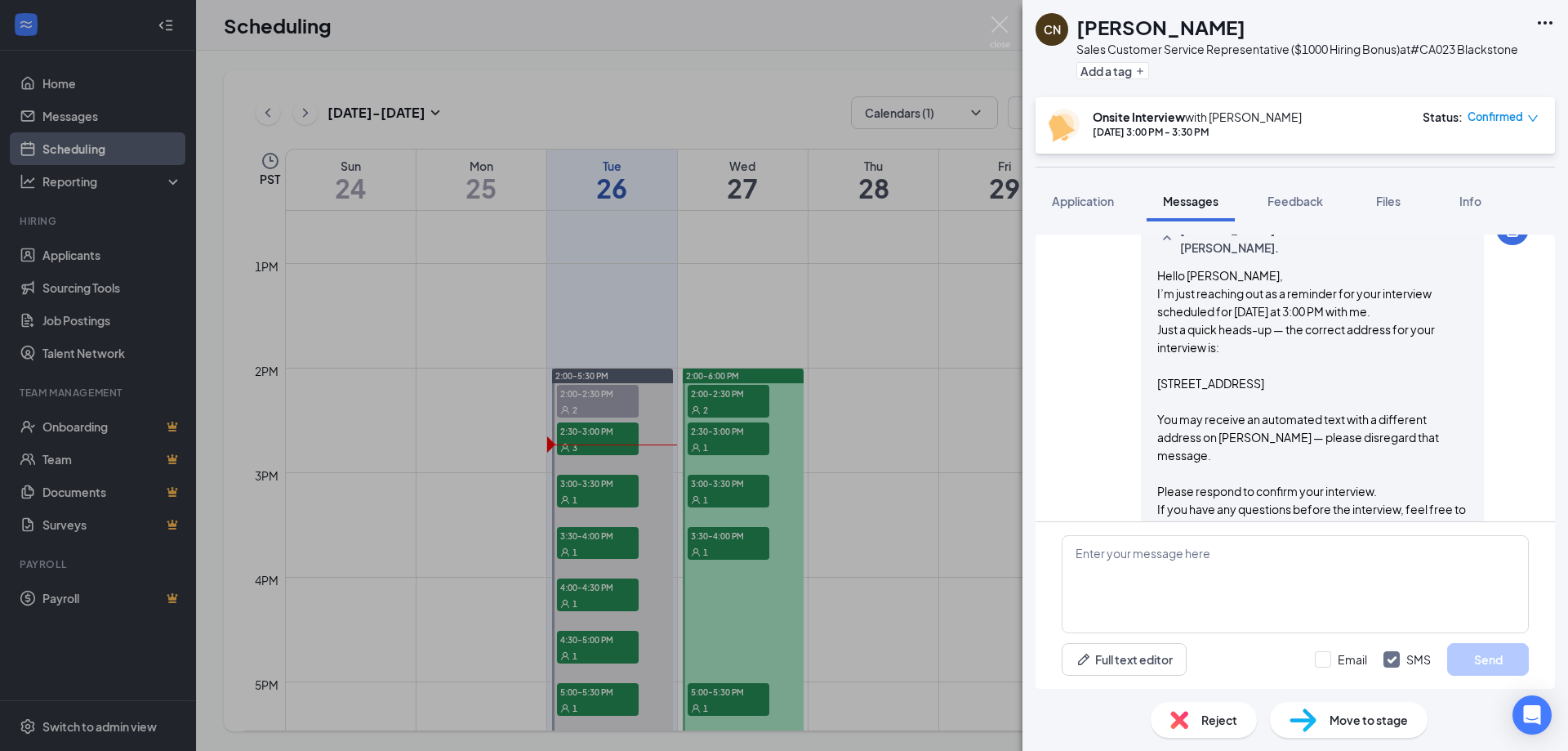
scroll to position [853, 0]
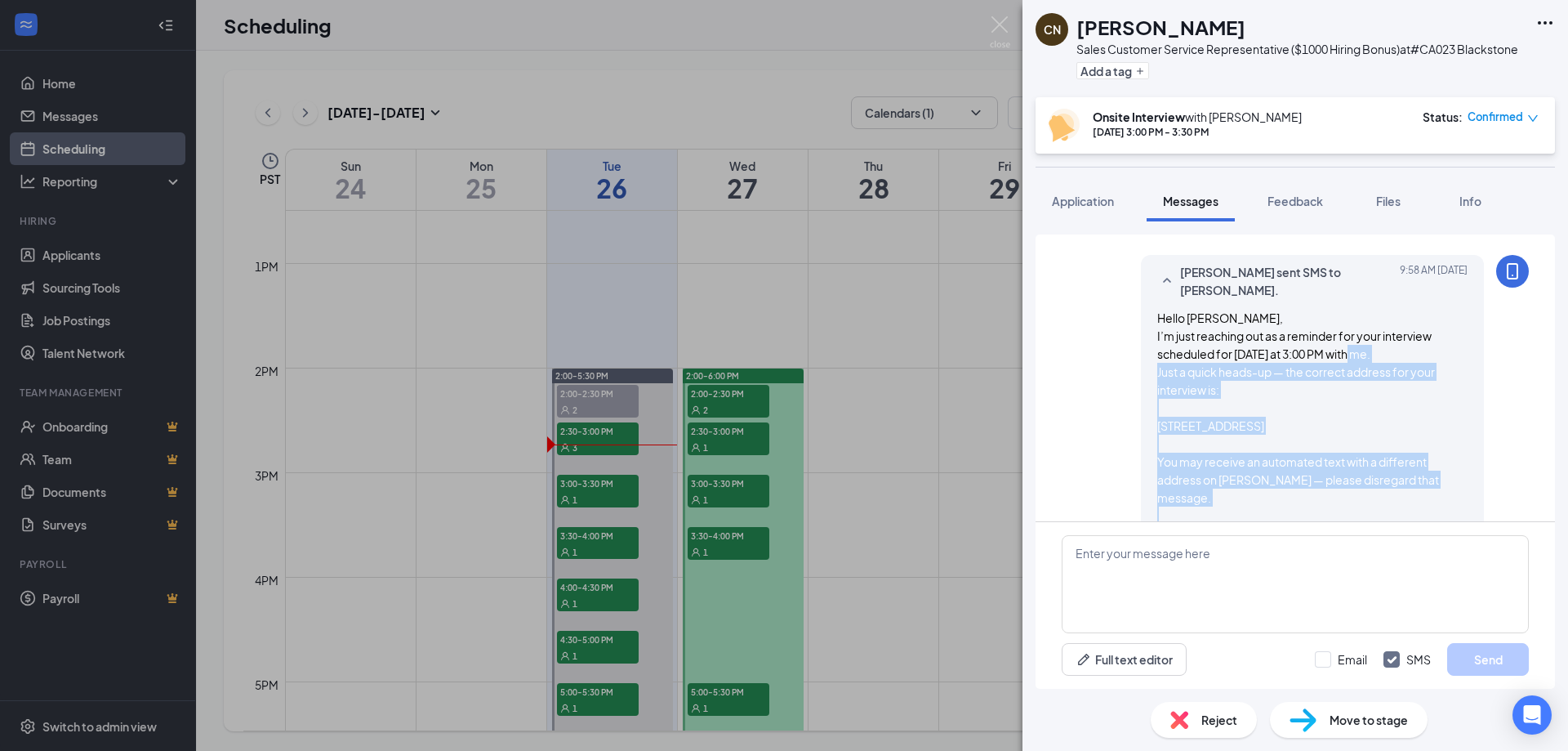
drag, startPoint x: 1149, startPoint y: 364, endPoint x: 1379, endPoint y: 472, distance: 254.1
click at [1446, 475] on div "Hello [PERSON_NAME], I’m just reaching out as a reminder for your interview sch…" at bounding box center [1312, 461] width 310 height 306
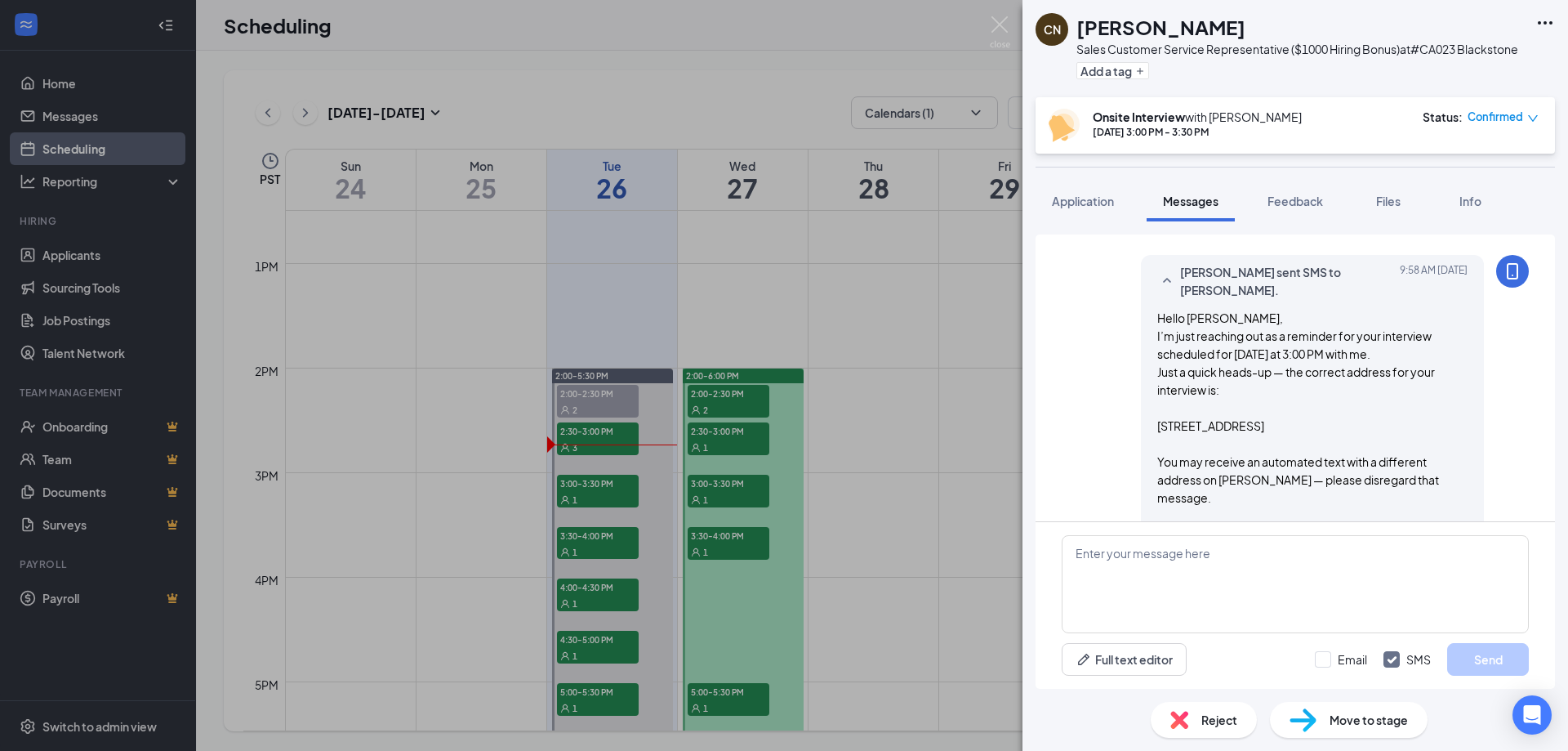
click at [1263, 646] on div "Full text editor Email SMS Send" at bounding box center [1295, 659] width 467 height 32
click at [1258, 613] on textarea at bounding box center [1295, 584] width 467 height 98
paste textarea "Just a quick heads-up — the correct address for your interview is: [STREET_ADDR…"
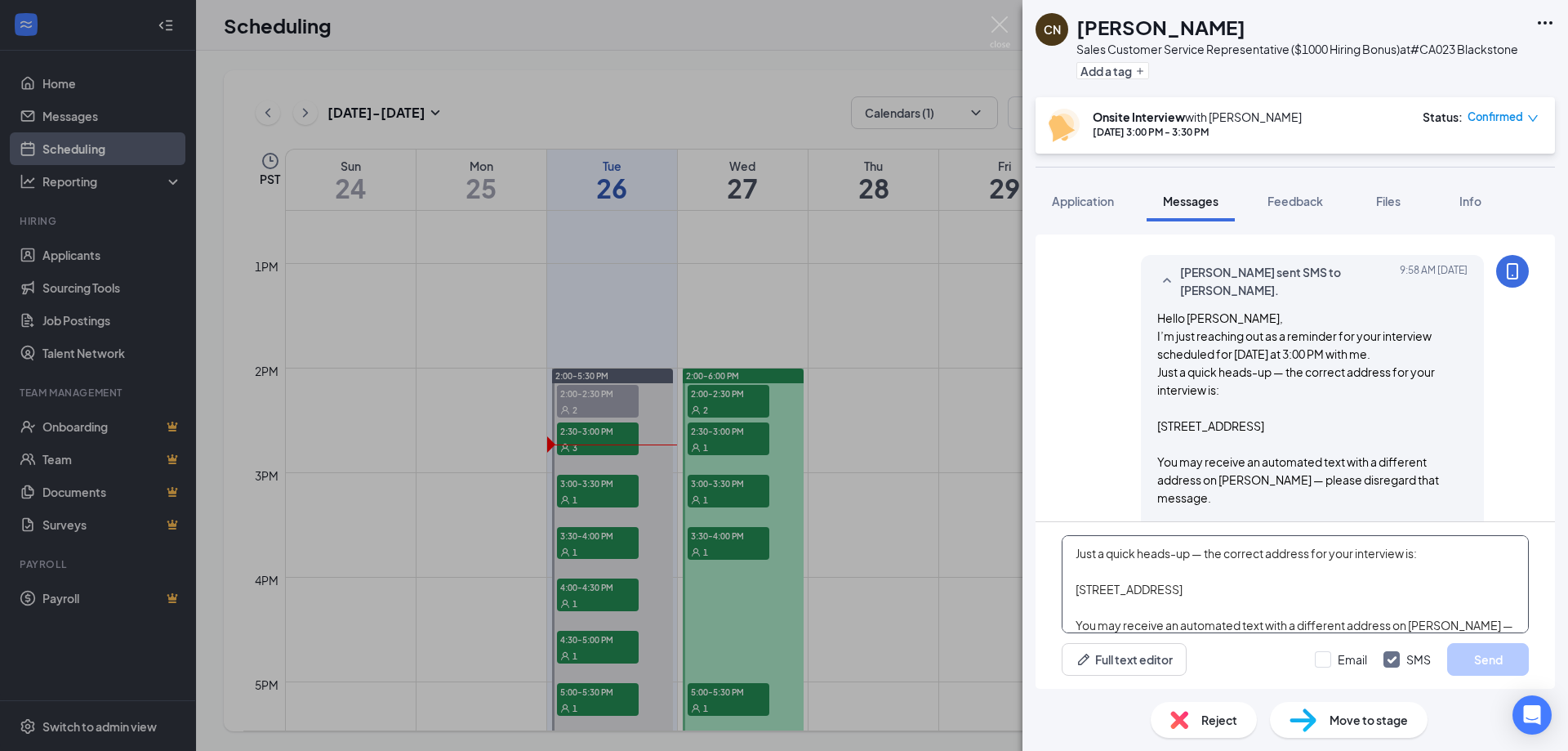
scroll to position [18, 0]
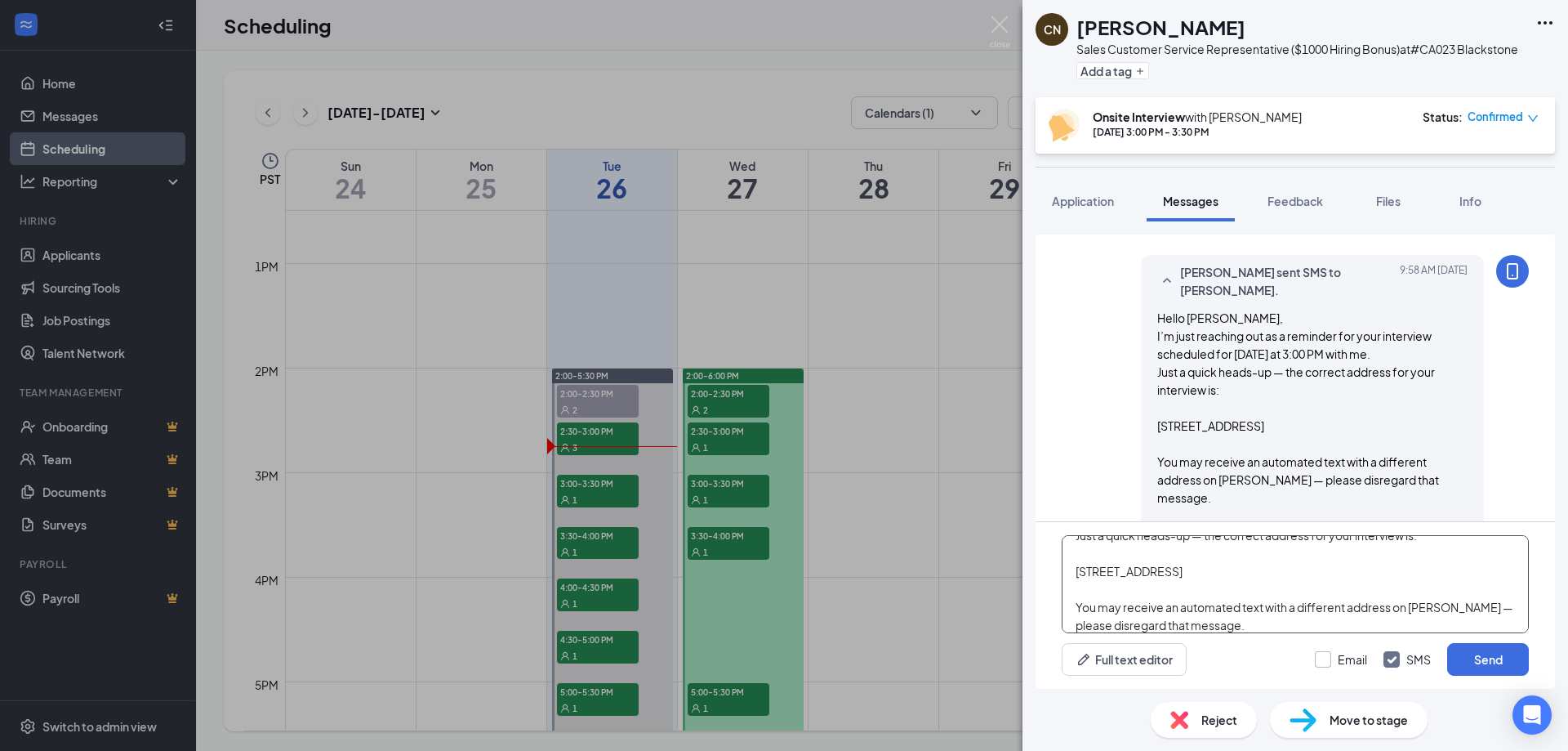
type textarea "Just a quick heads-up — the correct address for your interview is: [STREET_ADDR…"
click at [1325, 652] on input "Email" at bounding box center [1341, 659] width 52 height 17
checkbox input "true"
click at [1495, 661] on button "Send" at bounding box center [1488, 659] width 82 height 32
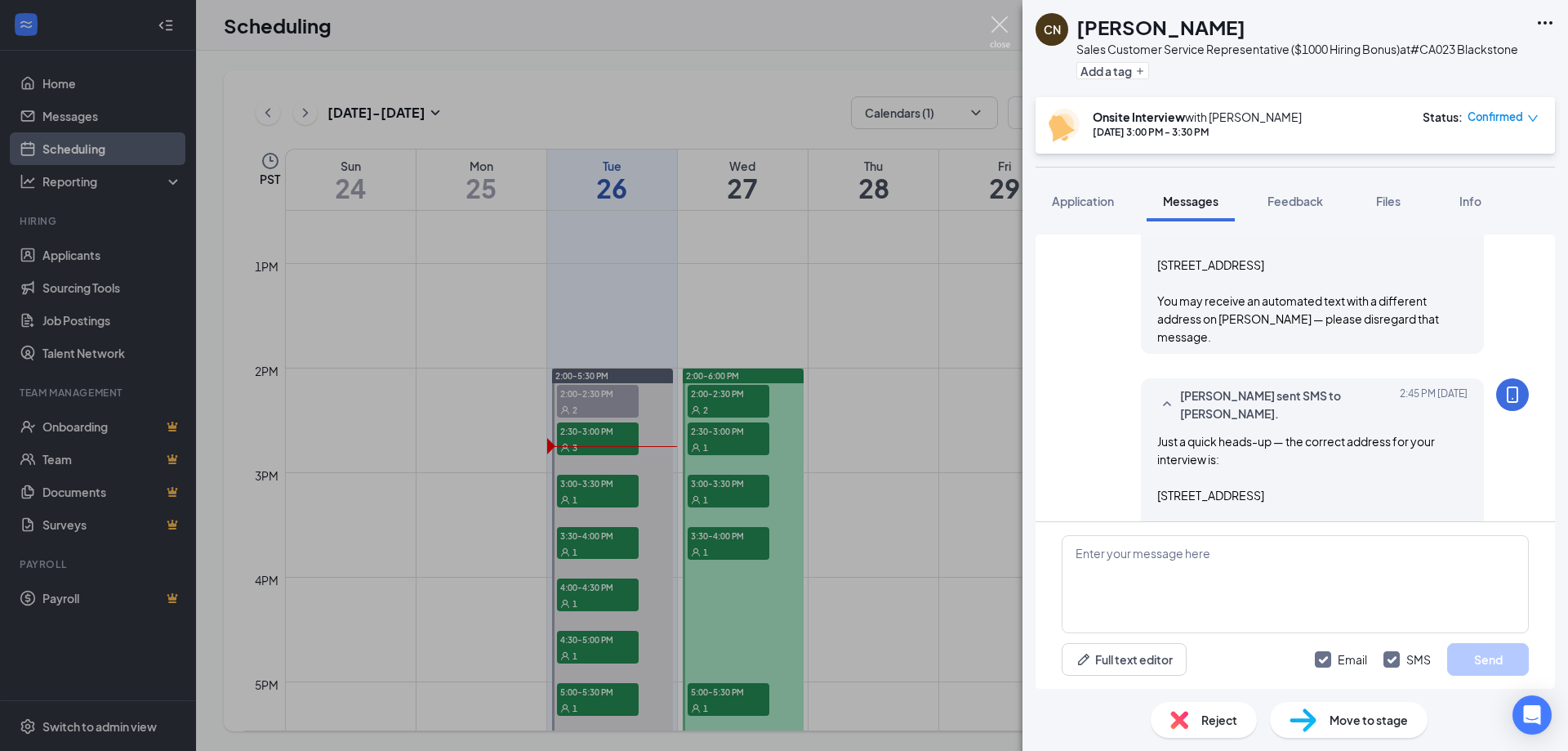
scroll to position [1524, 0]
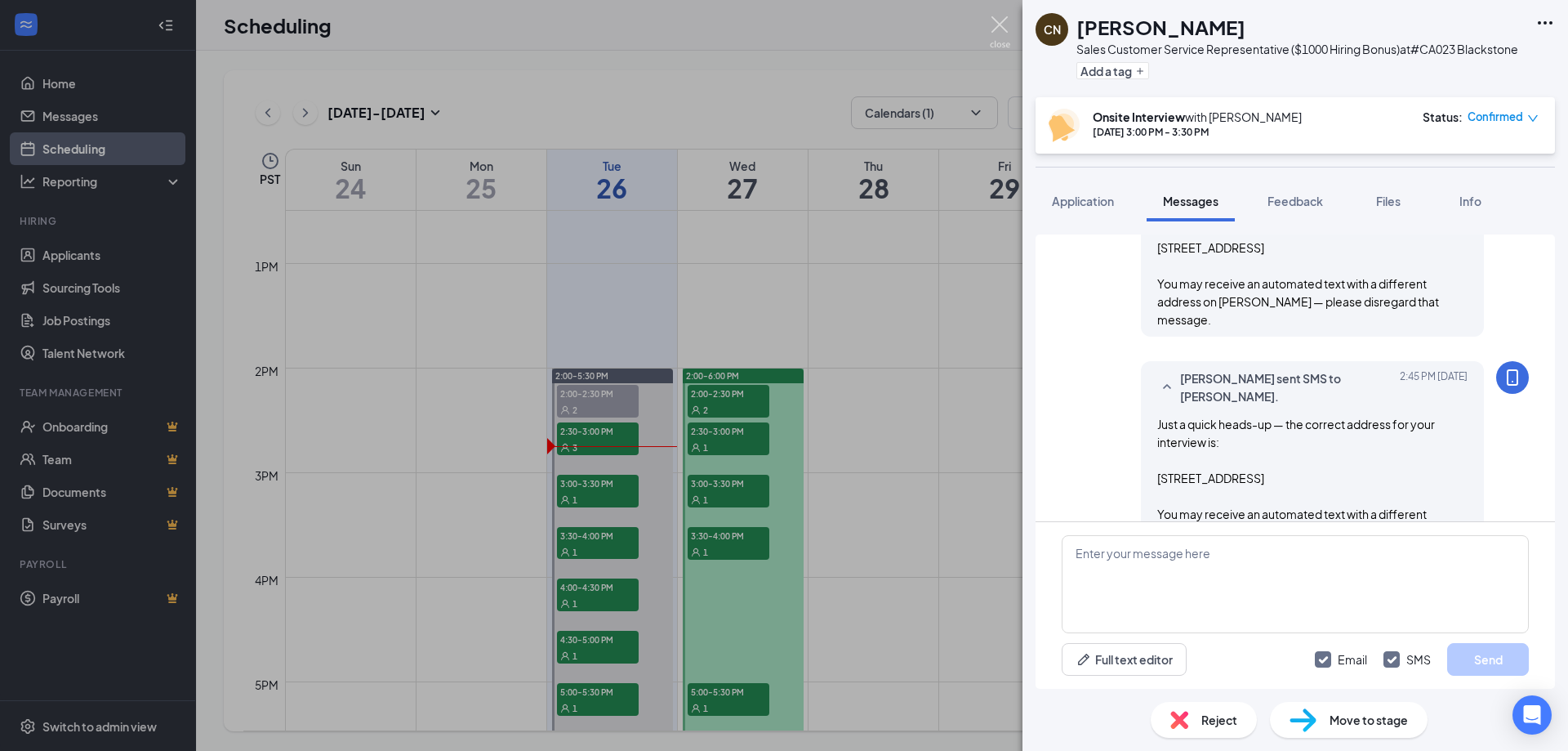
click at [1003, 23] on img at bounding box center [1000, 32] width 21 height 32
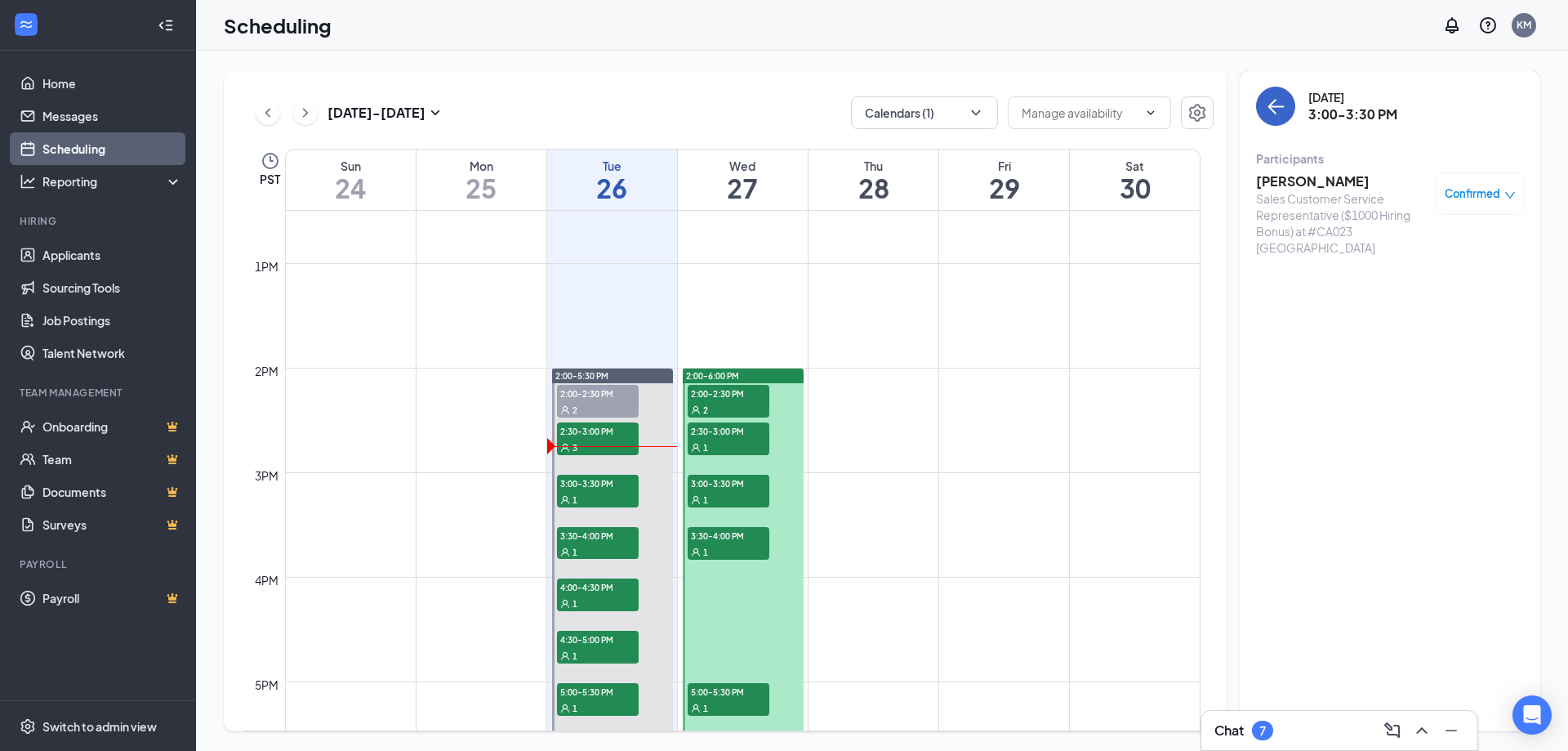
click at [1272, 113] on icon "ArrowLeft" at bounding box center [1276, 107] width 20 height 20
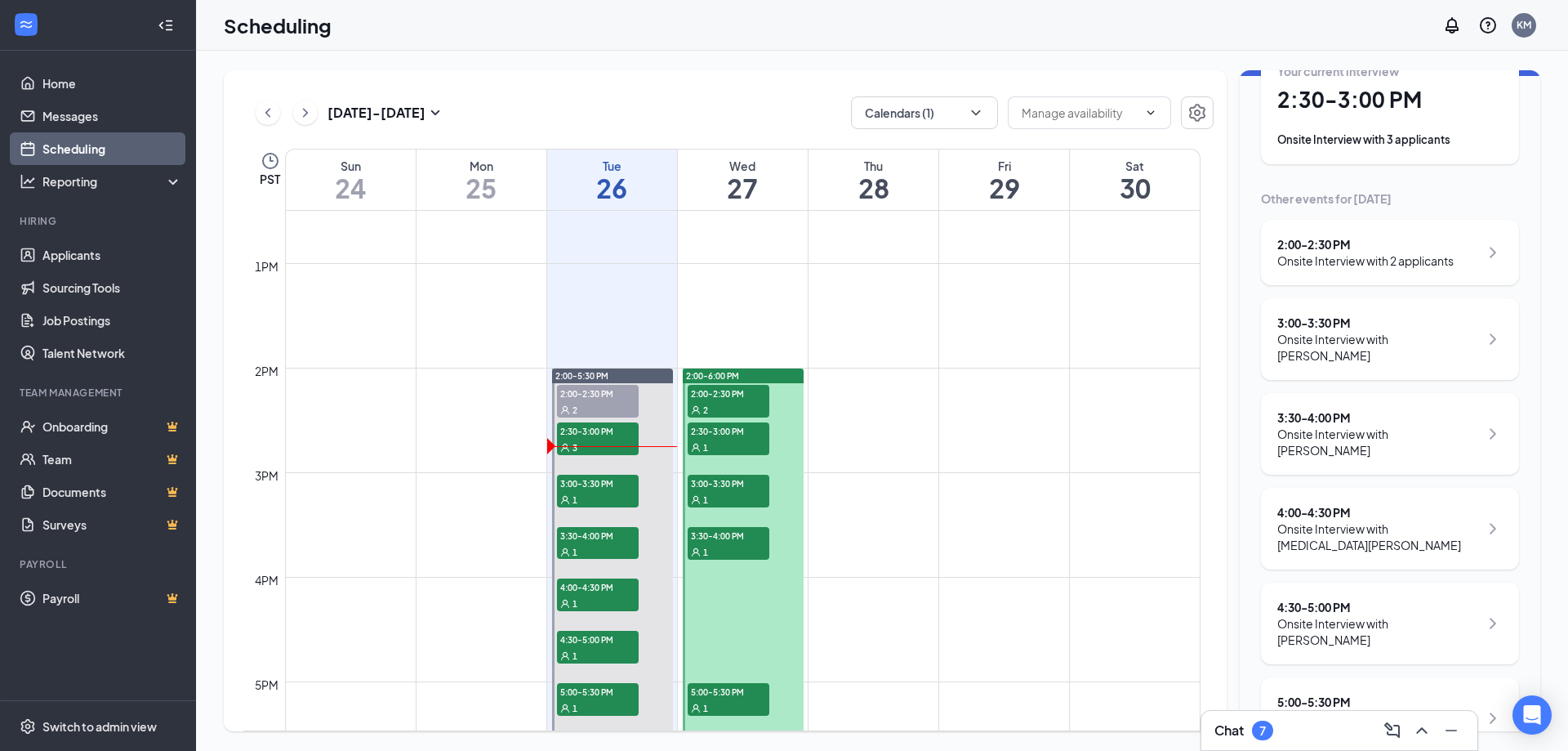
scroll to position [109, 0]
